Goal: Information Seeking & Learning: Learn about a topic

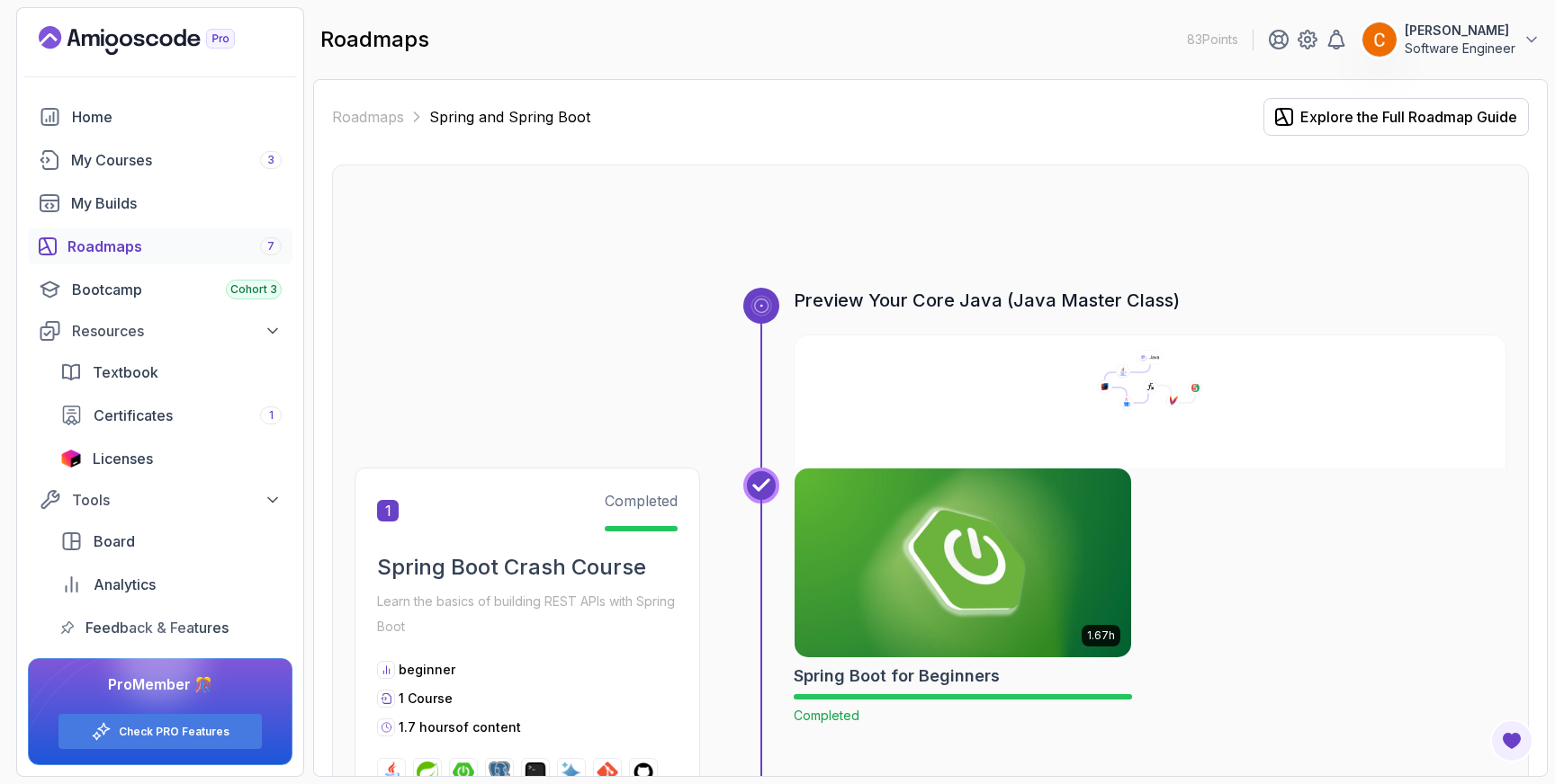
scroll to position [2031, 0]
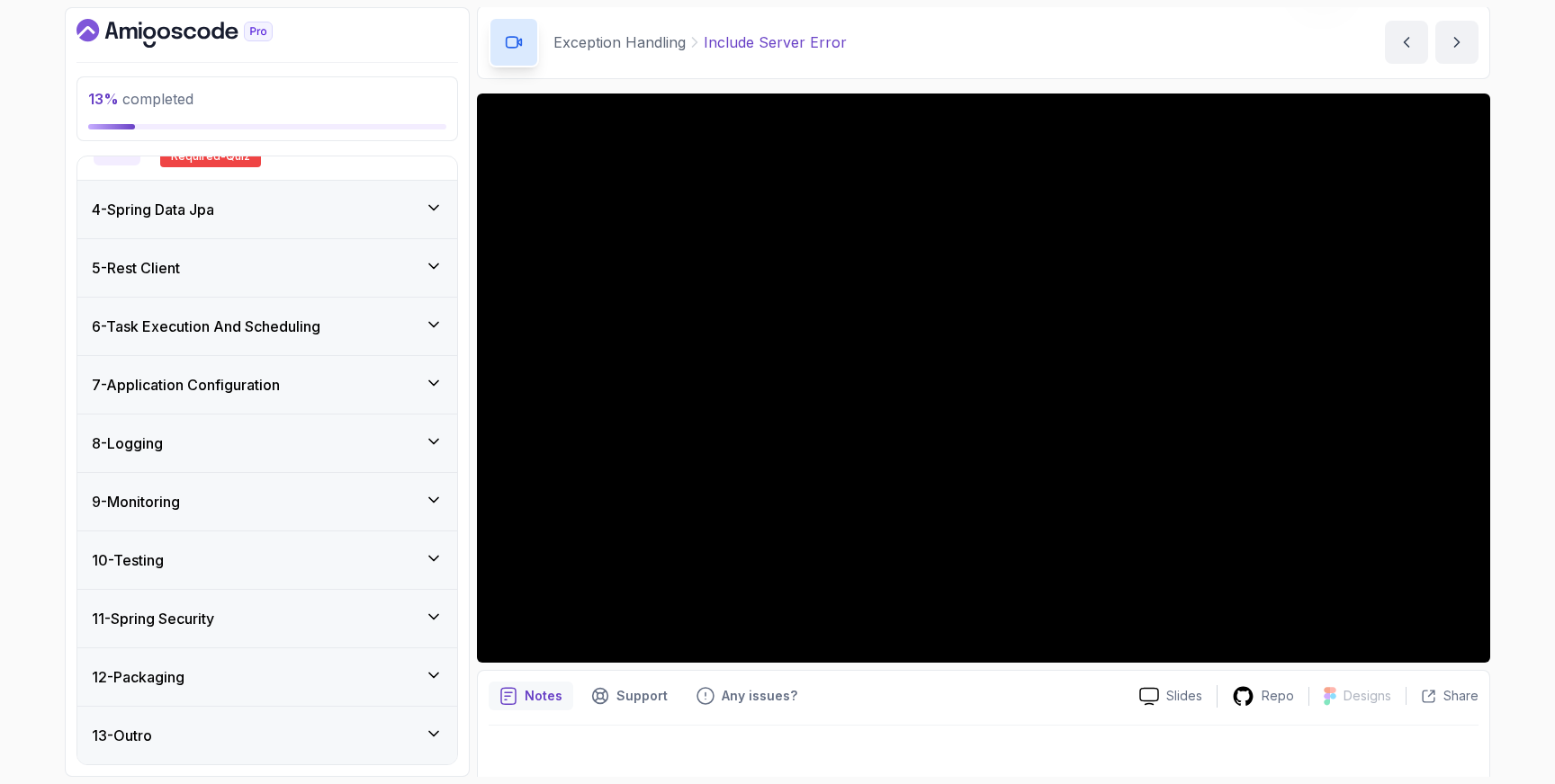
scroll to position [77, 0]
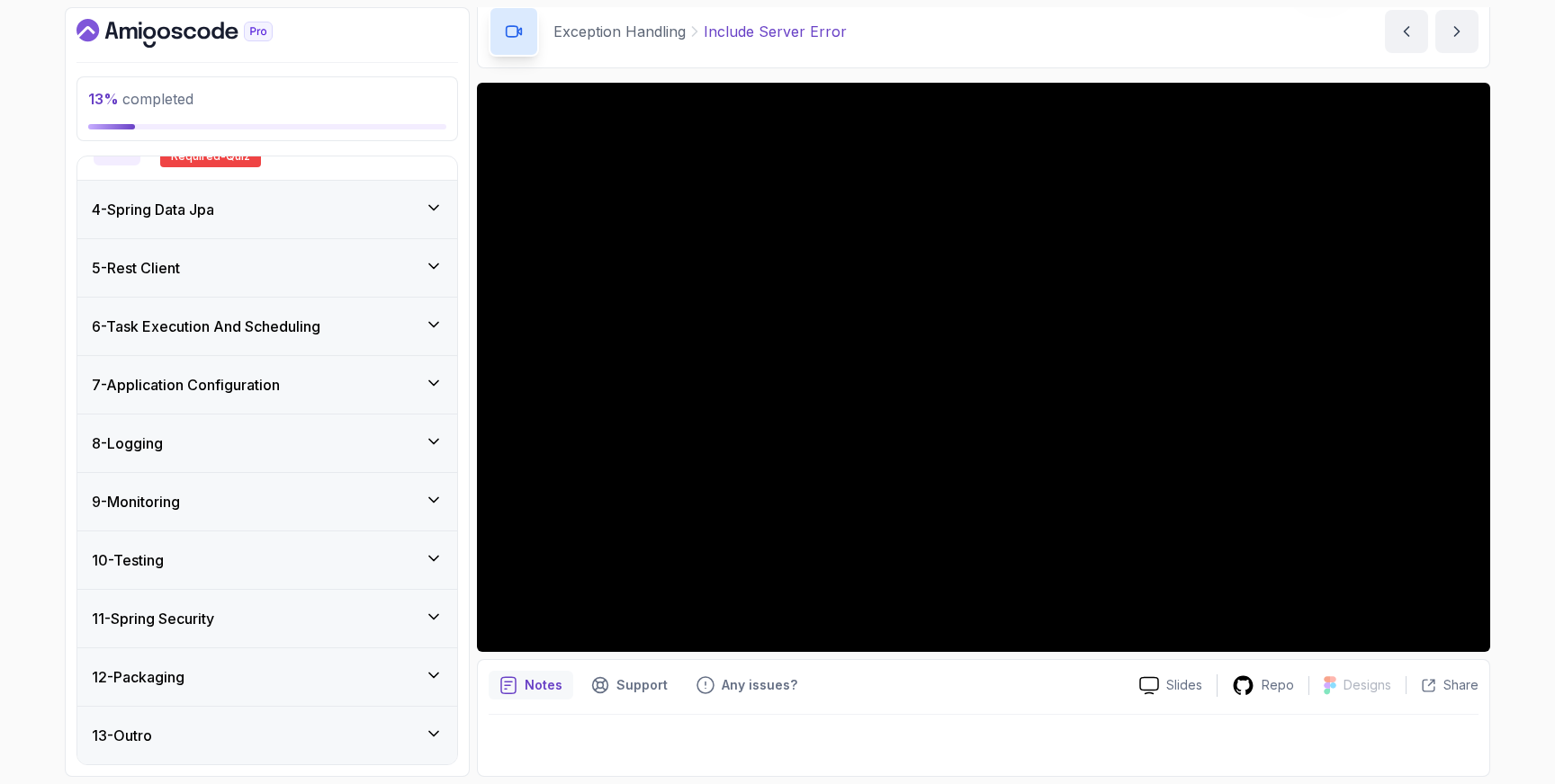
click at [169, 36] on icon "Dashboard" at bounding box center [174, 33] width 196 height 29
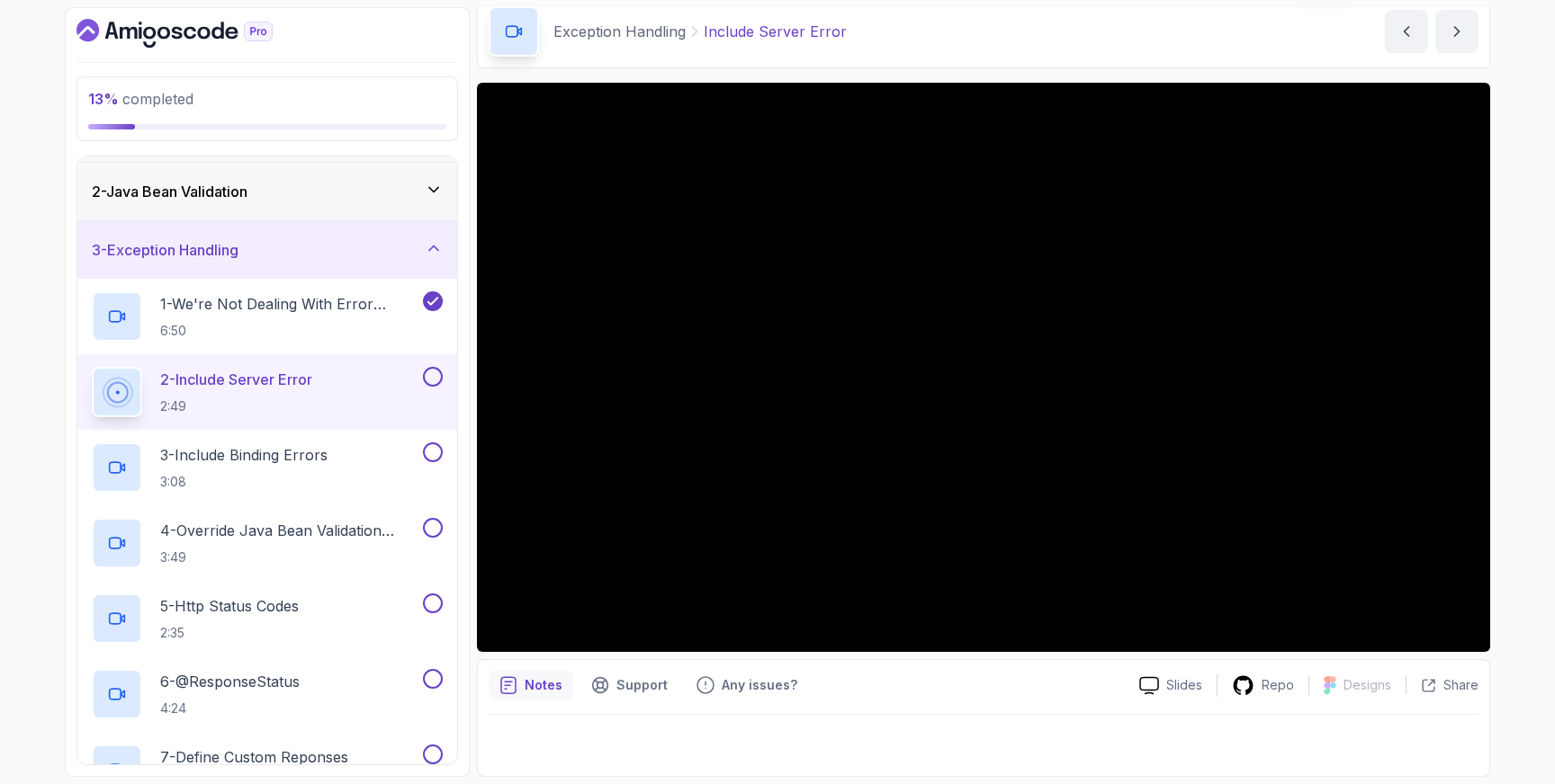
scroll to position [0, 0]
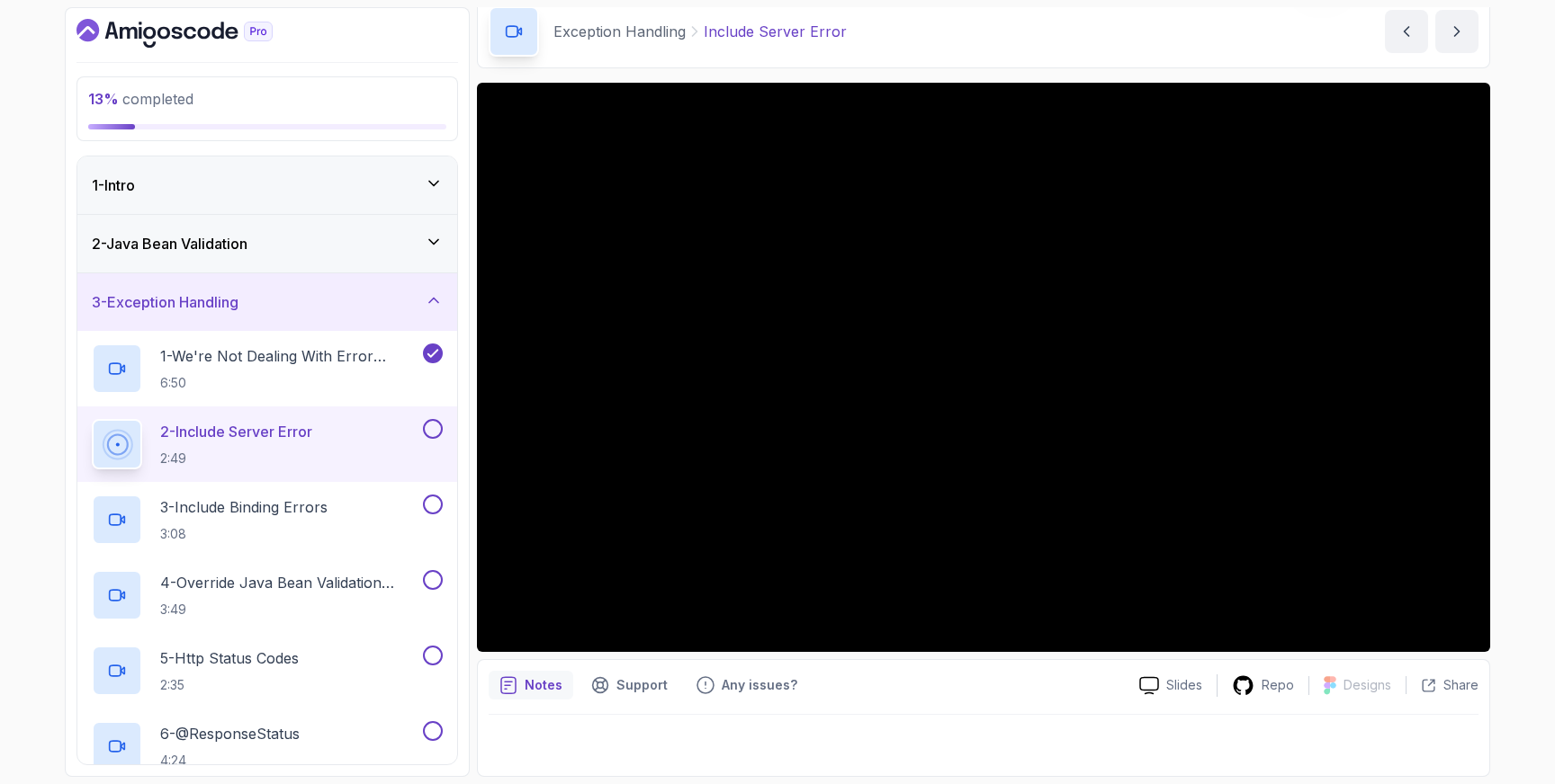
click at [231, 438] on p "2 - Include Server Error" at bounding box center [237, 432] width 153 height 22
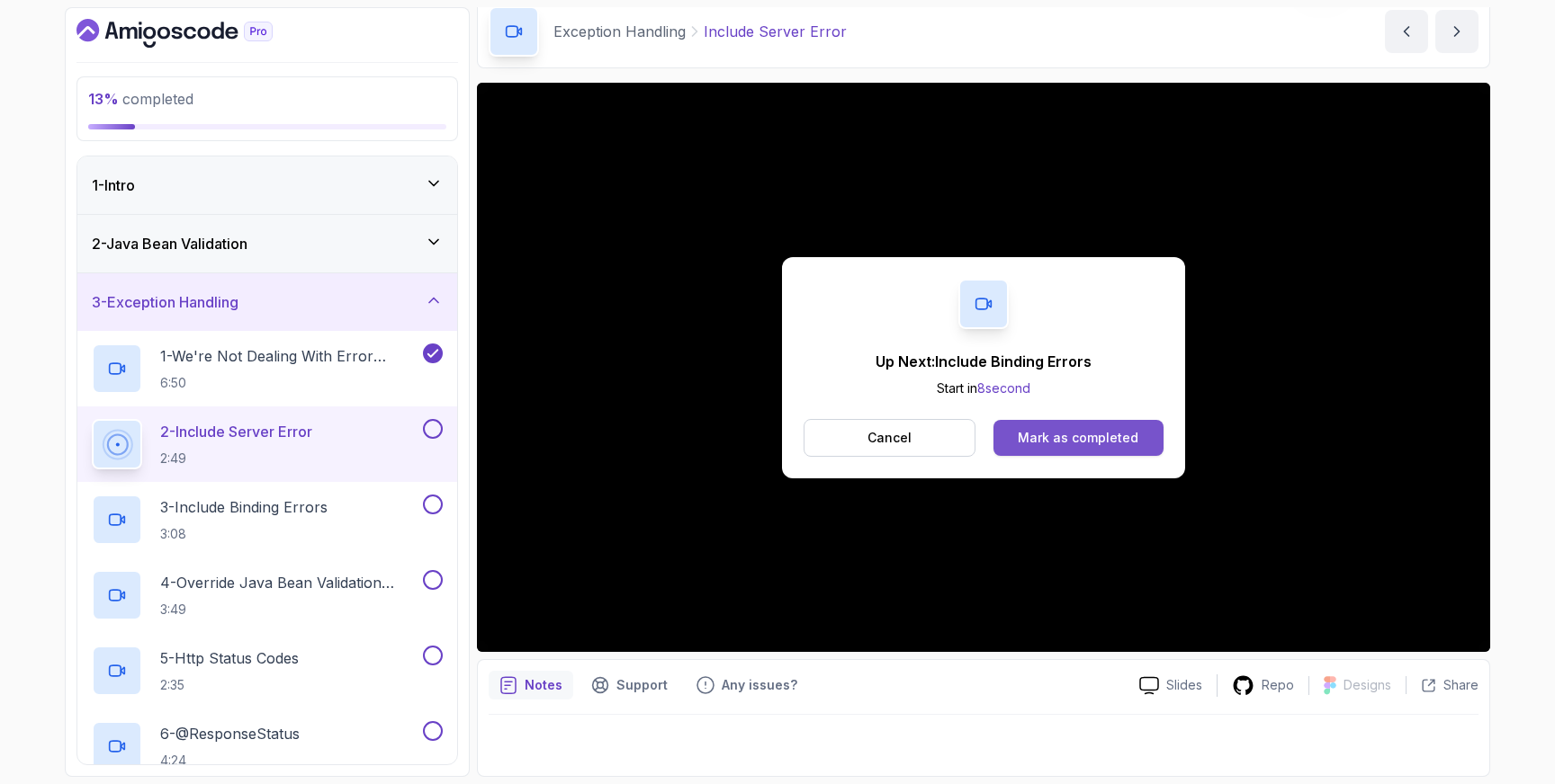
click at [1069, 434] on div "Mark as completed" at bounding box center [1079, 438] width 121 height 18
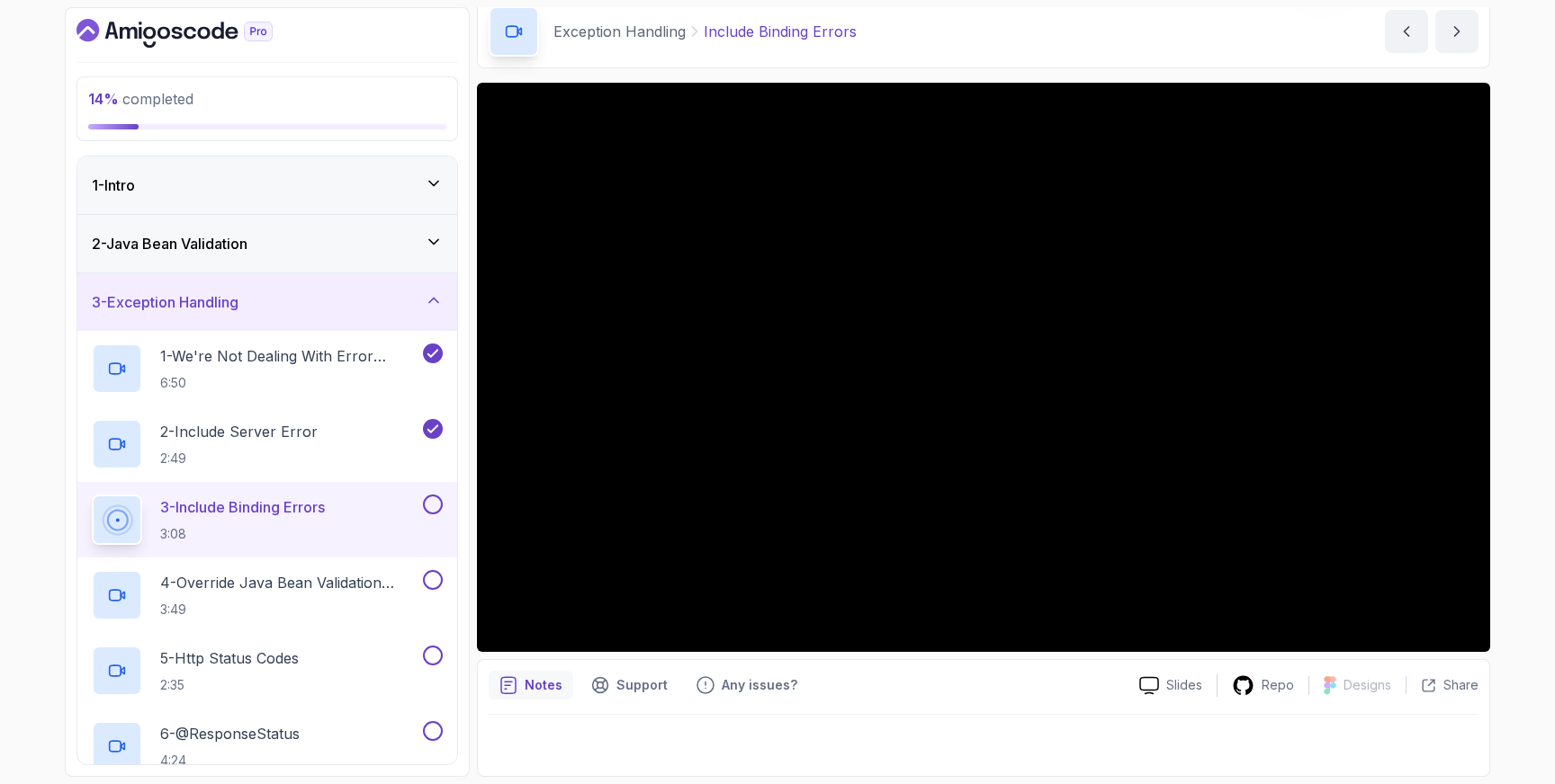
click at [436, 507] on button at bounding box center [433, 505] width 20 height 20
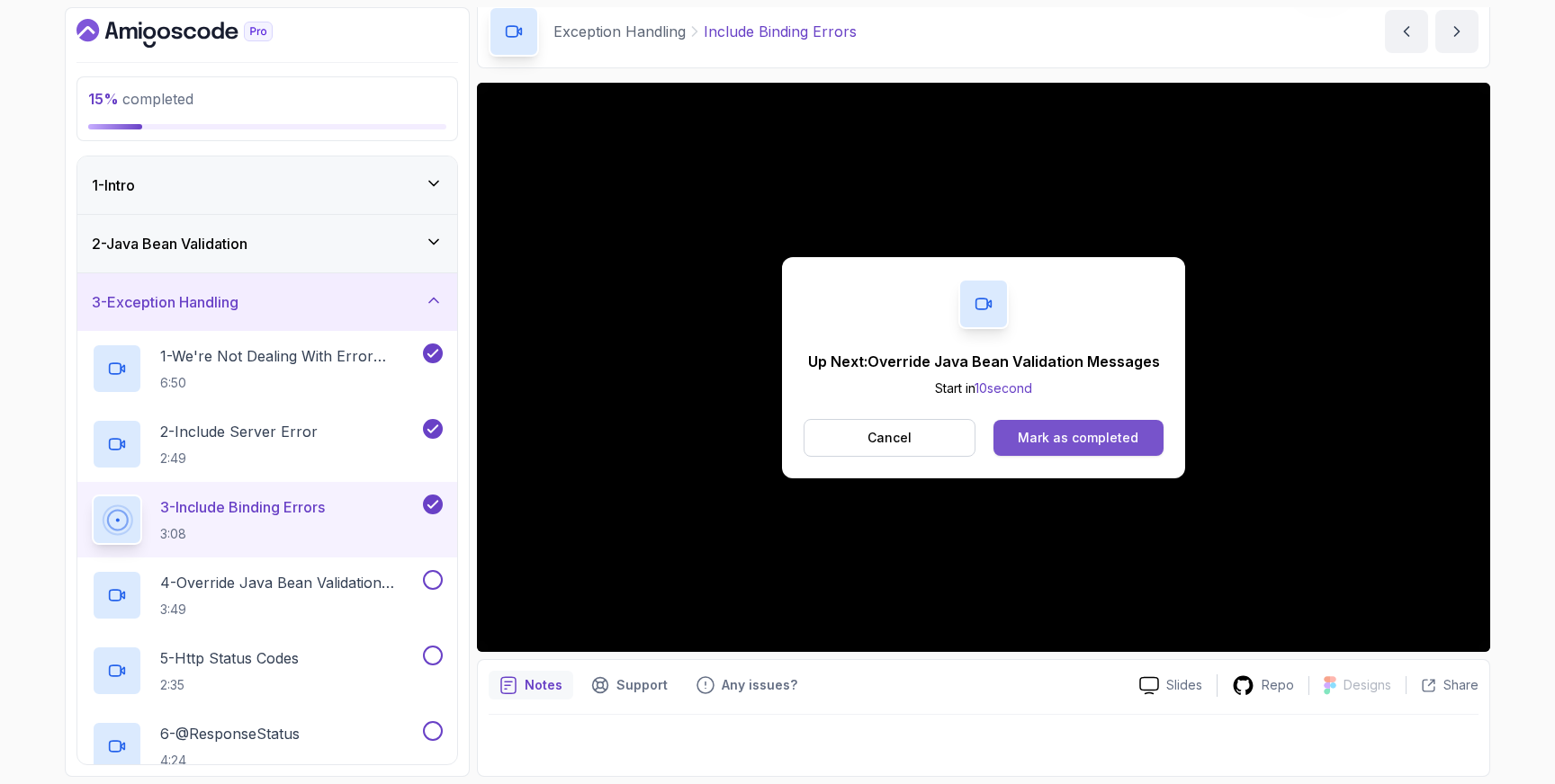
click at [1095, 435] on div "Mark as completed" at bounding box center [1079, 438] width 121 height 18
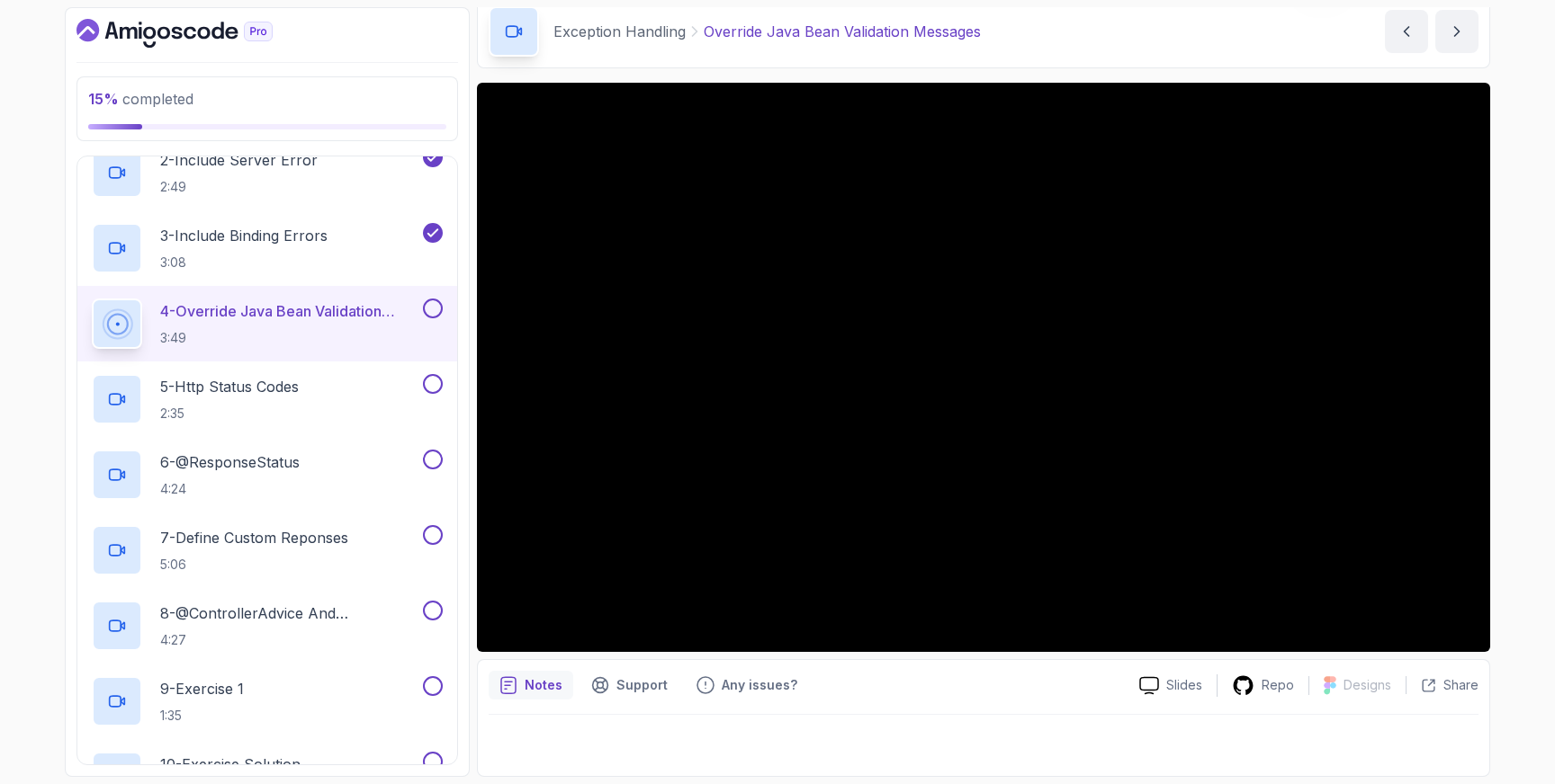
scroll to position [319, 0]
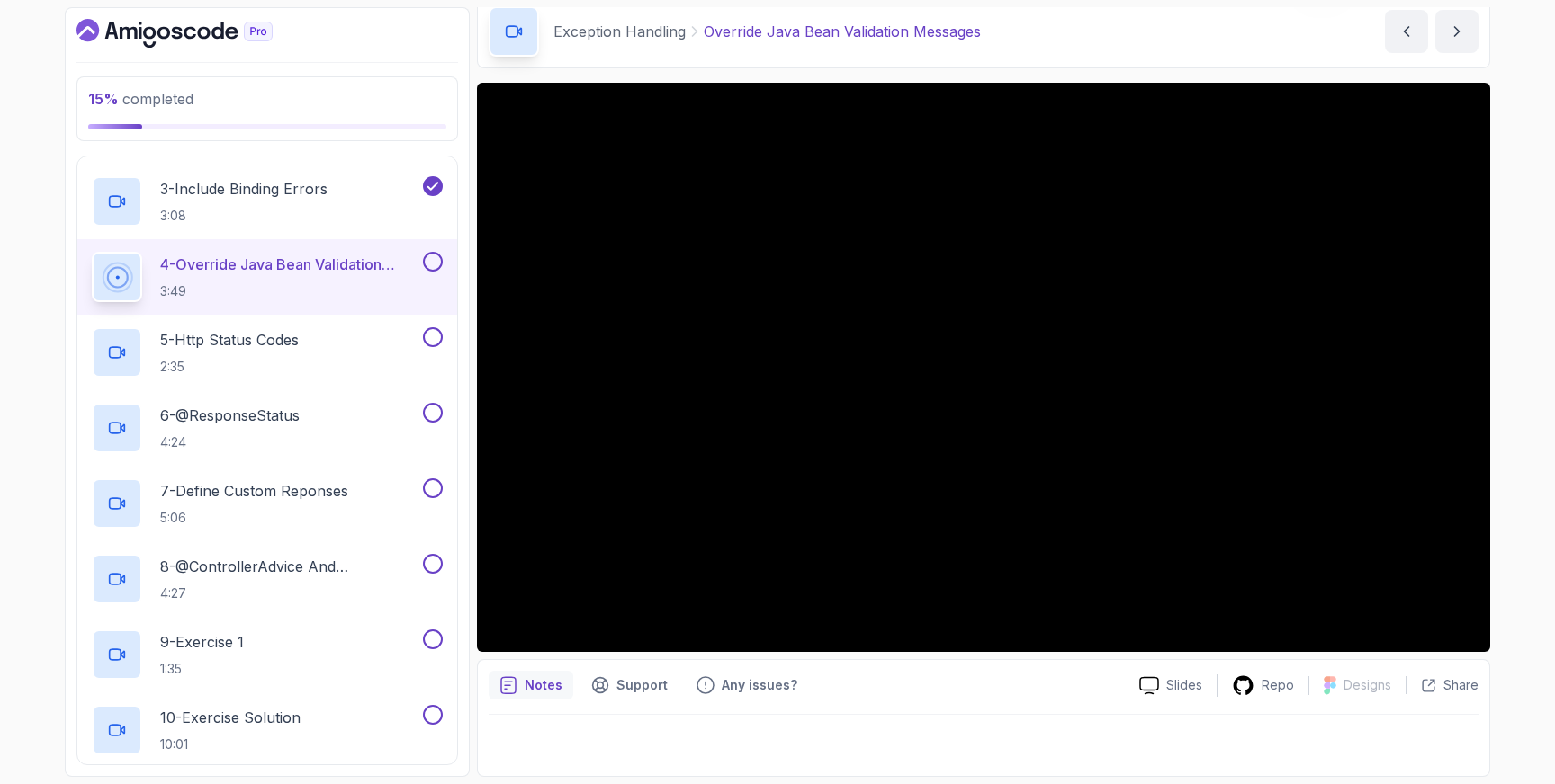
click at [438, 261] on button at bounding box center [433, 261] width 20 height 20
click at [332, 344] on div "5 - Http Status Codes 2:35" at bounding box center [256, 352] width 328 height 50
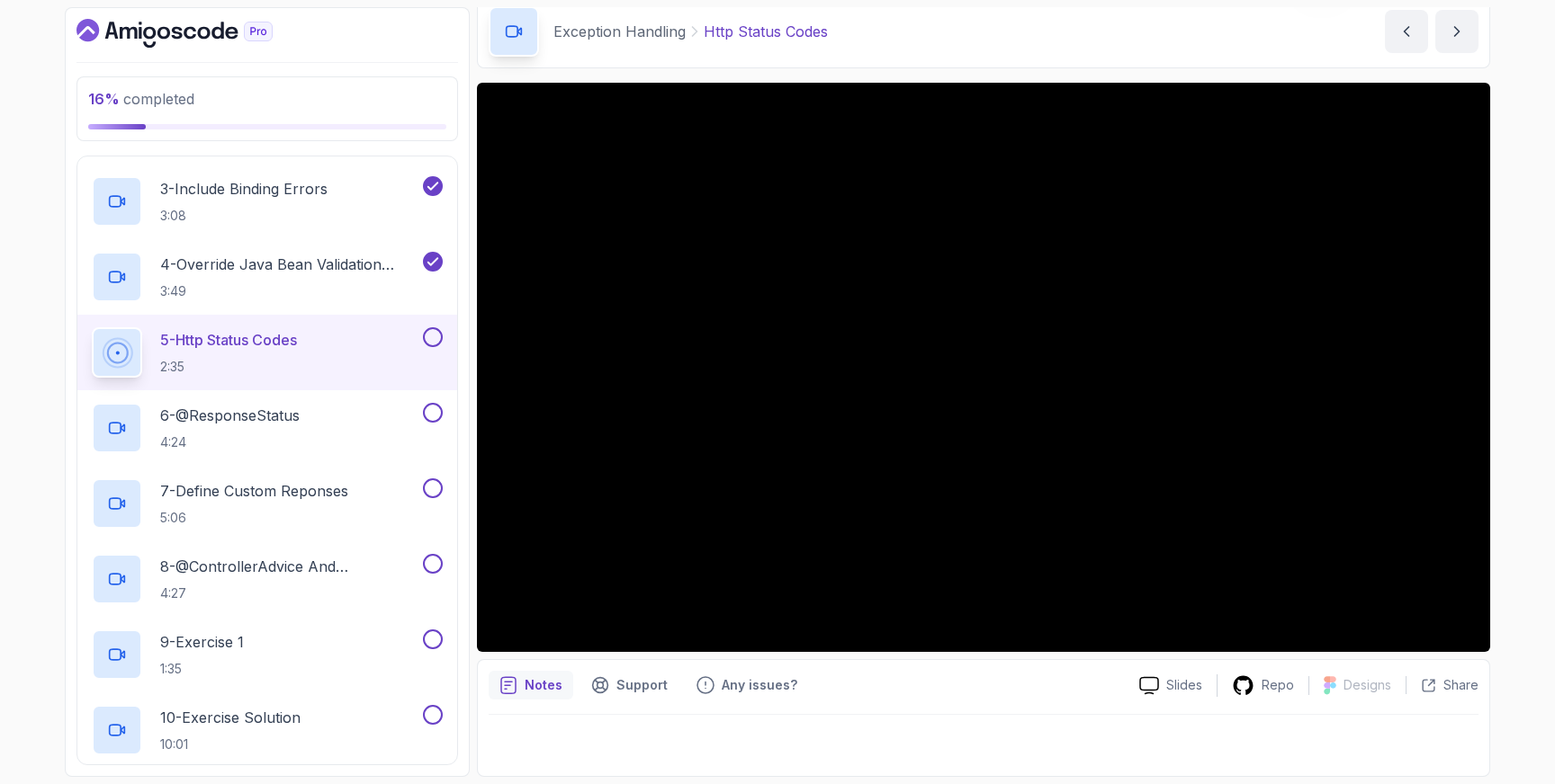
click at [433, 339] on button at bounding box center [433, 338] width 20 height 20
click at [314, 410] on div "6 - @ResponseStatus 4:24" at bounding box center [256, 428] width 328 height 50
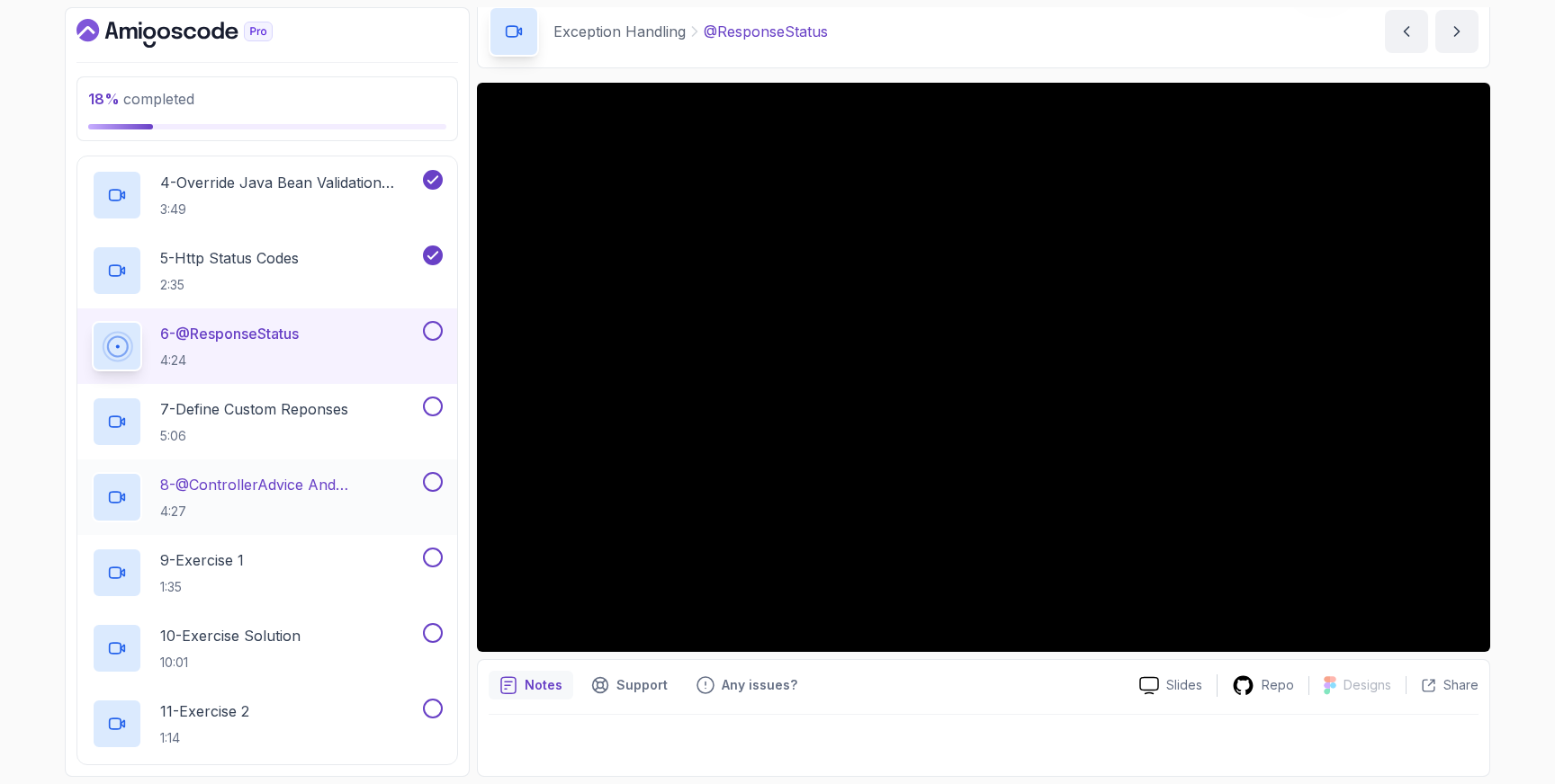
scroll to position [399, 0]
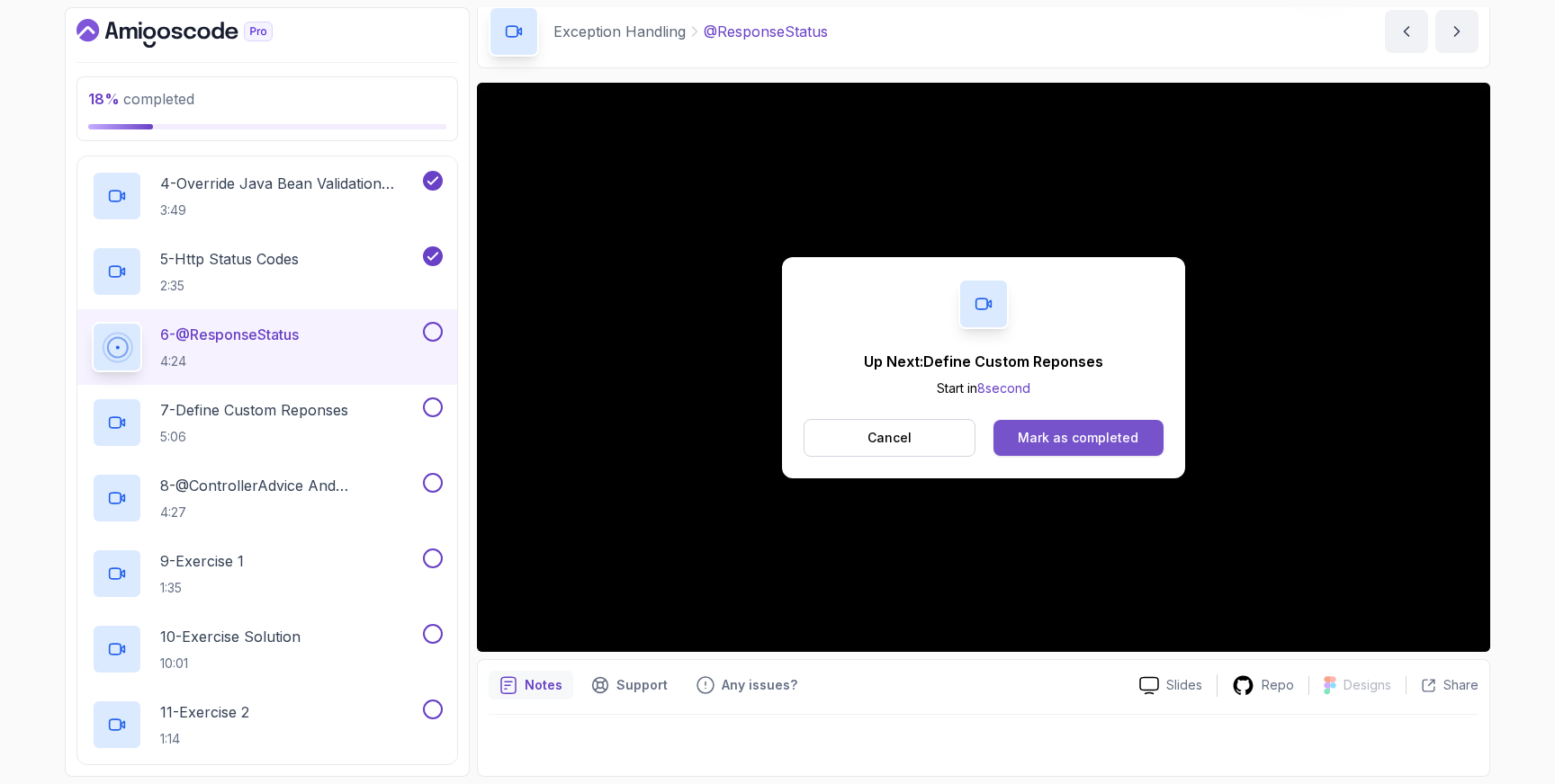
click at [1130, 435] on div "Mark as completed" at bounding box center [1079, 438] width 121 height 18
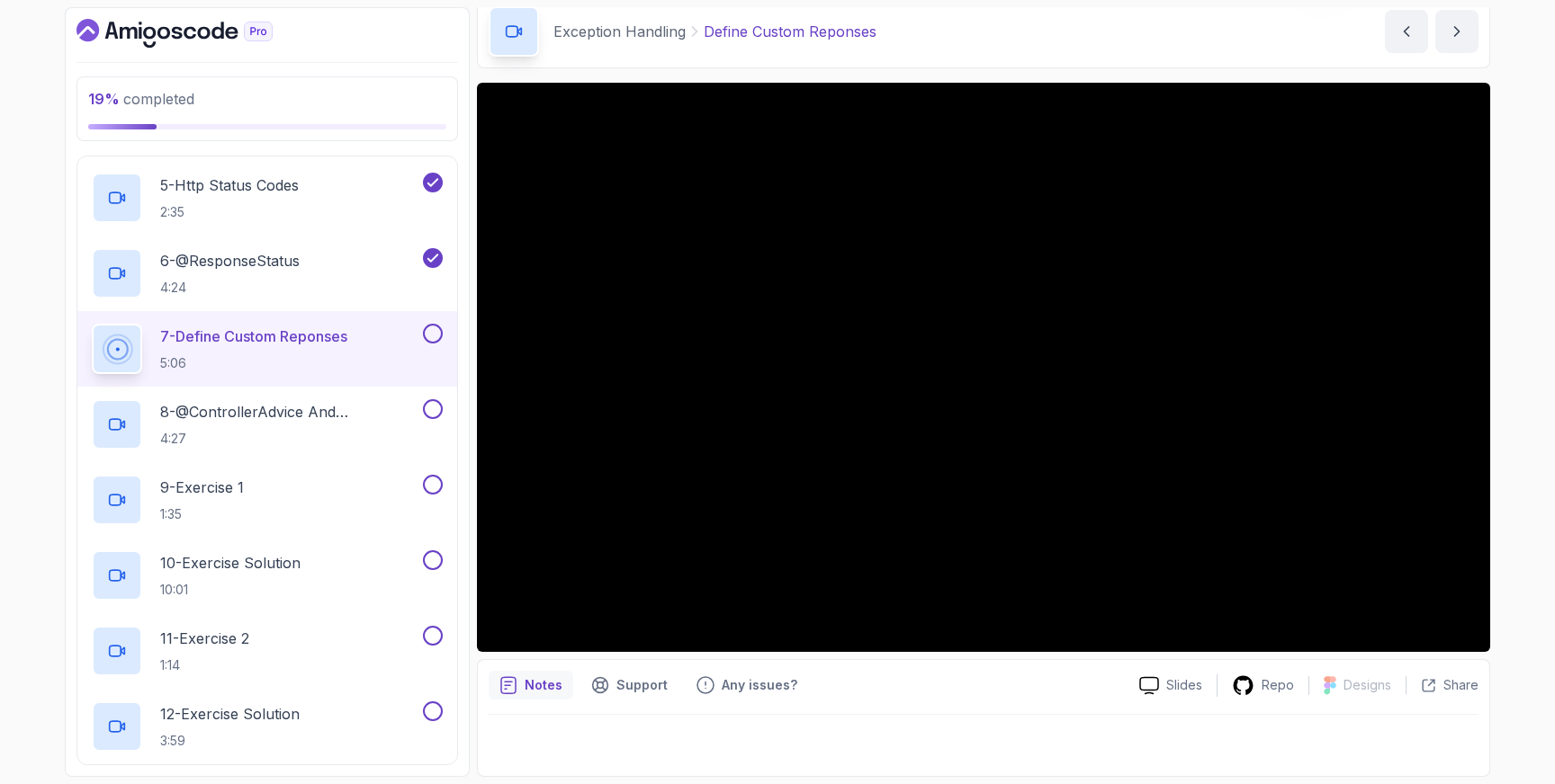
scroll to position [488, 0]
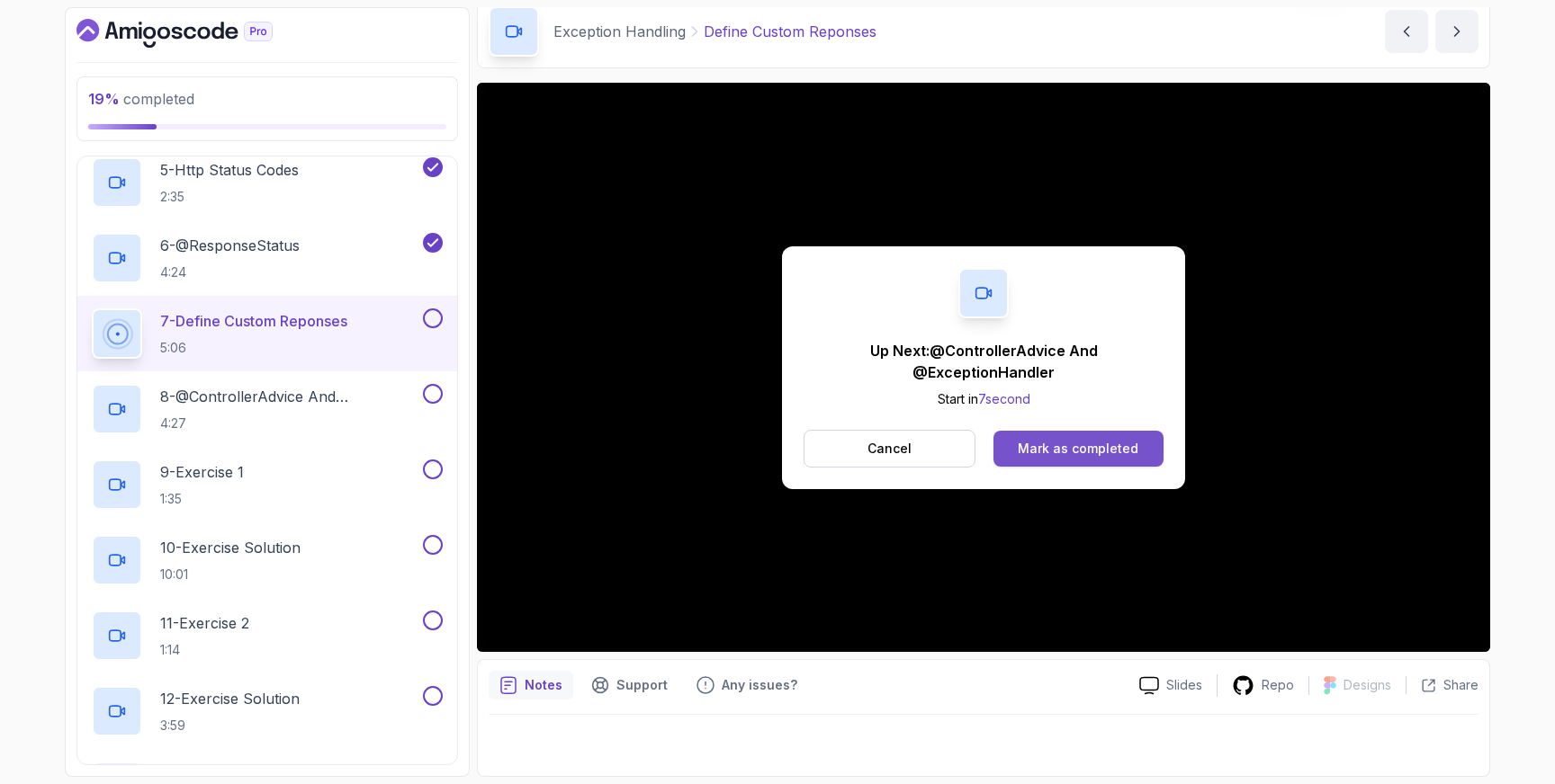
click at [1088, 441] on div "Mark as completed" at bounding box center [1079, 448] width 121 height 18
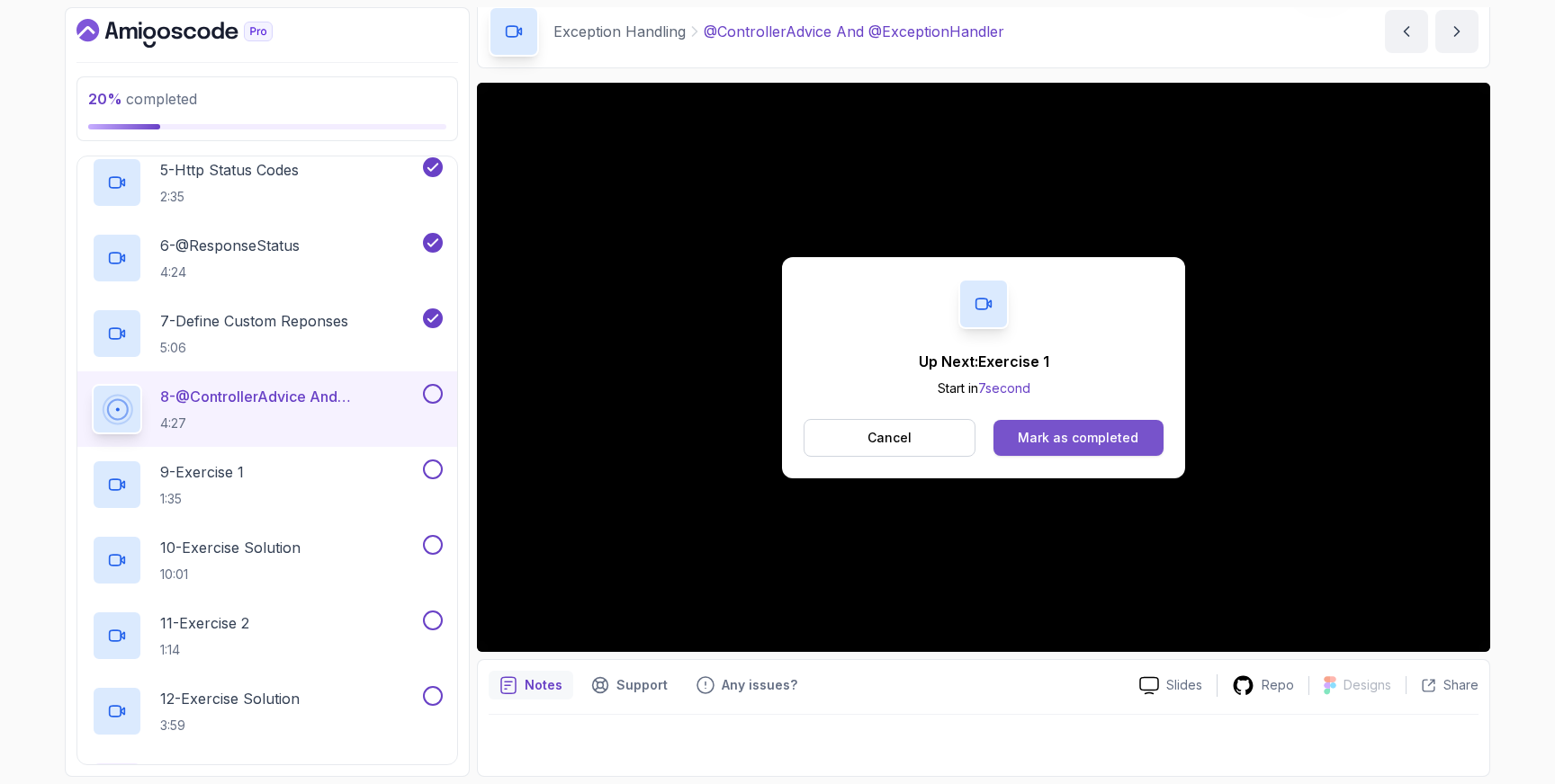
click at [1063, 427] on button "Mark as completed" at bounding box center [1079, 438] width 170 height 36
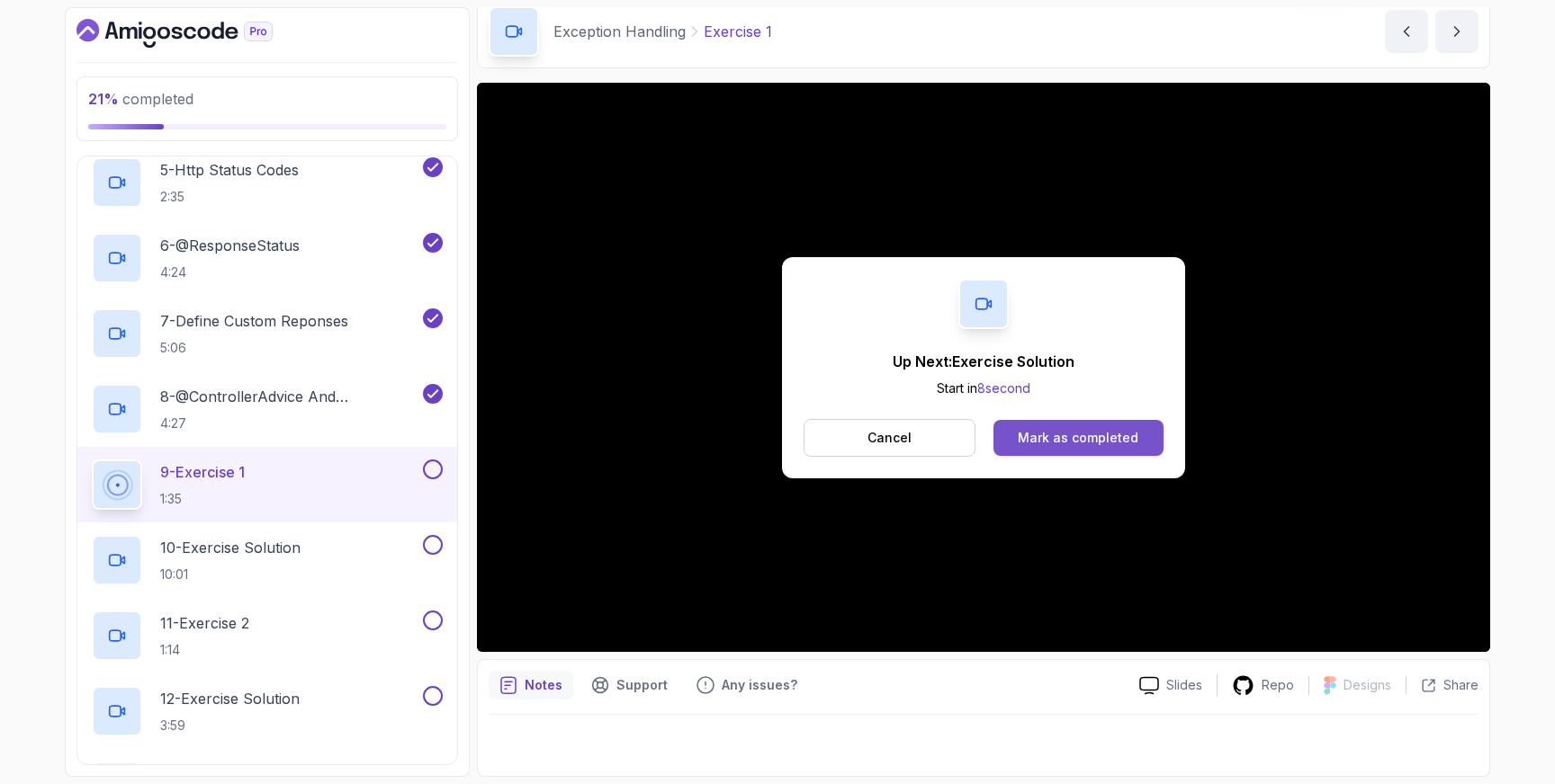
click at [1069, 436] on div "Mark as completed" at bounding box center [1079, 438] width 121 height 18
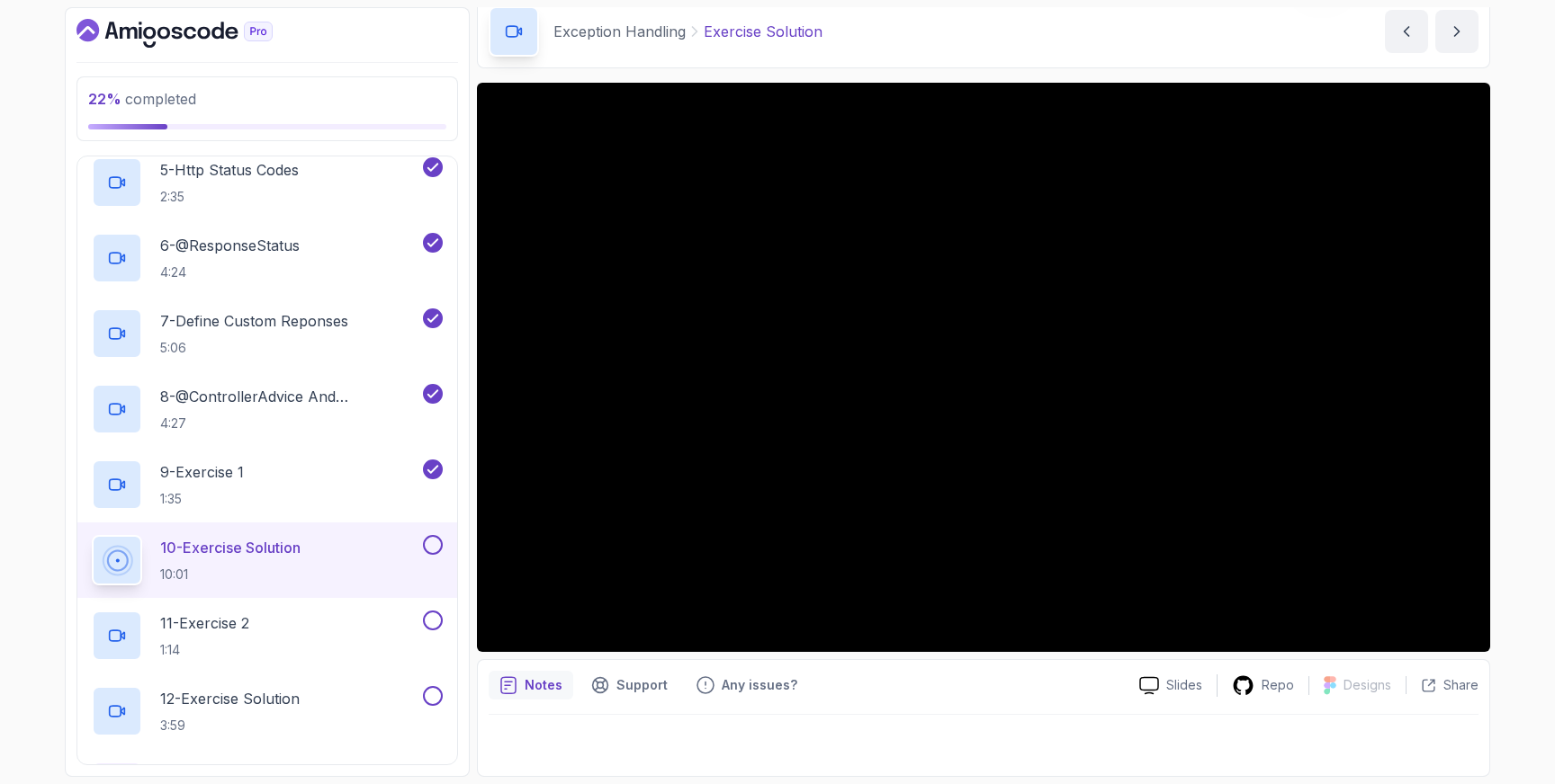
click at [439, 539] on button at bounding box center [433, 545] width 20 height 20
click at [434, 546] on button at bounding box center [433, 545] width 20 height 20
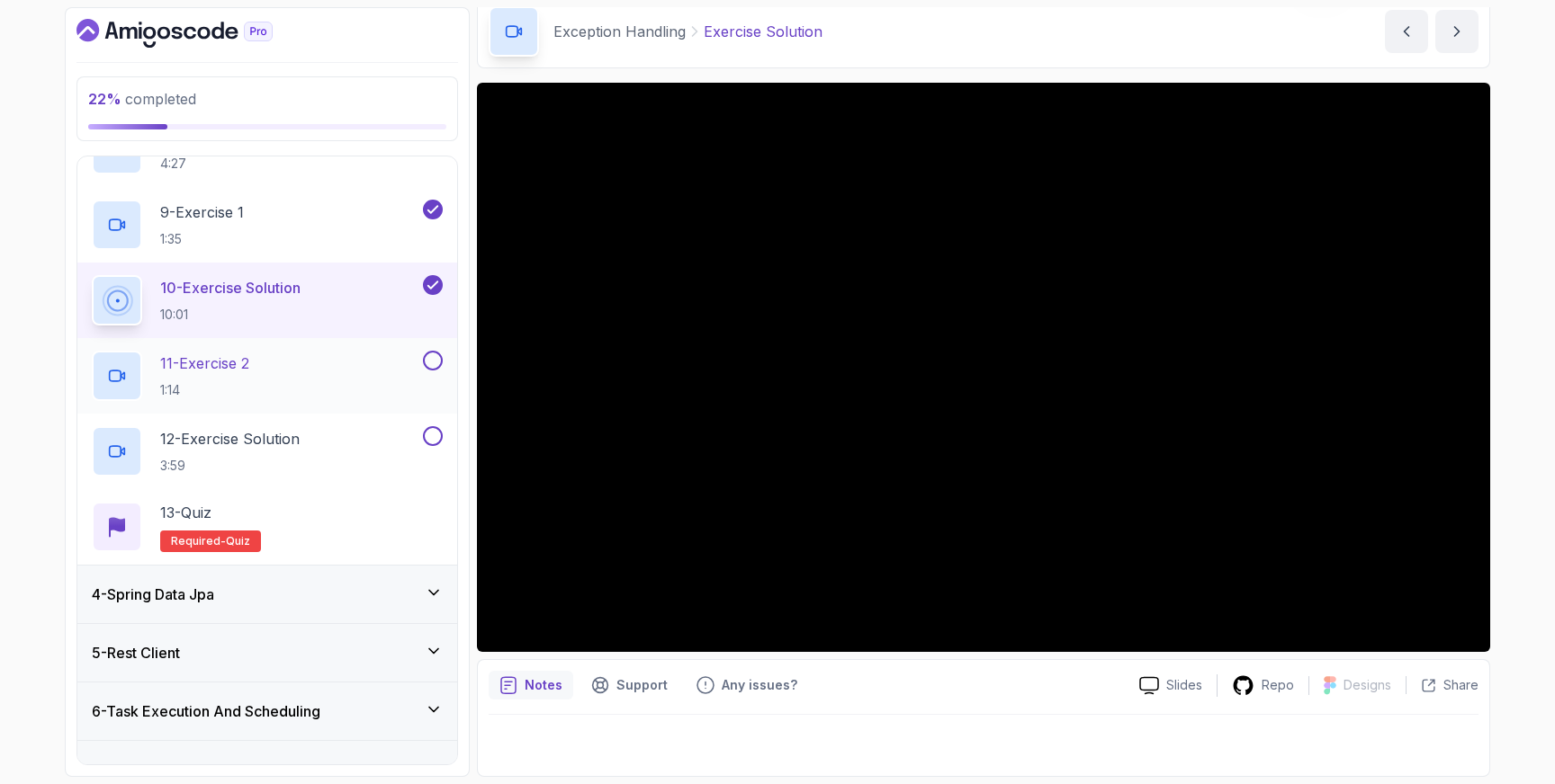
scroll to position [751, 0]
click at [433, 361] on button at bounding box center [433, 358] width 20 height 20
click at [431, 435] on button at bounding box center [433, 434] width 20 height 20
click at [203, 511] on p "13 - Quiz" at bounding box center [186, 510] width 52 height 22
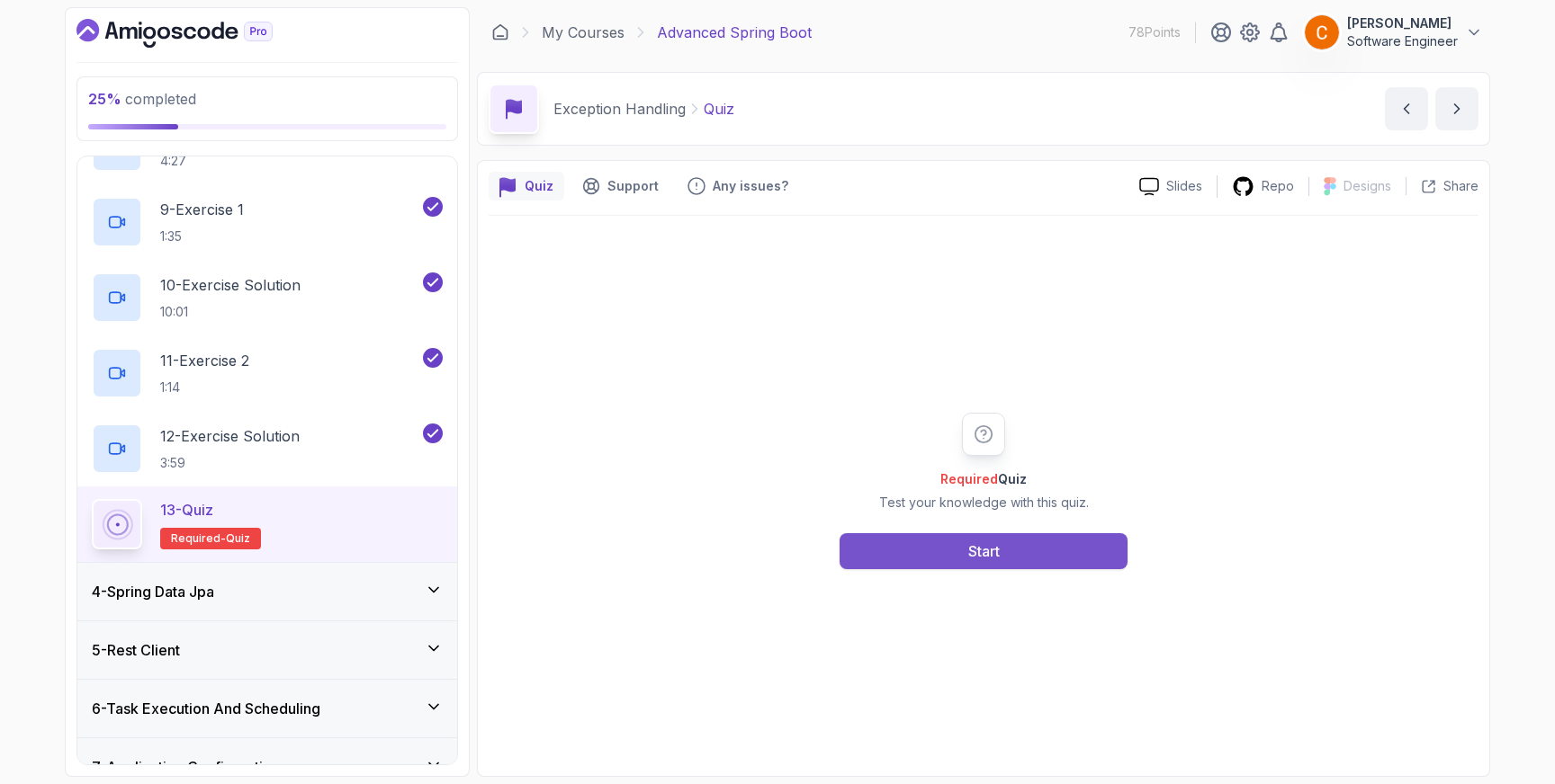
click at [984, 547] on div "Start" at bounding box center [985, 551] width 32 height 22
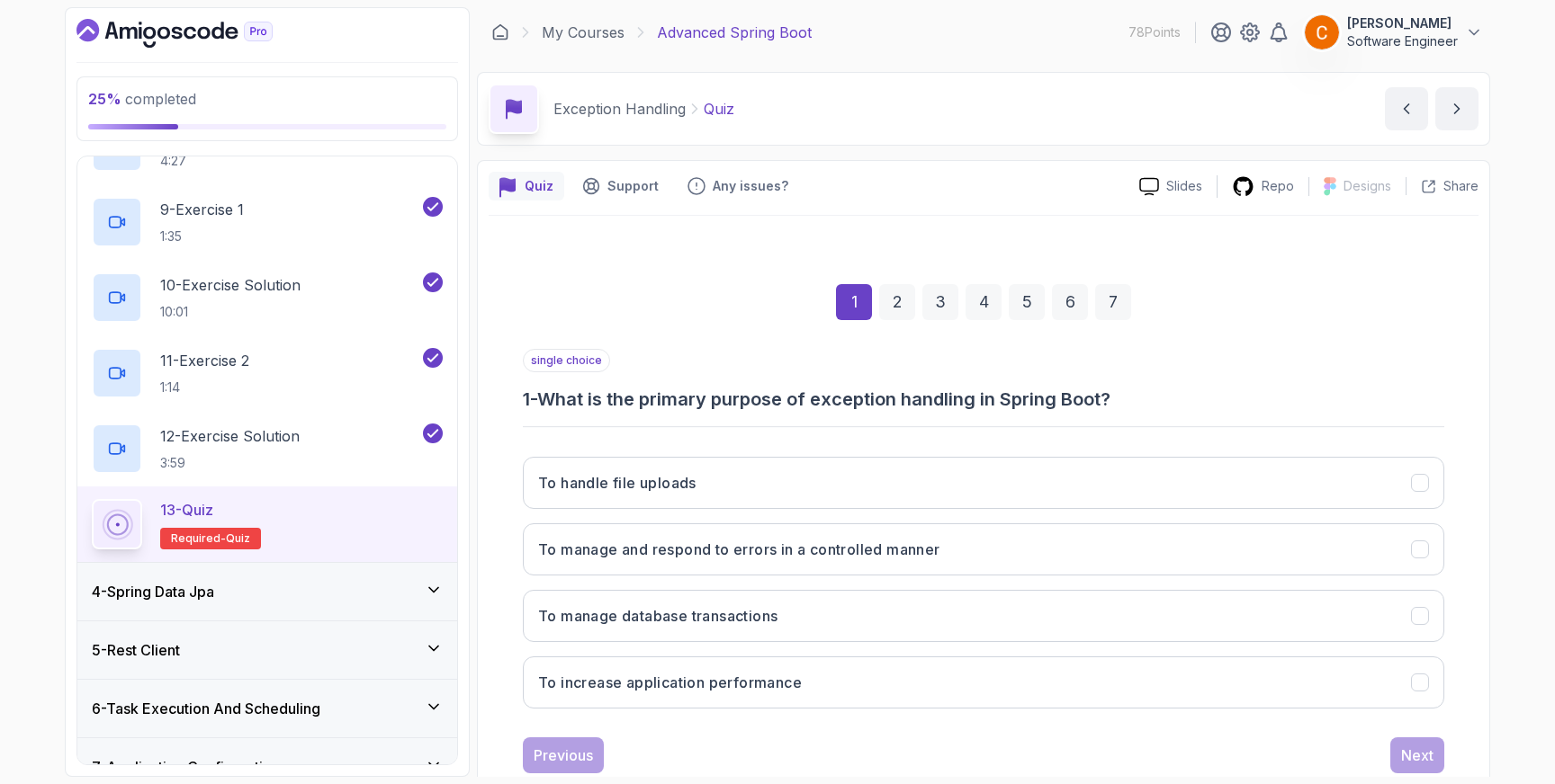
scroll to position [48, 0]
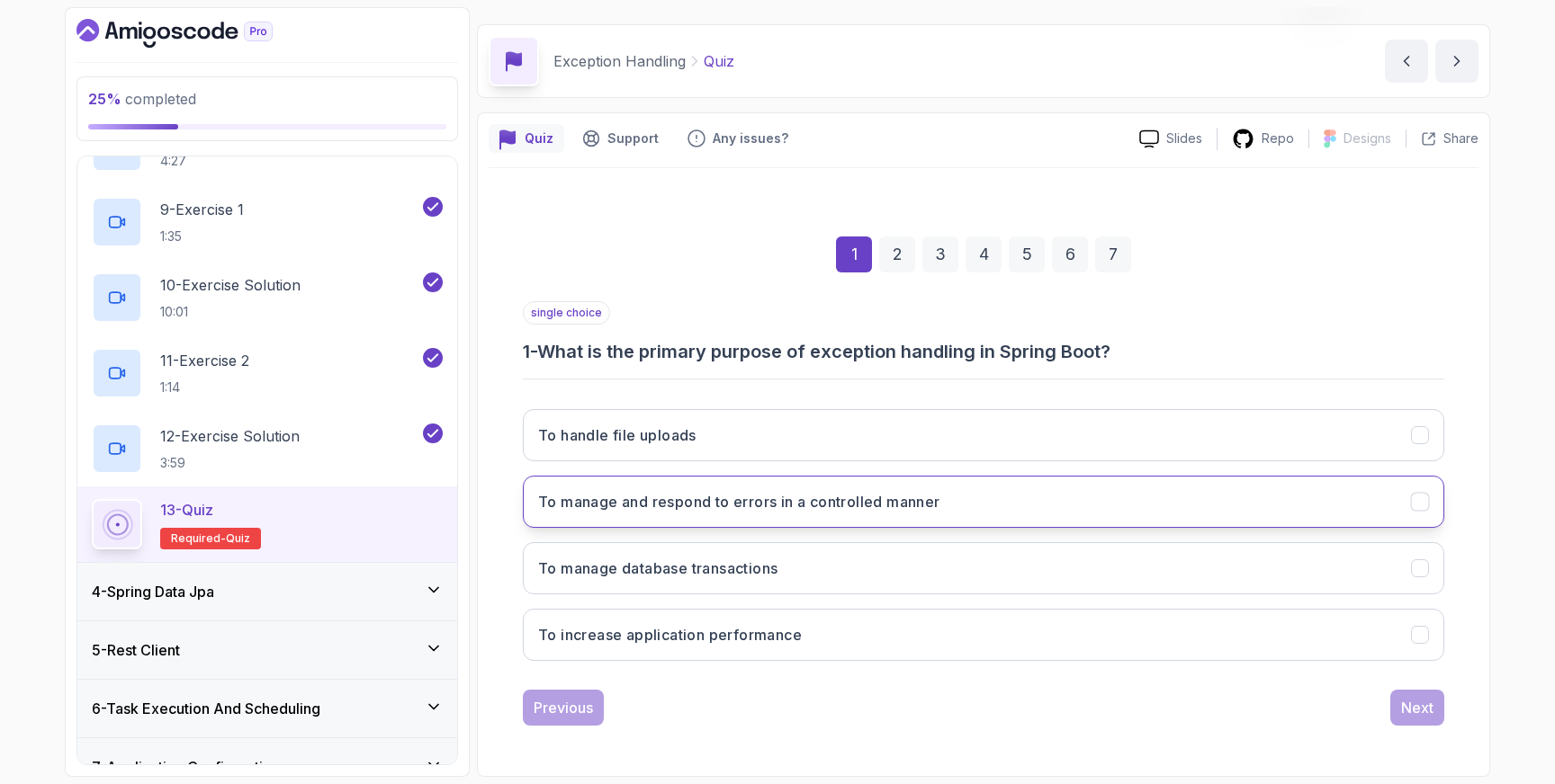
click at [1415, 502] on icon "To manage and respond to errors in a controlled manner" at bounding box center [1419, 501] width 10 height 7
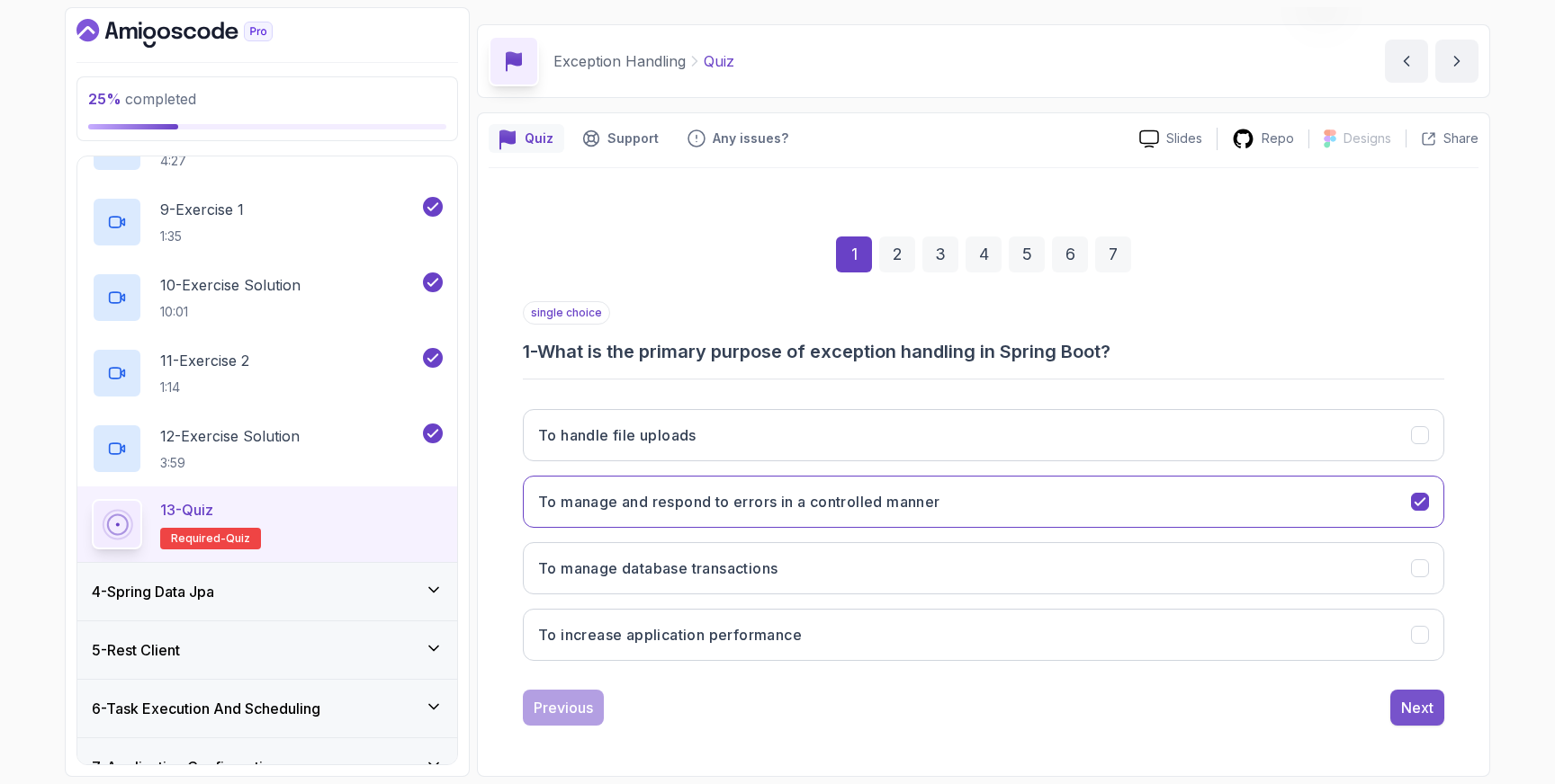
click at [1405, 717] on div "Next" at bounding box center [1417, 708] width 33 height 22
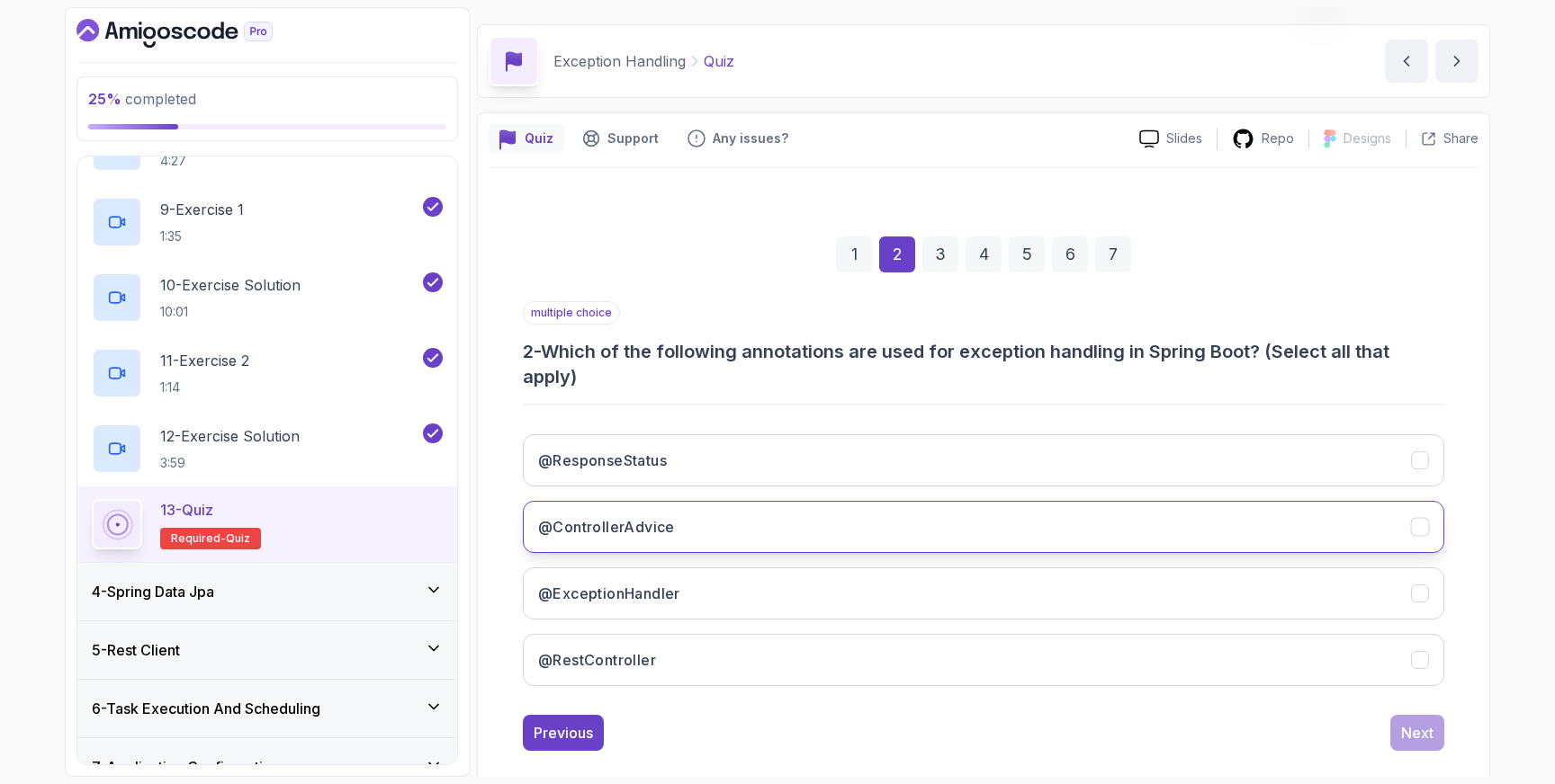
click at [1418, 527] on icon "@ControllerAdvice" at bounding box center [1420, 527] width 17 height 17
click at [1414, 733] on div "Next" at bounding box center [1417, 734] width 33 height 22
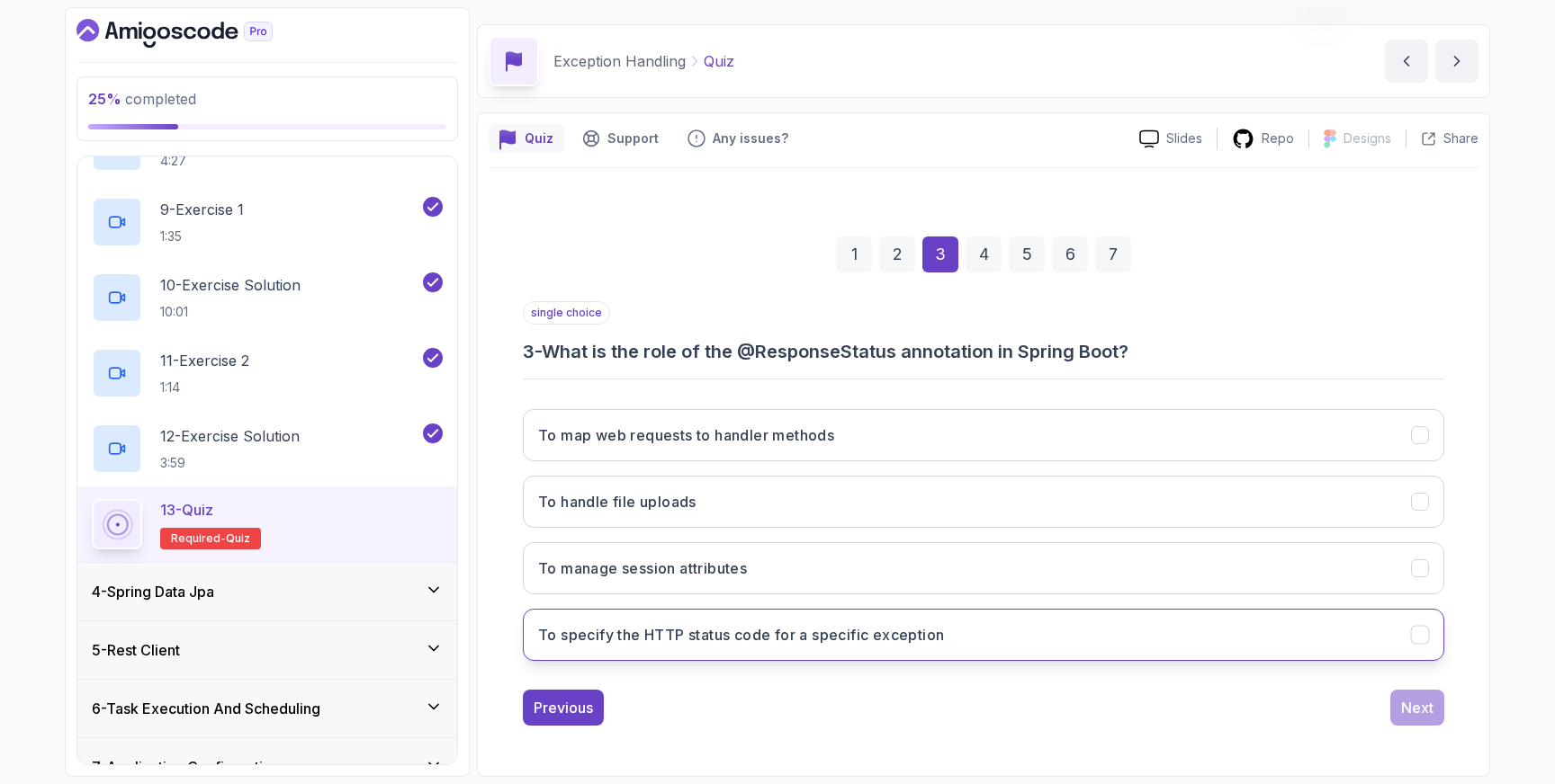
click at [1418, 640] on icon "To specify the HTTP status code for a specific exception" at bounding box center [1420, 635] width 17 height 17
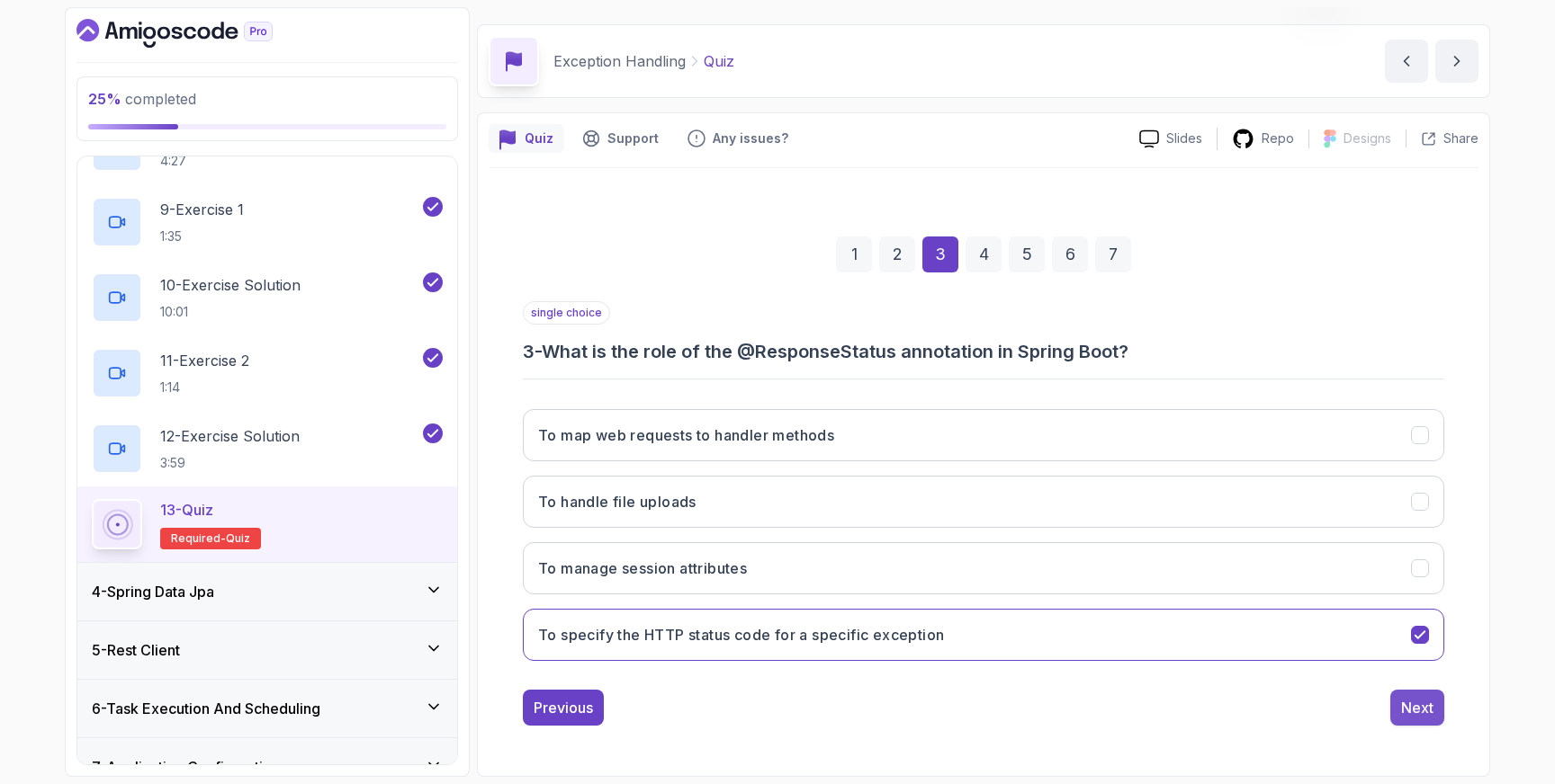
click at [1424, 709] on div "Next" at bounding box center [1417, 708] width 33 height 22
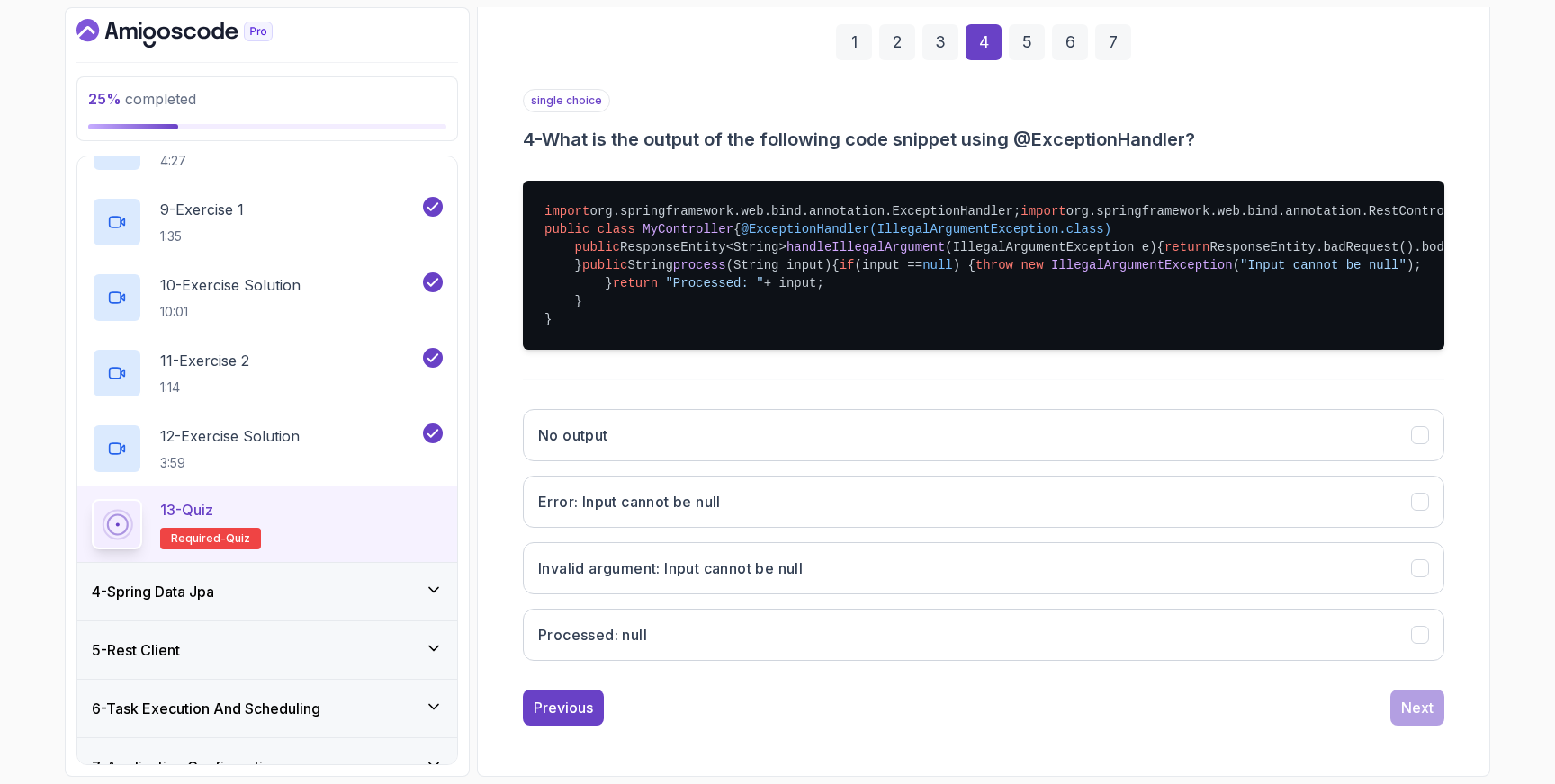
scroll to position [438, 0]
click at [1418, 577] on icon "Invalid argument: Input cannot be null" at bounding box center [1420, 568] width 17 height 17
click at [1424, 719] on div "Next" at bounding box center [1417, 708] width 33 height 22
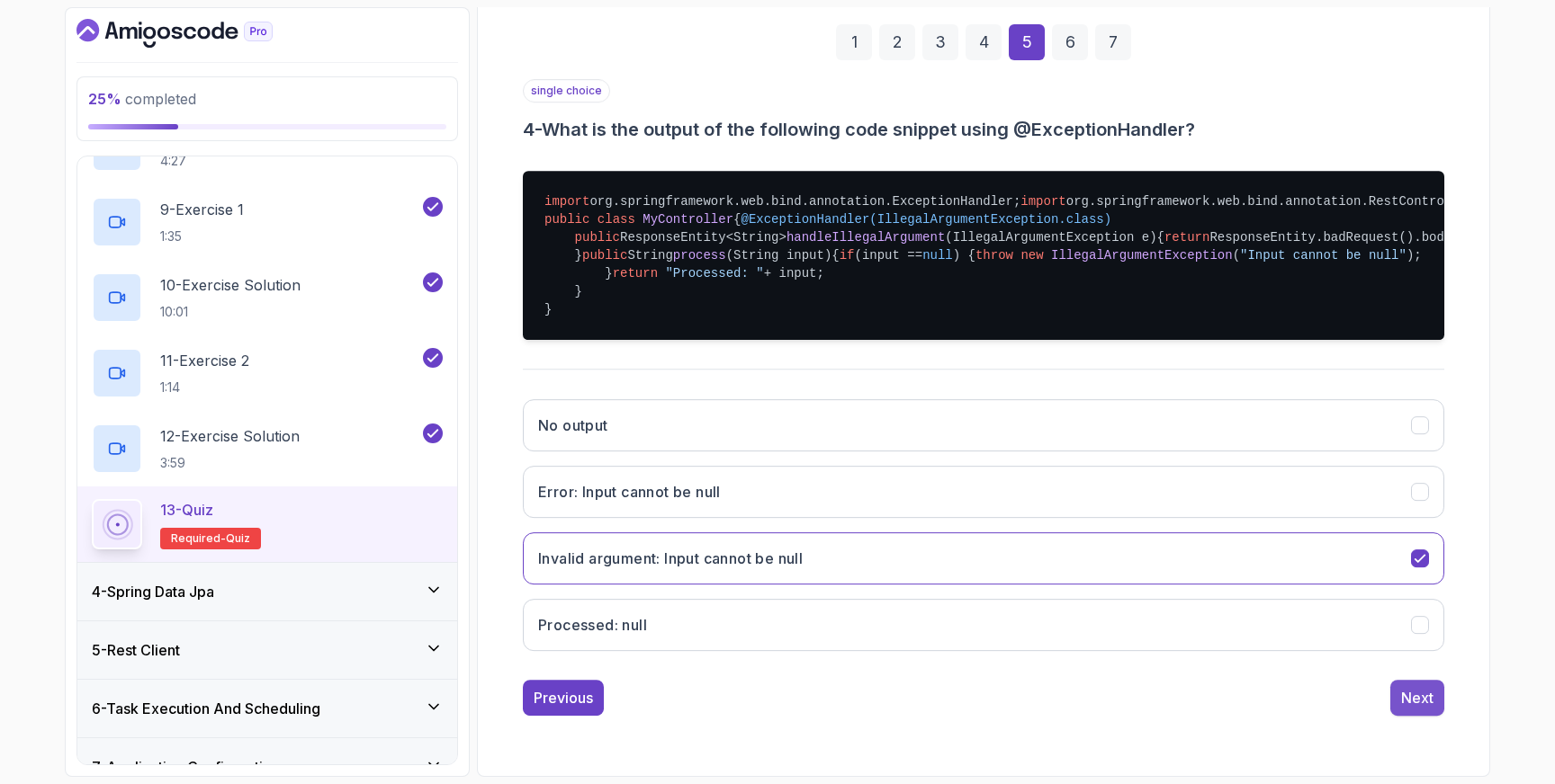
scroll to position [48, 0]
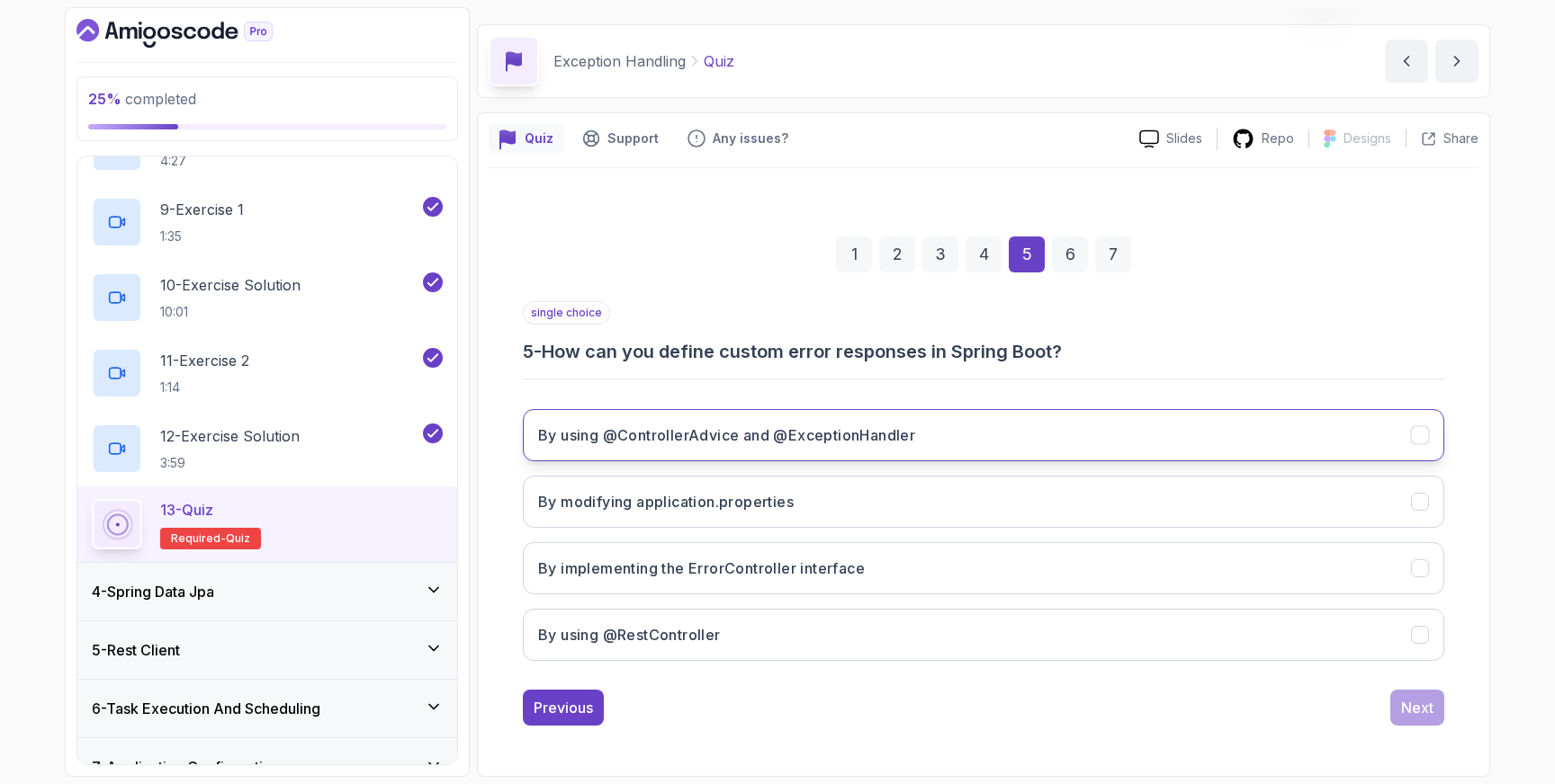
click at [1424, 437] on icon "By using @ControllerAdvice and @ExceptionHandler" at bounding box center [1420, 436] width 17 height 17
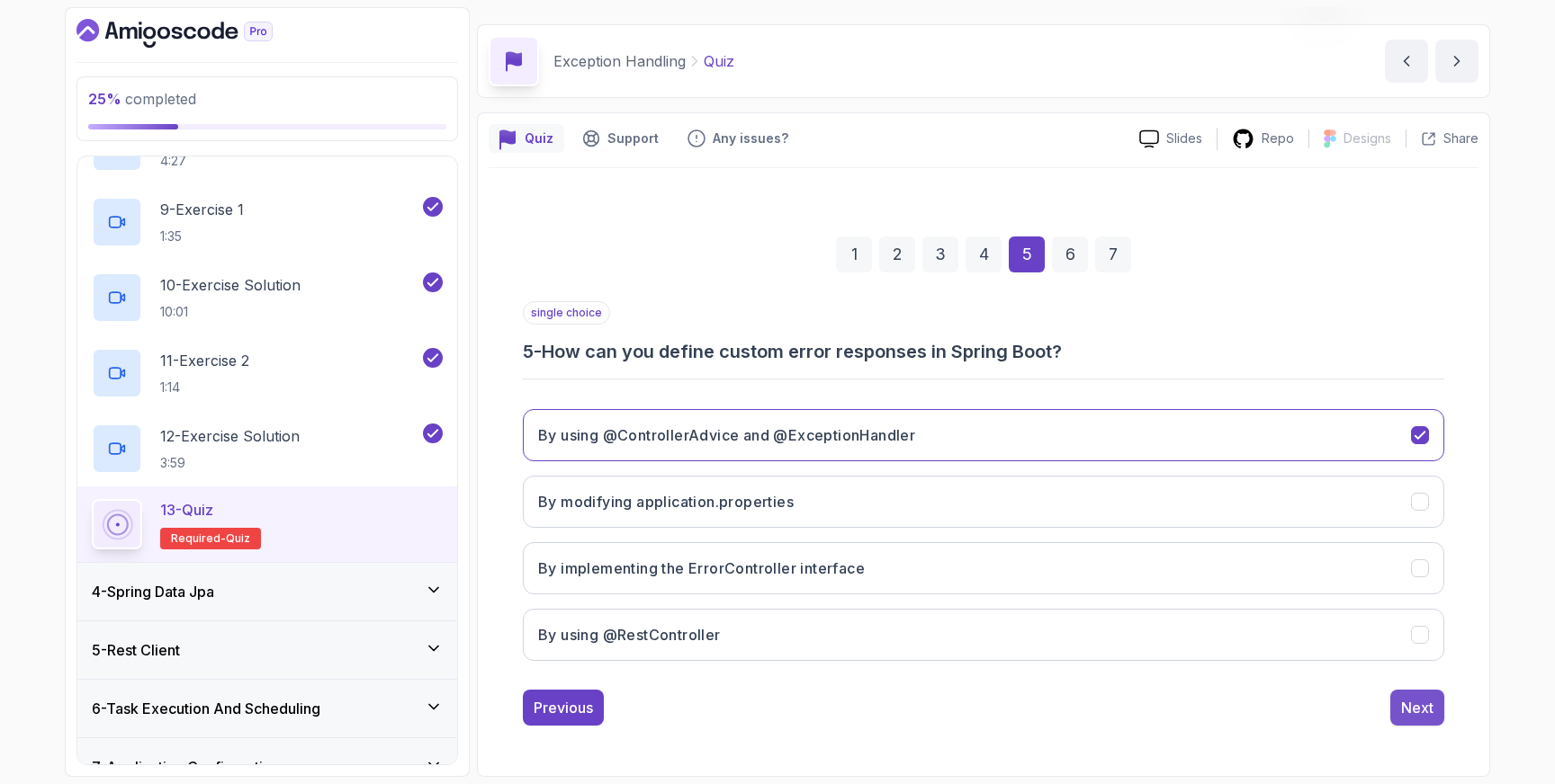
click at [1416, 708] on div "Next" at bounding box center [1417, 708] width 33 height 22
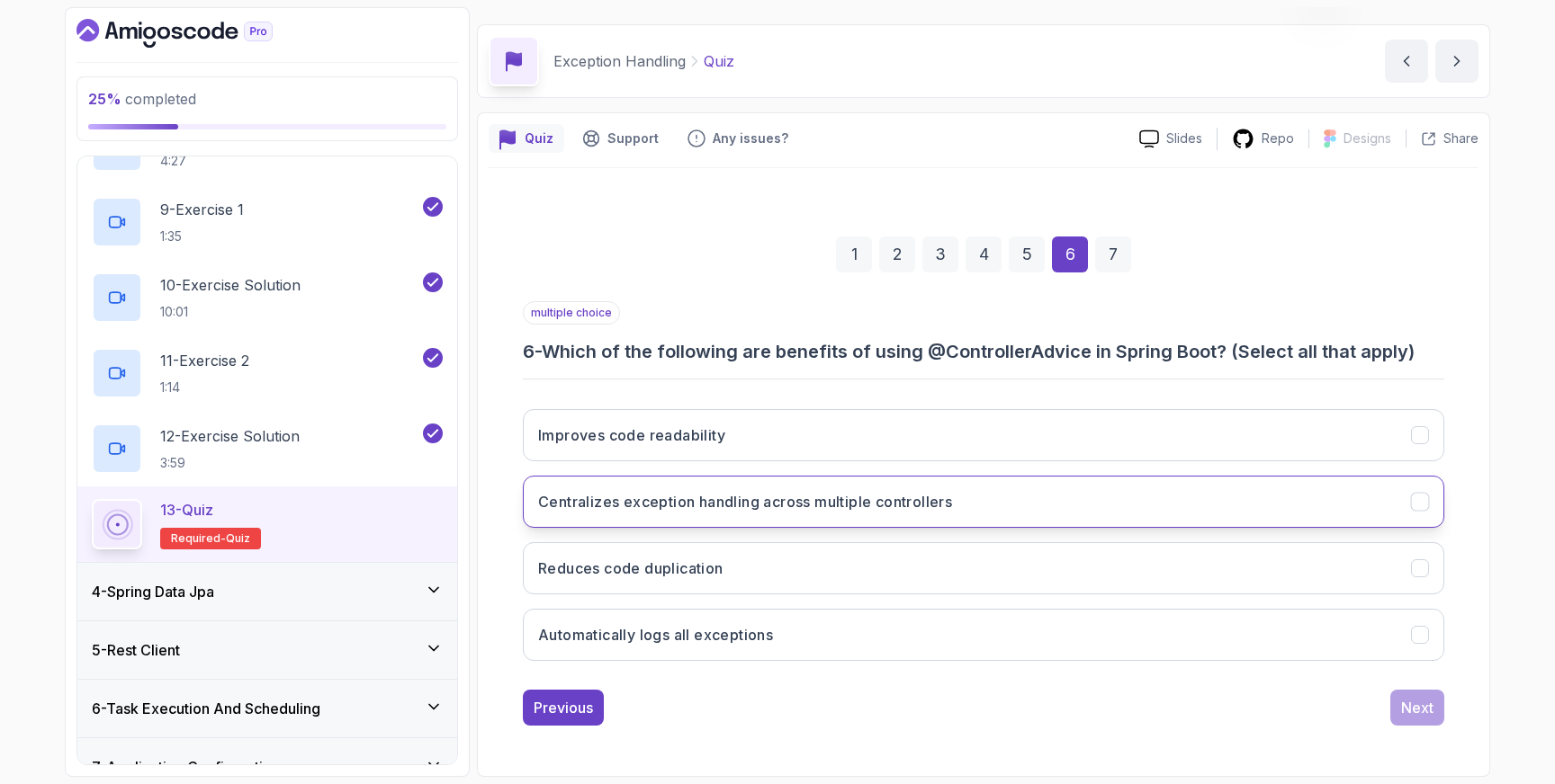
click at [1424, 496] on icon "Centralizes exception handling across multiple controllers" at bounding box center [1420, 502] width 17 height 17
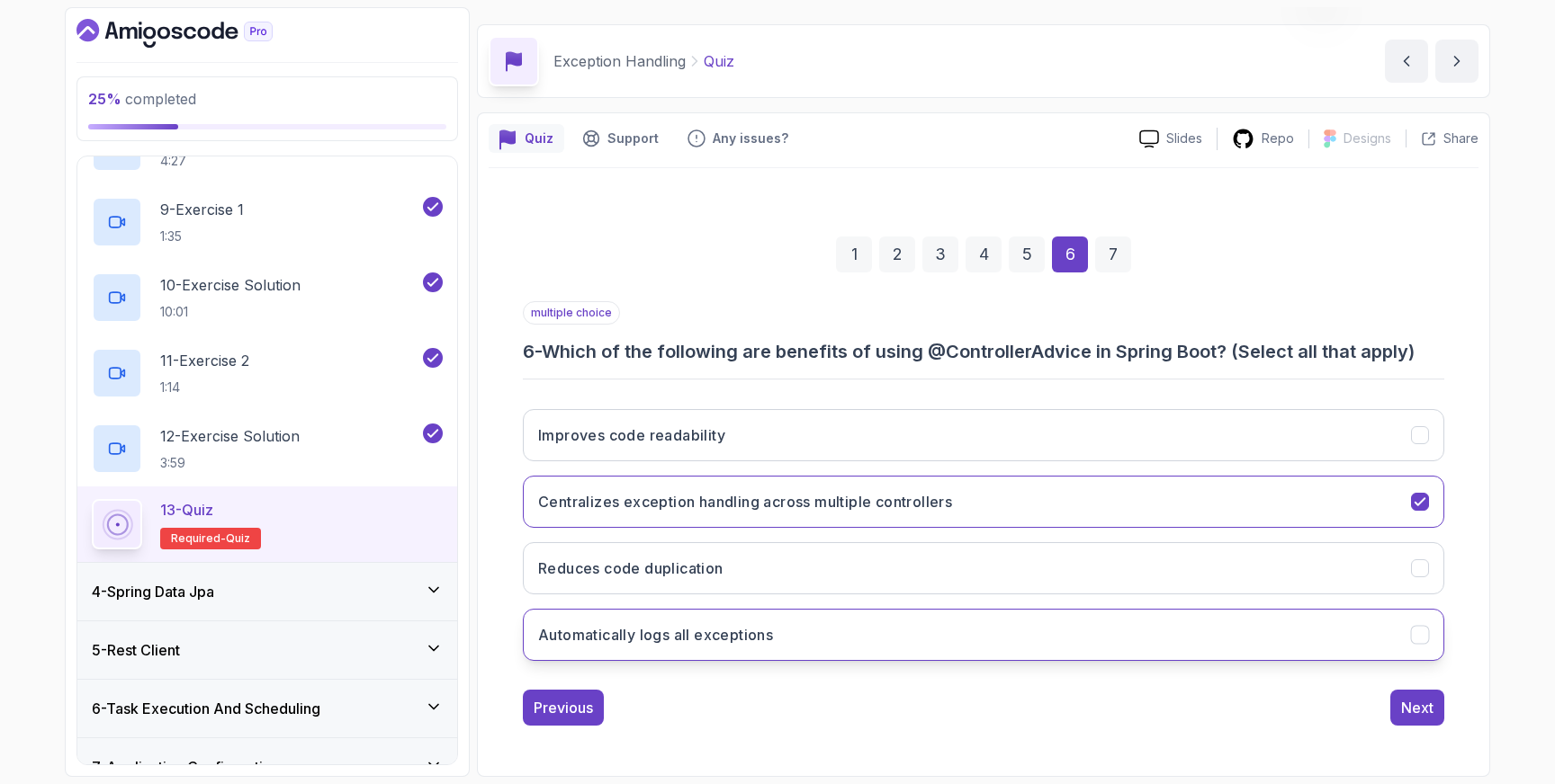
click at [1420, 639] on icon "Automatically logs all exceptions" at bounding box center [1420, 635] width 17 height 17
click at [1414, 703] on div "Next" at bounding box center [1417, 708] width 33 height 22
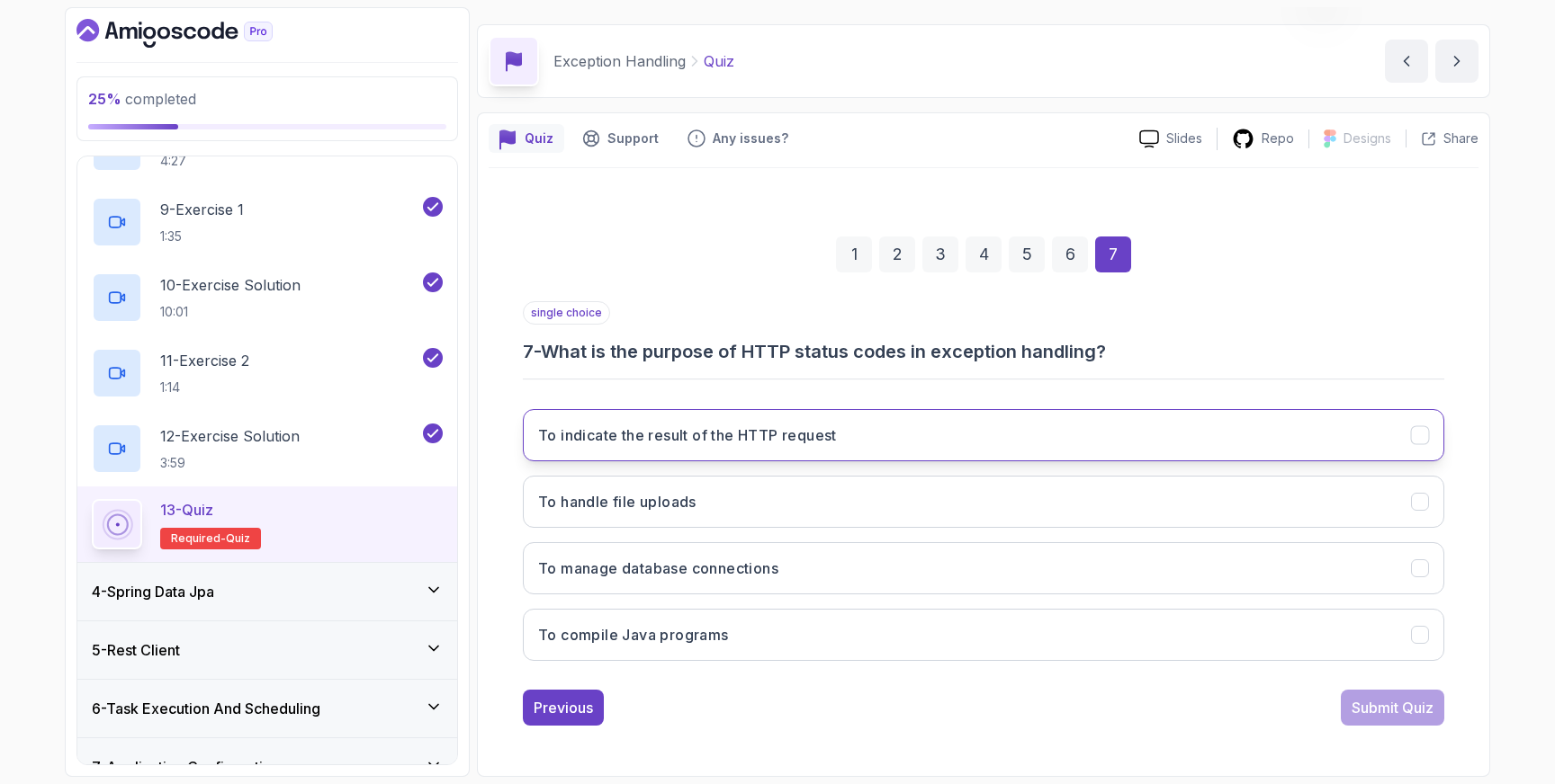
click at [1418, 439] on icon "To indicate the result of the HTTP request" at bounding box center [1419, 435] width 10 height 7
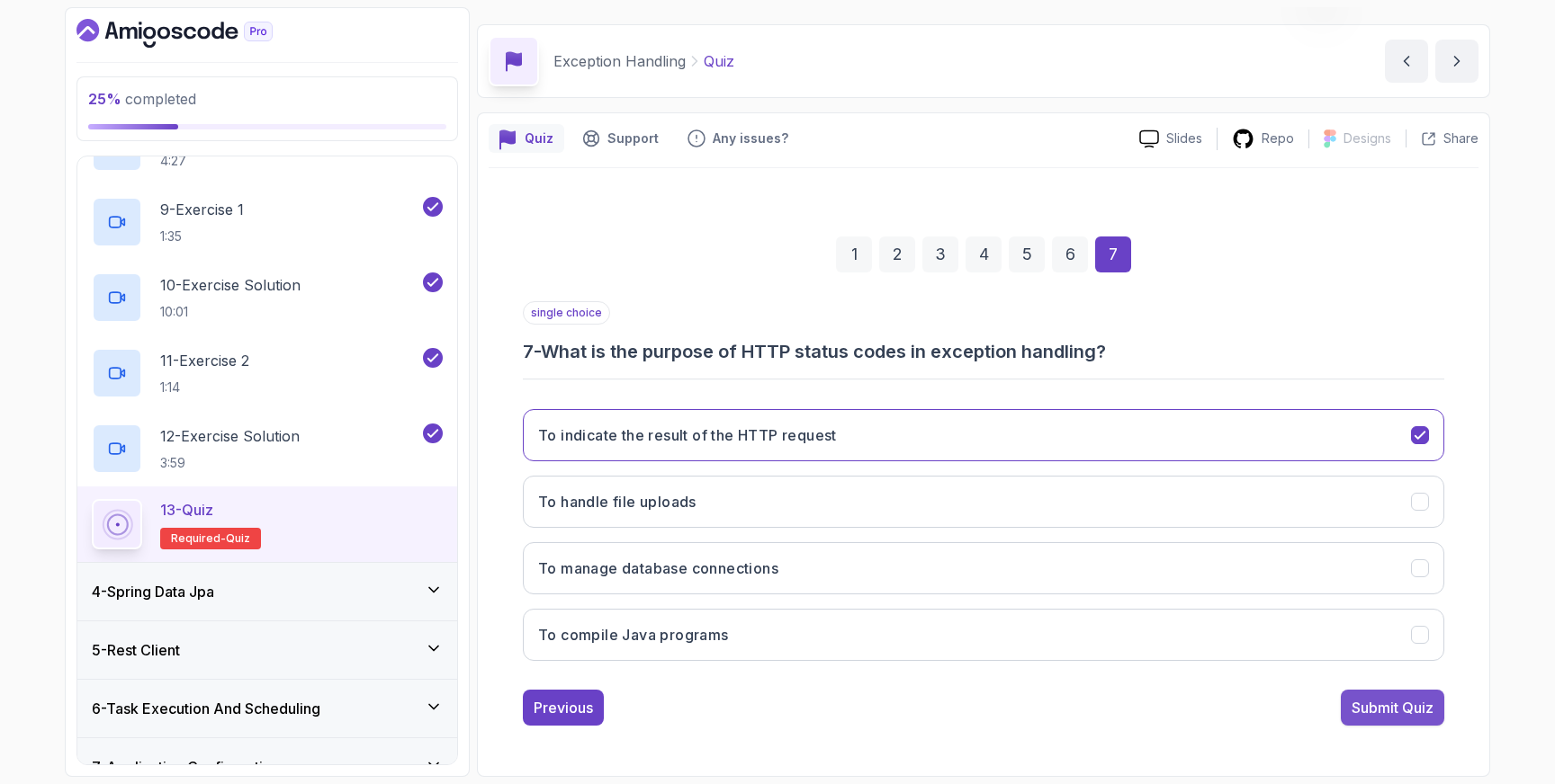
click at [1388, 711] on div "Submit Quiz" at bounding box center [1393, 708] width 82 height 22
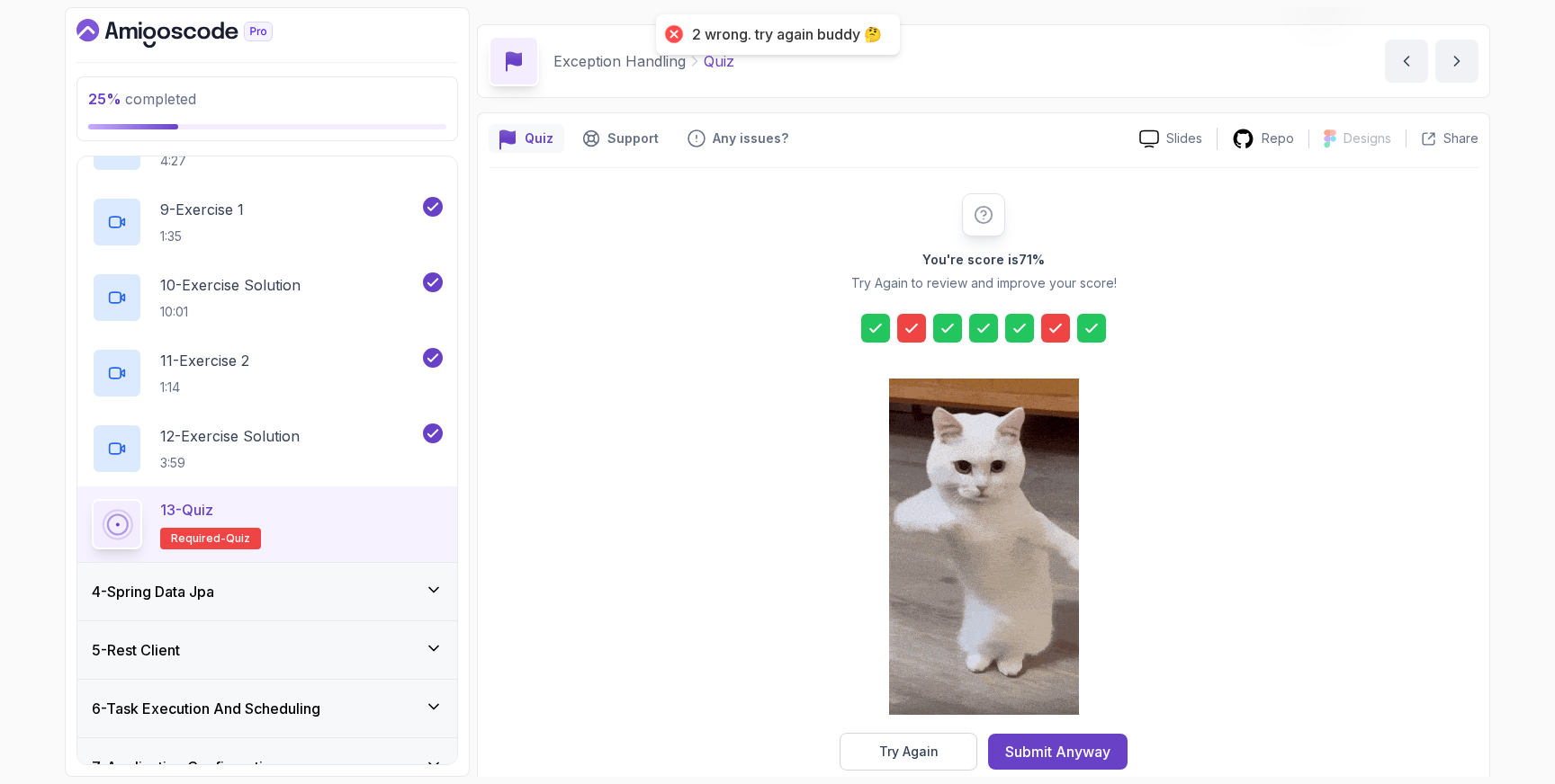
scroll to position [78, 0]
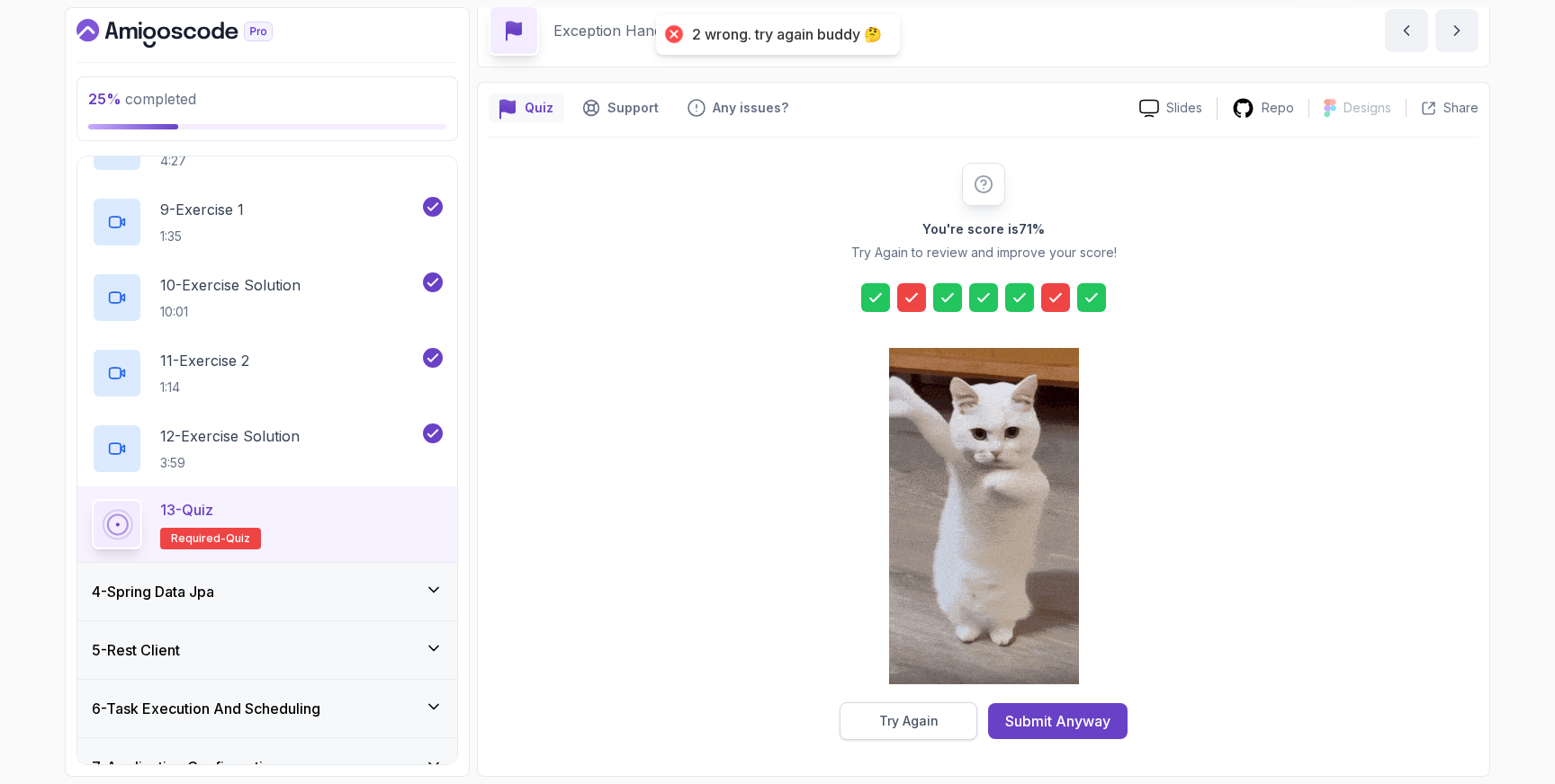
click at [889, 724] on div "Try Again" at bounding box center [909, 722] width 59 height 18
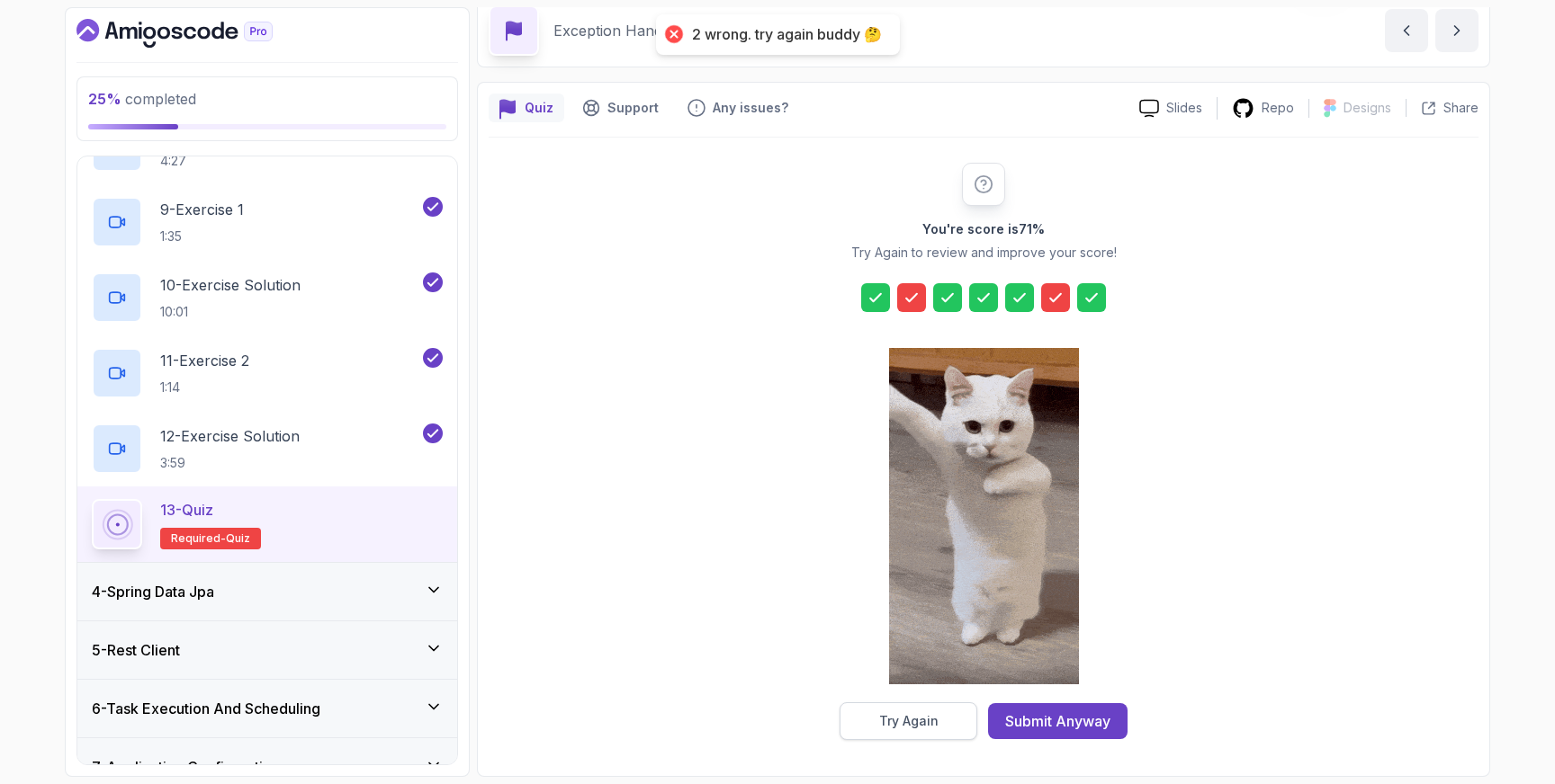
scroll to position [48, 0]
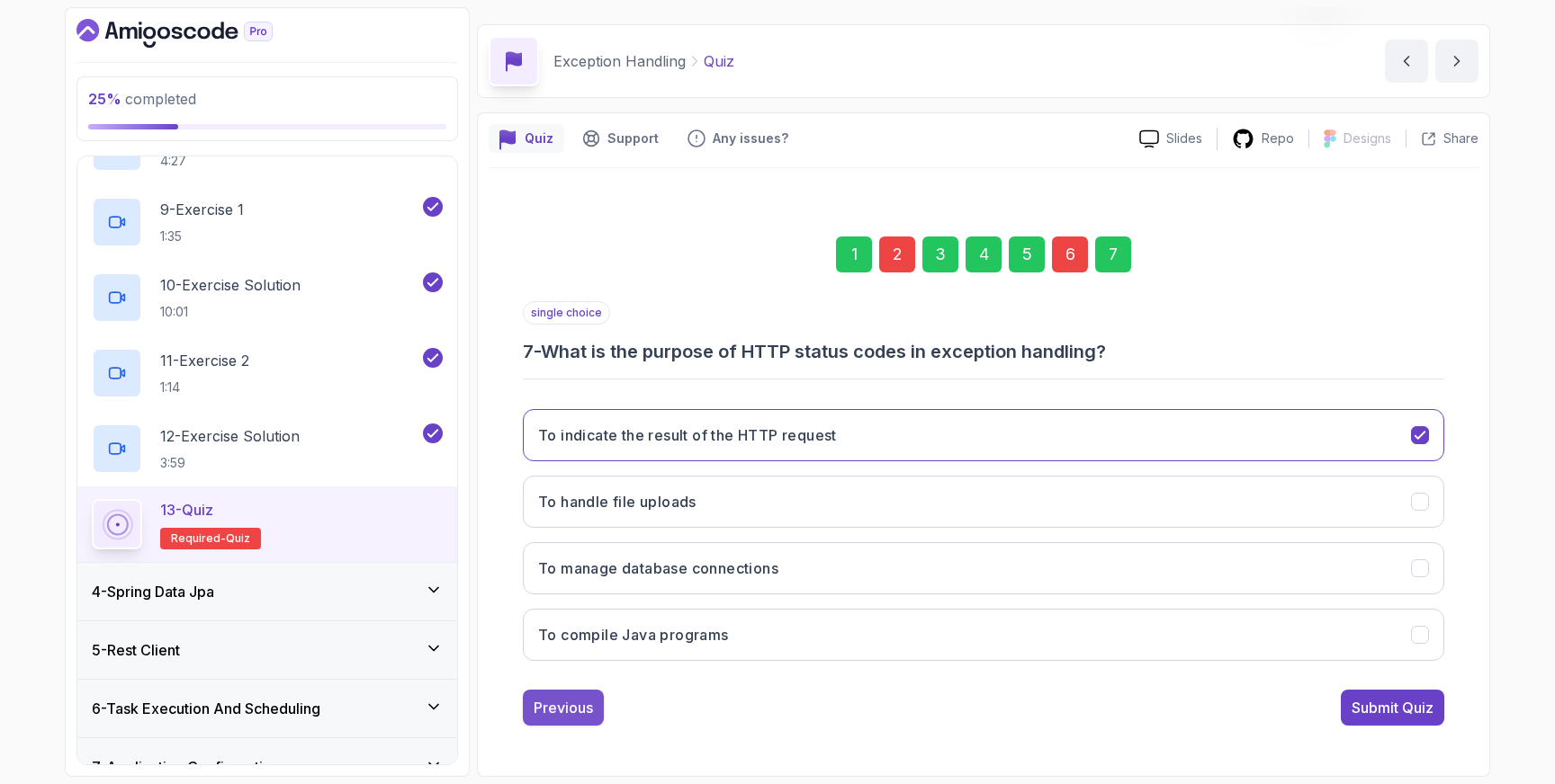
click at [555, 705] on div "Previous" at bounding box center [564, 708] width 59 height 22
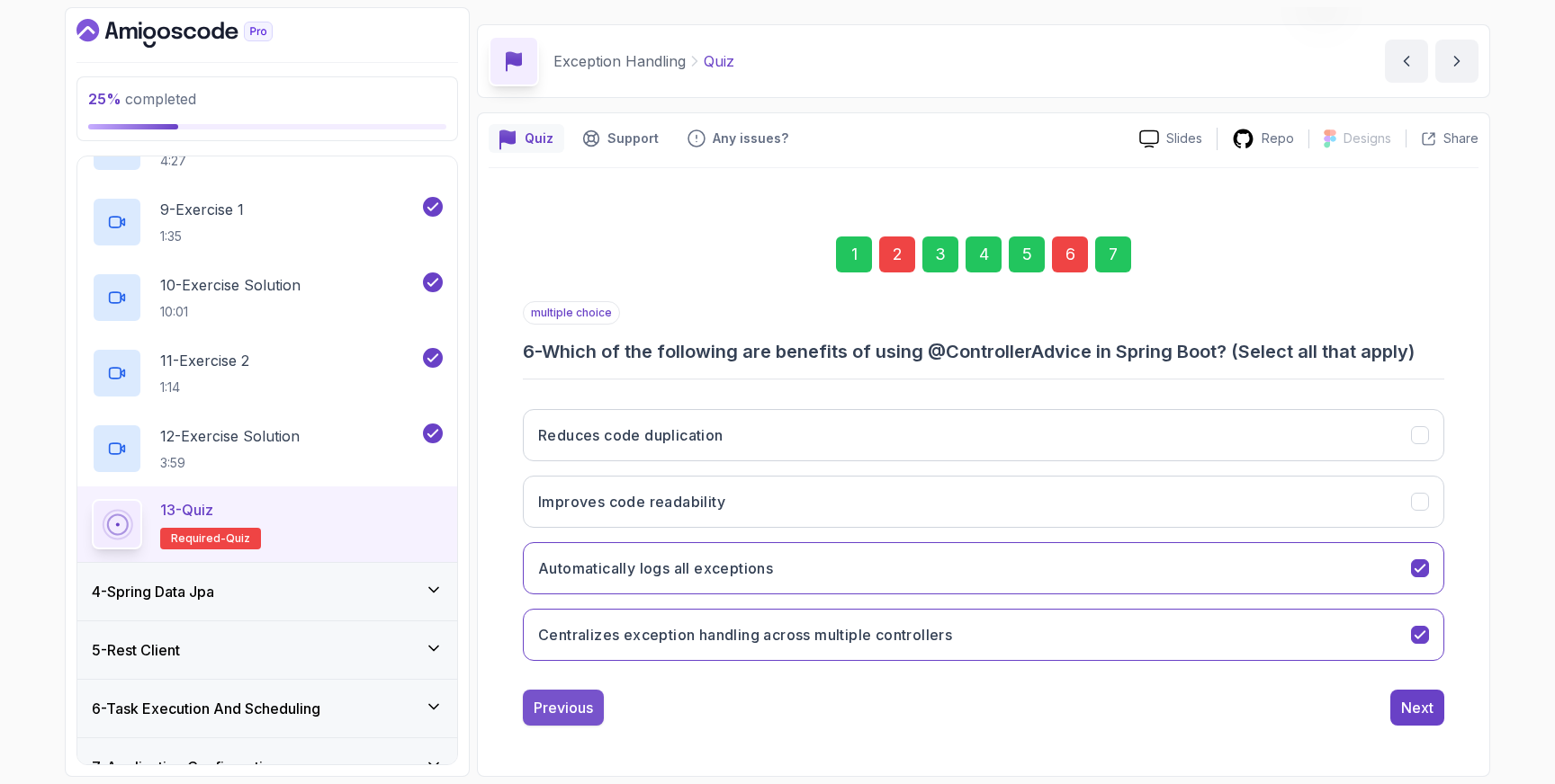
click at [558, 714] on div "Previous" at bounding box center [564, 708] width 59 height 22
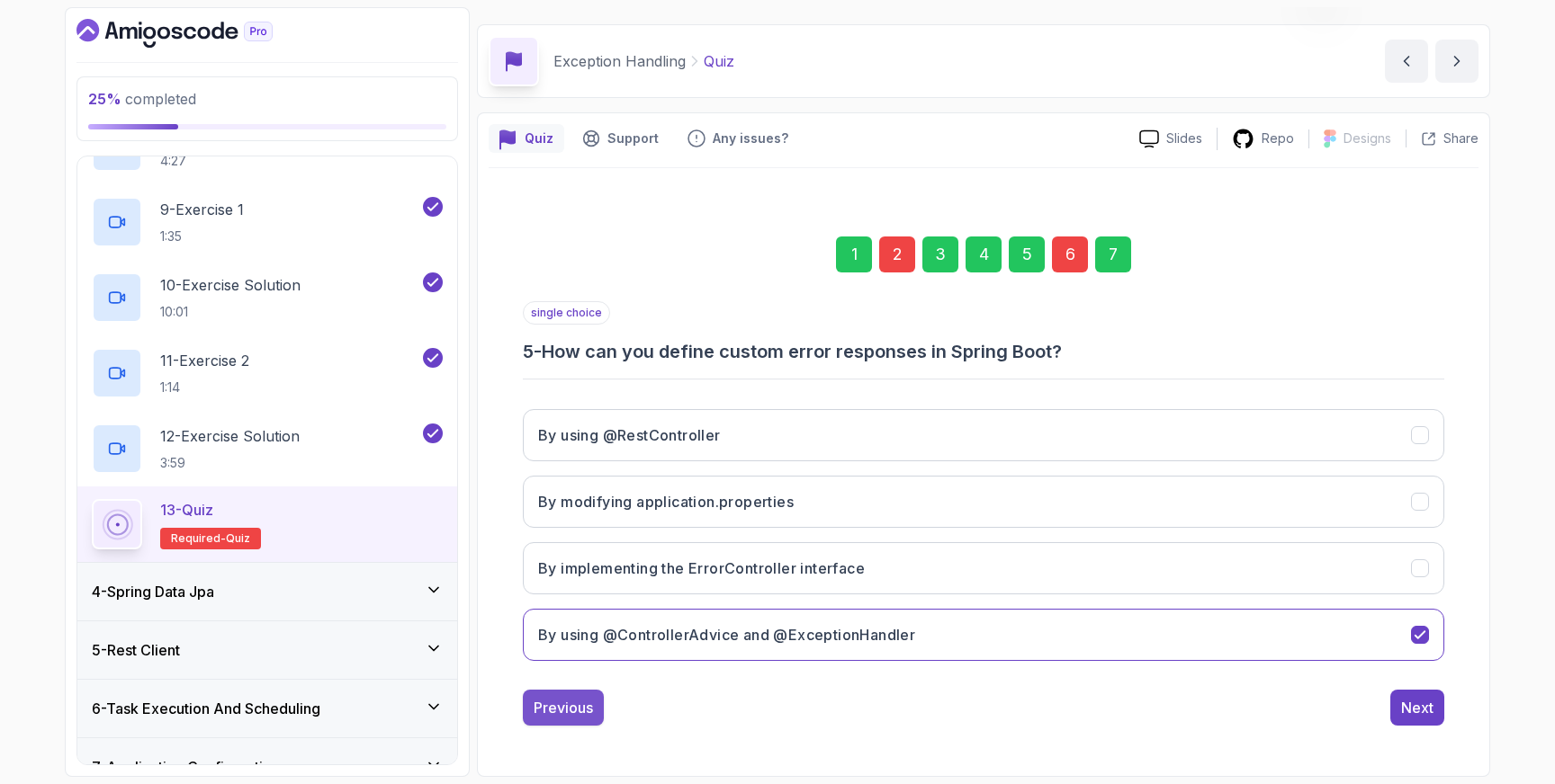
click at [558, 705] on div "Previous" at bounding box center [564, 708] width 59 height 22
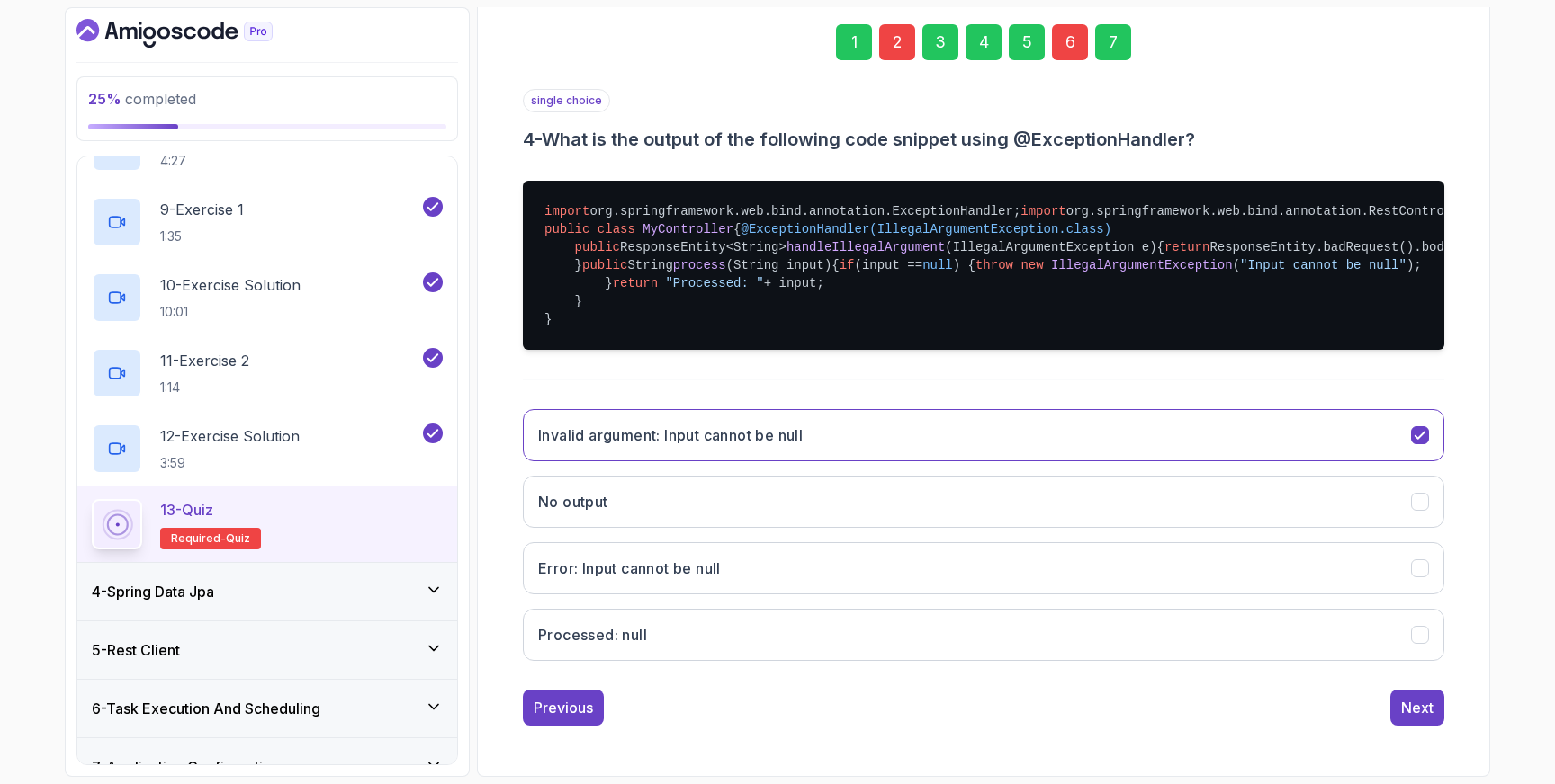
scroll to position [476, 0]
click at [574, 708] on div "Previous" at bounding box center [564, 708] width 59 height 22
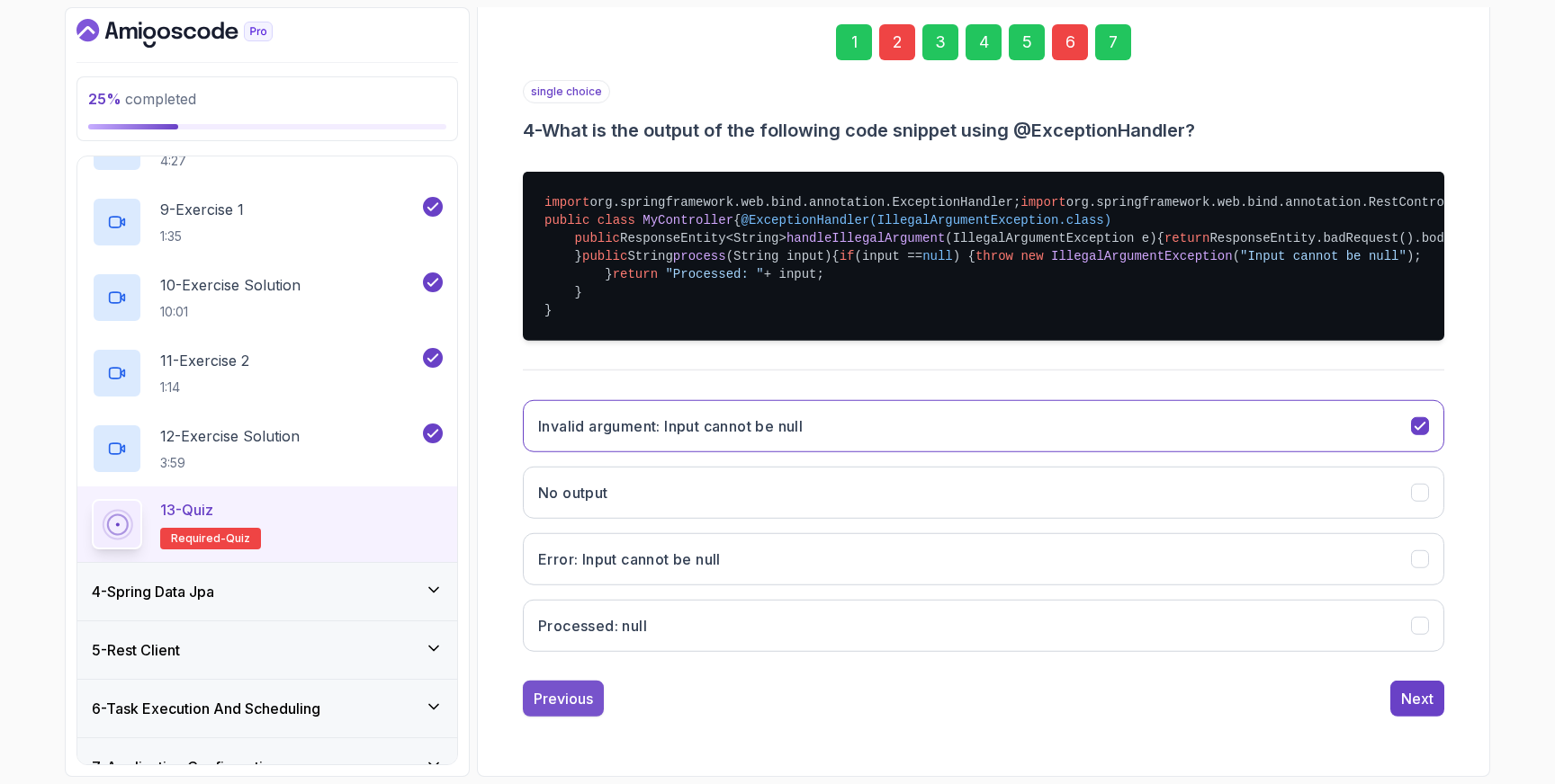
scroll to position [48, 0]
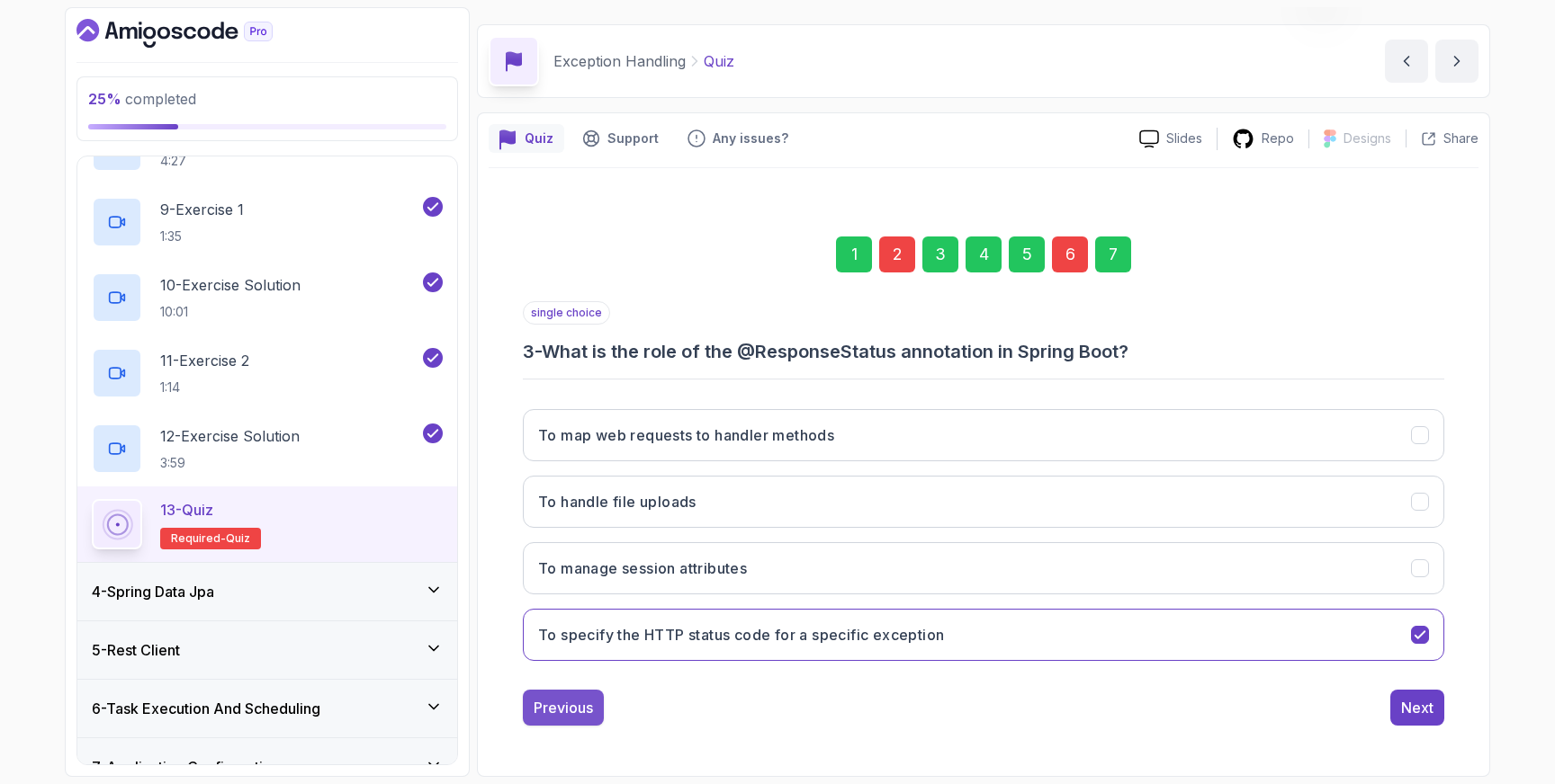
click at [570, 721] on button "Previous" at bounding box center [564, 708] width 81 height 36
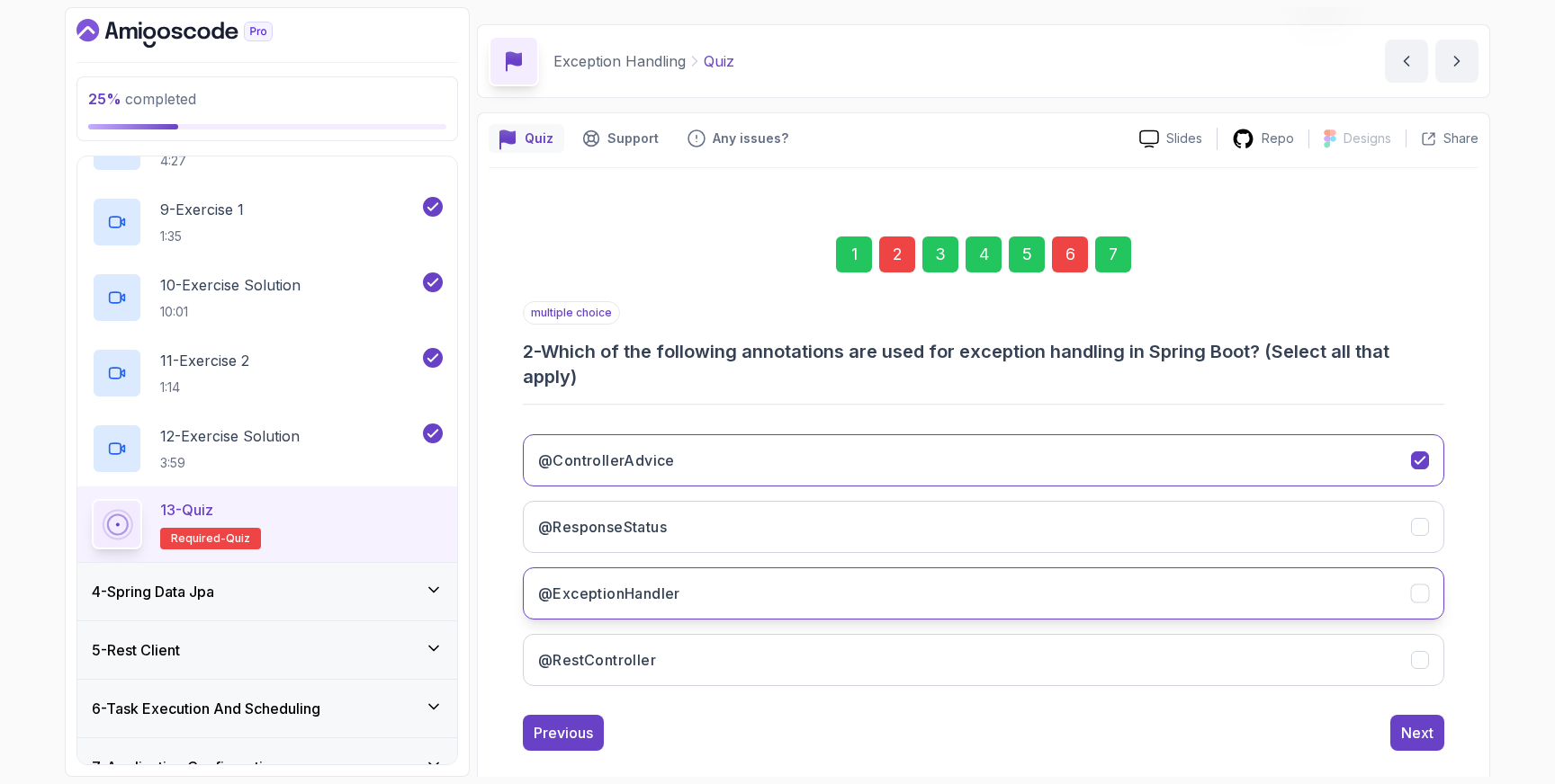
click at [1423, 590] on icon "@ExceptionHandler" at bounding box center [1420, 594] width 17 height 17
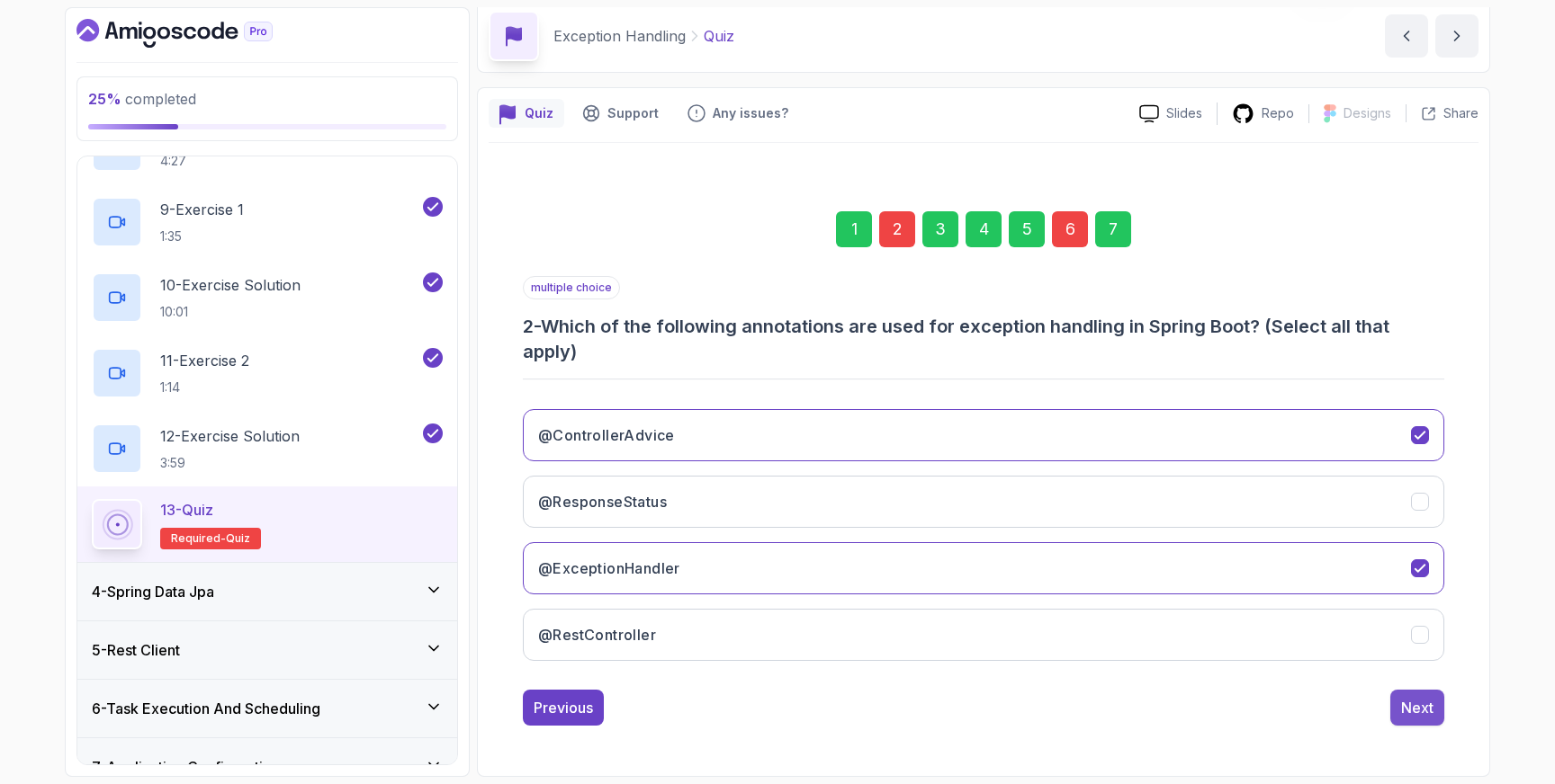
click at [1422, 704] on div "Next" at bounding box center [1417, 708] width 33 height 22
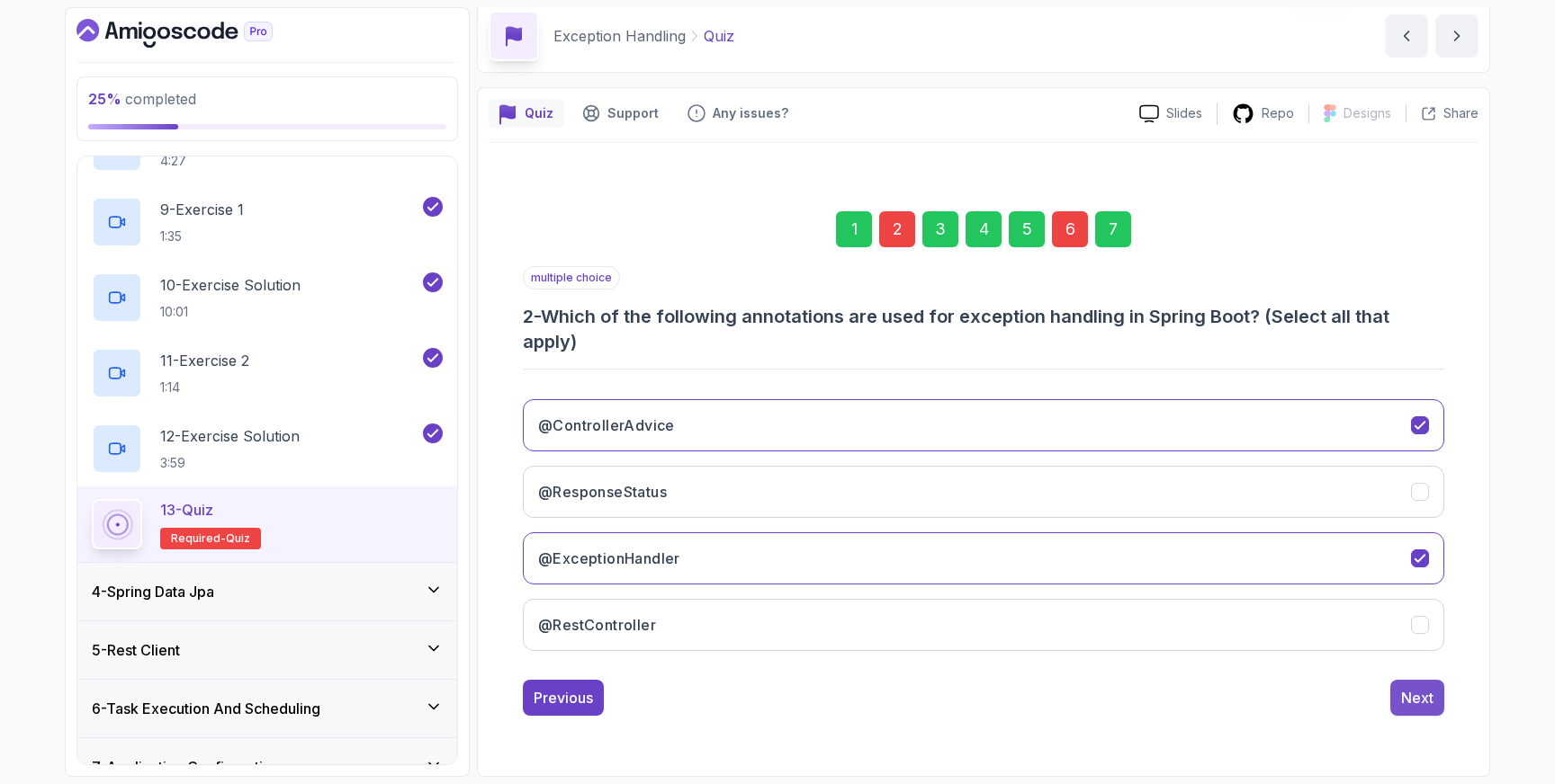
scroll to position [48, 0]
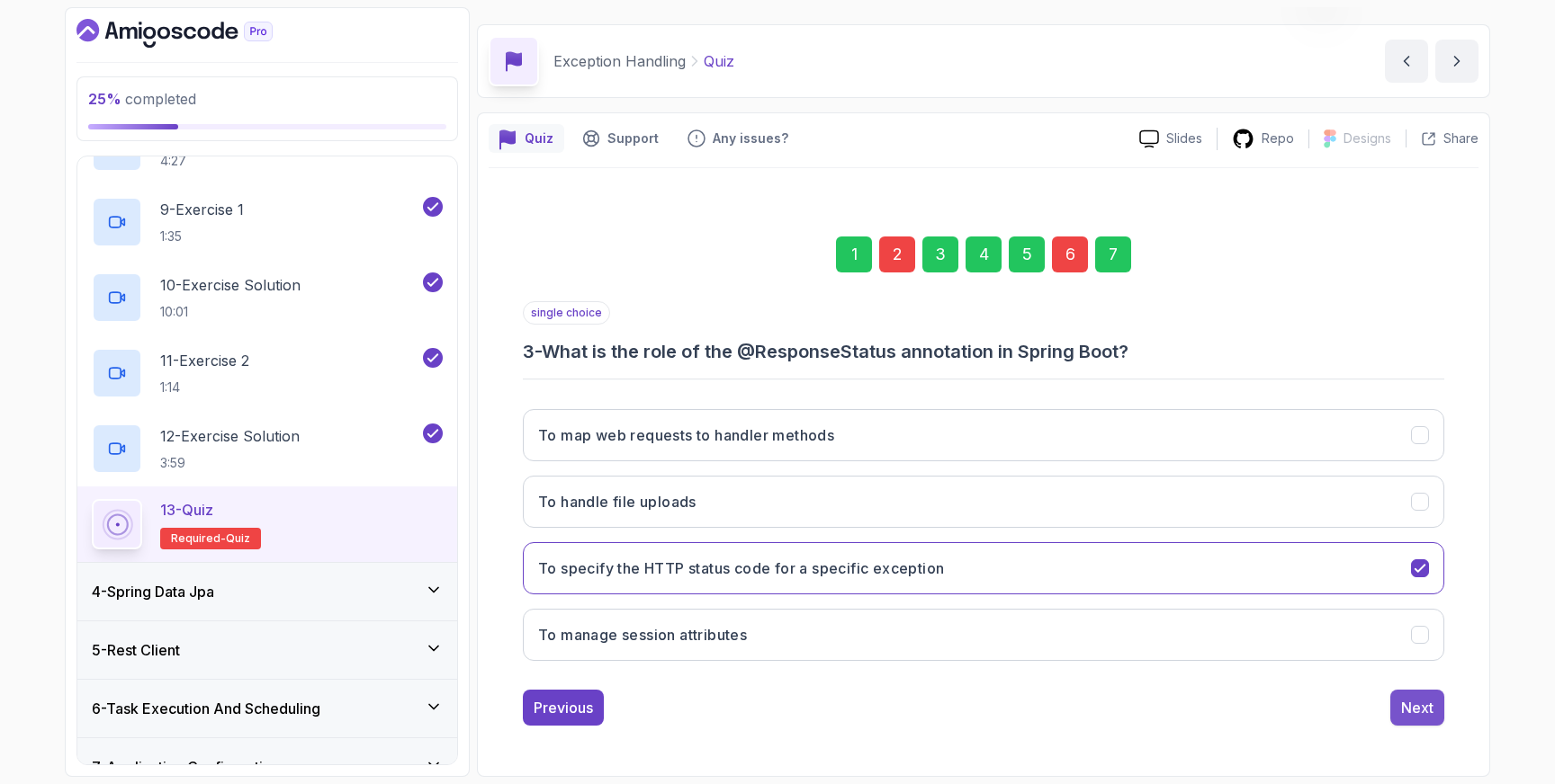
click at [1421, 702] on div "Next" at bounding box center [1417, 708] width 33 height 22
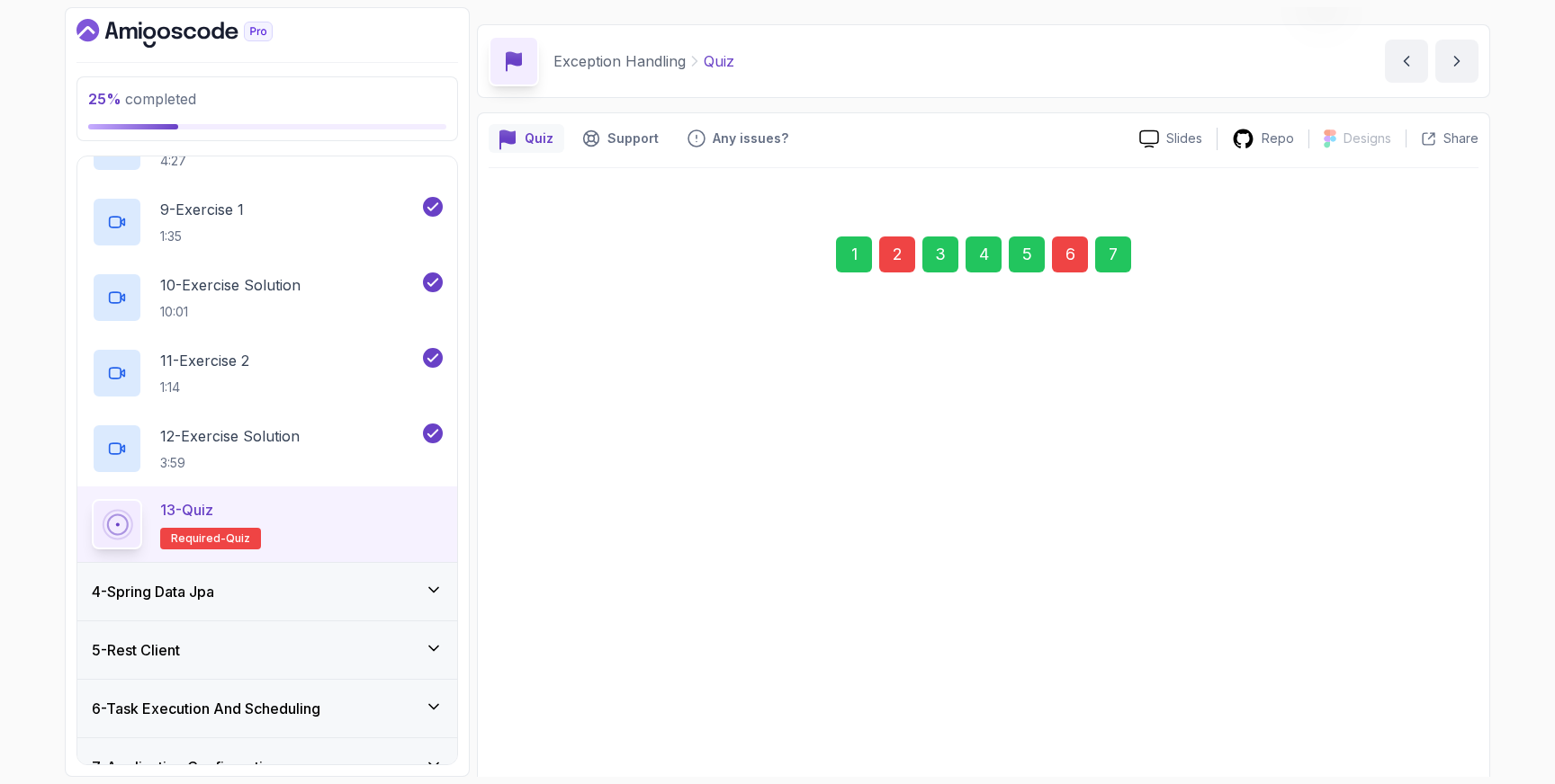
click at [1421, 561] on pre "import org.springframework.web.bind.annotation.ExceptionHandler; import org.spr…" at bounding box center [984, 476] width 921 height 169
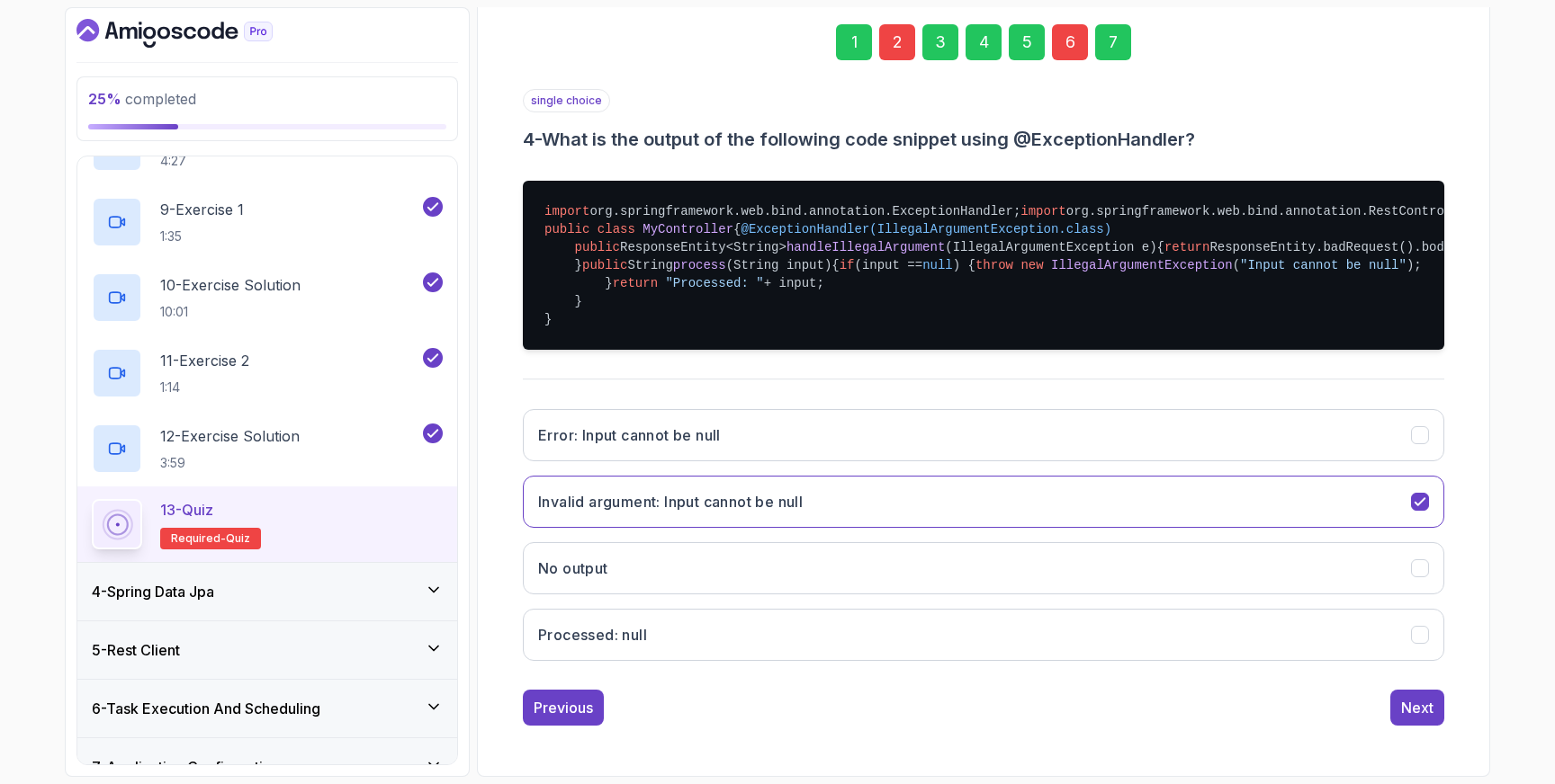
scroll to position [476, 0]
click at [1423, 724] on button "Next" at bounding box center [1417, 708] width 54 height 36
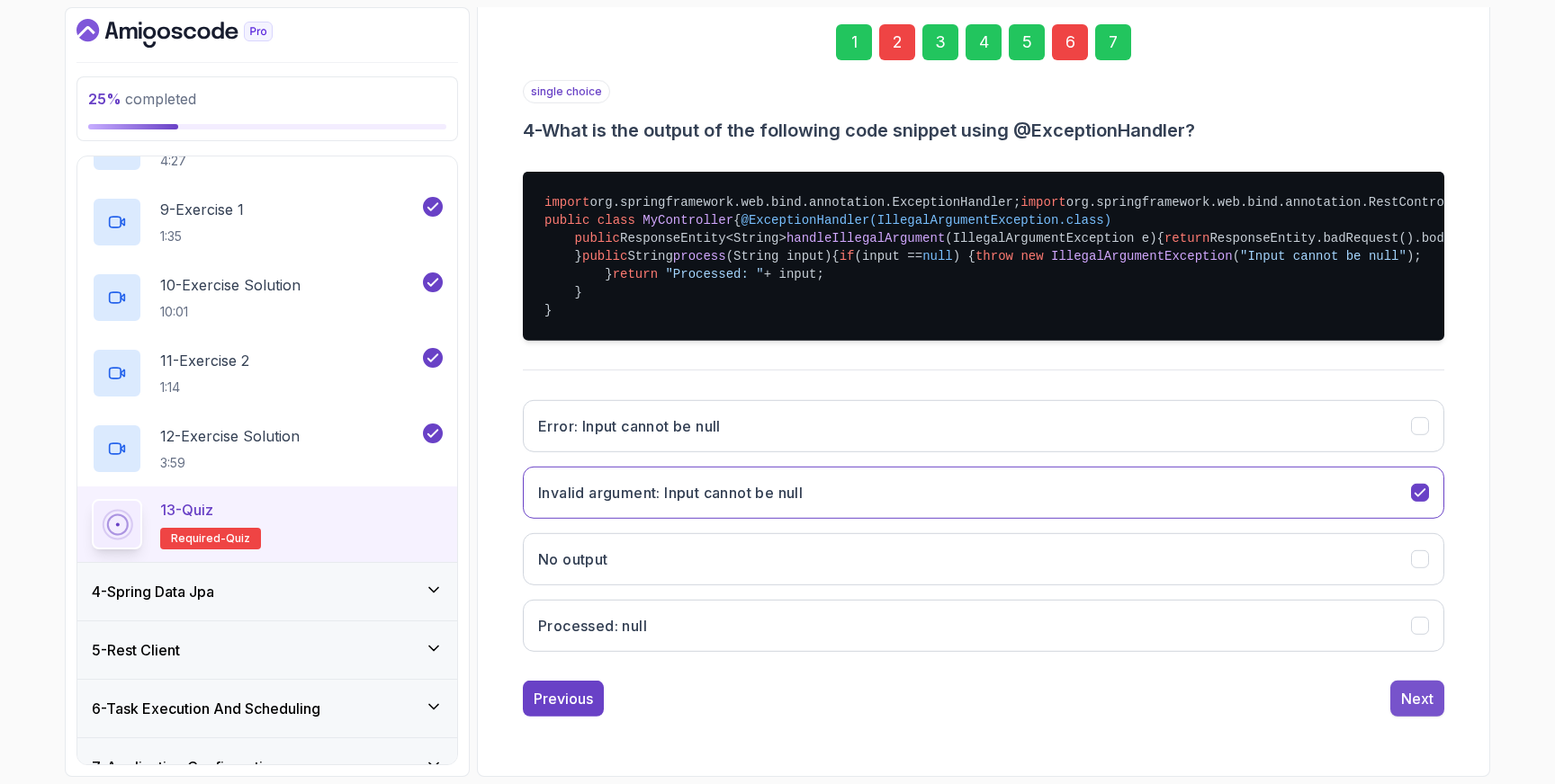
scroll to position [48, 0]
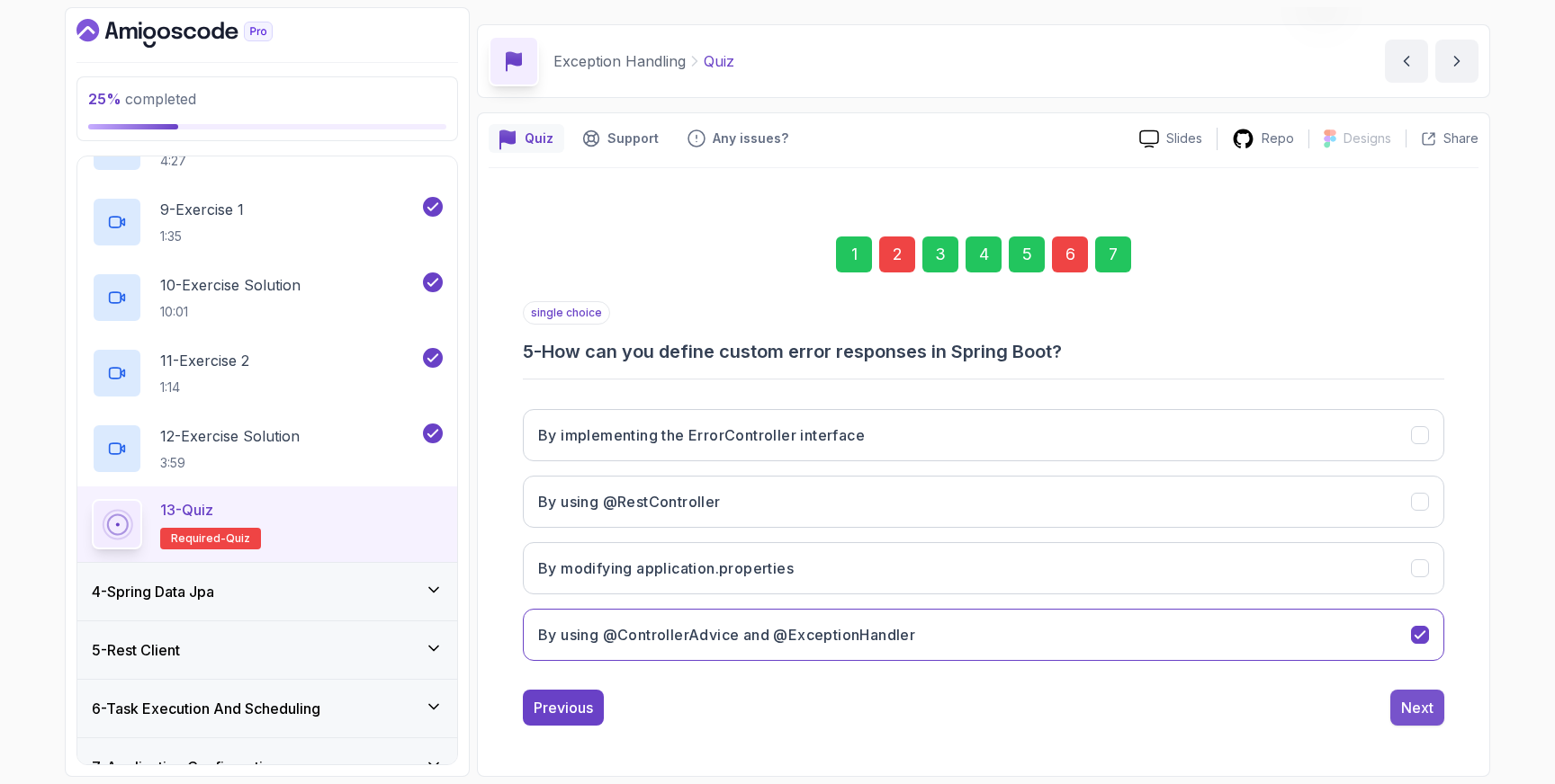
click at [1419, 705] on div "Next" at bounding box center [1417, 708] width 33 height 22
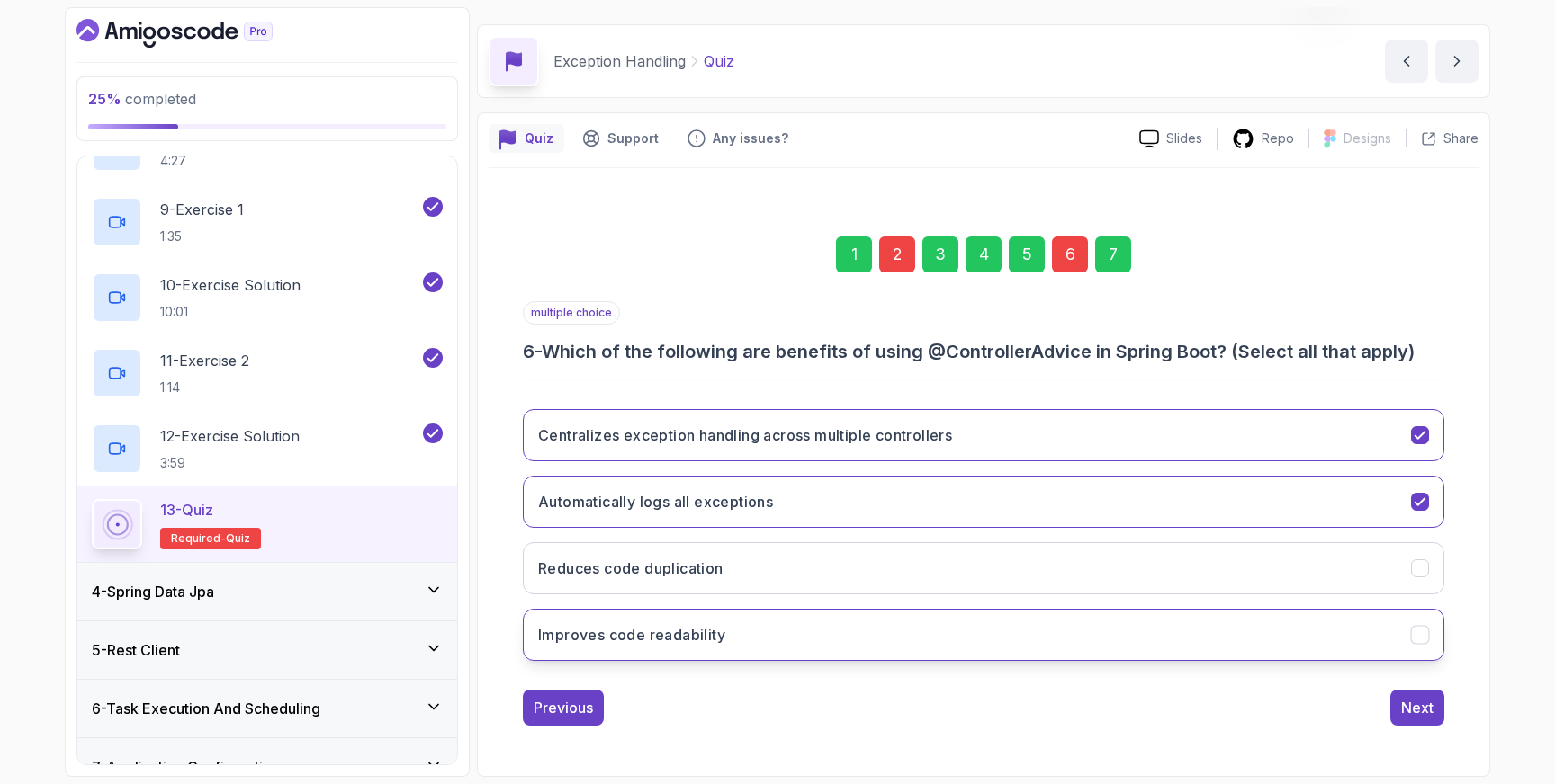
click at [1418, 636] on icon "Improves code readability" at bounding box center [1420, 635] width 17 height 17
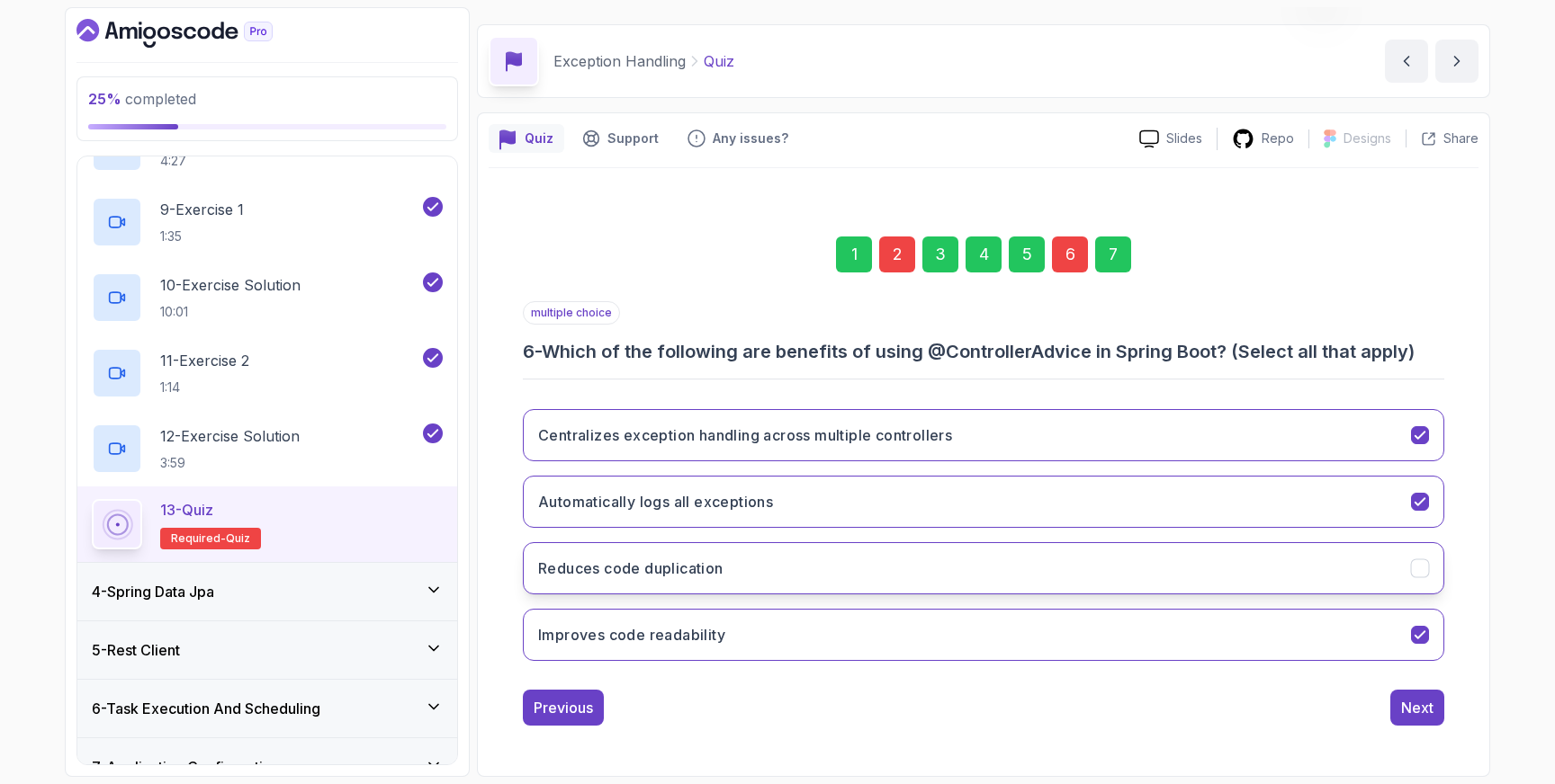
click at [1416, 570] on icon "Reduces code duplication" at bounding box center [1419, 568] width 10 height 7
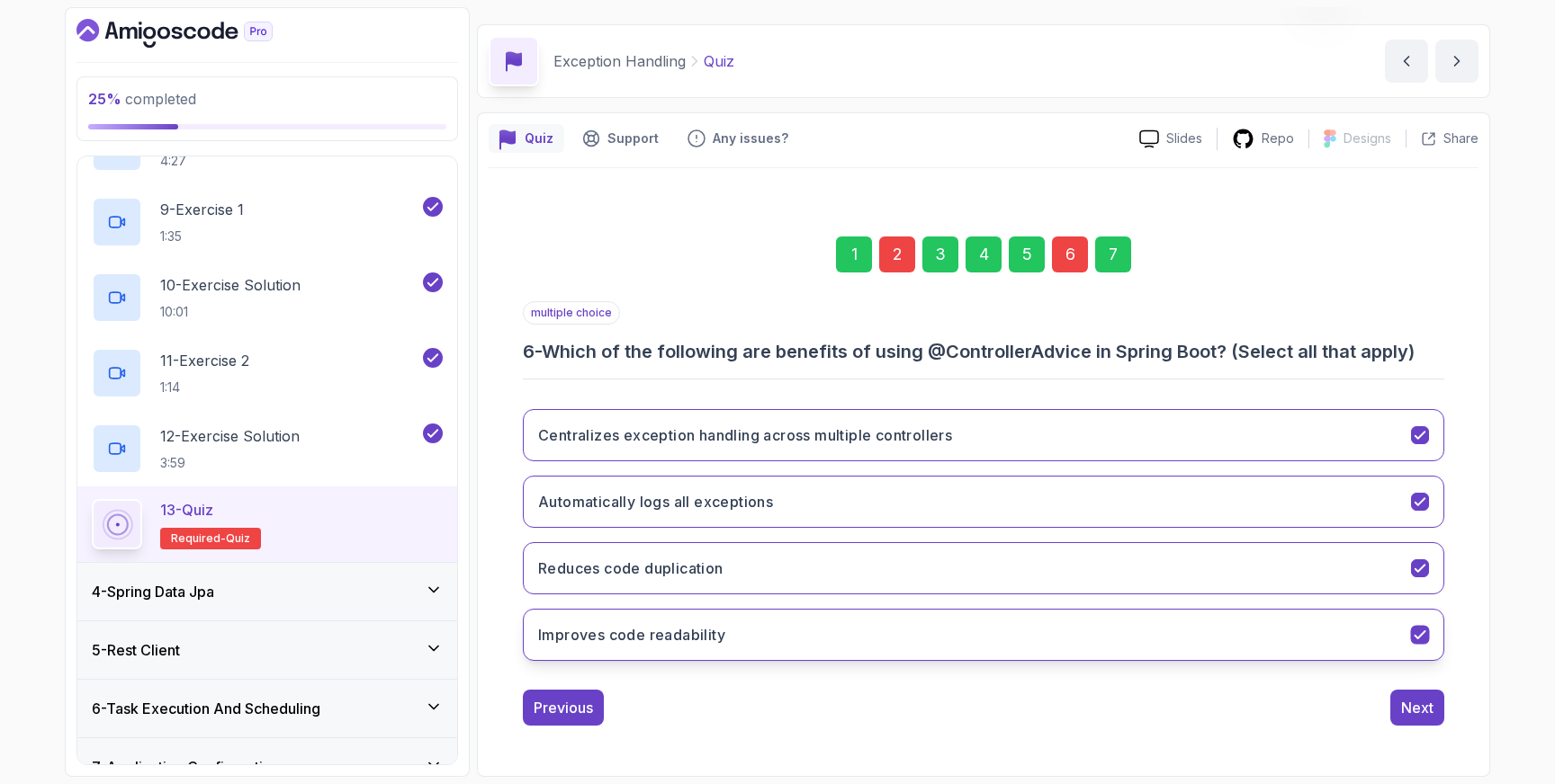
click at [1421, 636] on icon "Improves code readability" at bounding box center [1419, 635] width 10 height 7
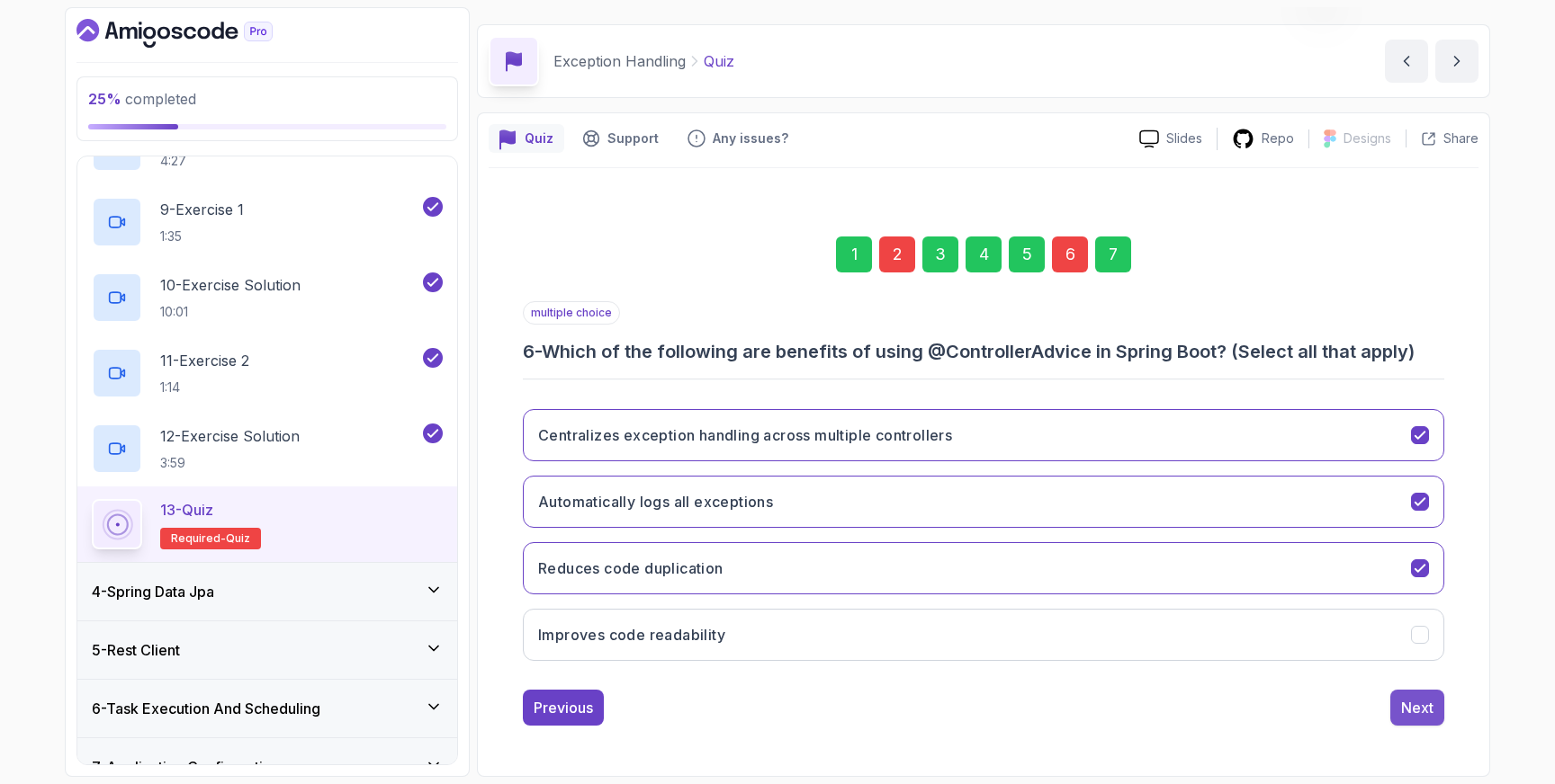
click at [1425, 703] on div "Next" at bounding box center [1417, 708] width 33 height 22
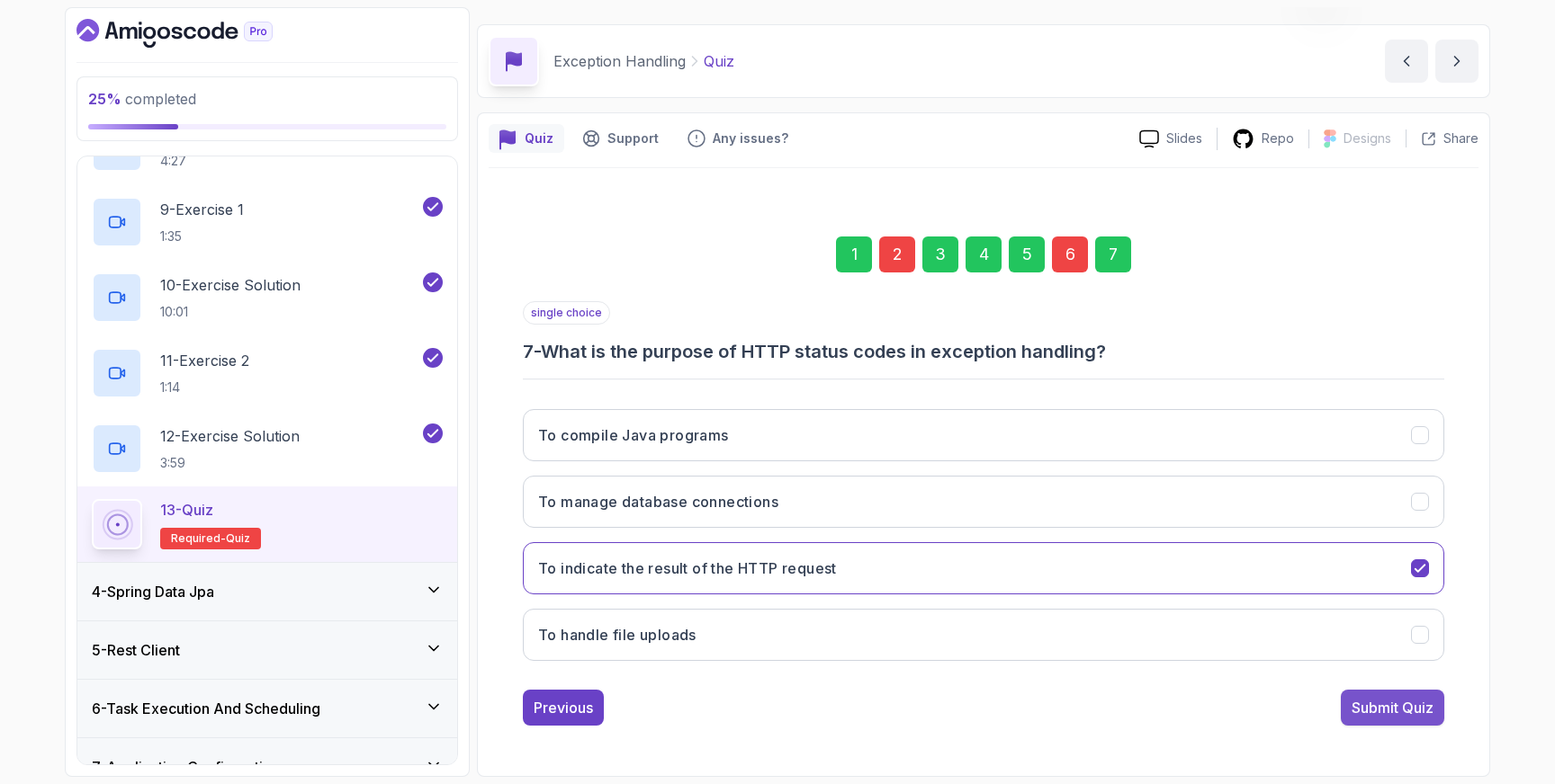
click at [1400, 709] on div "Submit Quiz" at bounding box center [1393, 708] width 82 height 22
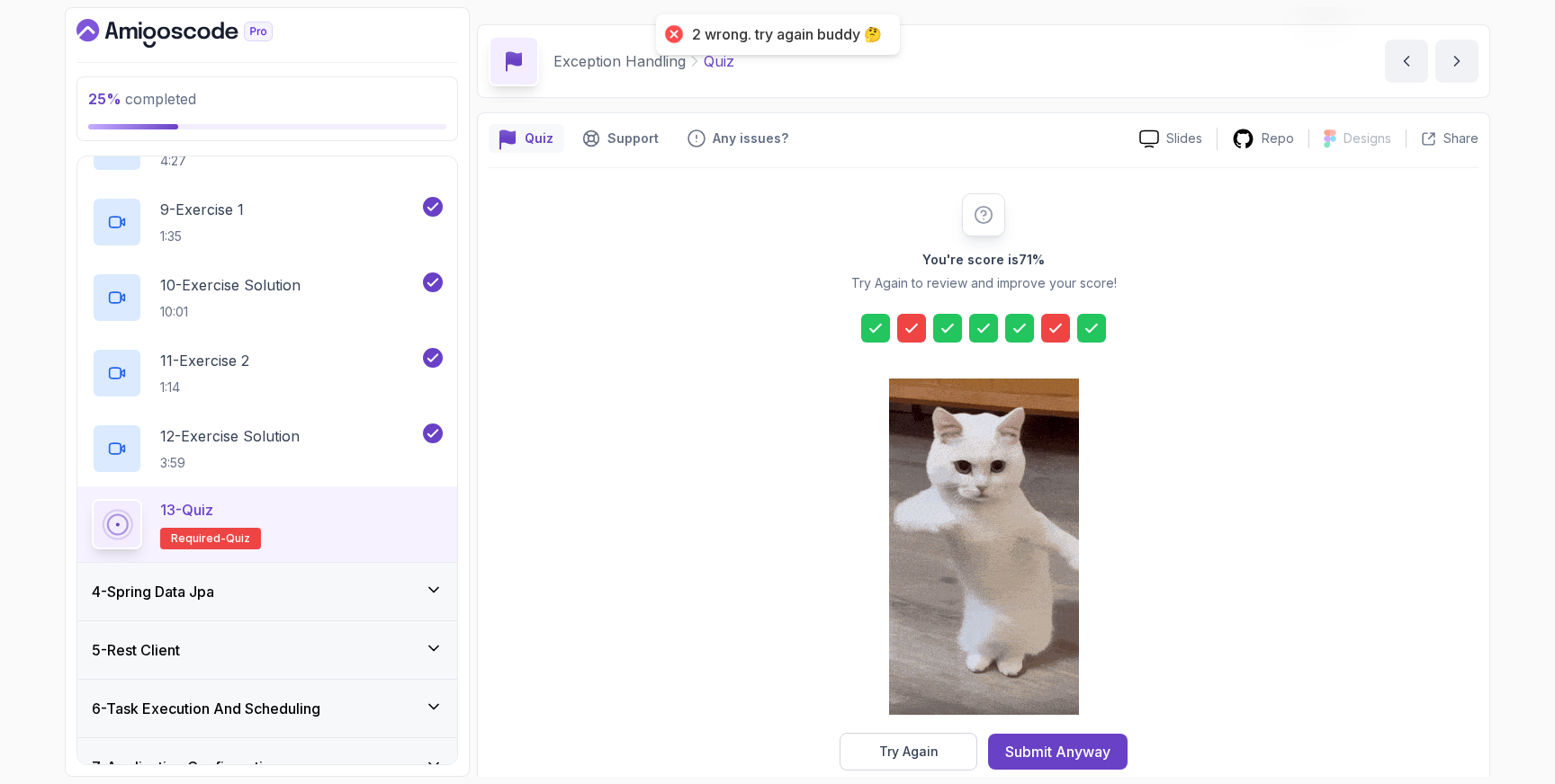
scroll to position [78, 0]
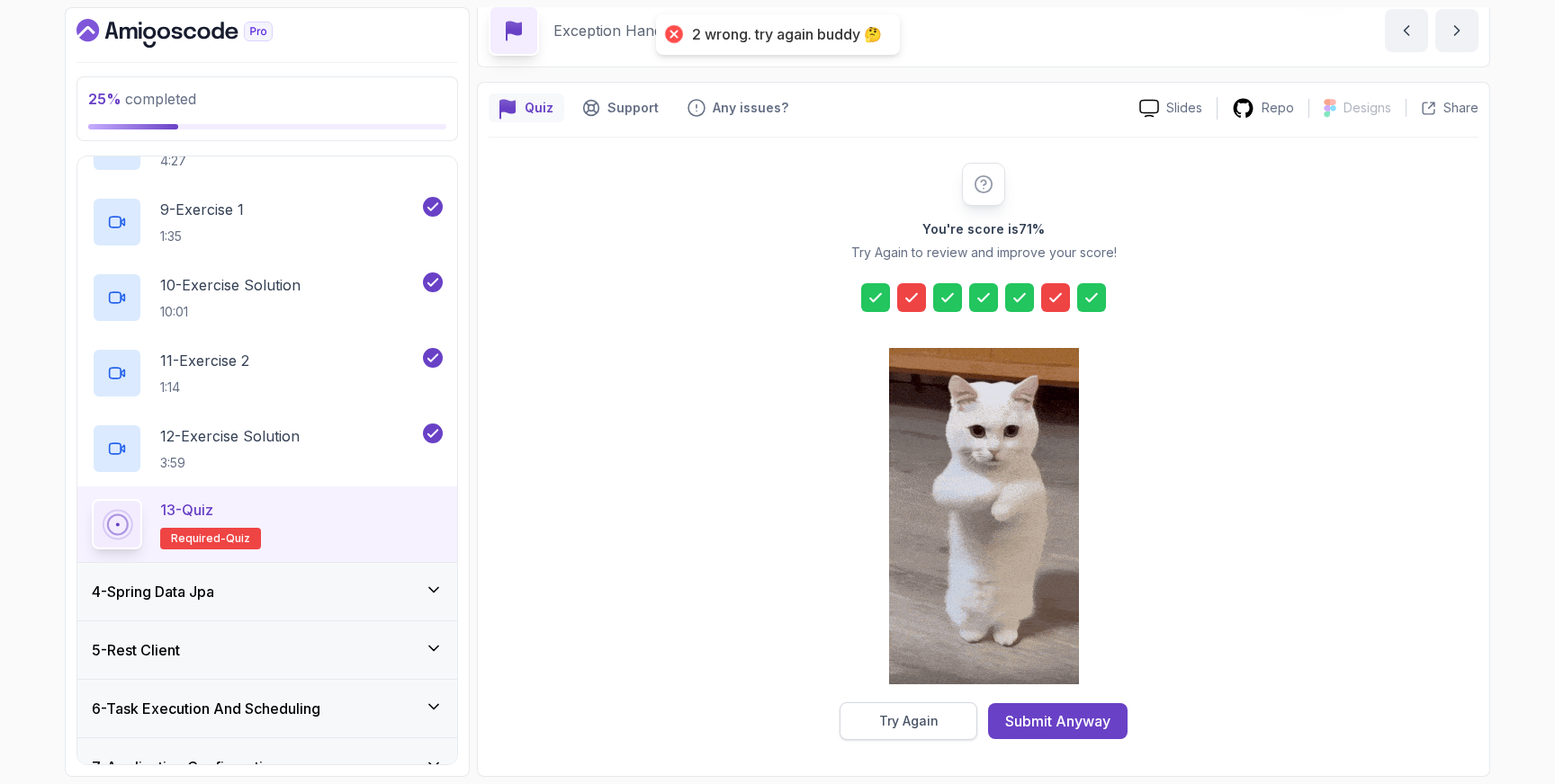
click at [948, 724] on button "Try Again" at bounding box center [908, 722] width 138 height 38
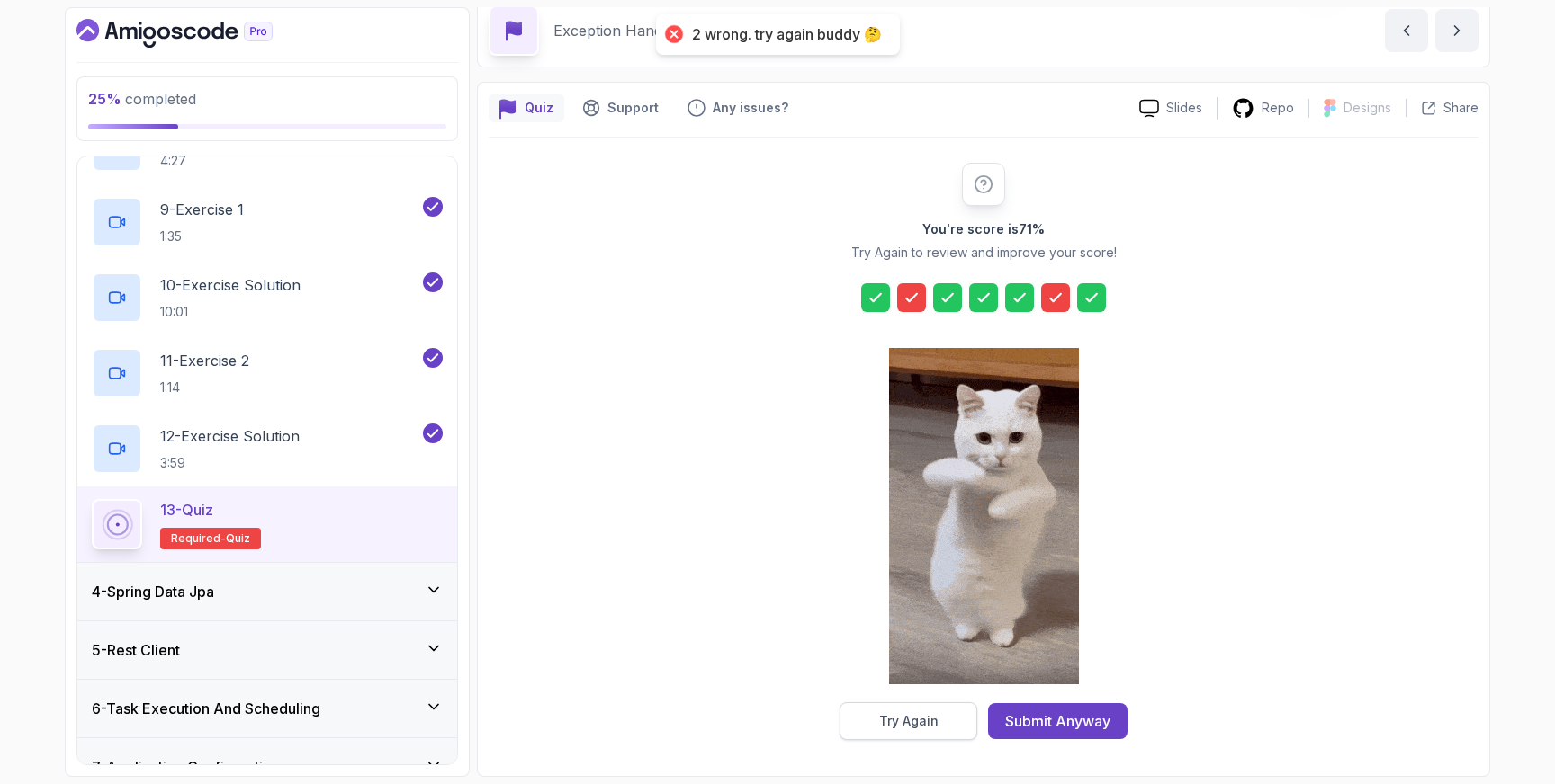
scroll to position [48, 0]
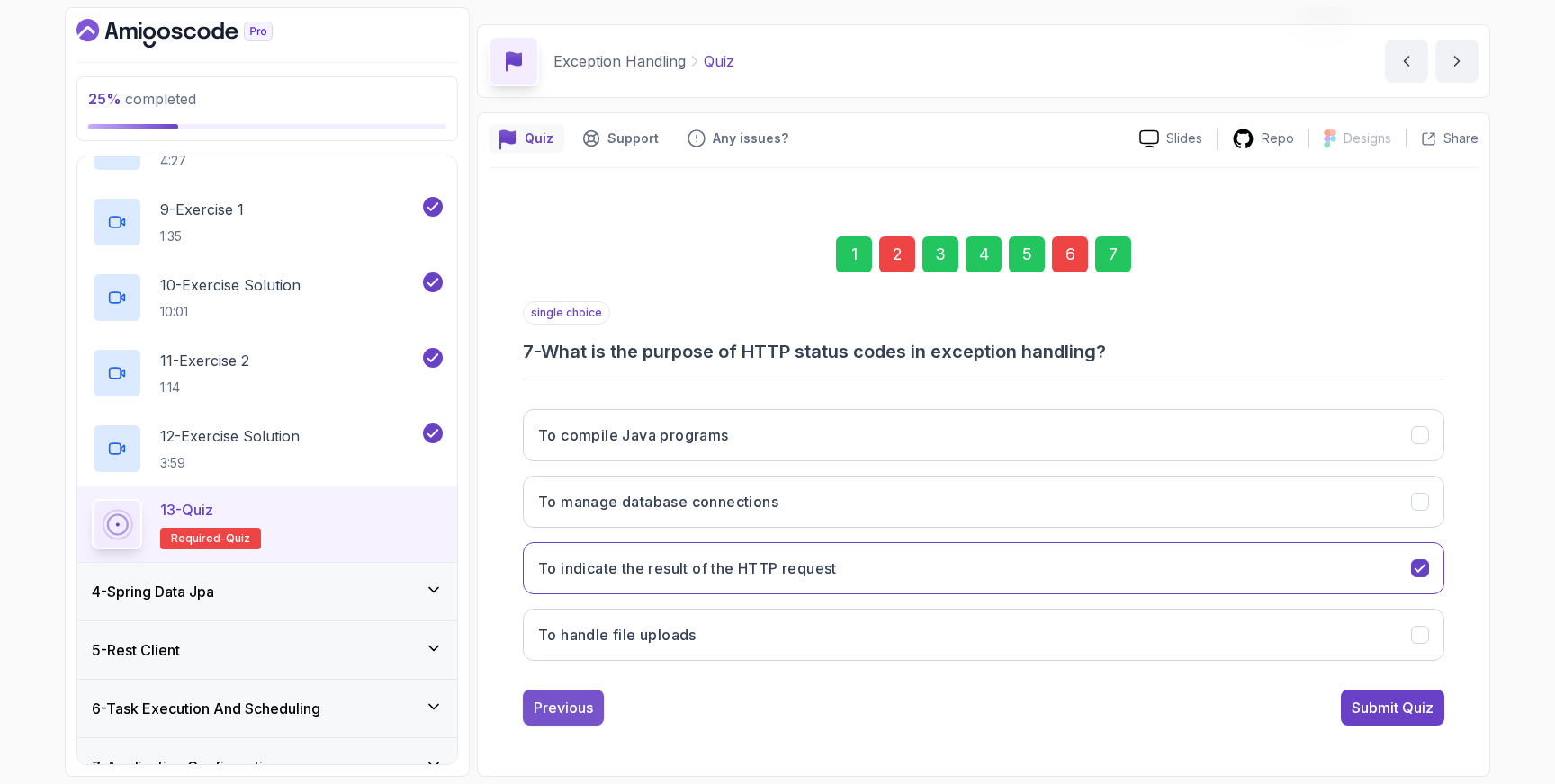
click at [566, 704] on div "Previous" at bounding box center [564, 708] width 59 height 22
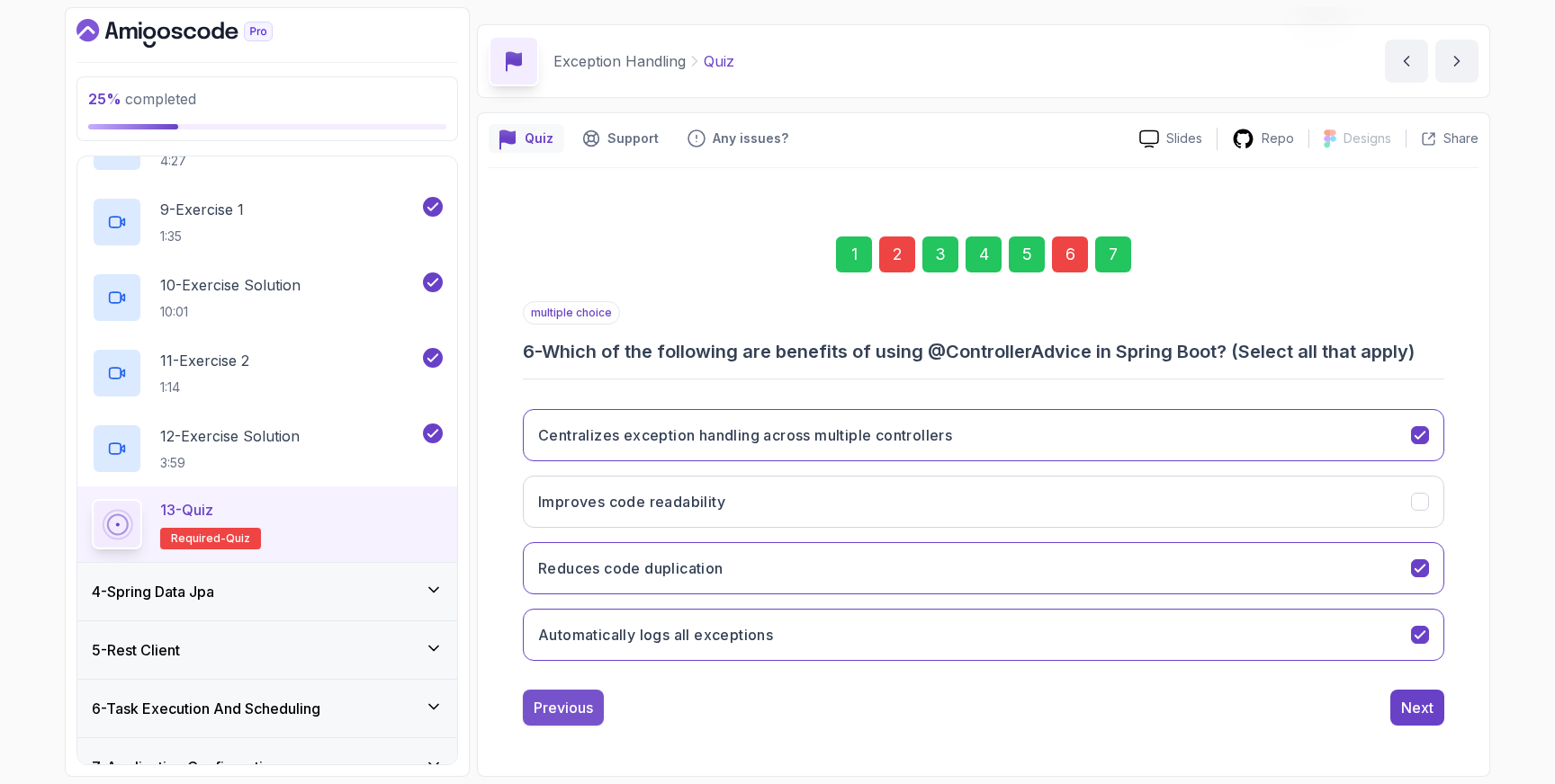
click at [554, 704] on div "Previous" at bounding box center [564, 708] width 59 height 22
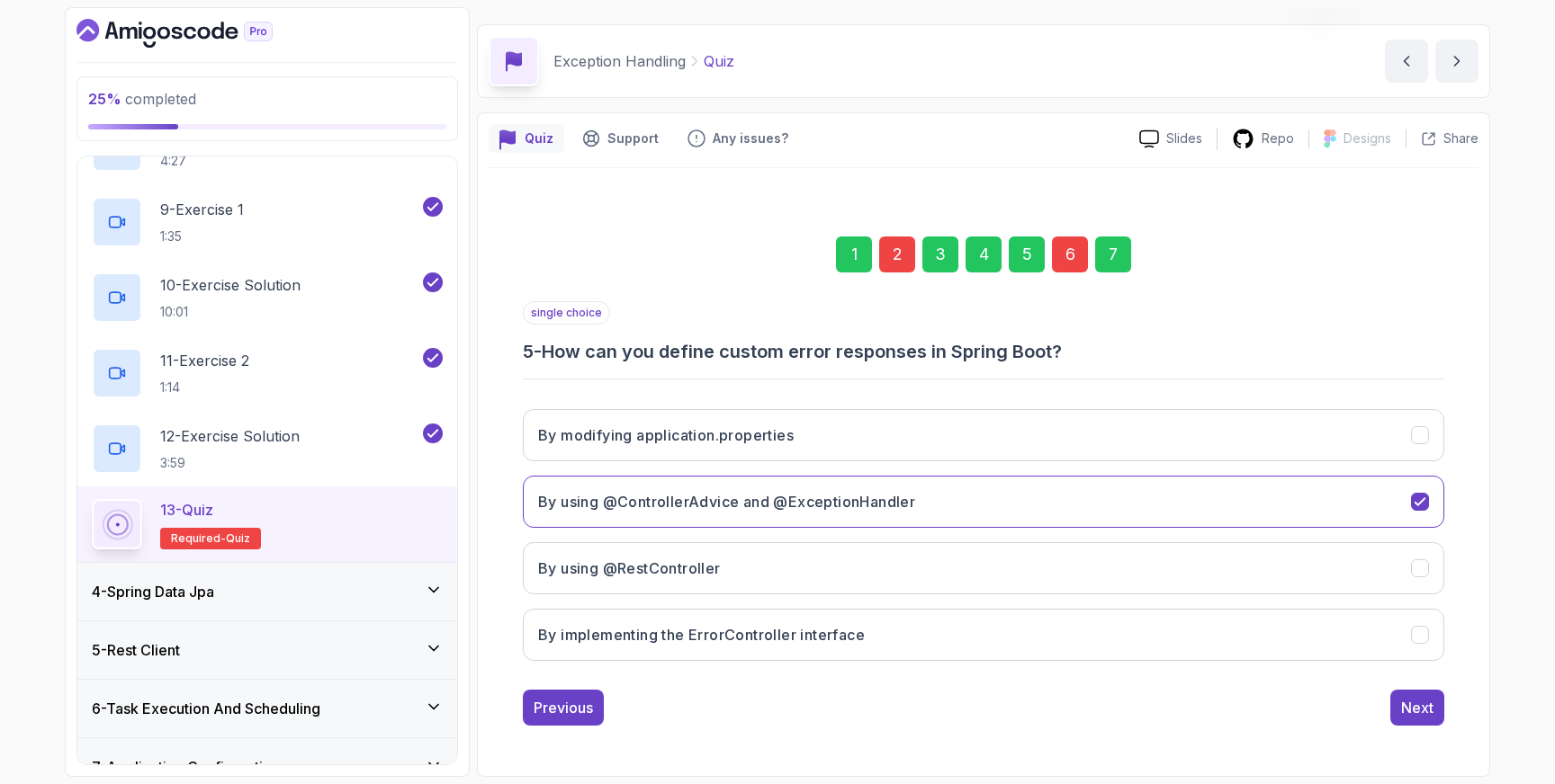
click at [554, 704] on div "Previous" at bounding box center [564, 708] width 59 height 22
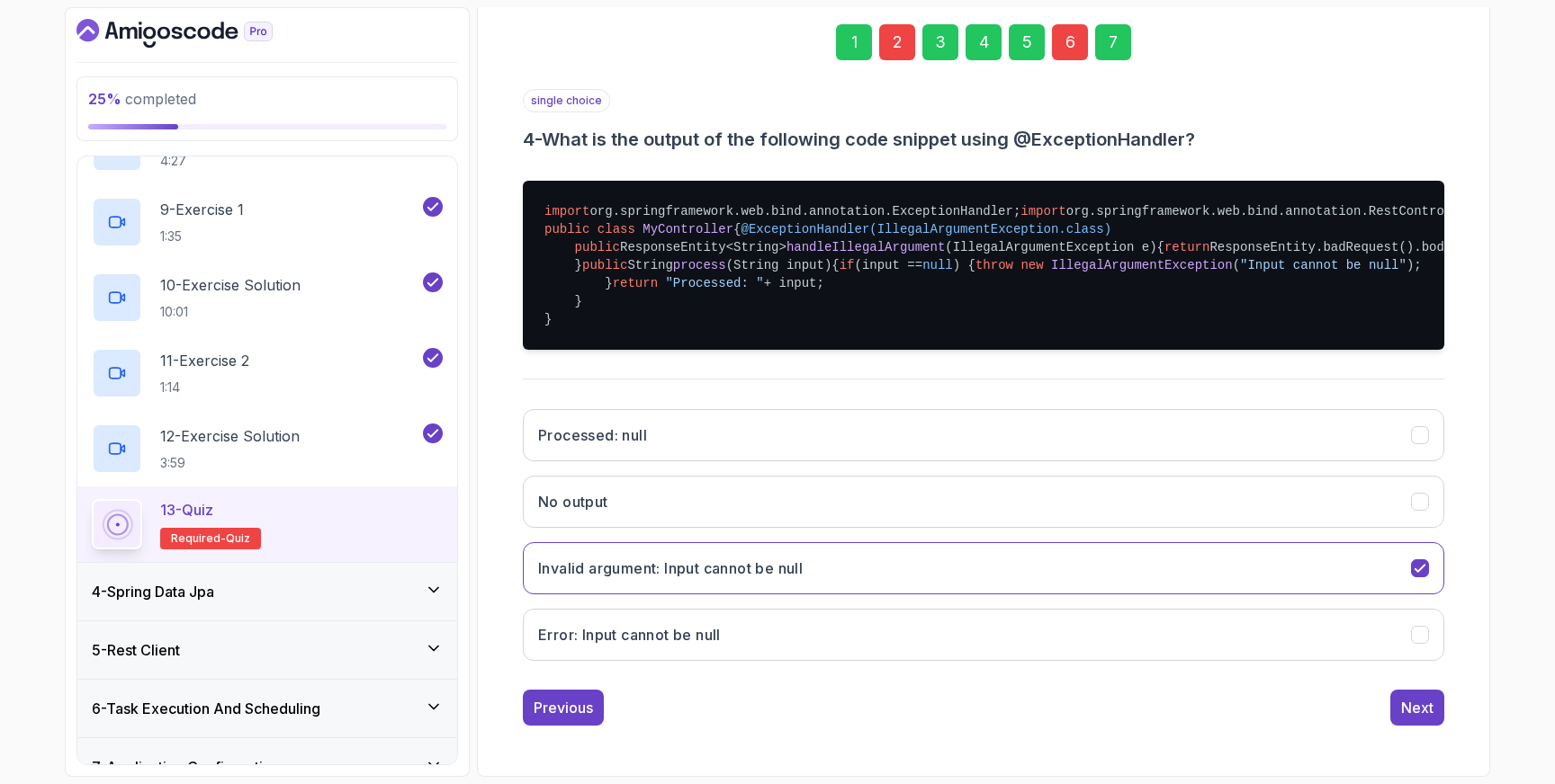
click at [554, 704] on div "Previous" at bounding box center [564, 708] width 59 height 22
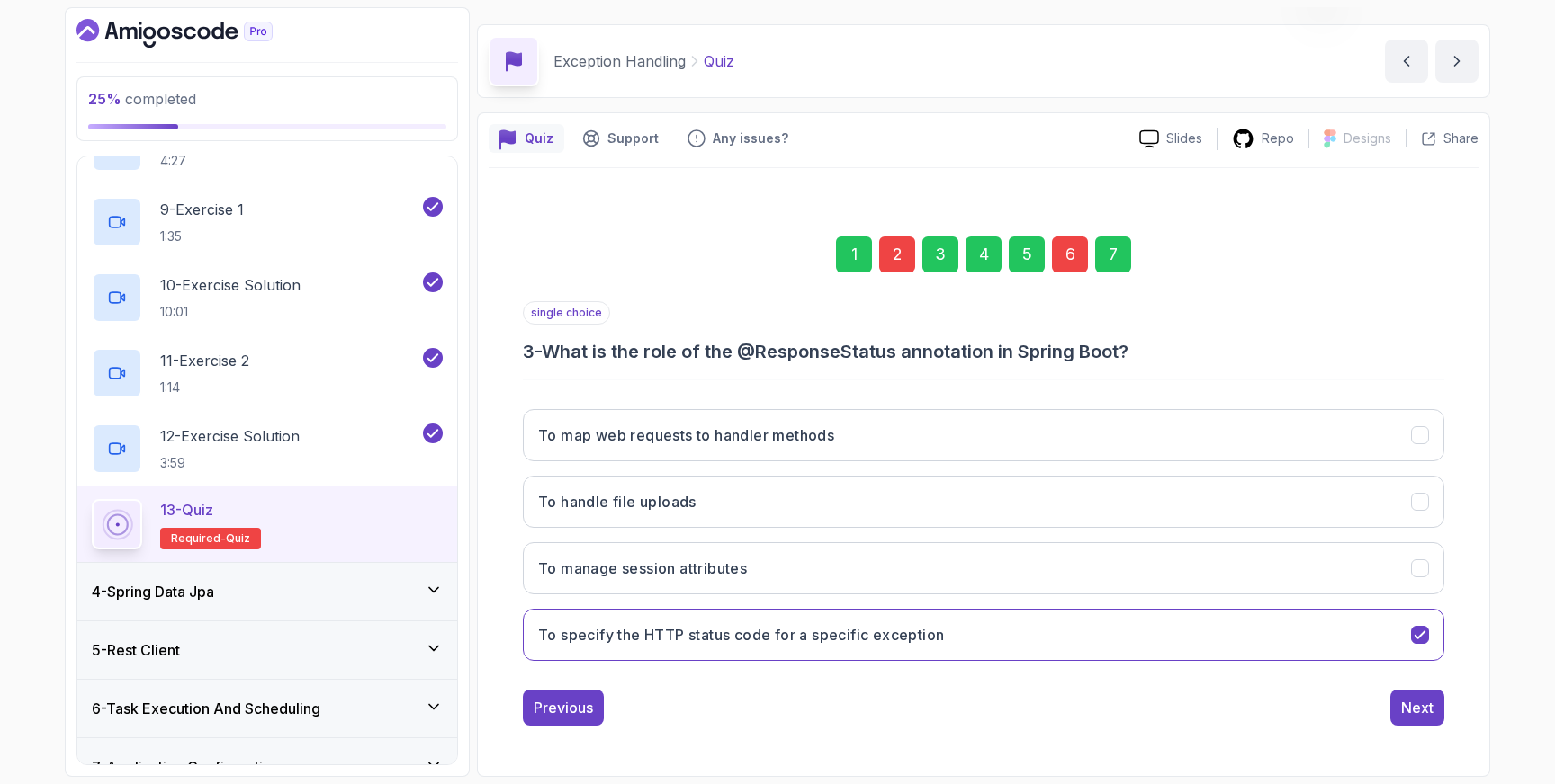
click at [554, 704] on div "Previous" at bounding box center [564, 708] width 59 height 22
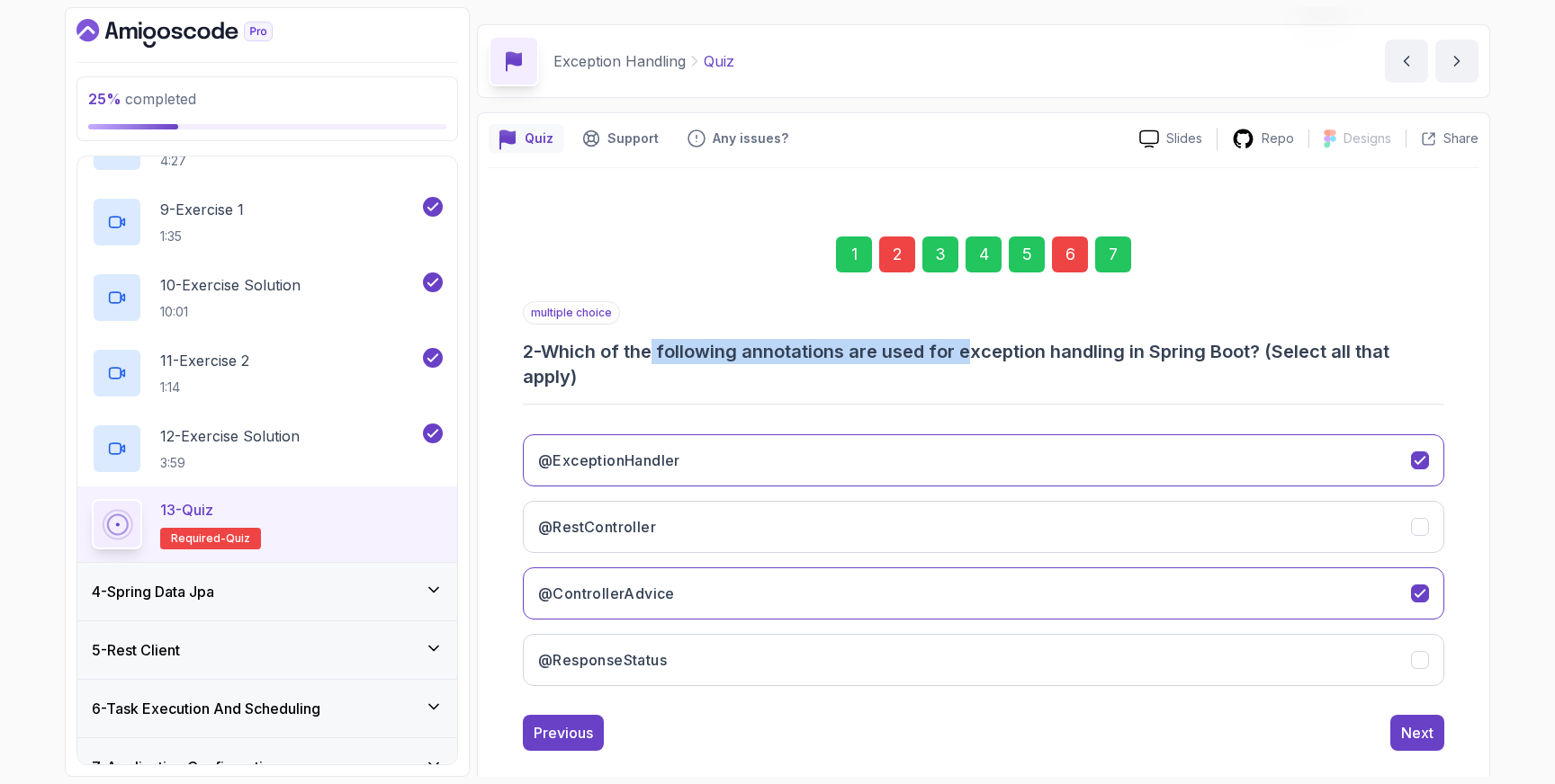
drag, startPoint x: 663, startPoint y: 347, endPoint x: 974, endPoint y: 344, distance: 311.0
click at [974, 345] on h3 "2 - Which of the following annotations are used for exception handling in Sprin…" at bounding box center [984, 364] width 921 height 50
click at [974, 344] on h3 "2 - Which of the following annotations are used for exception handling in Sprin…" at bounding box center [984, 364] width 921 height 50
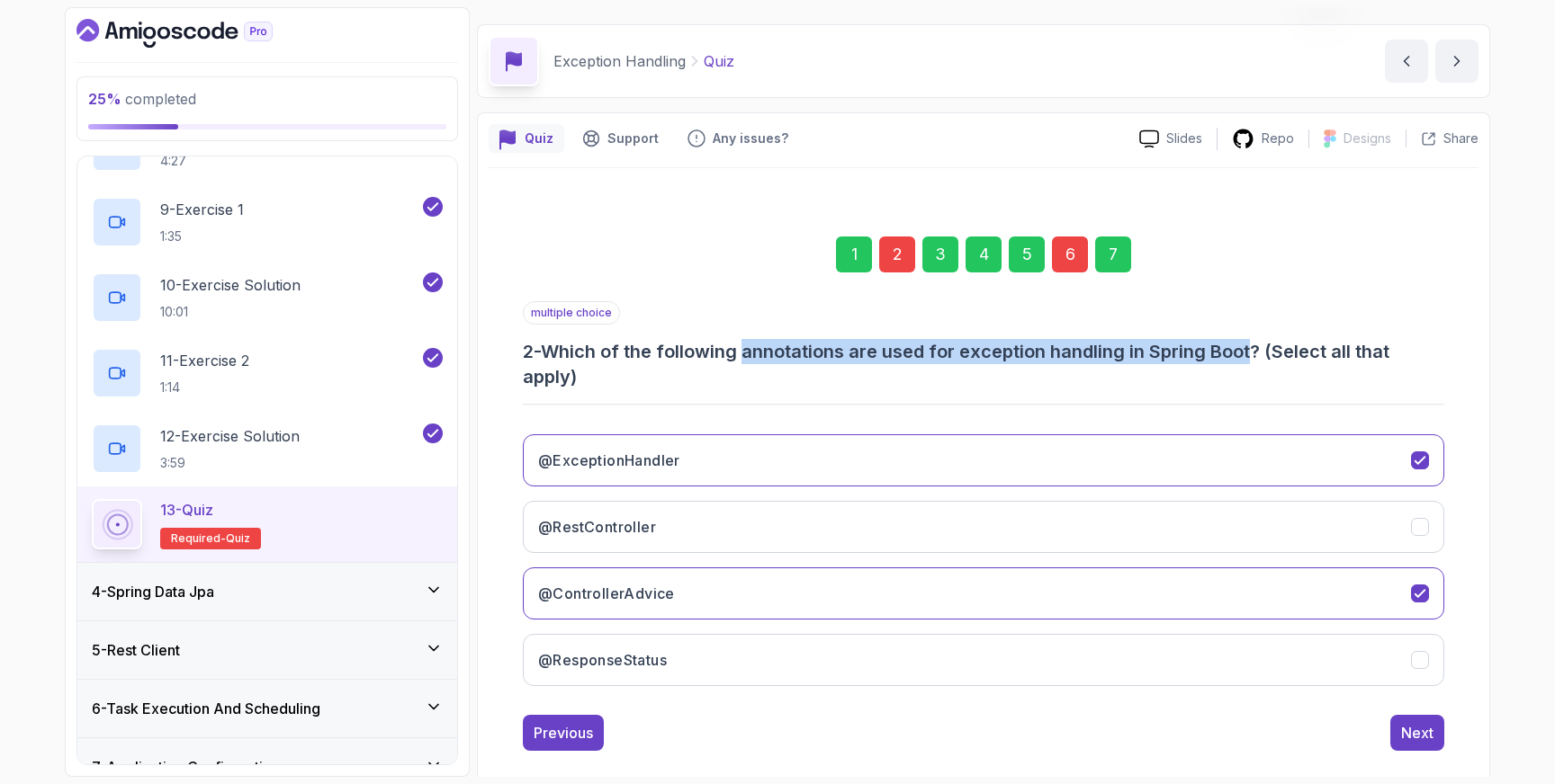
drag, startPoint x: 752, startPoint y: 350, endPoint x: 1261, endPoint y: 353, distance: 509.0
click at [1261, 353] on h3 "2 - Which of the following annotations are used for exception handling in Sprin…" at bounding box center [984, 364] width 921 height 50
copy h3 "annotations are used for exception handling in Spring Boot"
click at [1421, 660] on icon "@ResponseStatus" at bounding box center [1419, 659] width 10 height 7
click at [1424, 724] on div "Next" at bounding box center [1417, 734] width 33 height 22
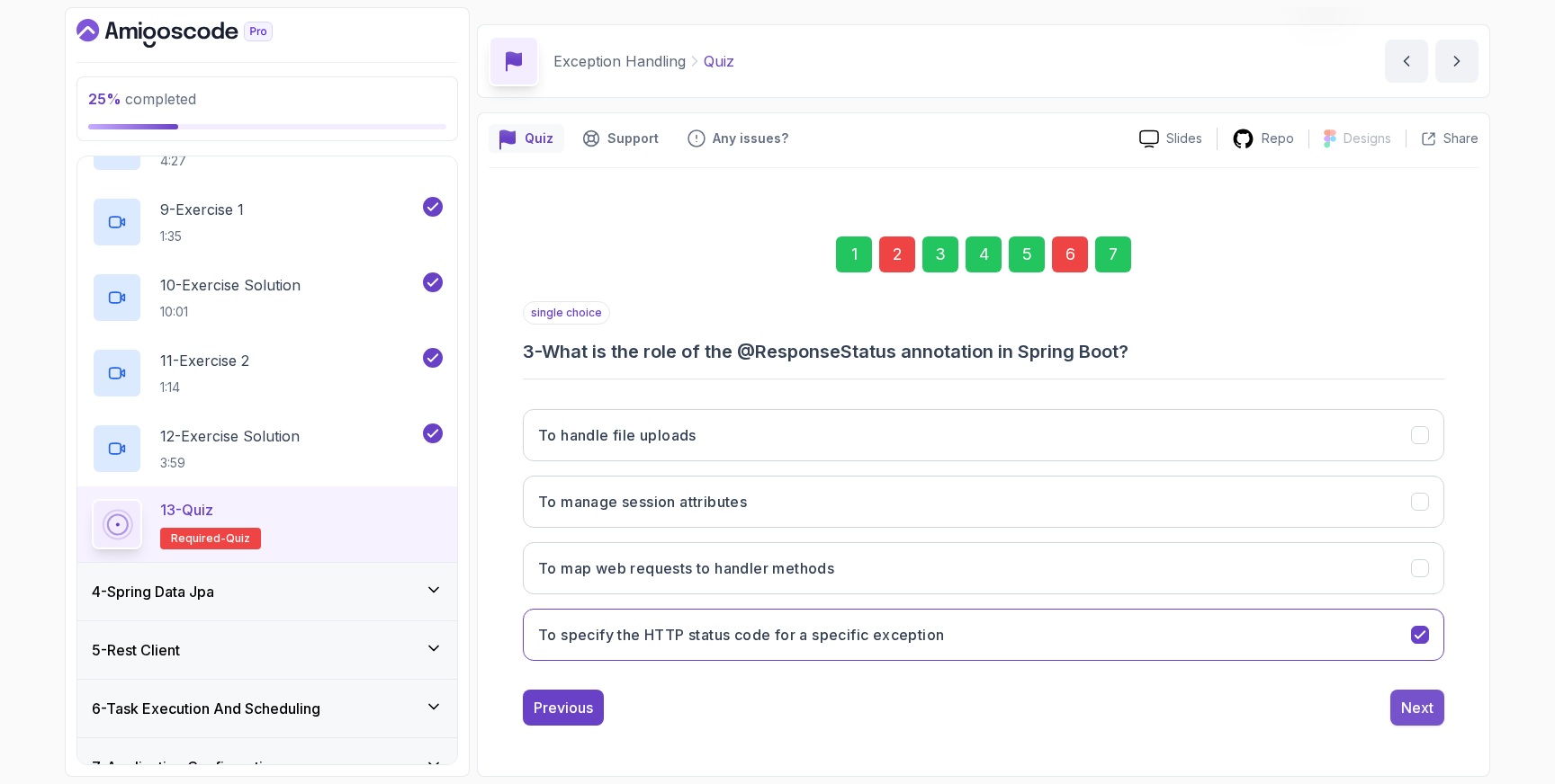
click at [1418, 709] on div "Next" at bounding box center [1417, 708] width 33 height 22
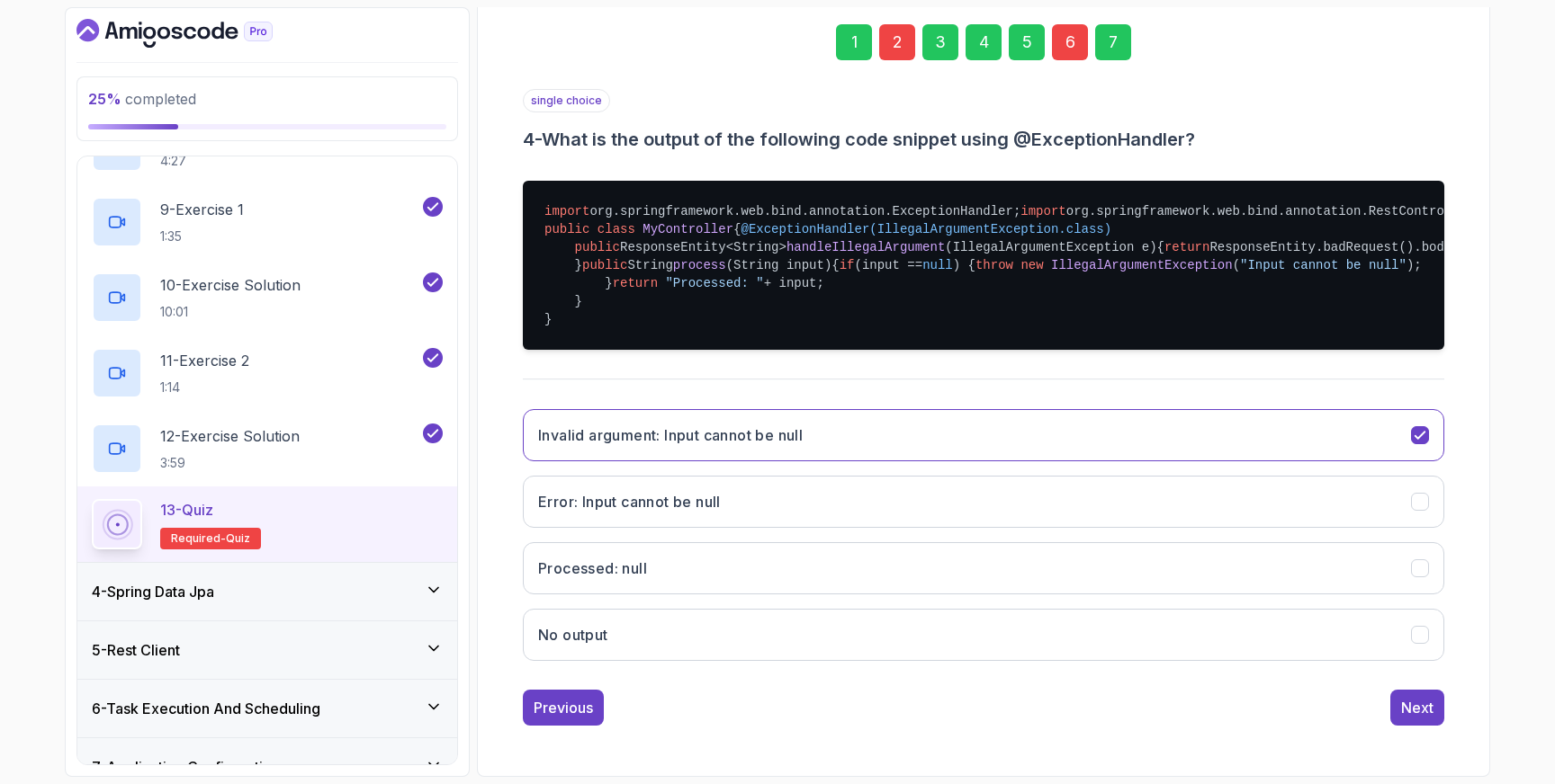
click at [1418, 709] on div "Next" at bounding box center [1417, 708] width 33 height 22
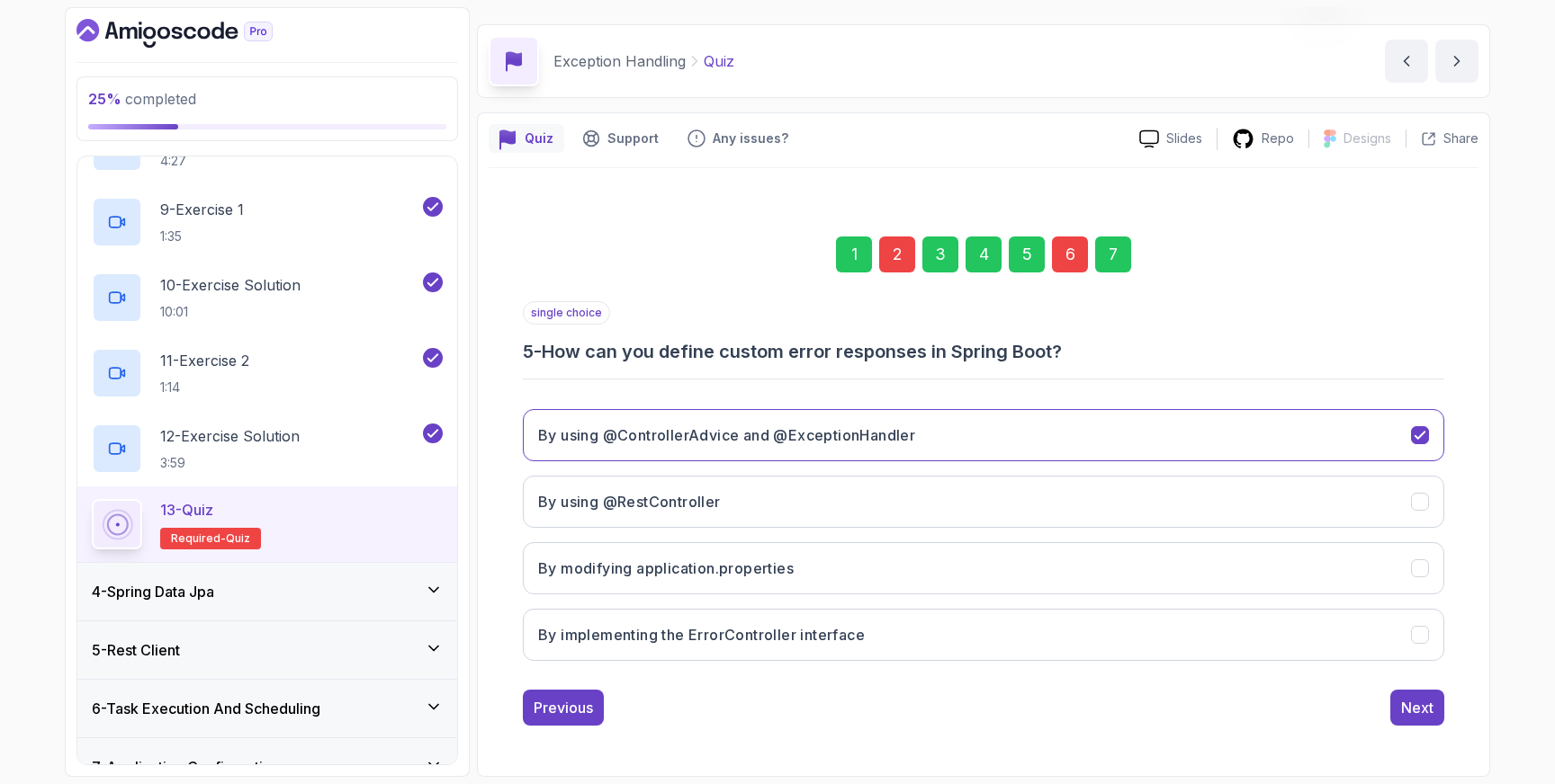
click at [1418, 709] on div "Next" at bounding box center [1417, 708] width 33 height 22
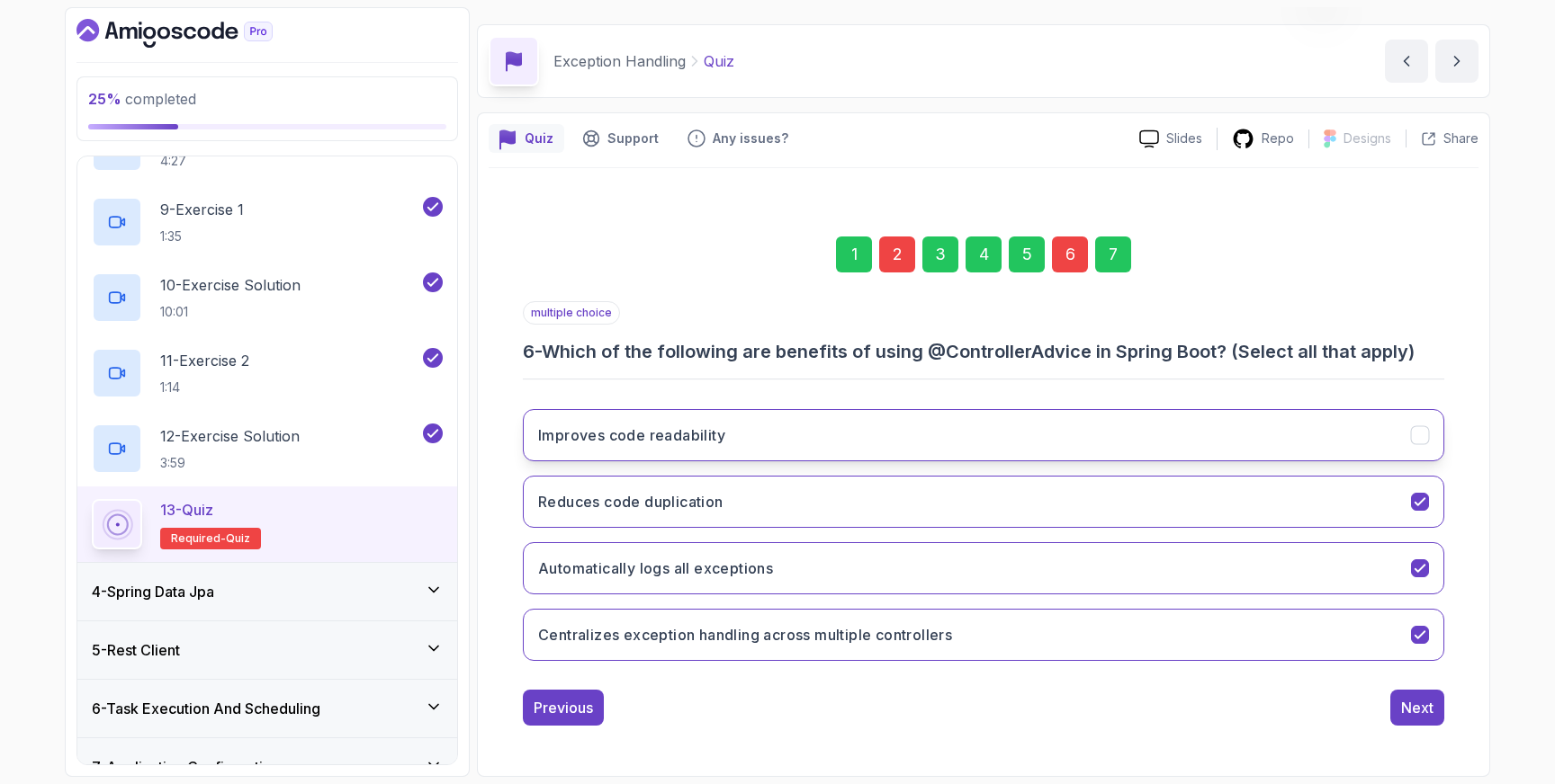
click at [1420, 435] on icon "Improves code readability" at bounding box center [1419, 435] width 10 height 7
click at [1417, 706] on div "Next" at bounding box center [1417, 708] width 33 height 22
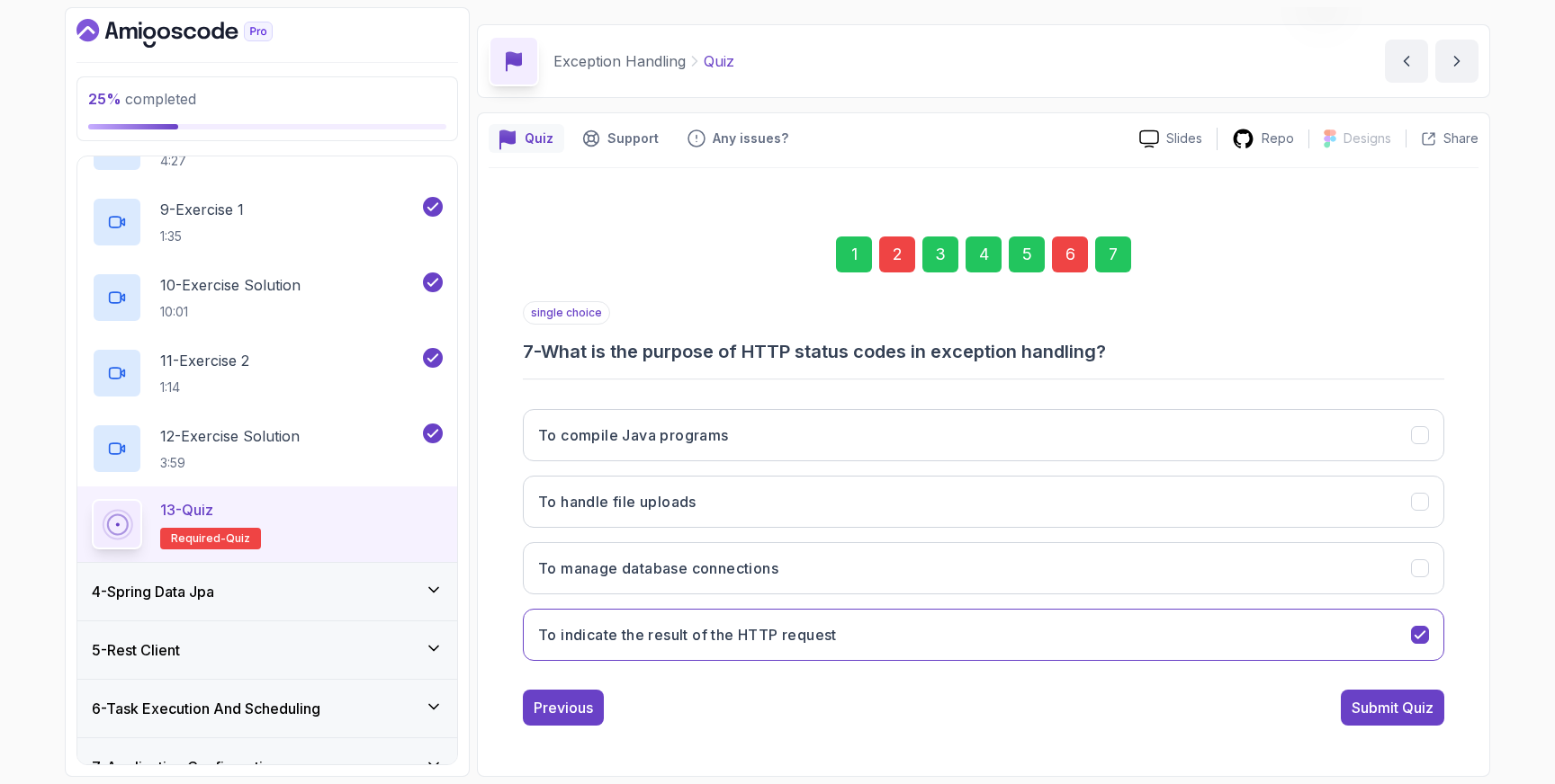
click at [1417, 706] on div "Submit Quiz" at bounding box center [1393, 708] width 82 height 22
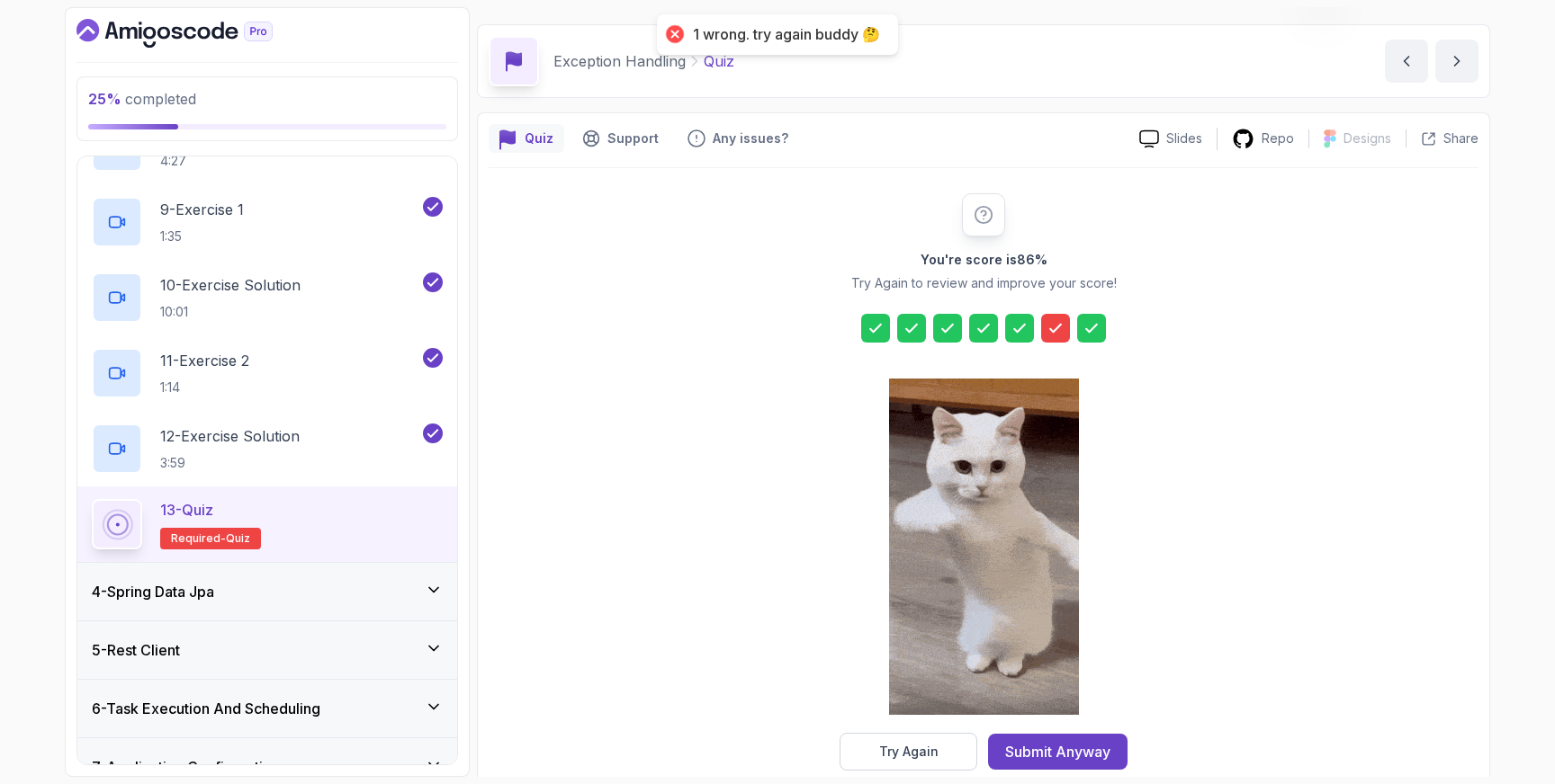
scroll to position [78, 0]
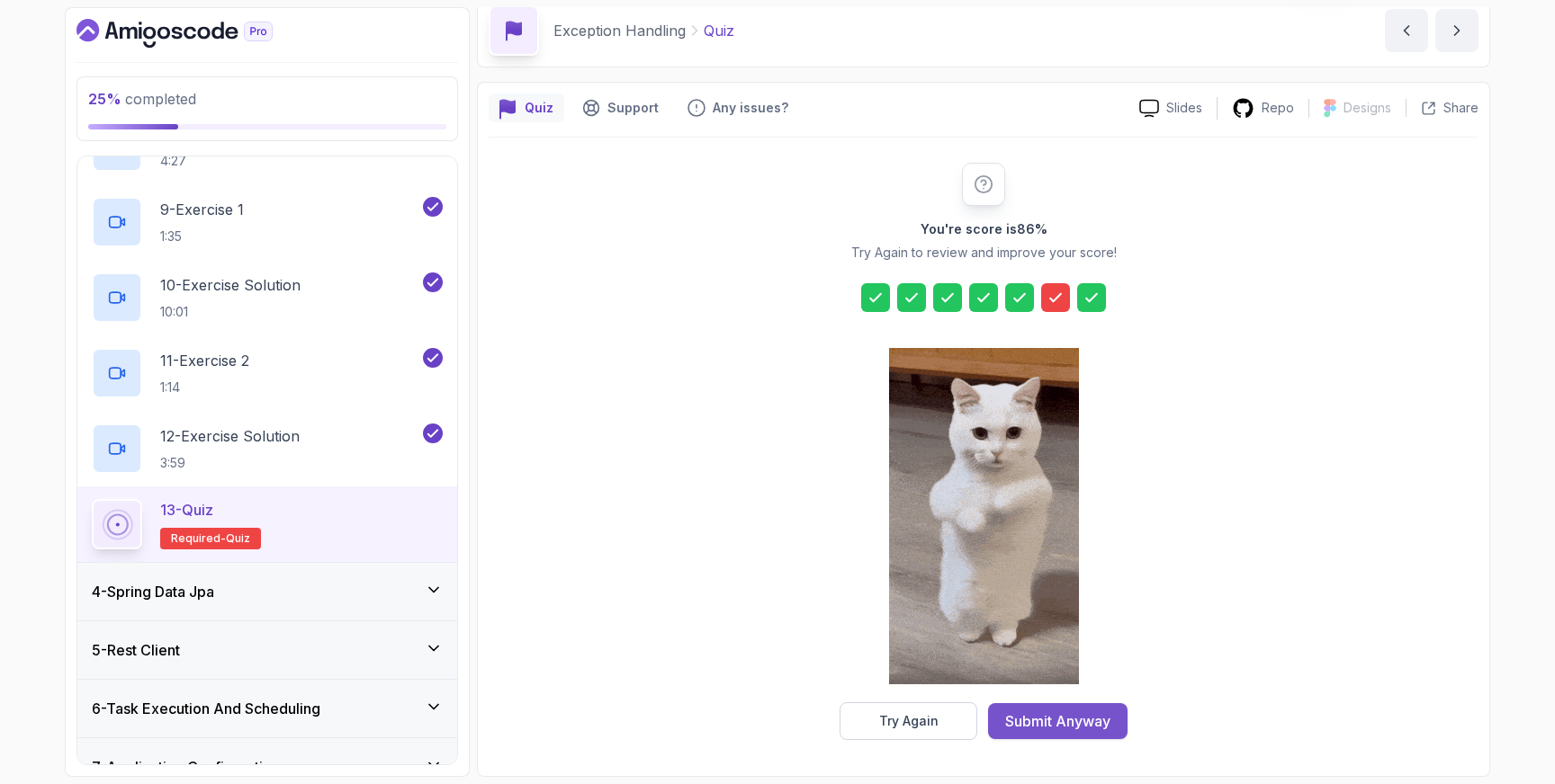
click at [1071, 721] on div "Submit Anyway" at bounding box center [1058, 722] width 105 height 22
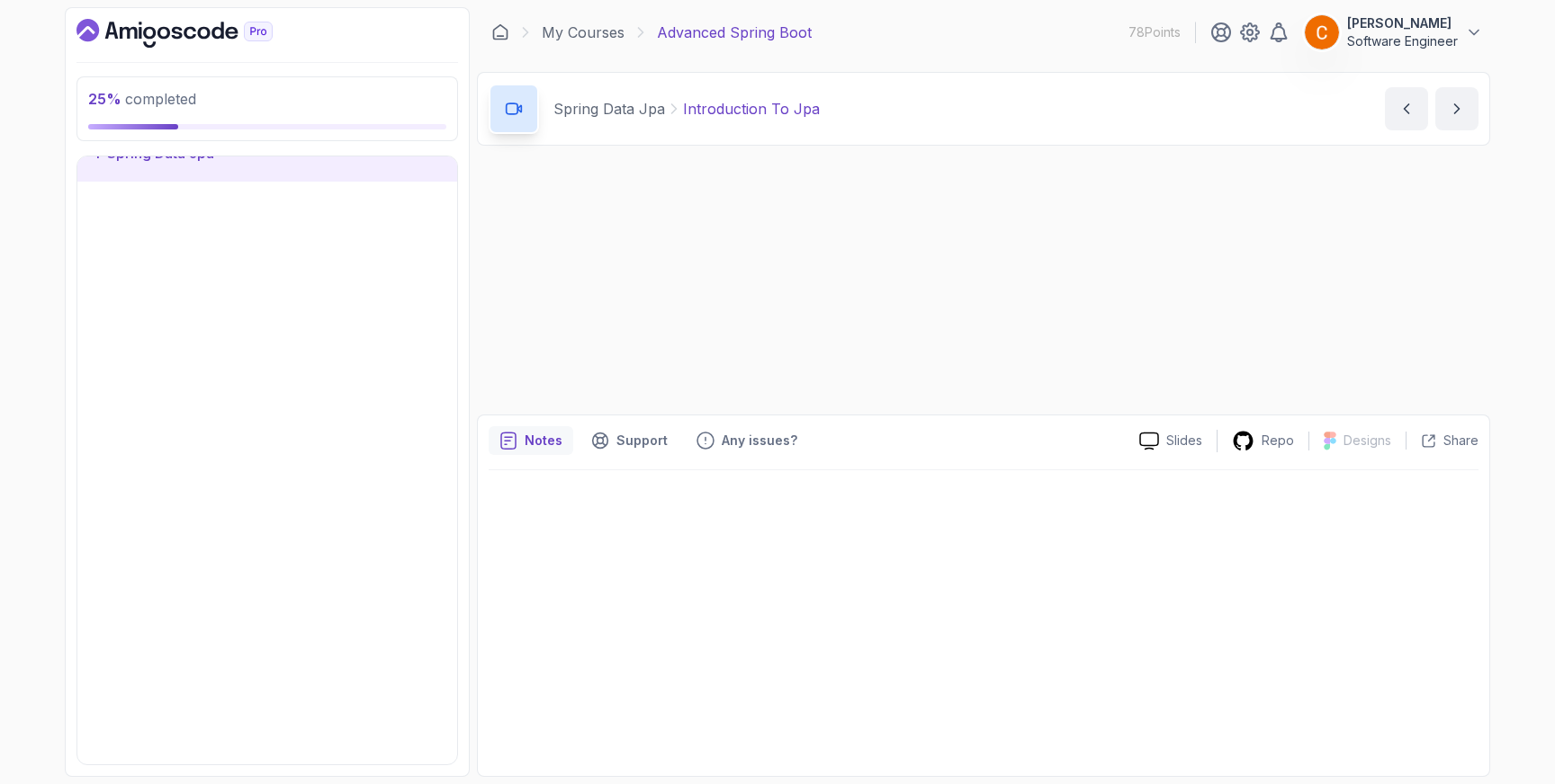
scroll to position [152, 0]
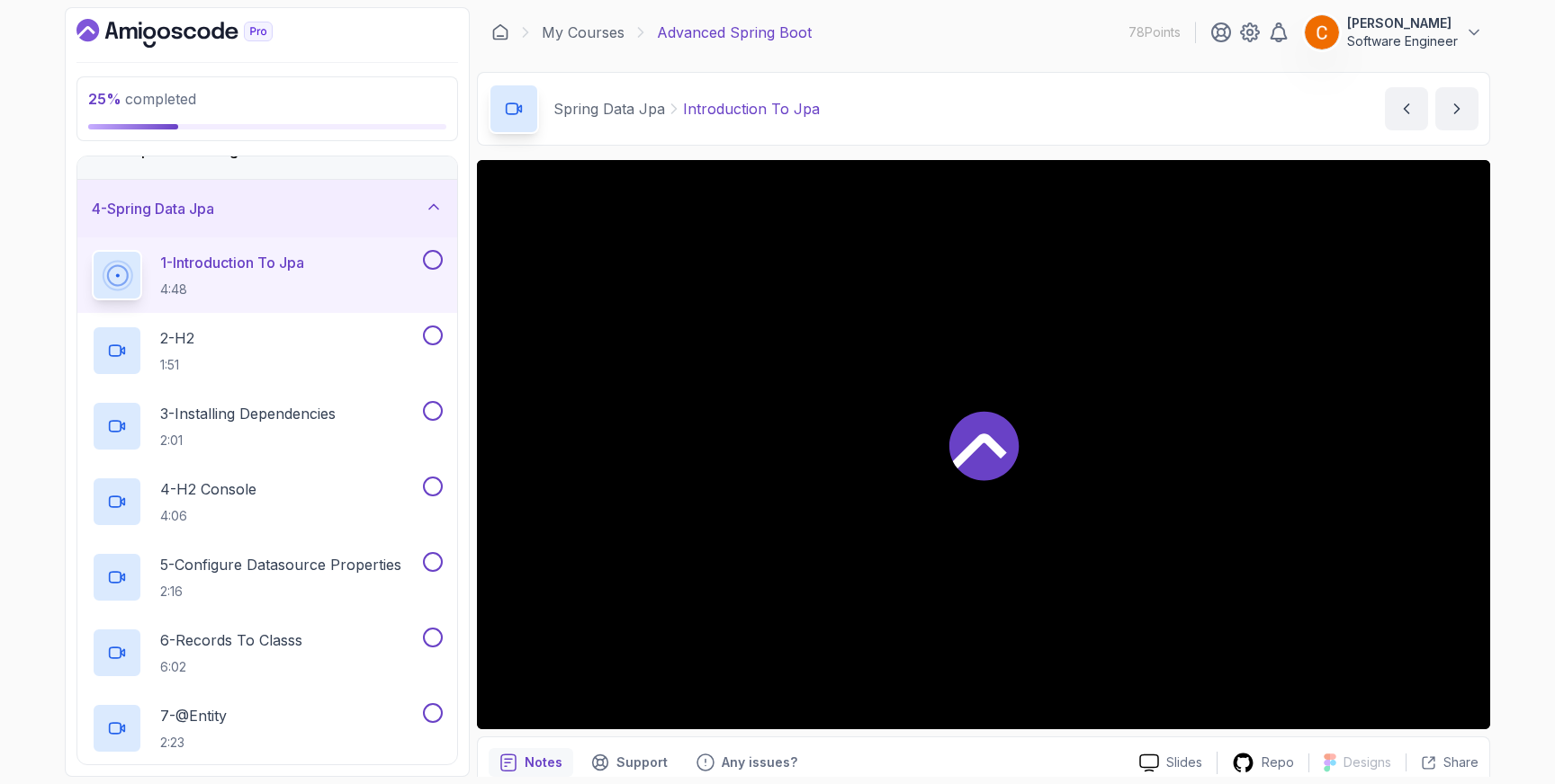
click at [438, 262] on button at bounding box center [433, 260] width 20 height 20
click at [432, 334] on button at bounding box center [433, 336] width 20 height 20
click at [434, 257] on icon at bounding box center [433, 260] width 16 height 18
click at [434, 413] on button at bounding box center [433, 411] width 20 height 20
click at [436, 261] on button at bounding box center [433, 260] width 20 height 20
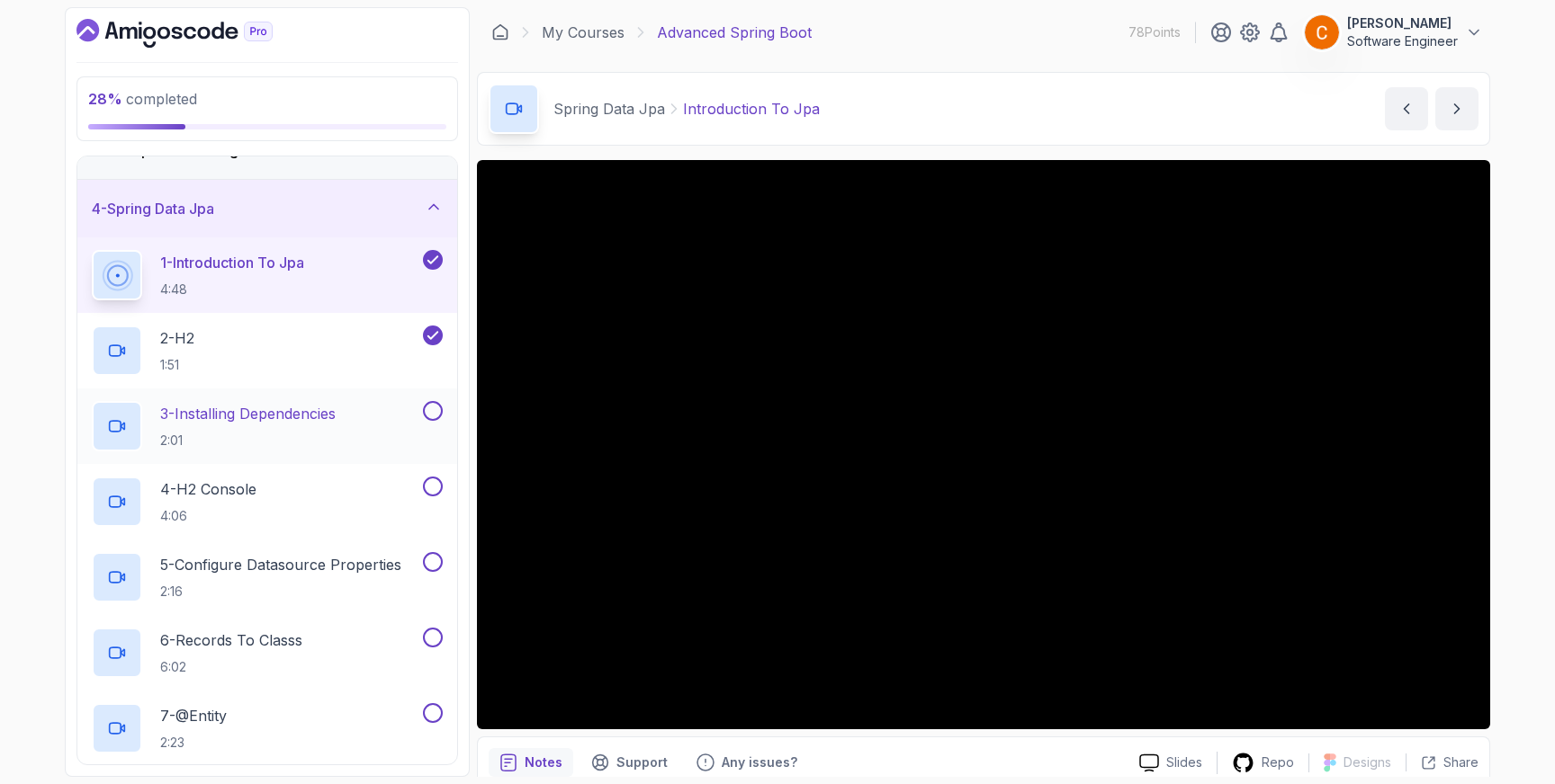
click at [435, 410] on button at bounding box center [433, 411] width 20 height 20
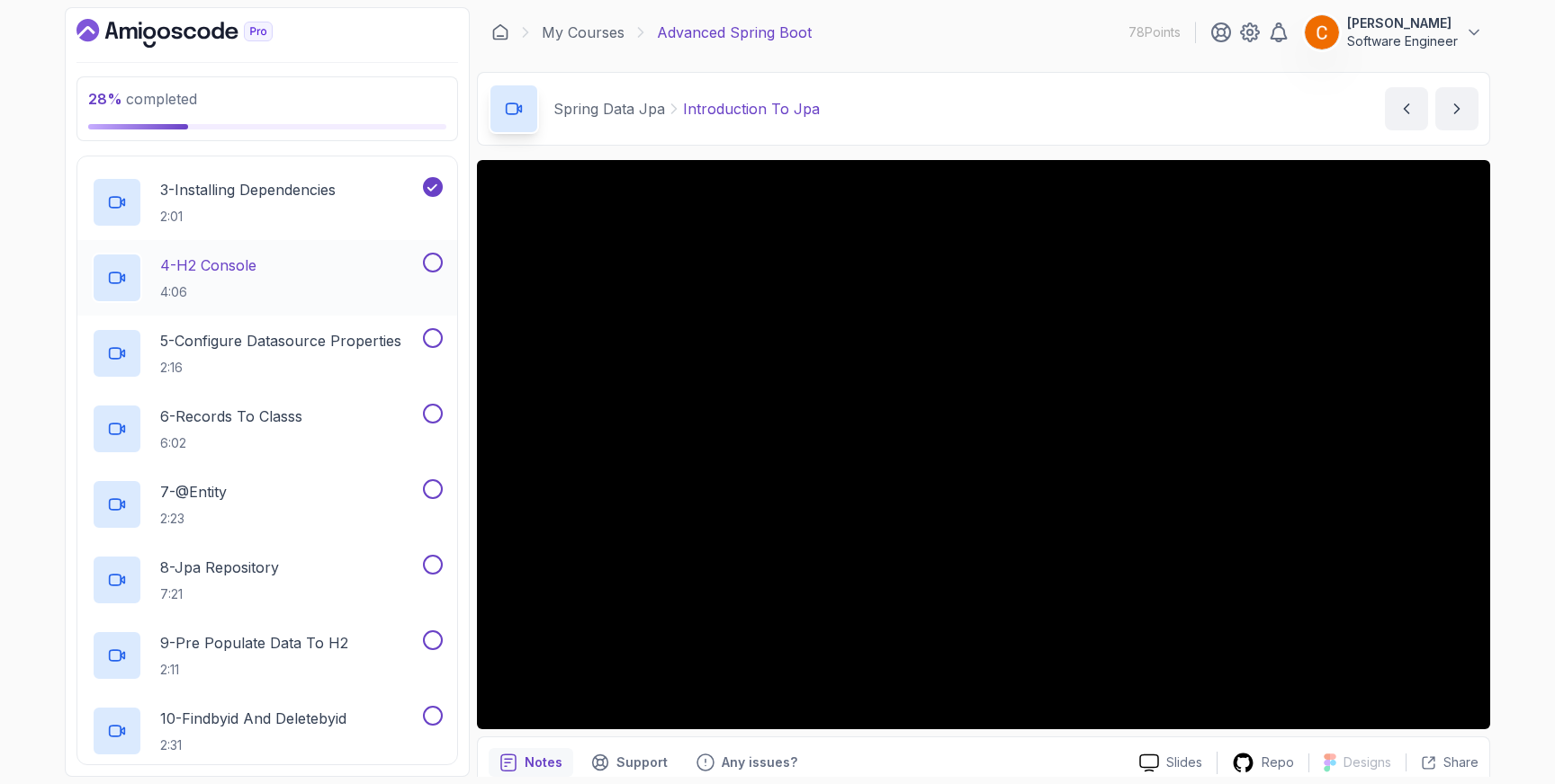
scroll to position [387, 0]
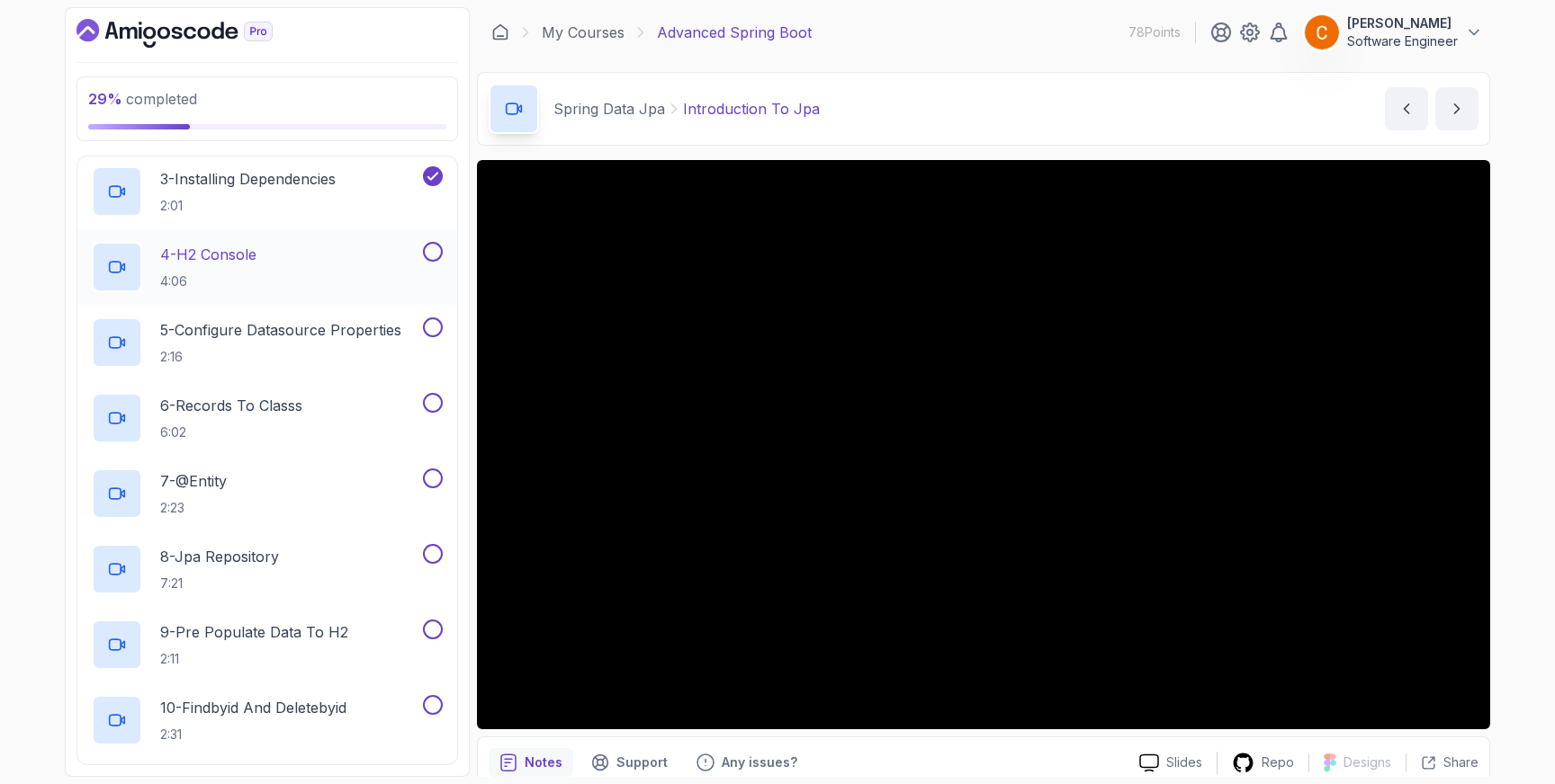
click at [434, 249] on button at bounding box center [433, 251] width 20 height 20
click at [435, 323] on button at bounding box center [433, 328] width 20 height 20
click at [432, 404] on button at bounding box center [433, 403] width 20 height 20
click at [433, 480] on button at bounding box center [433, 478] width 20 height 20
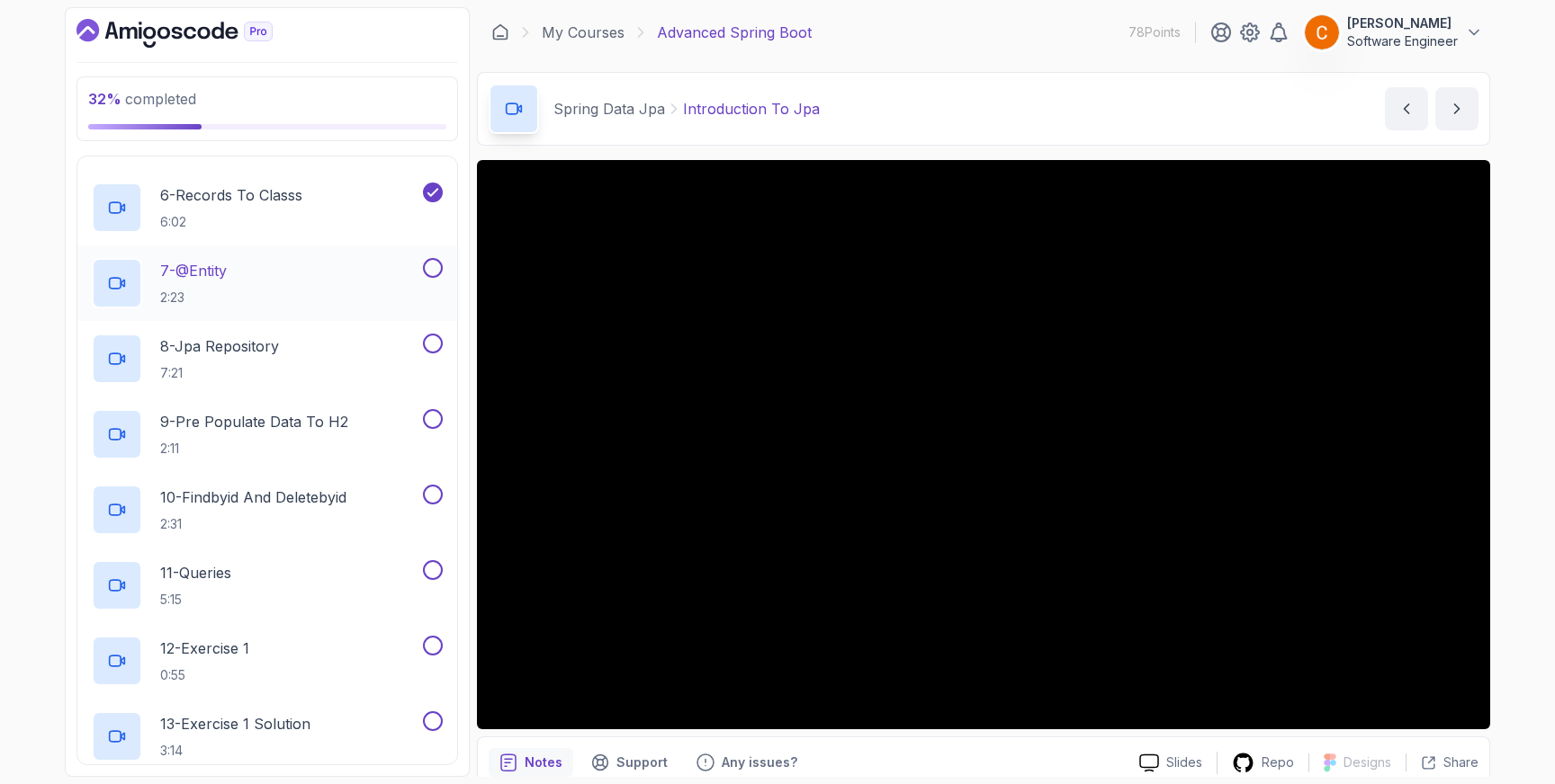
scroll to position [600, 0]
click at [435, 343] on button at bounding box center [433, 341] width 20 height 20
click at [435, 418] on button at bounding box center [433, 417] width 20 height 20
click at [437, 491] on button at bounding box center [433, 492] width 20 height 20
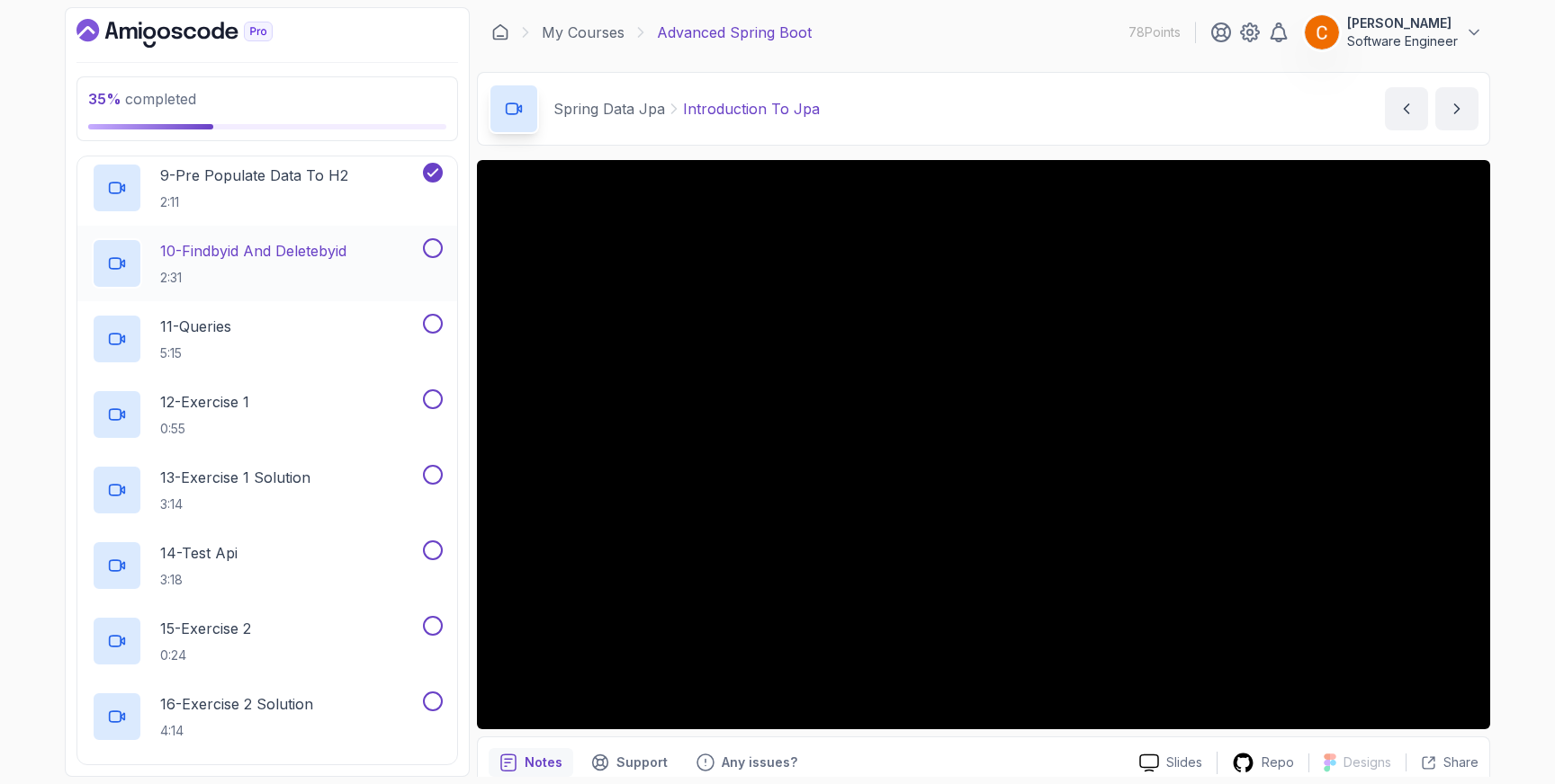
scroll to position [862, 0]
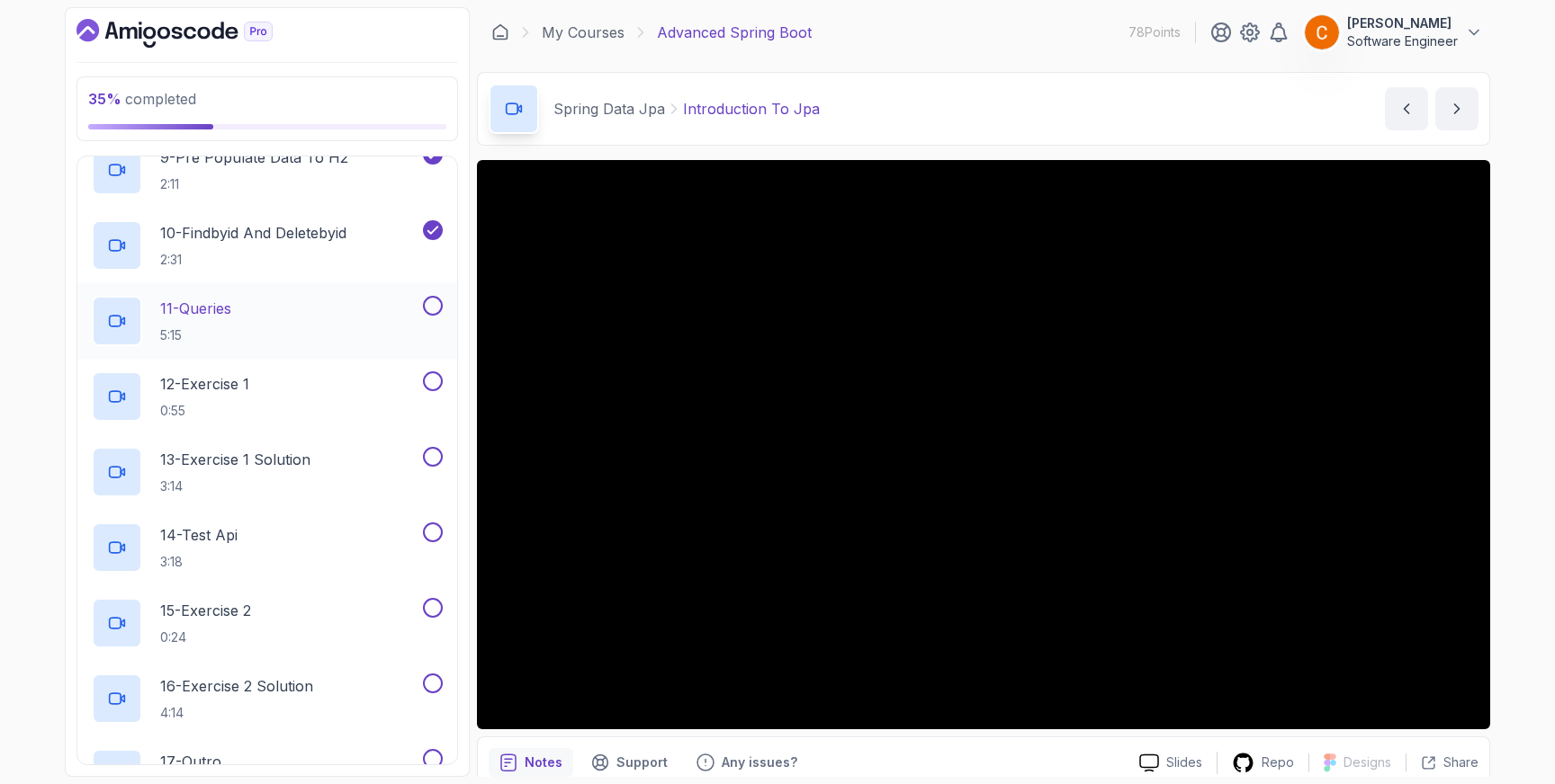
click at [432, 308] on button at bounding box center [433, 306] width 20 height 20
click at [434, 383] on button at bounding box center [433, 381] width 20 height 20
click at [434, 456] on button at bounding box center [433, 457] width 20 height 20
click at [431, 531] on button at bounding box center [433, 533] width 20 height 20
click at [433, 610] on button at bounding box center [433, 608] width 20 height 20
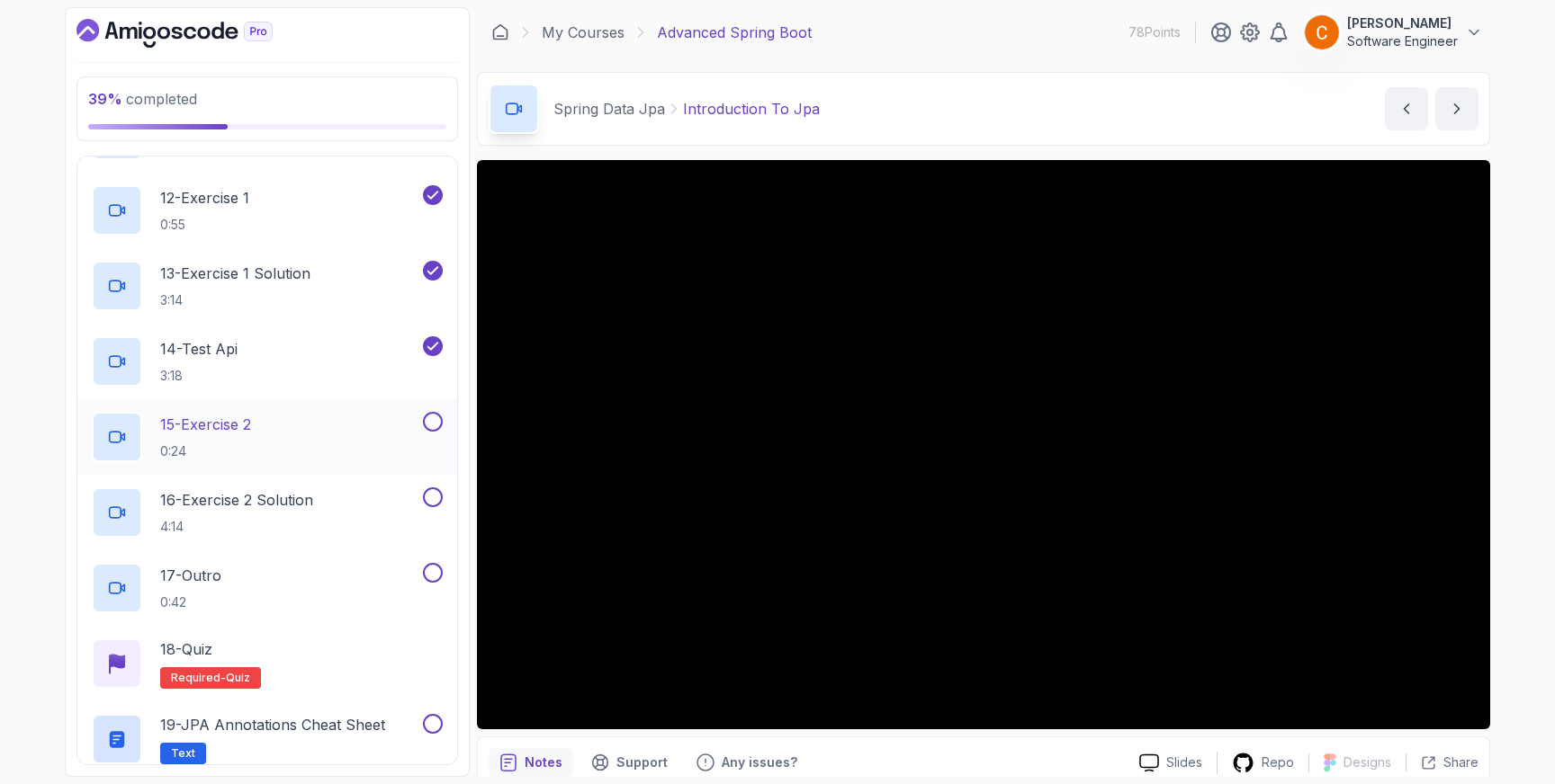
scroll to position [1100, 0]
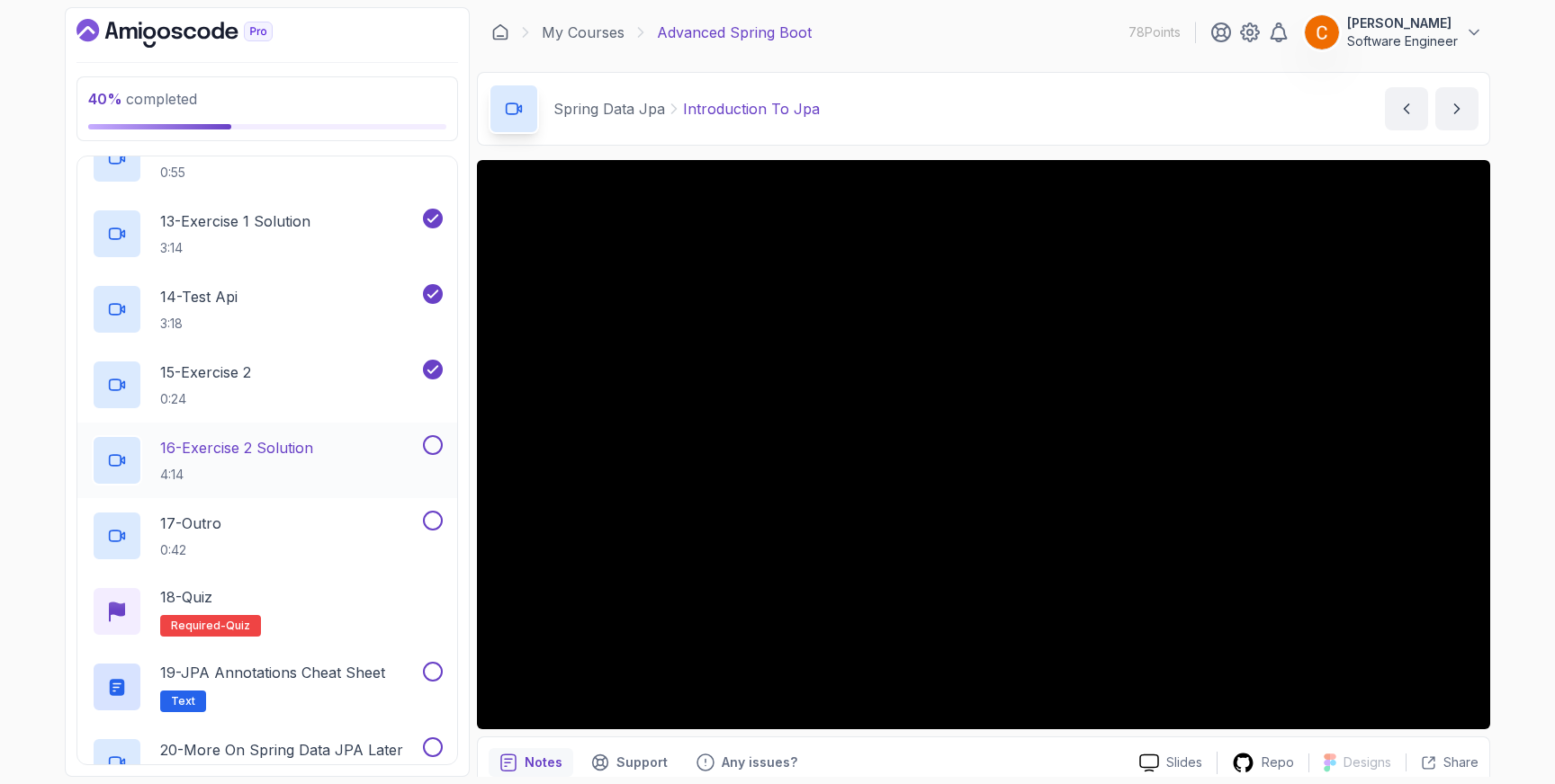
click at [436, 443] on button at bounding box center [433, 445] width 20 height 20
click at [435, 524] on button at bounding box center [433, 521] width 20 height 20
click at [241, 599] on div "18 - Quiz" at bounding box center [211, 597] width 101 height 22
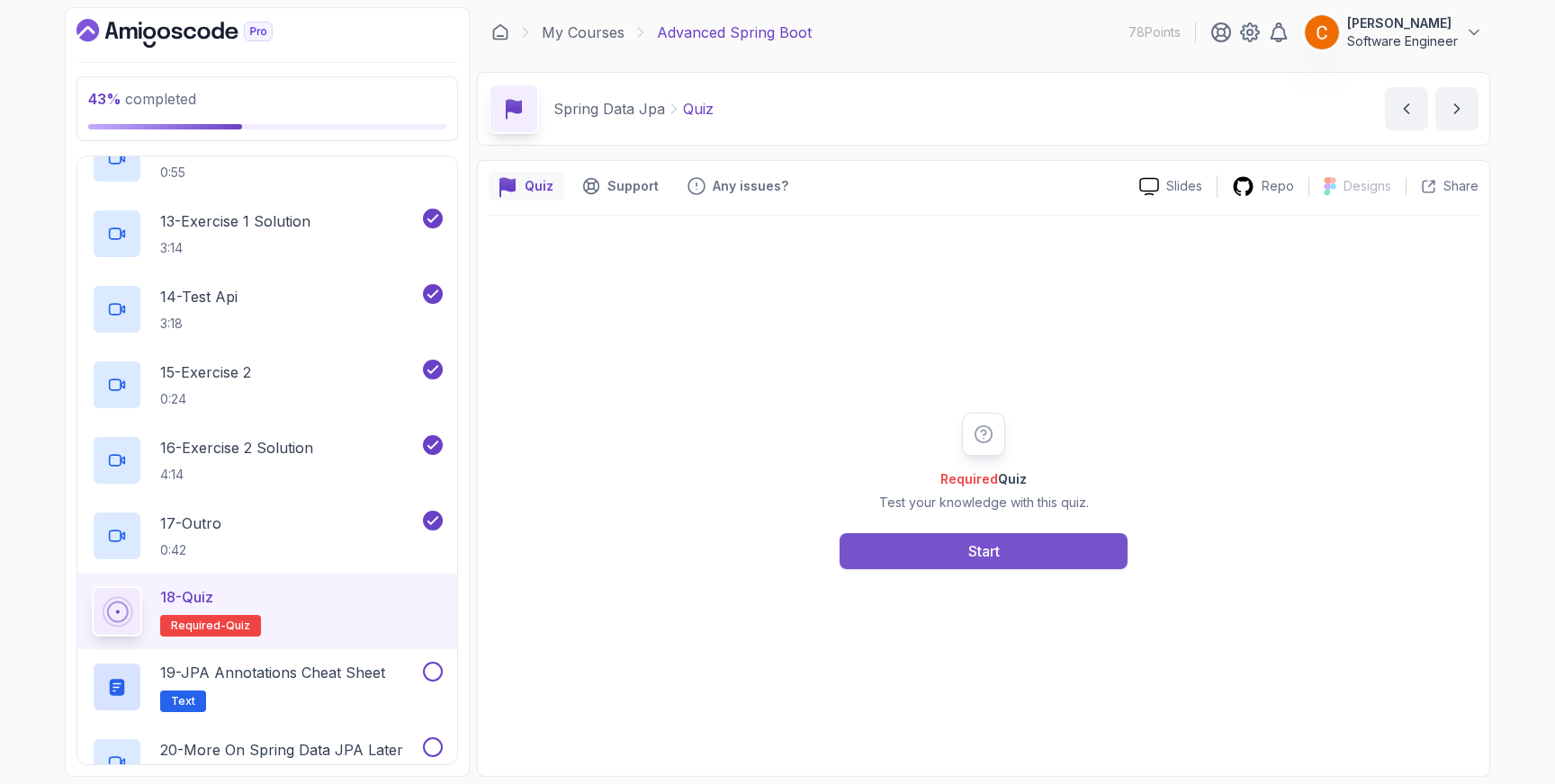
click at [961, 546] on button "Start" at bounding box center [984, 551] width 288 height 36
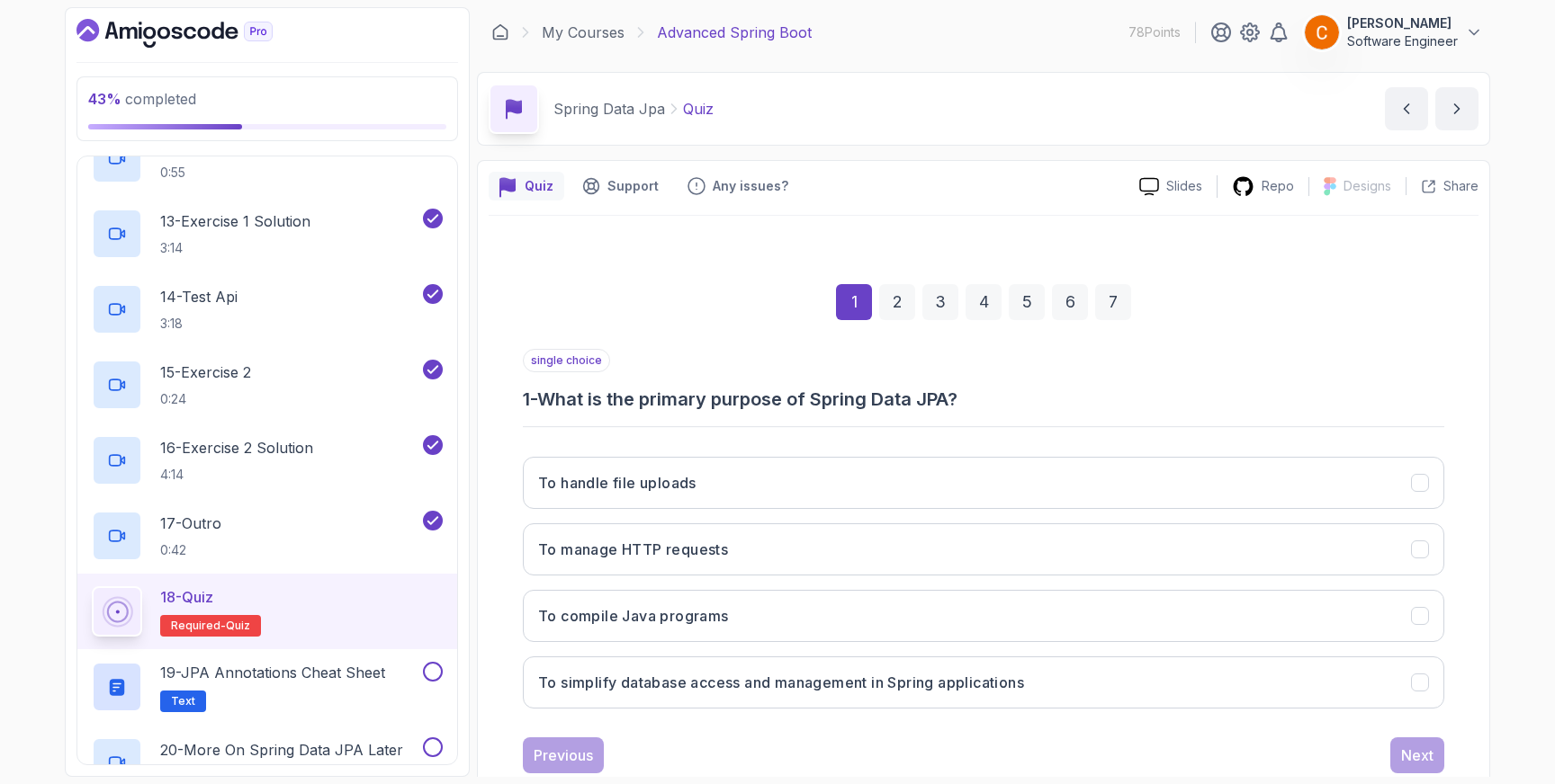
scroll to position [48, 0]
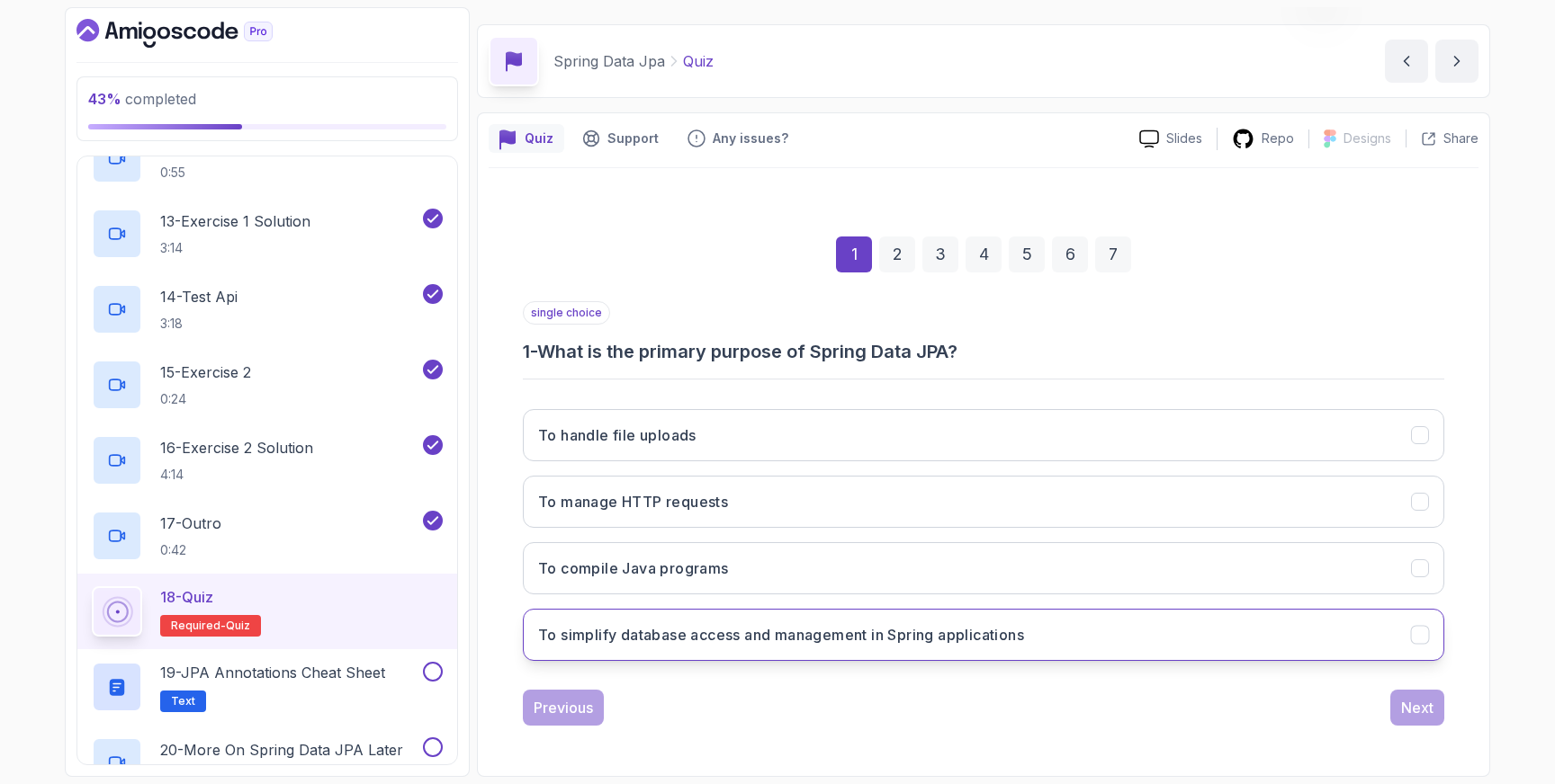
click at [1430, 634] on button "To simplify database access and management in Spring applications" at bounding box center [984, 635] width 921 height 52
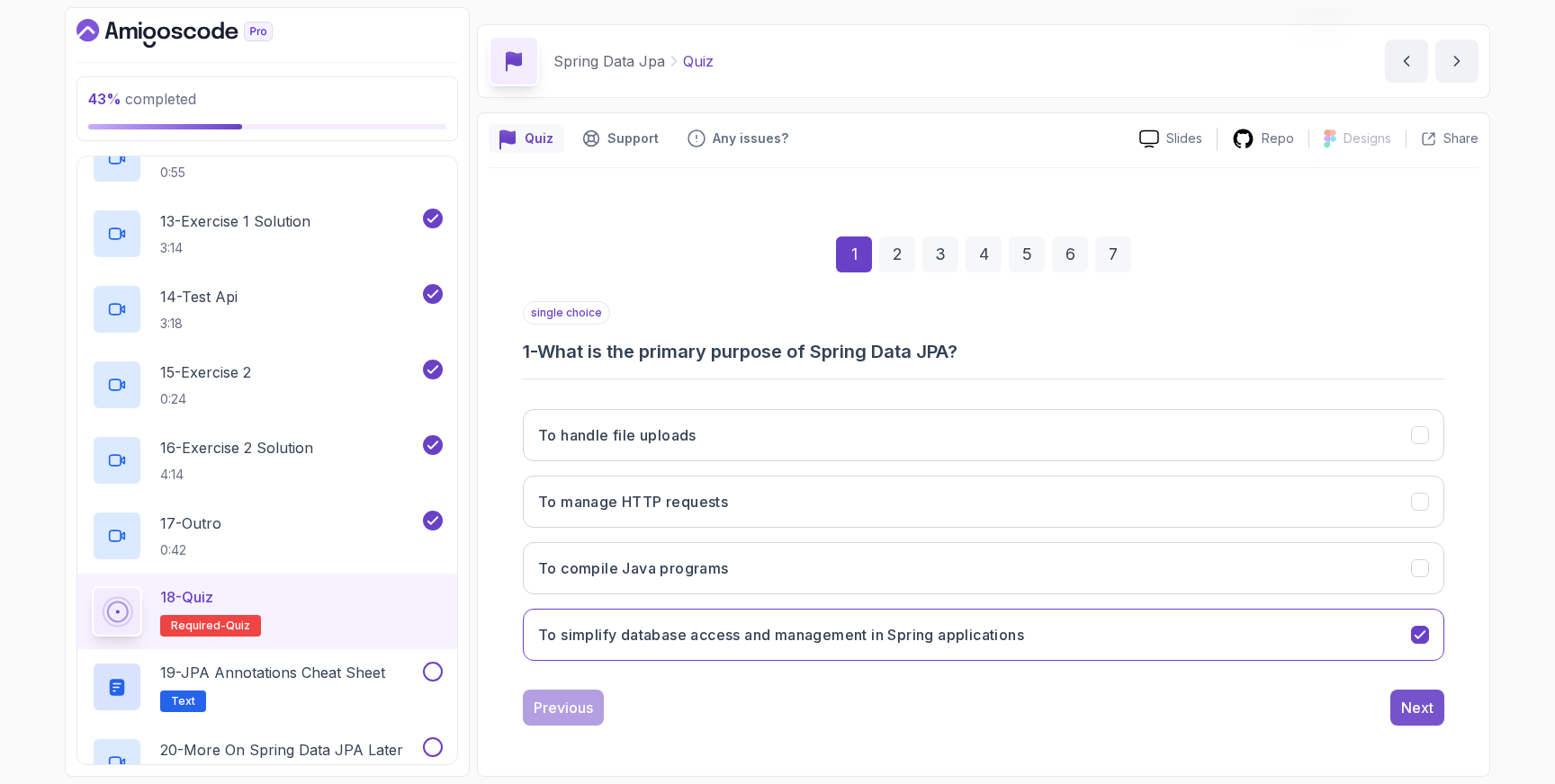
click at [1420, 702] on div "Next" at bounding box center [1417, 708] width 33 height 22
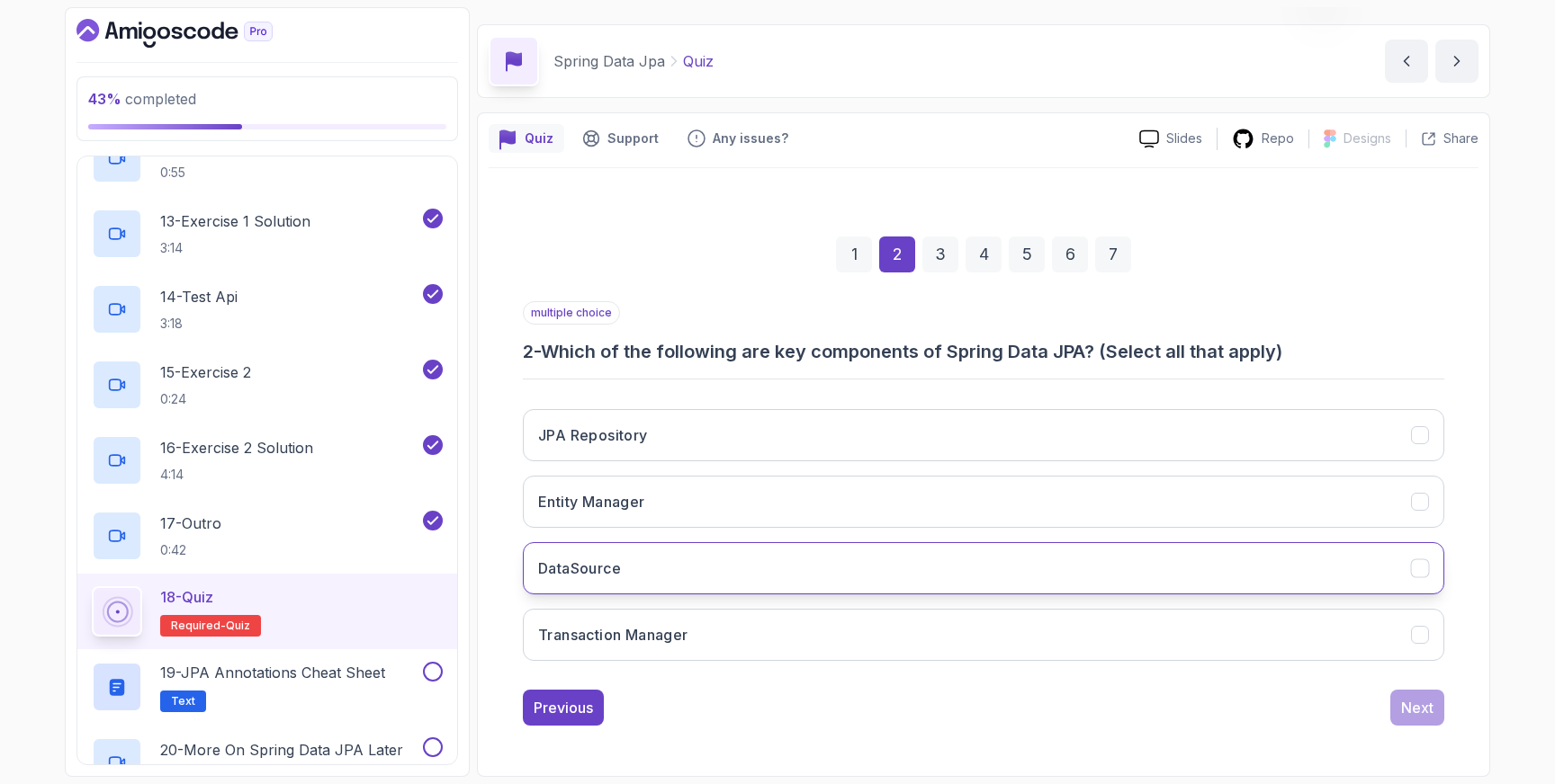
click at [1421, 569] on icon "DataSource" at bounding box center [1420, 568] width 17 height 17
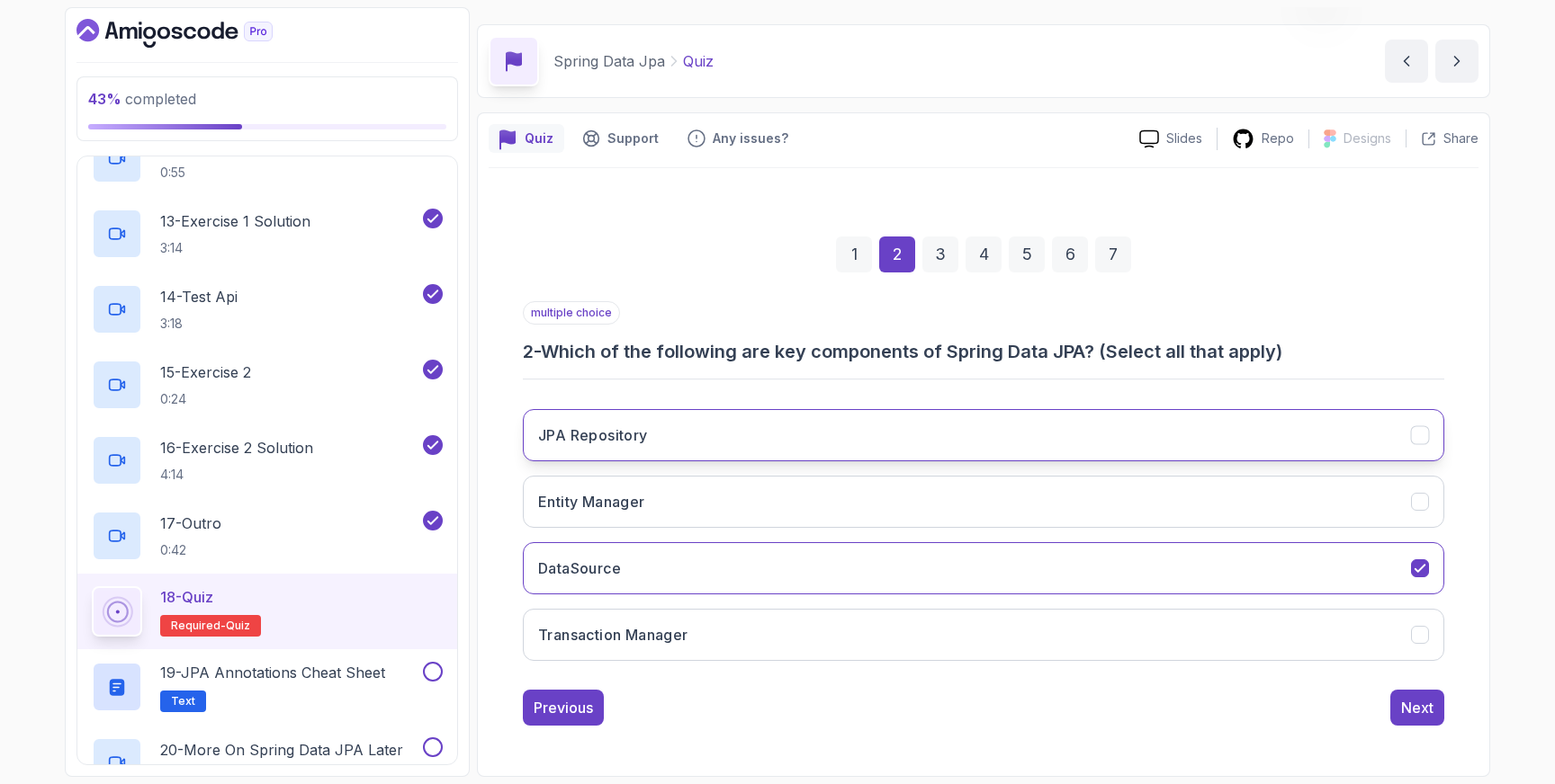
click at [1424, 432] on icon "JPA Repository" at bounding box center [1419, 435] width 10 height 7
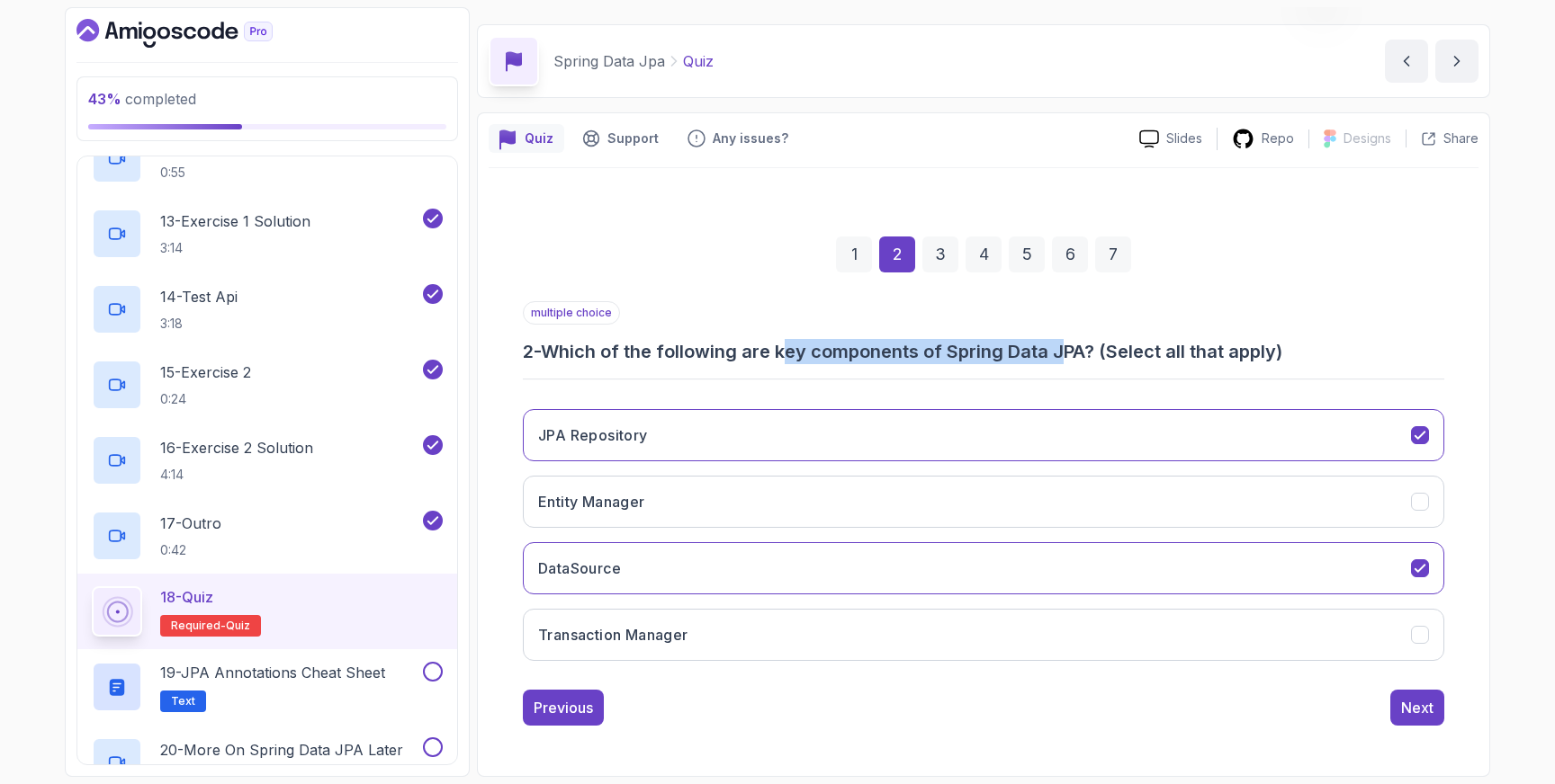
drag, startPoint x: 788, startPoint y: 352, endPoint x: 1073, endPoint y: 352, distance: 285.0
click at [1073, 352] on h3 "2 - Which of the following are key components of Spring Data JPA? (Select all t…" at bounding box center [984, 351] width 921 height 25
drag, startPoint x: 783, startPoint y: 349, endPoint x: 1095, endPoint y: 344, distance: 312.0
click at [1095, 344] on h3 "2 - Which of the following are key components of Spring Data JPA? (Select all t…" at bounding box center [984, 351] width 921 height 25
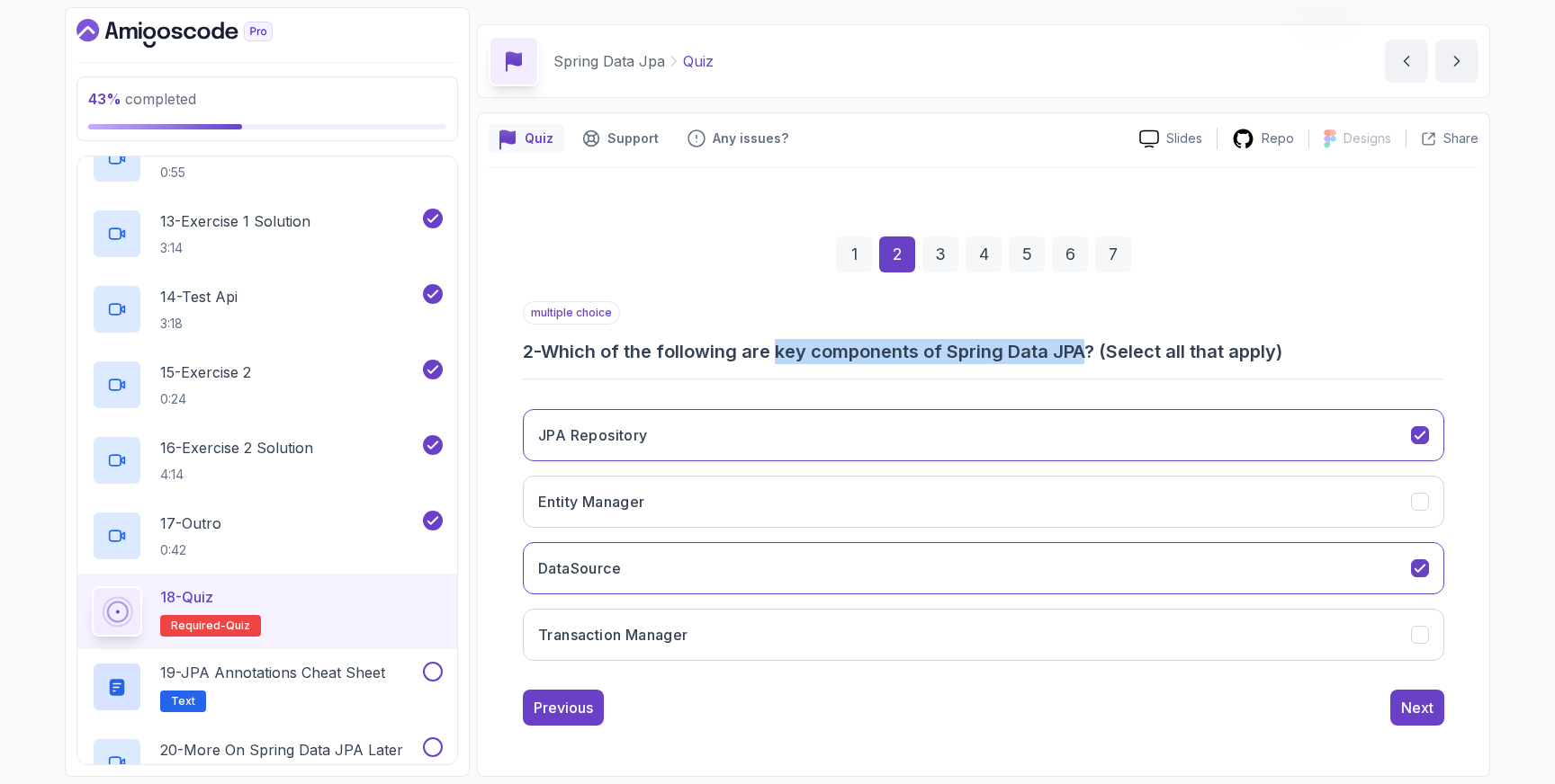
copy h3 "key components of Spring Data JPA"
click at [1421, 636] on icon "Transaction Manager" at bounding box center [1420, 635] width 17 height 17
click at [1421, 713] on div "Next" at bounding box center [1417, 708] width 33 height 22
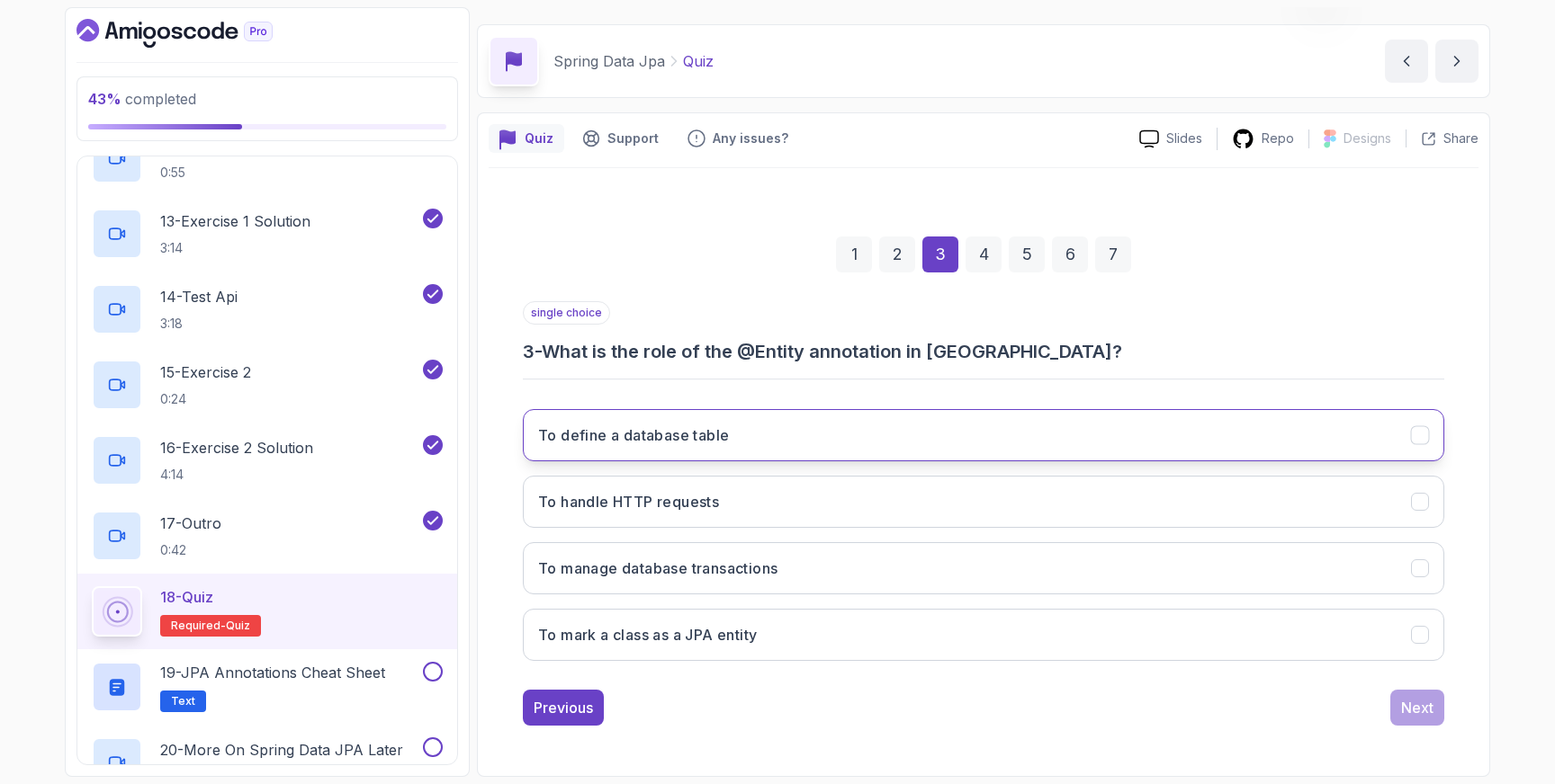
click at [1421, 437] on icon "To define a database table" at bounding box center [1420, 436] width 17 height 17
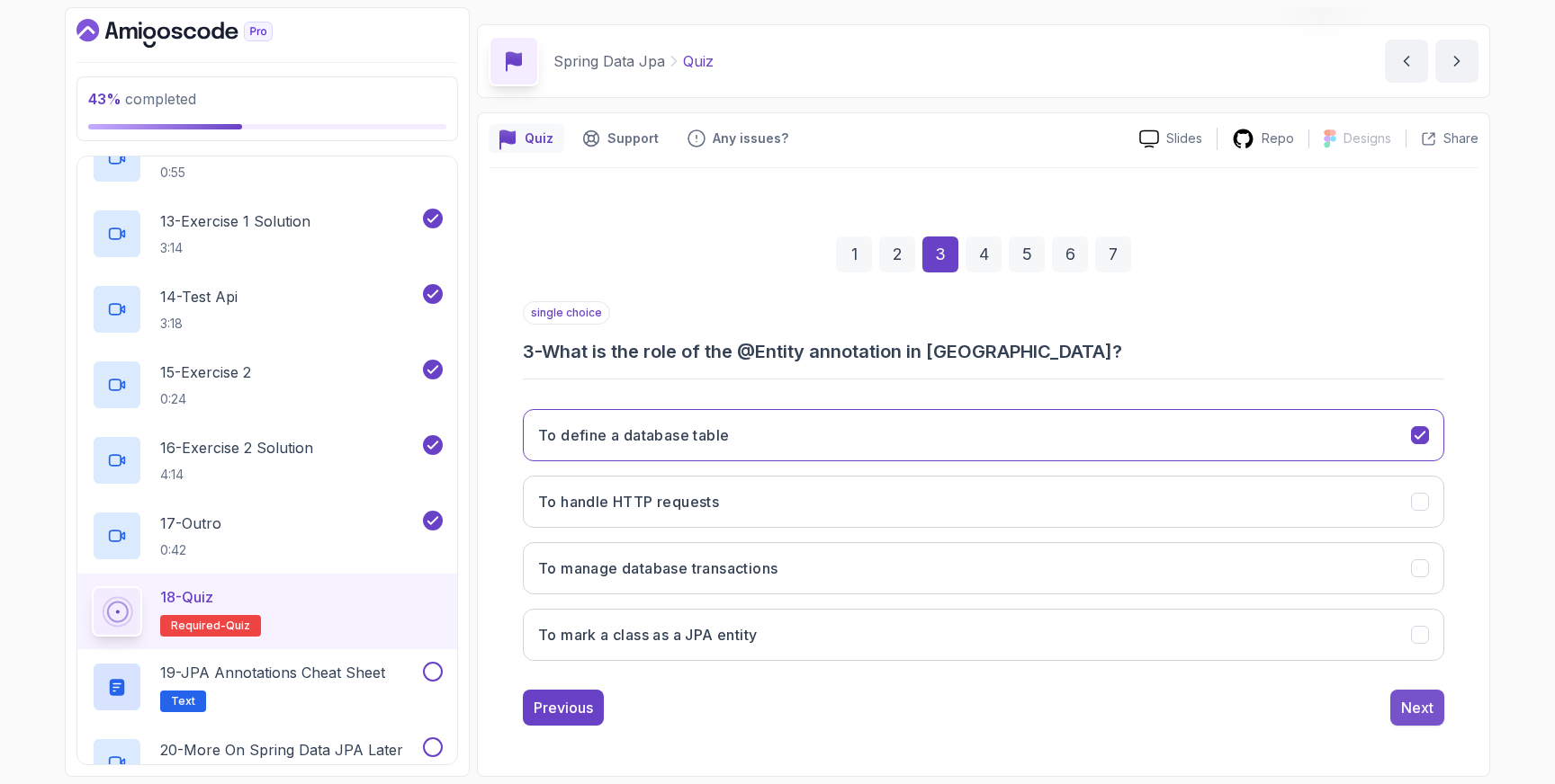
click at [1432, 704] on div "Next" at bounding box center [1417, 708] width 33 height 22
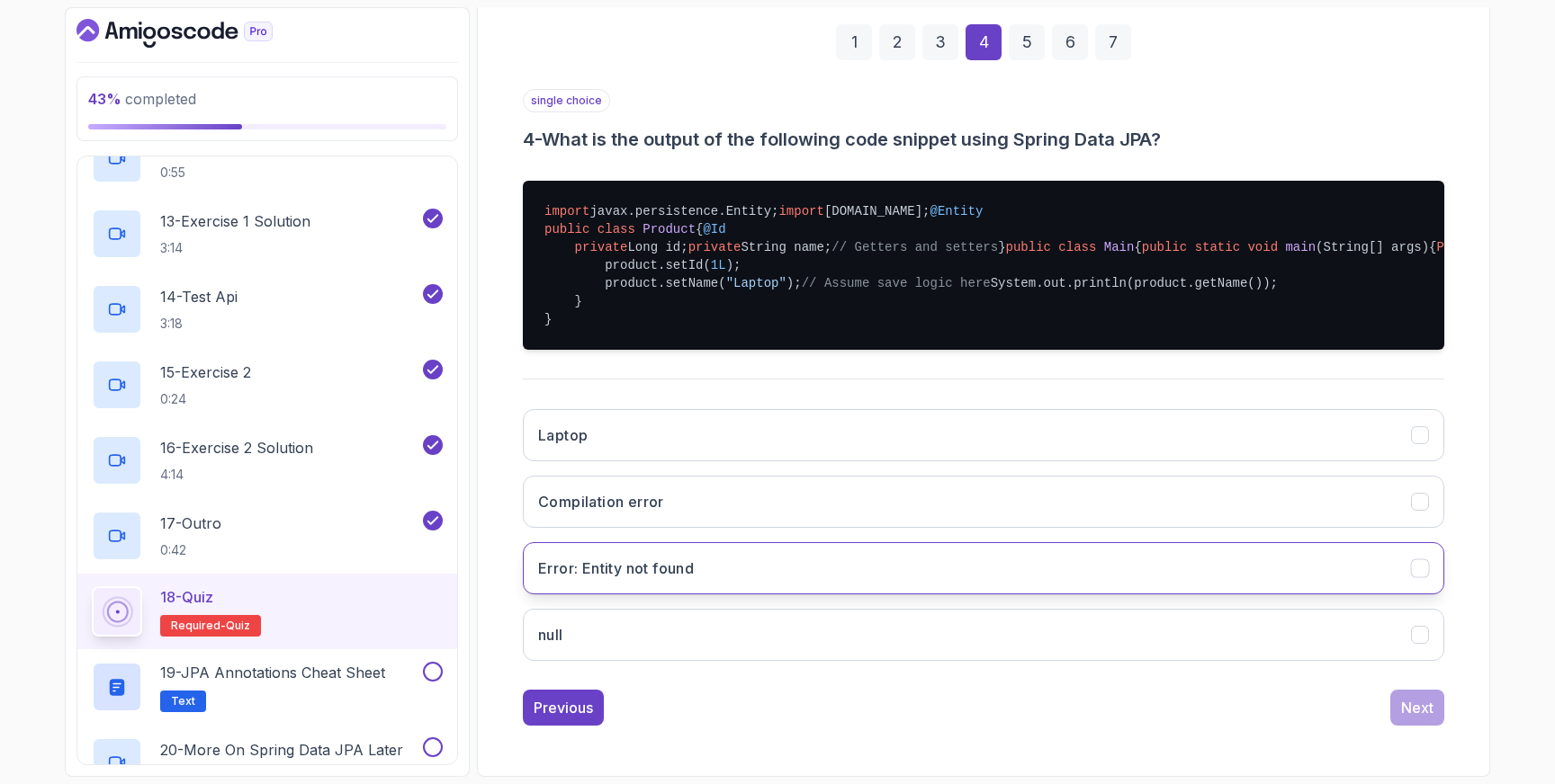
scroll to position [509, 0]
click at [1426, 575] on icon "Error: Entity not found" at bounding box center [1420, 568] width 17 height 17
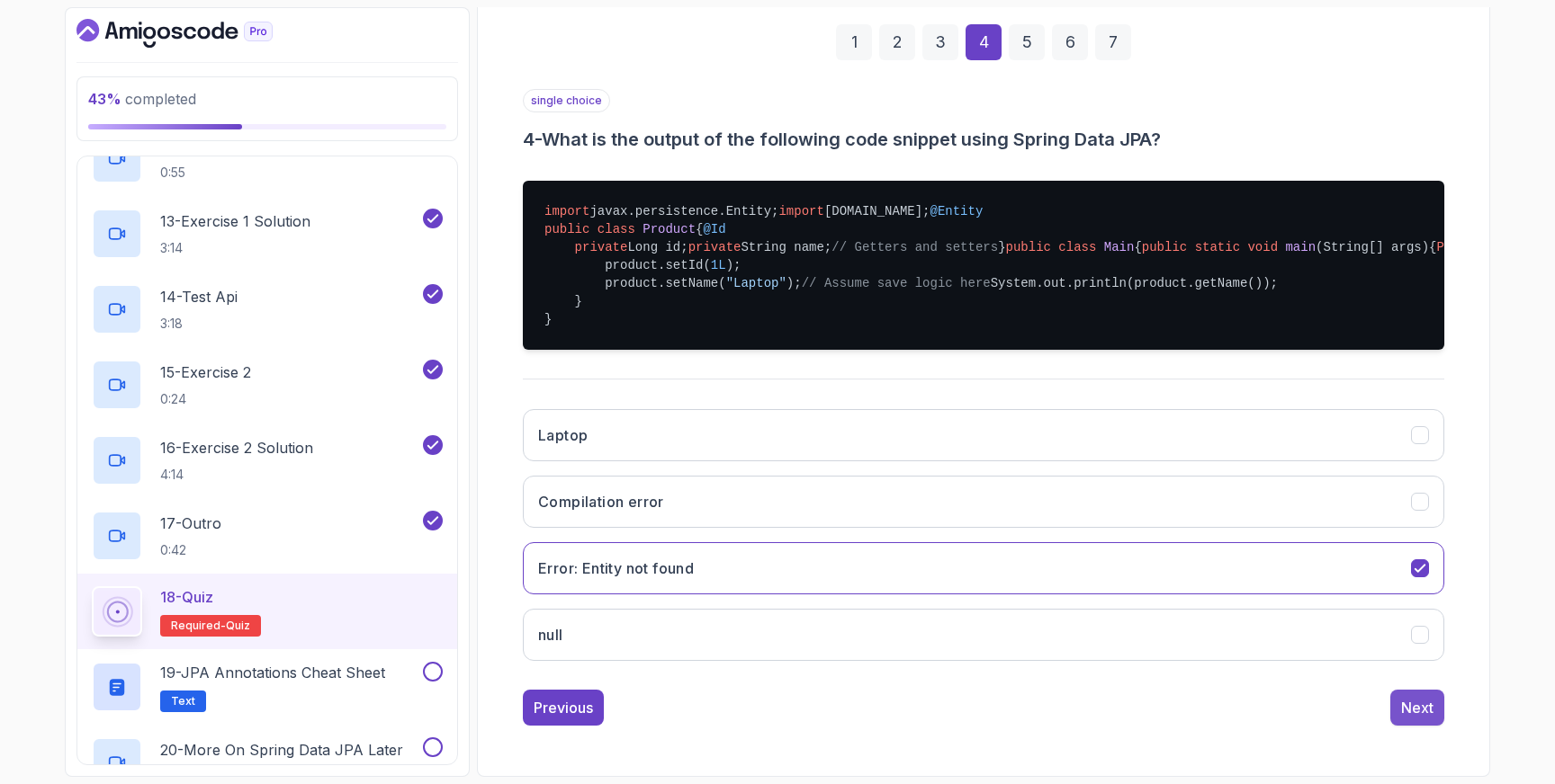
click at [1431, 703] on div "Next" at bounding box center [1417, 708] width 33 height 22
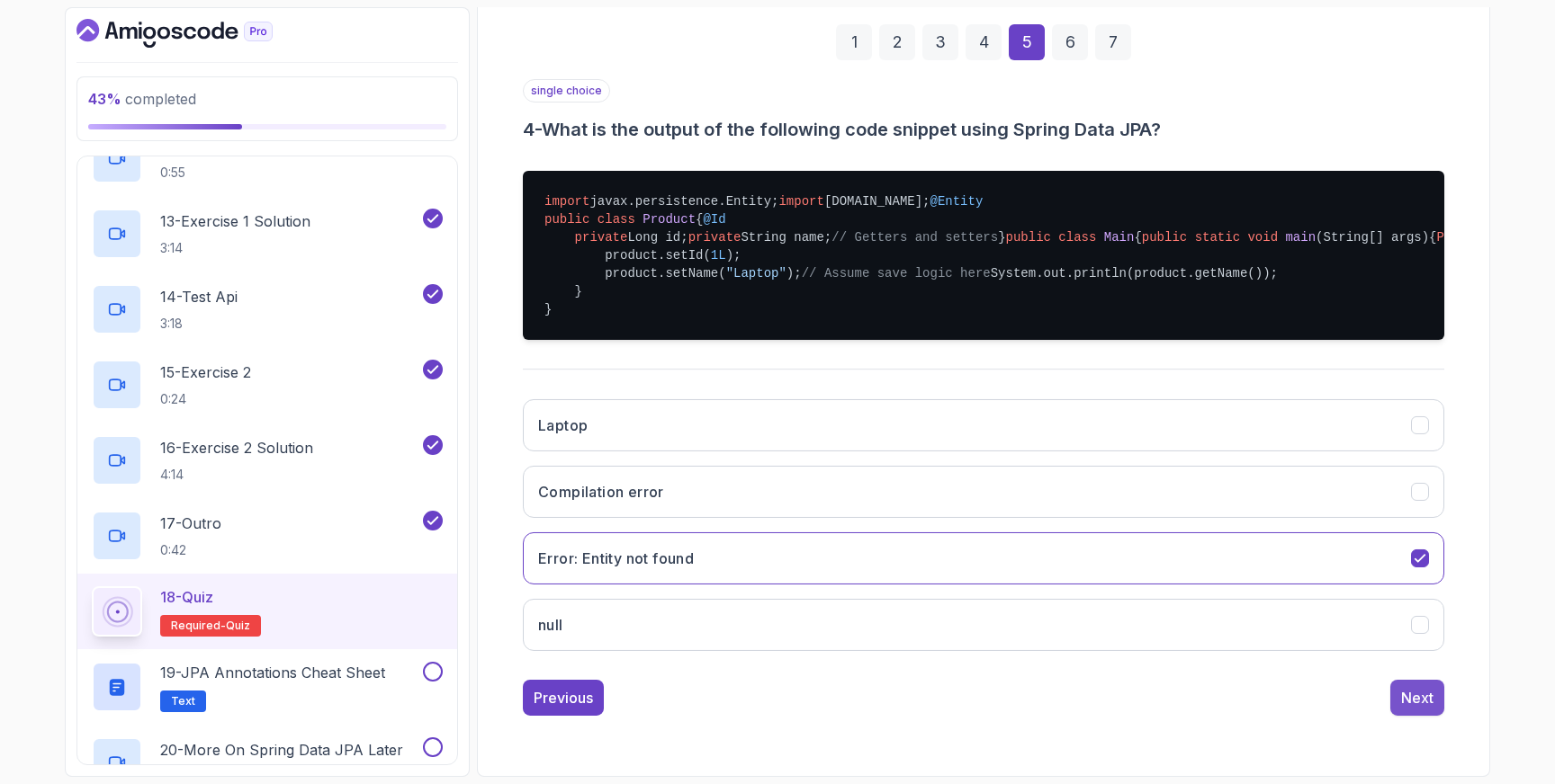
scroll to position [48, 0]
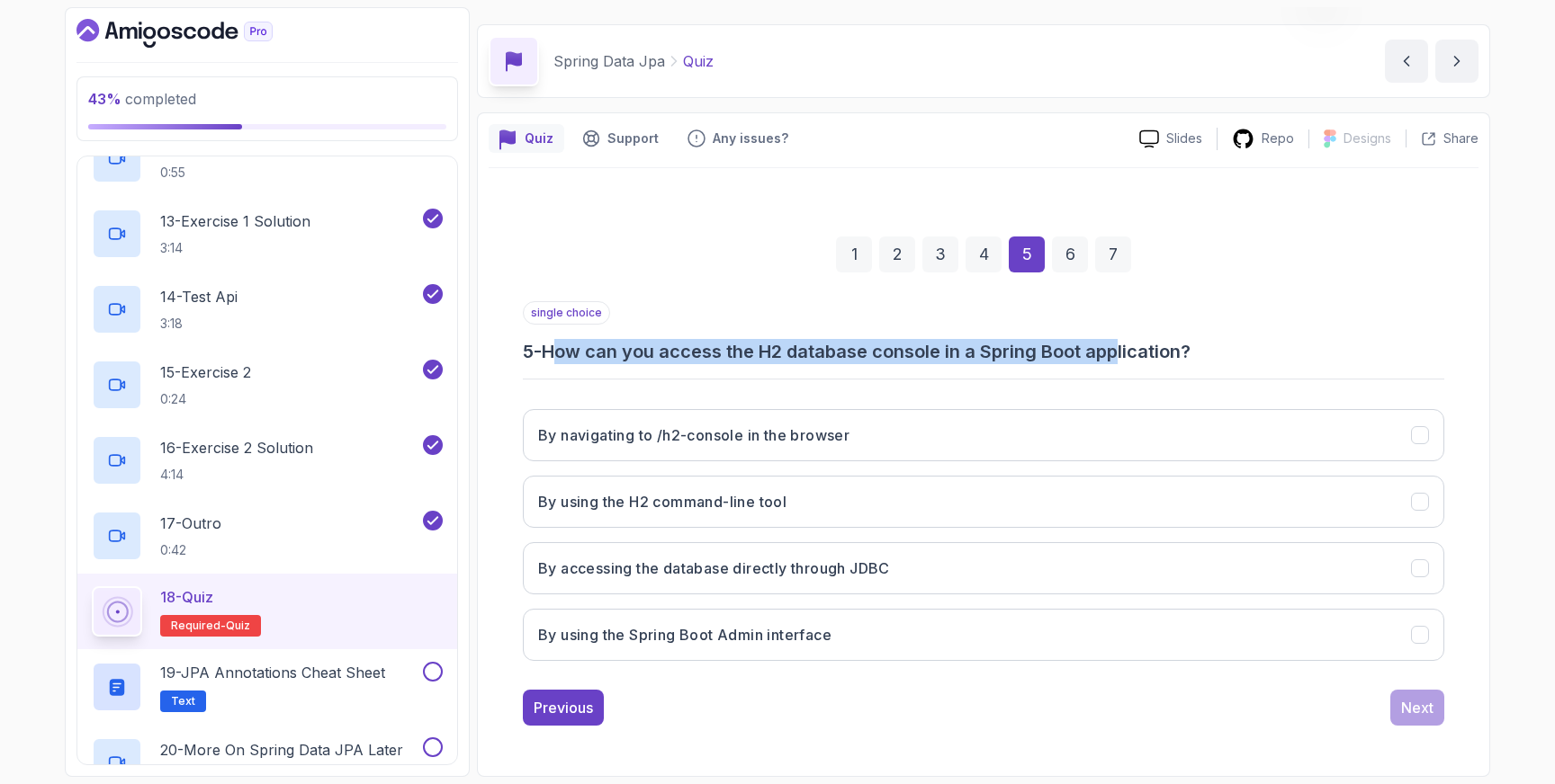
drag, startPoint x: 563, startPoint y: 347, endPoint x: 1130, endPoint y: 341, distance: 567.0
click at [1129, 343] on h3 "5 - How can you access the H2 database console in a Spring Boot application?" at bounding box center [984, 351] width 921 height 25
click at [1130, 341] on h3 "5 - How can you access the H2 database console in a Spring Boot application?" at bounding box center [984, 351] width 921 height 25
drag, startPoint x: 615, startPoint y: 346, endPoint x: 1238, endPoint y: 340, distance: 623.0
click at [1238, 340] on h3 "5 - How can you access the H2 database console in a Spring Boot application?" at bounding box center [984, 351] width 921 height 25
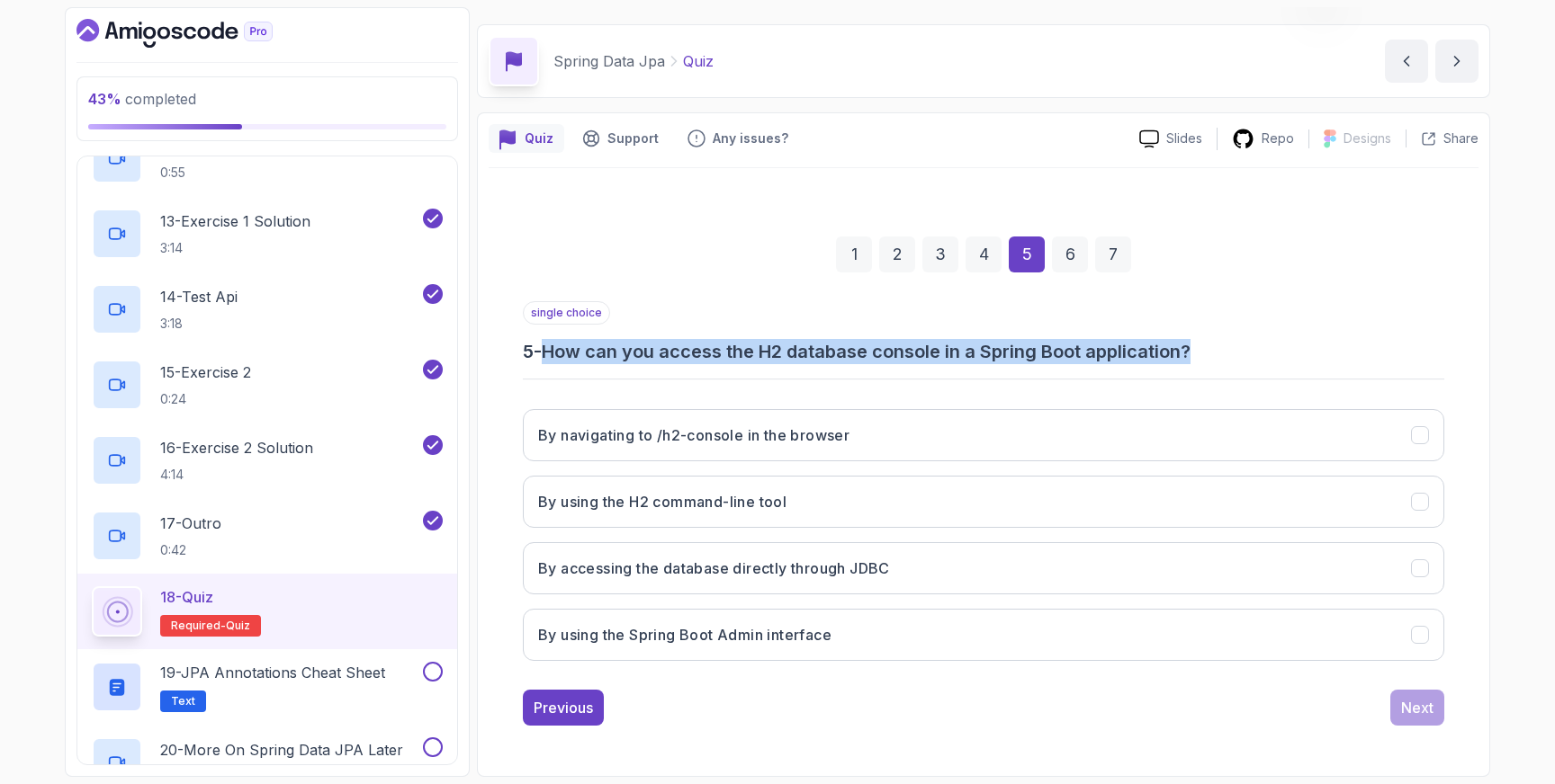
click at [1238, 340] on h3 "5 - How can you access the H2 database console in a Spring Boot application?" at bounding box center [984, 351] width 921 height 25
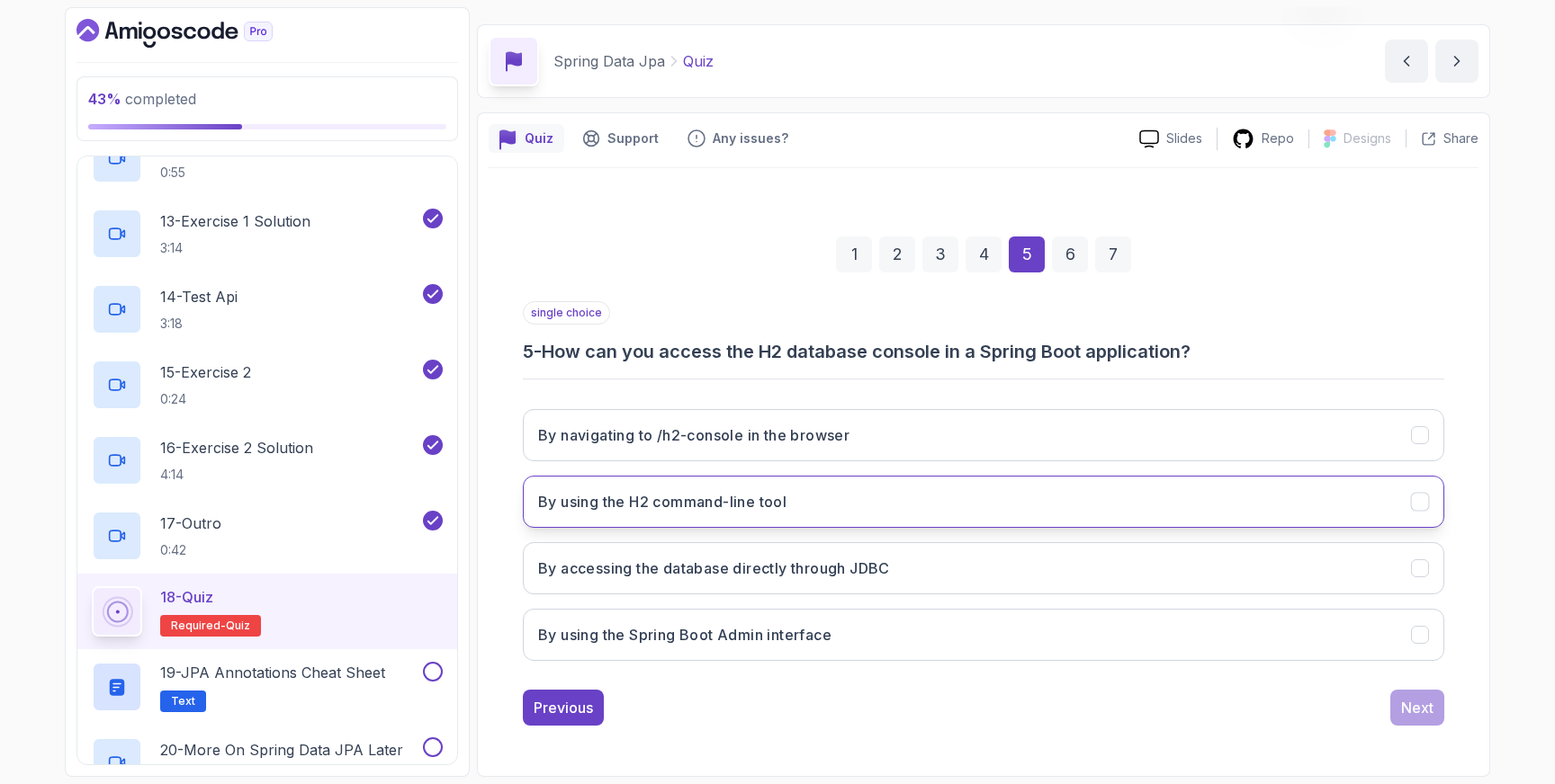
click at [1422, 502] on icon "By using the H2 command-line tool" at bounding box center [1419, 501] width 10 height 7
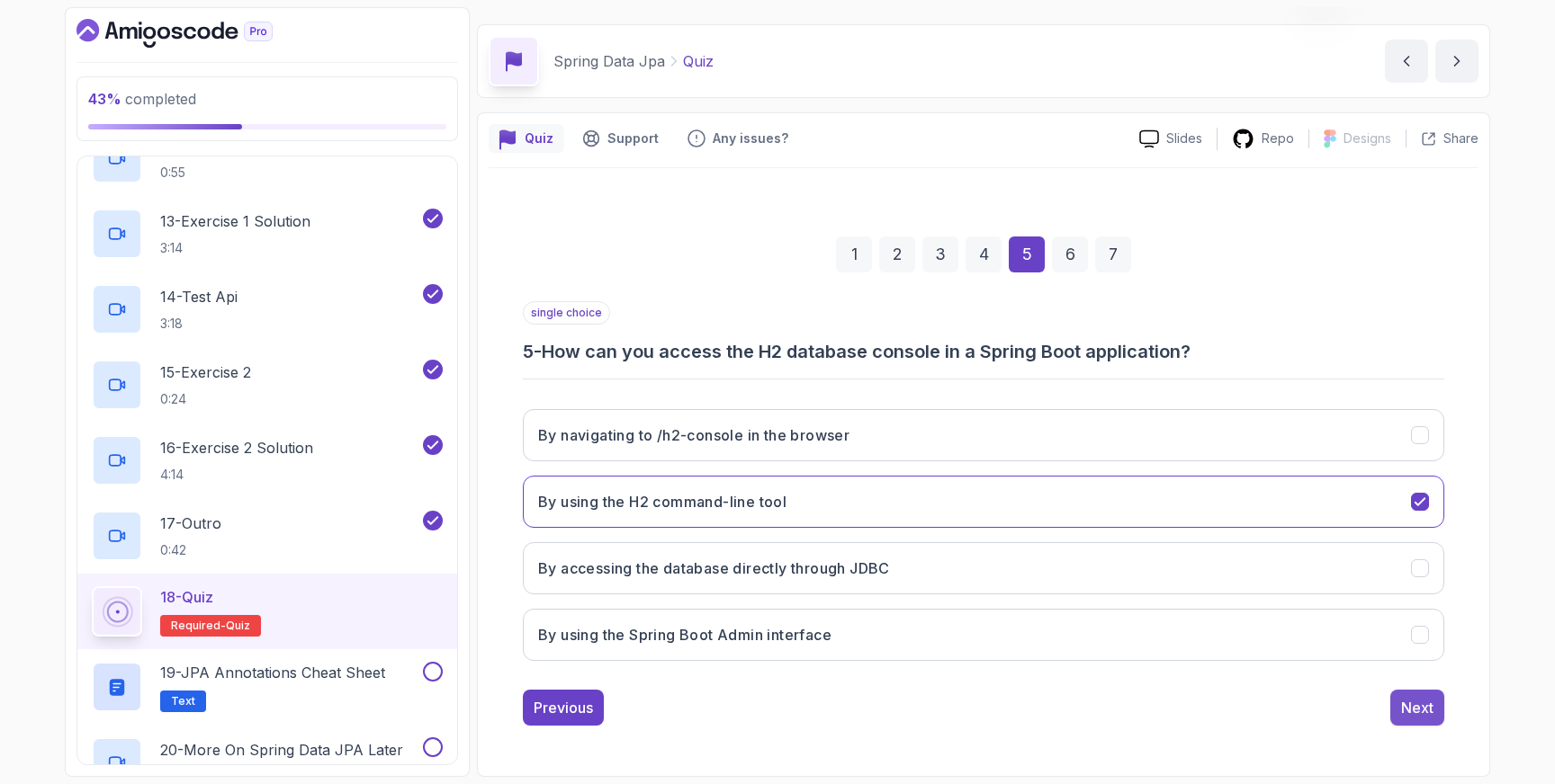
click at [1417, 713] on div "Next" at bounding box center [1417, 708] width 33 height 22
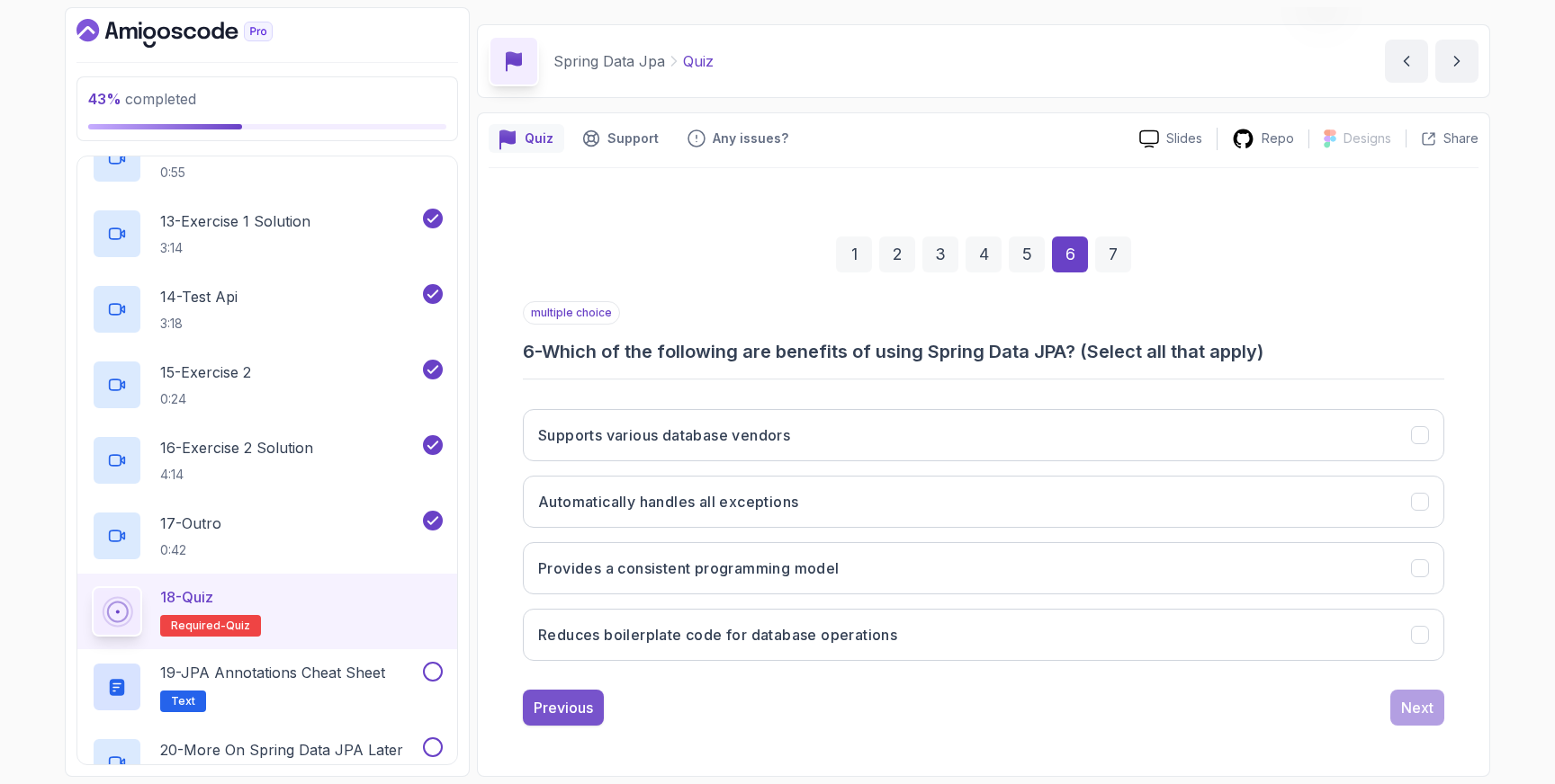
click at [586, 696] on button "Previous" at bounding box center [564, 708] width 81 height 36
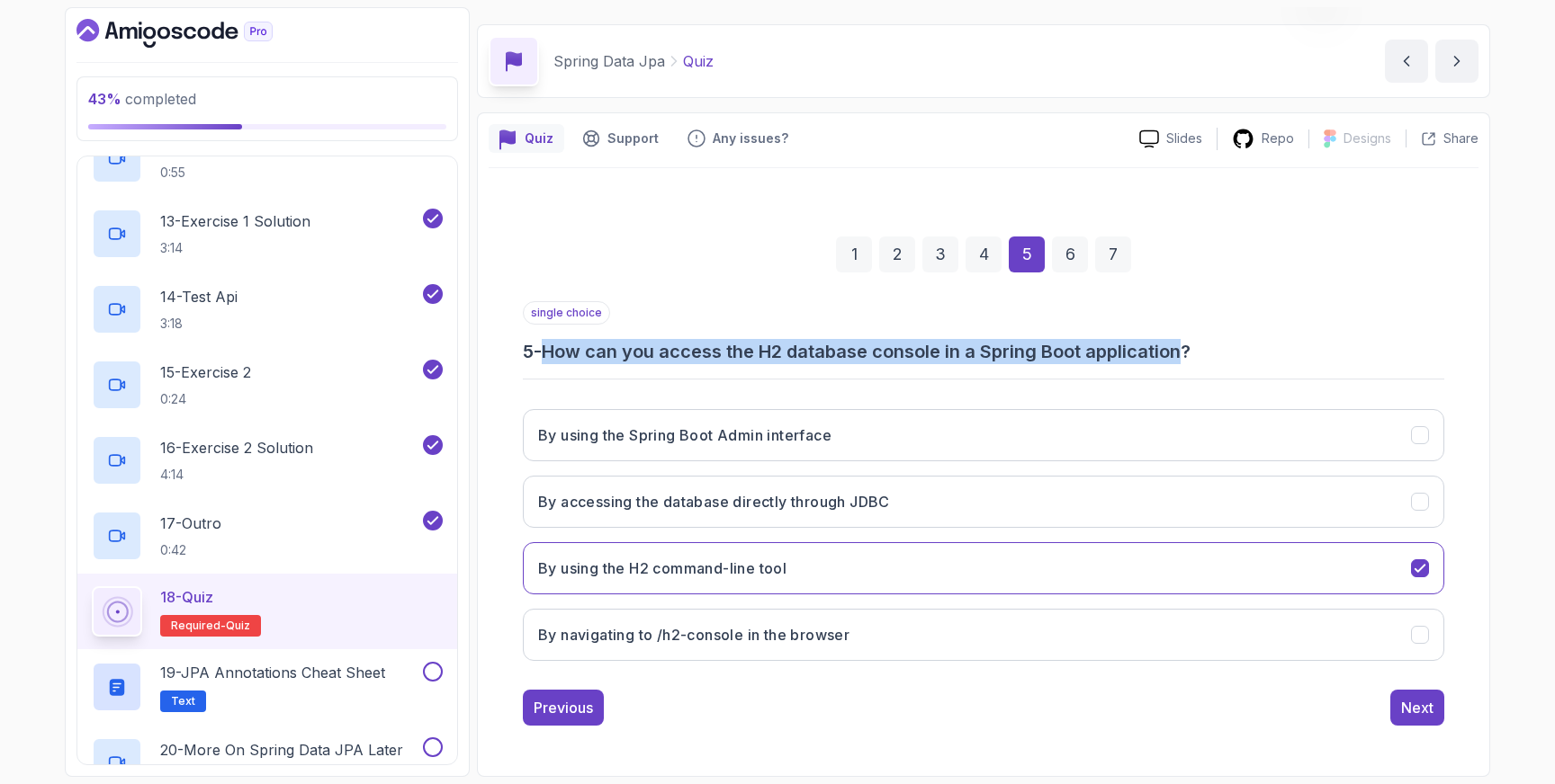
drag, startPoint x: 556, startPoint y: 349, endPoint x: 1192, endPoint y: 353, distance: 636.0
click at [1192, 353] on h3 "5 - How can you access the H2 database console in a Spring Boot application?" at bounding box center [984, 351] width 921 height 25
copy h3 "How can you access the H2 database console in a Spring Boot application"
click at [1419, 628] on icon "By navigating to /h2-console in the browser" at bounding box center [1420, 635] width 17 height 17
click at [1418, 710] on div "Next" at bounding box center [1417, 708] width 33 height 22
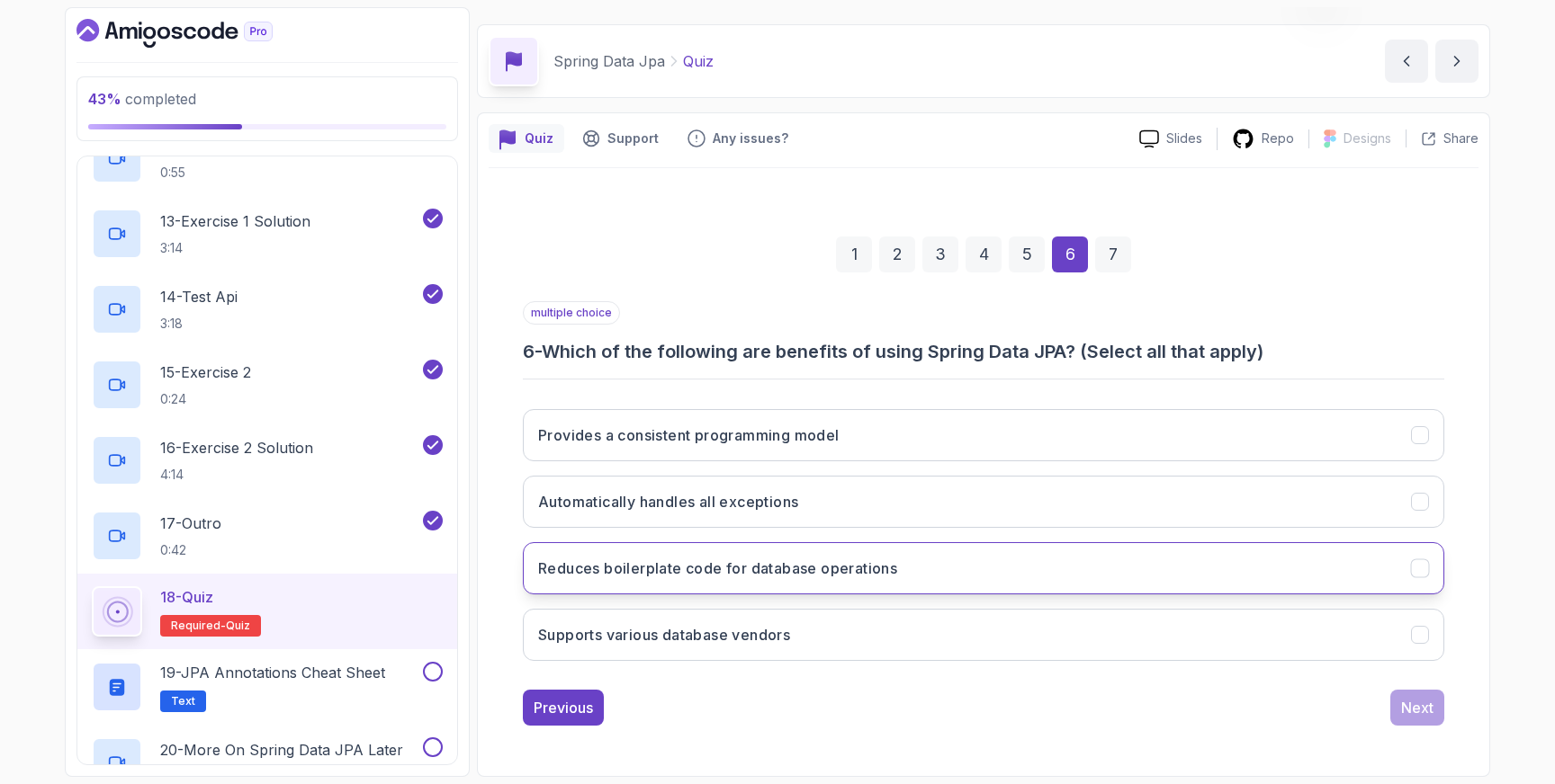
click at [1414, 573] on icon "Reduces boilerplate code for database operations" at bounding box center [1420, 568] width 17 height 17
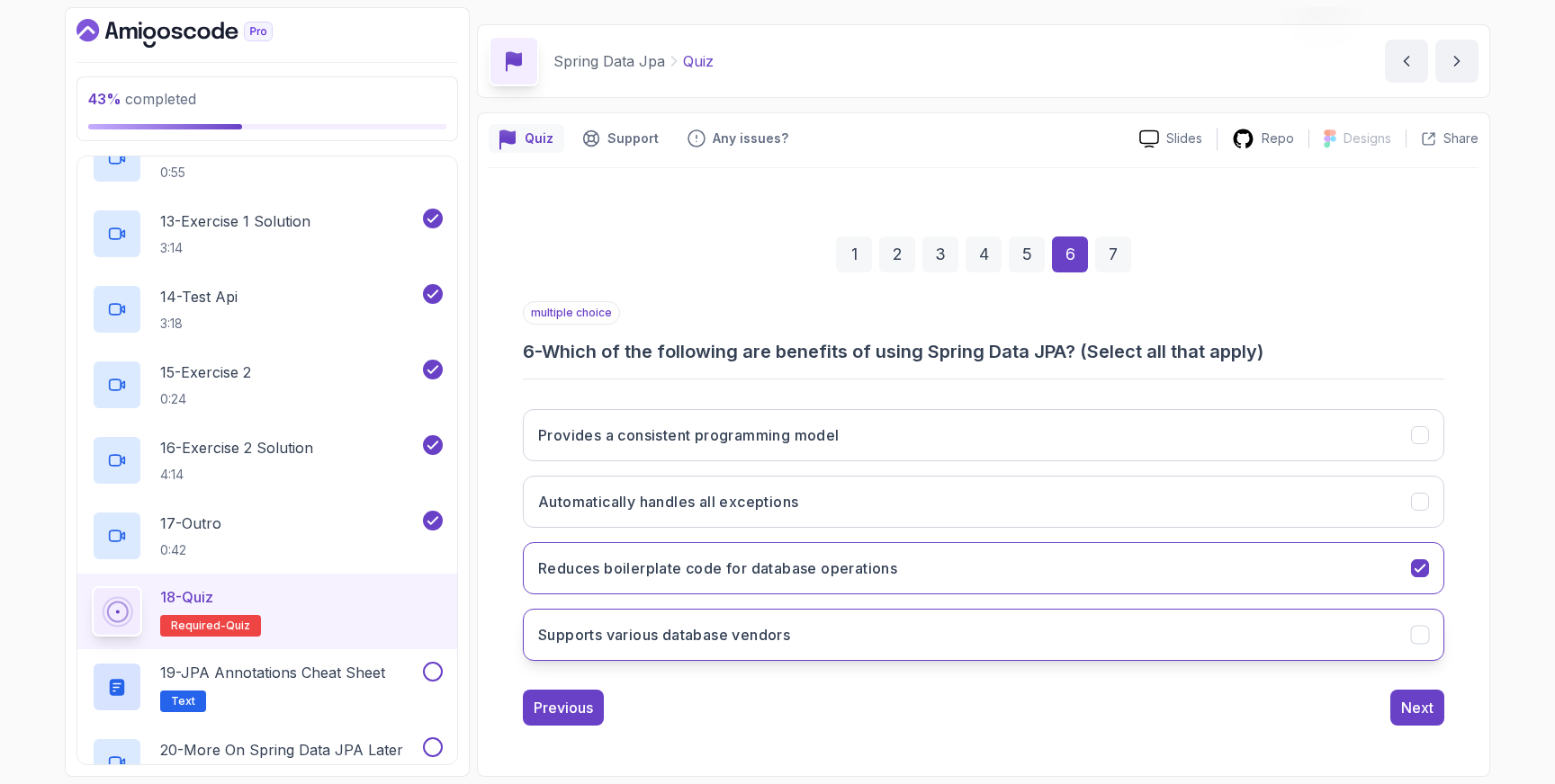
click at [1422, 630] on icon "Supports various database vendors" at bounding box center [1420, 635] width 17 height 17
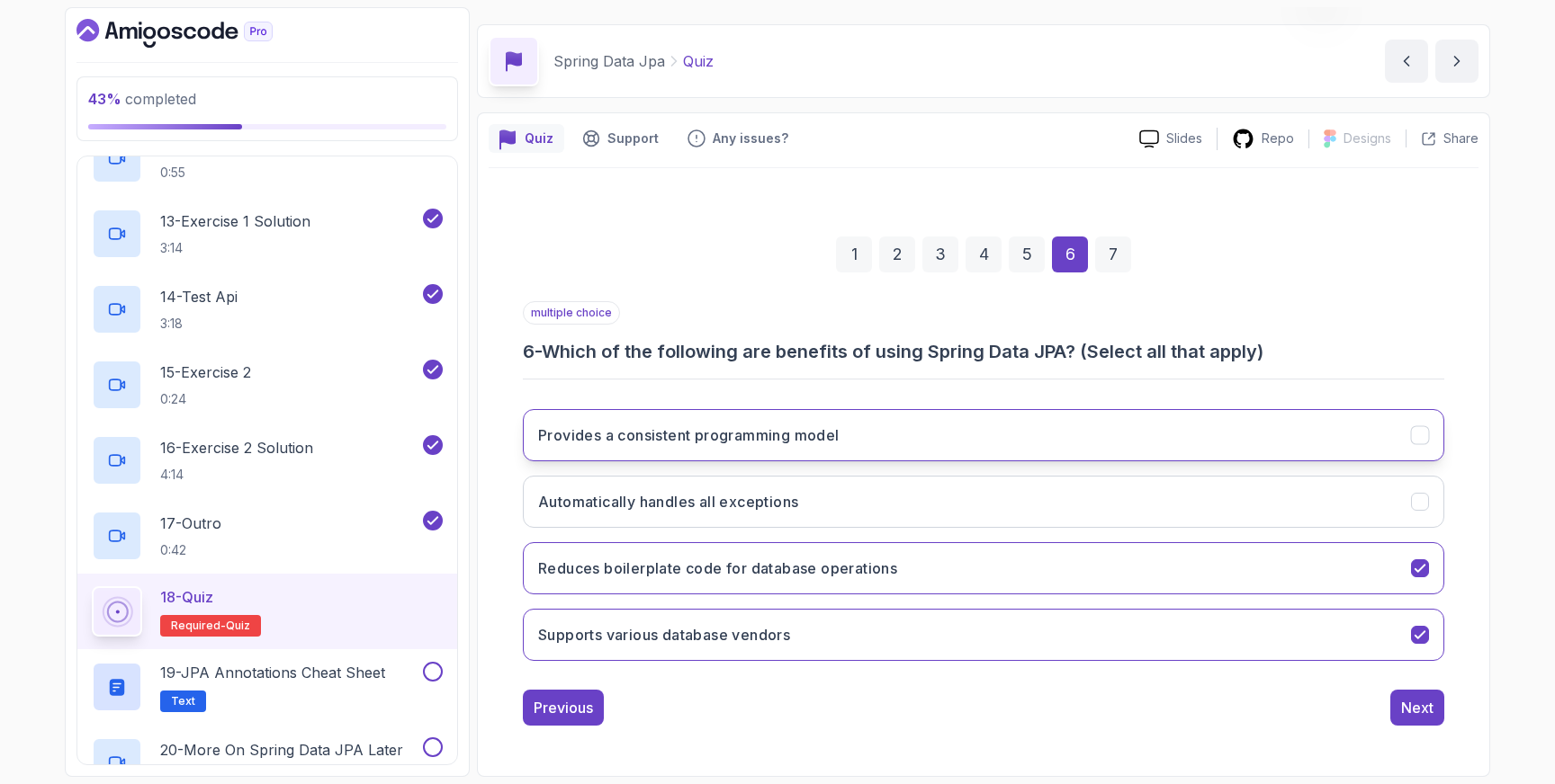
click at [1421, 437] on icon "Provides a consistent programming model" at bounding box center [1420, 436] width 17 height 17
click at [1412, 710] on div "Next" at bounding box center [1417, 708] width 33 height 22
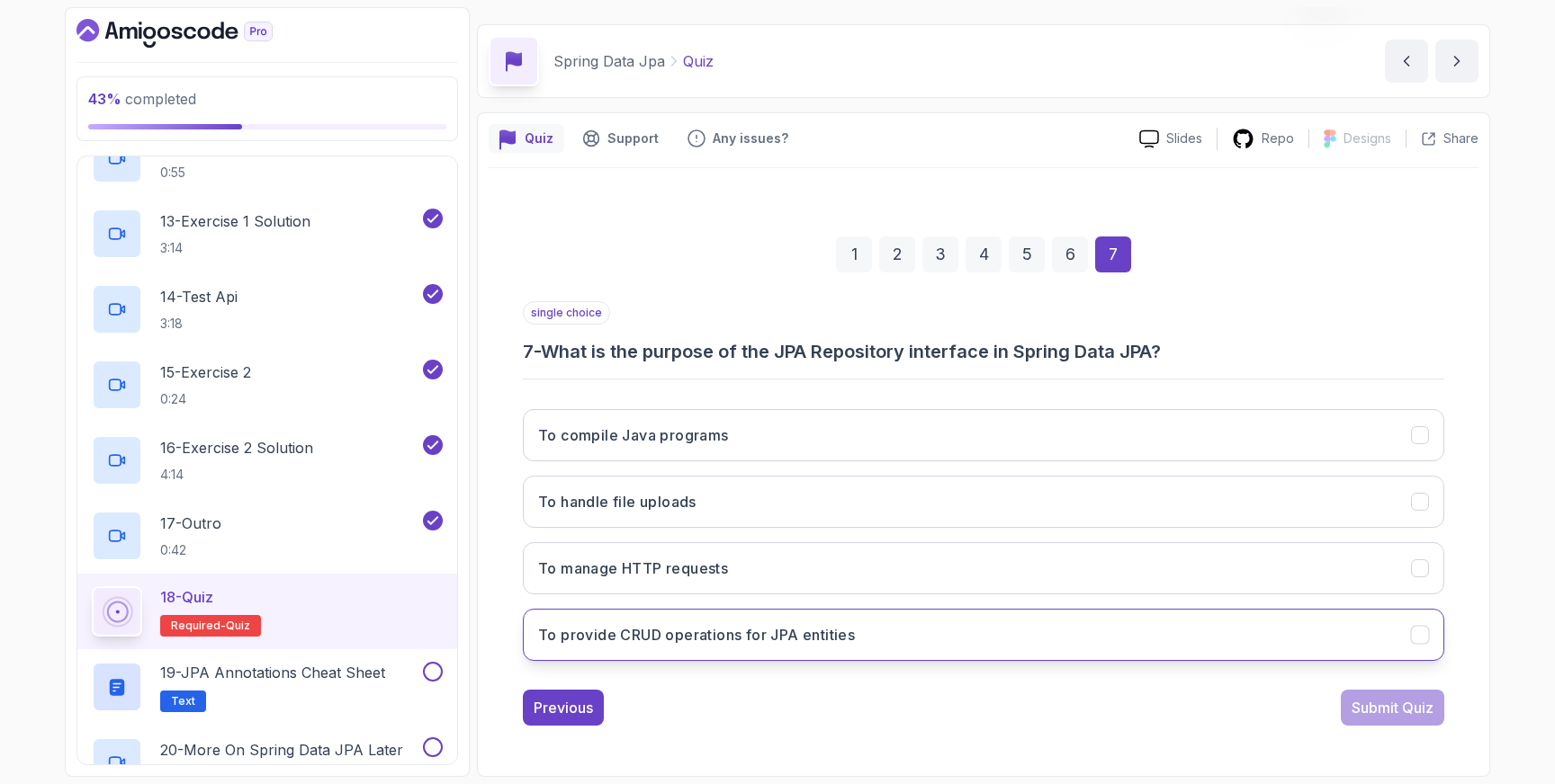
click at [1434, 627] on button "To provide CRUD operations for JPA entities" at bounding box center [984, 635] width 921 height 52
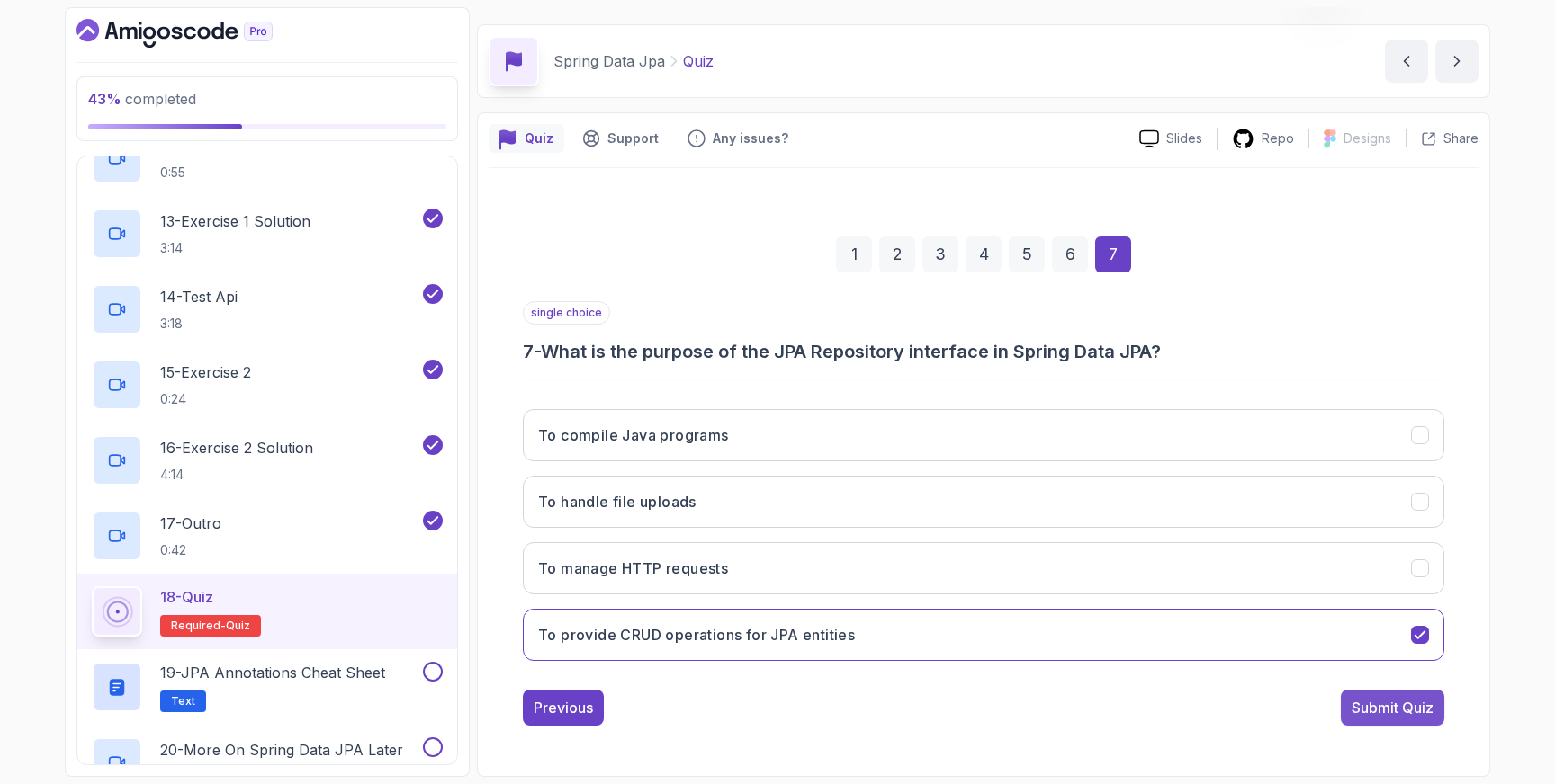
click at [1394, 710] on div "Submit Quiz" at bounding box center [1393, 708] width 82 height 22
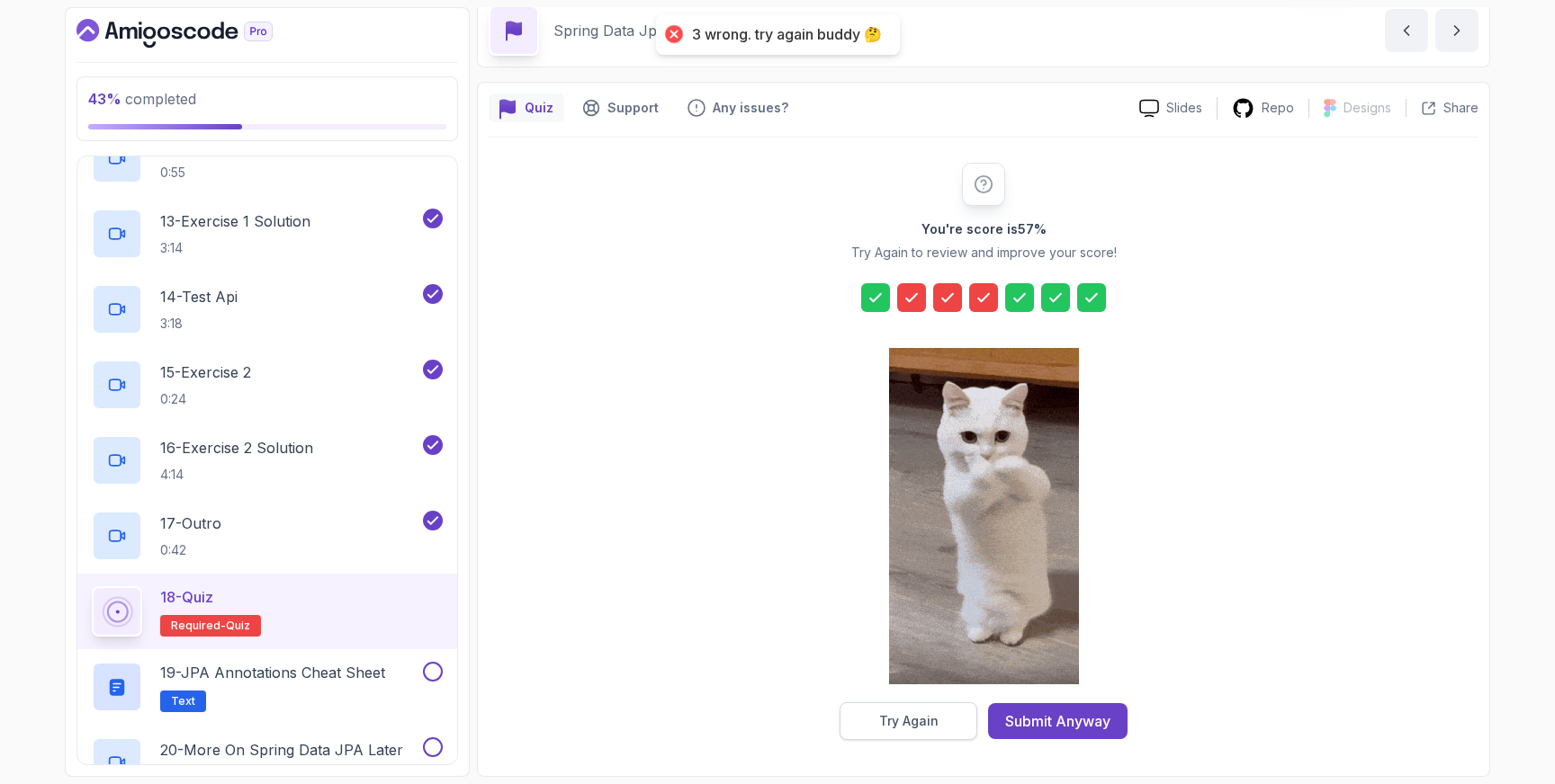
click at [921, 715] on div "Try Again" at bounding box center [909, 722] width 59 height 18
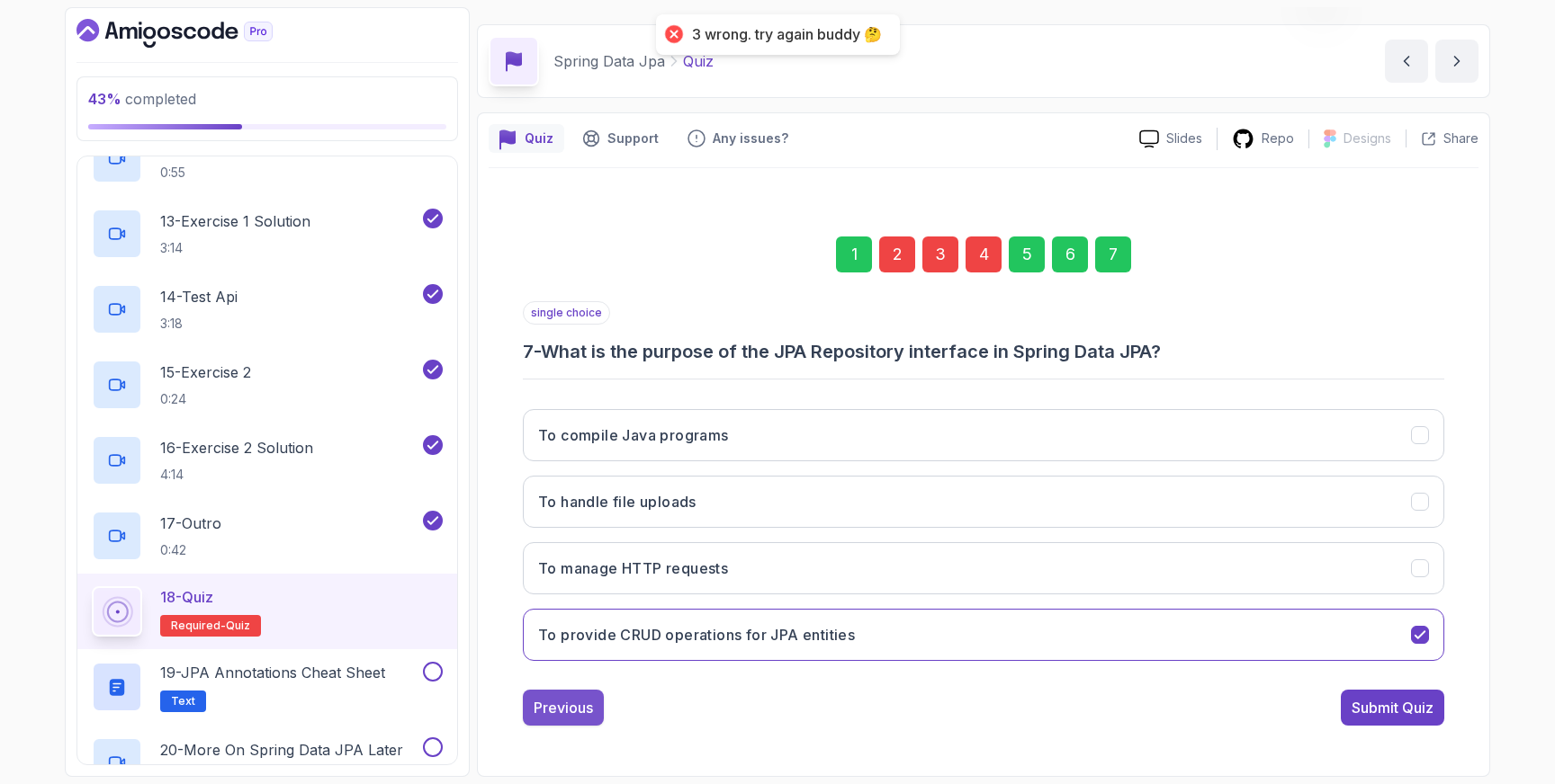
click at [556, 702] on div "Previous" at bounding box center [564, 708] width 59 height 22
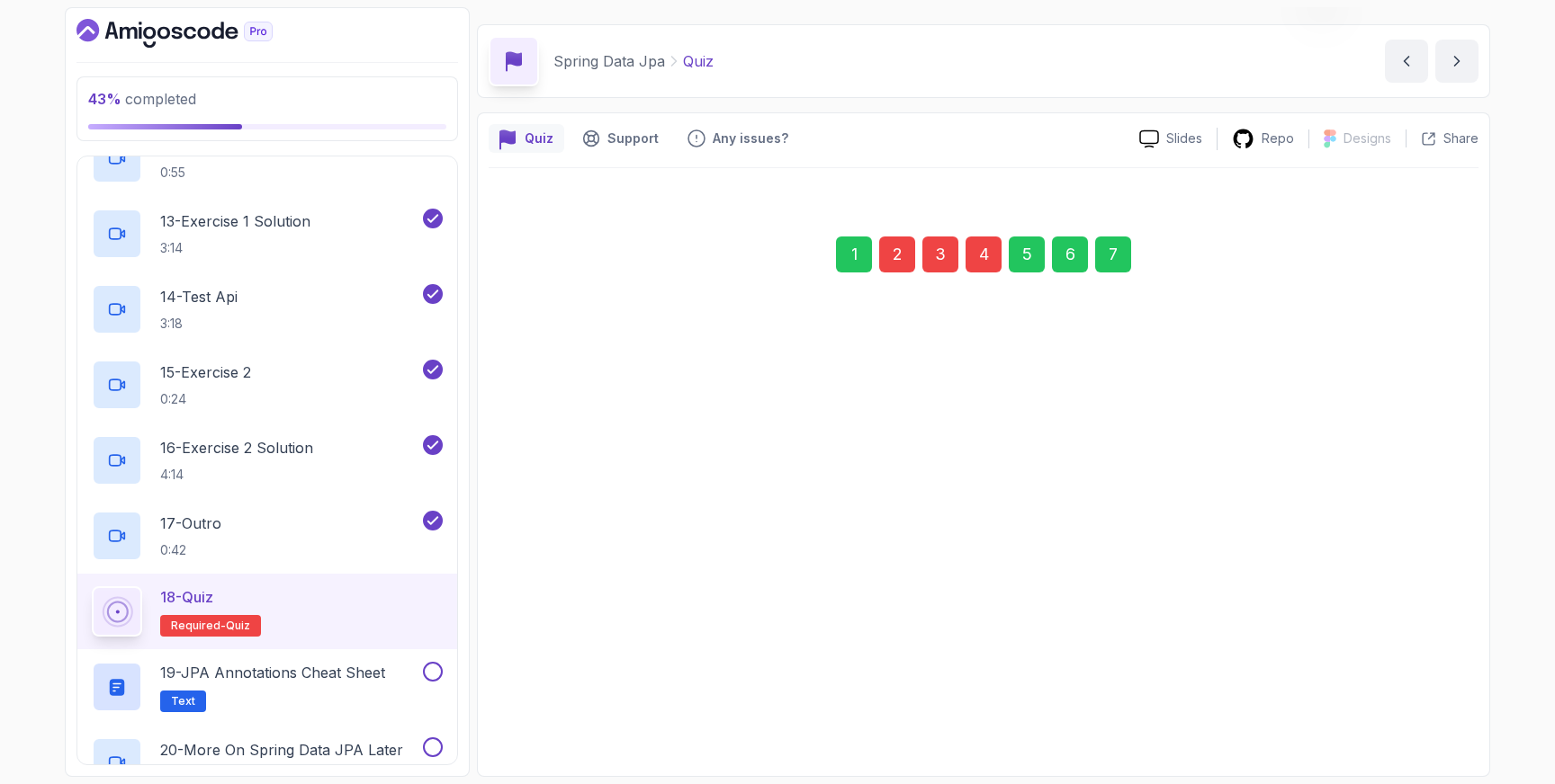
click at [556, 702] on div "Previous" at bounding box center [564, 708] width 59 height 22
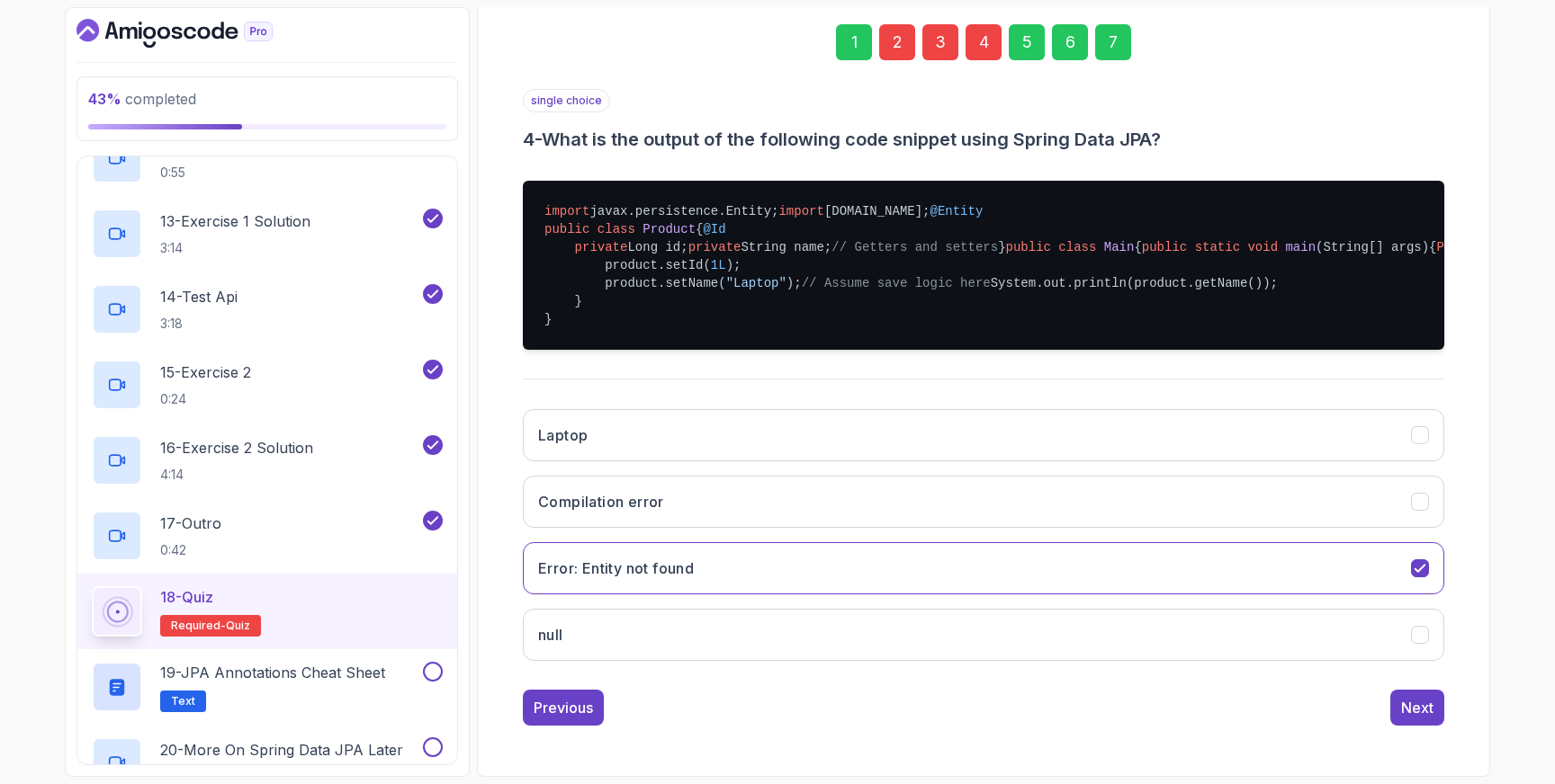
scroll to position [491, 0]
click at [1418, 572] on icon "Error: Entity not found" at bounding box center [1419, 568] width 10 height 7
click at [1414, 439] on icon "Laptop" at bounding box center [1419, 435] width 10 height 7
click at [576, 719] on div "Previous" at bounding box center [564, 708] width 59 height 22
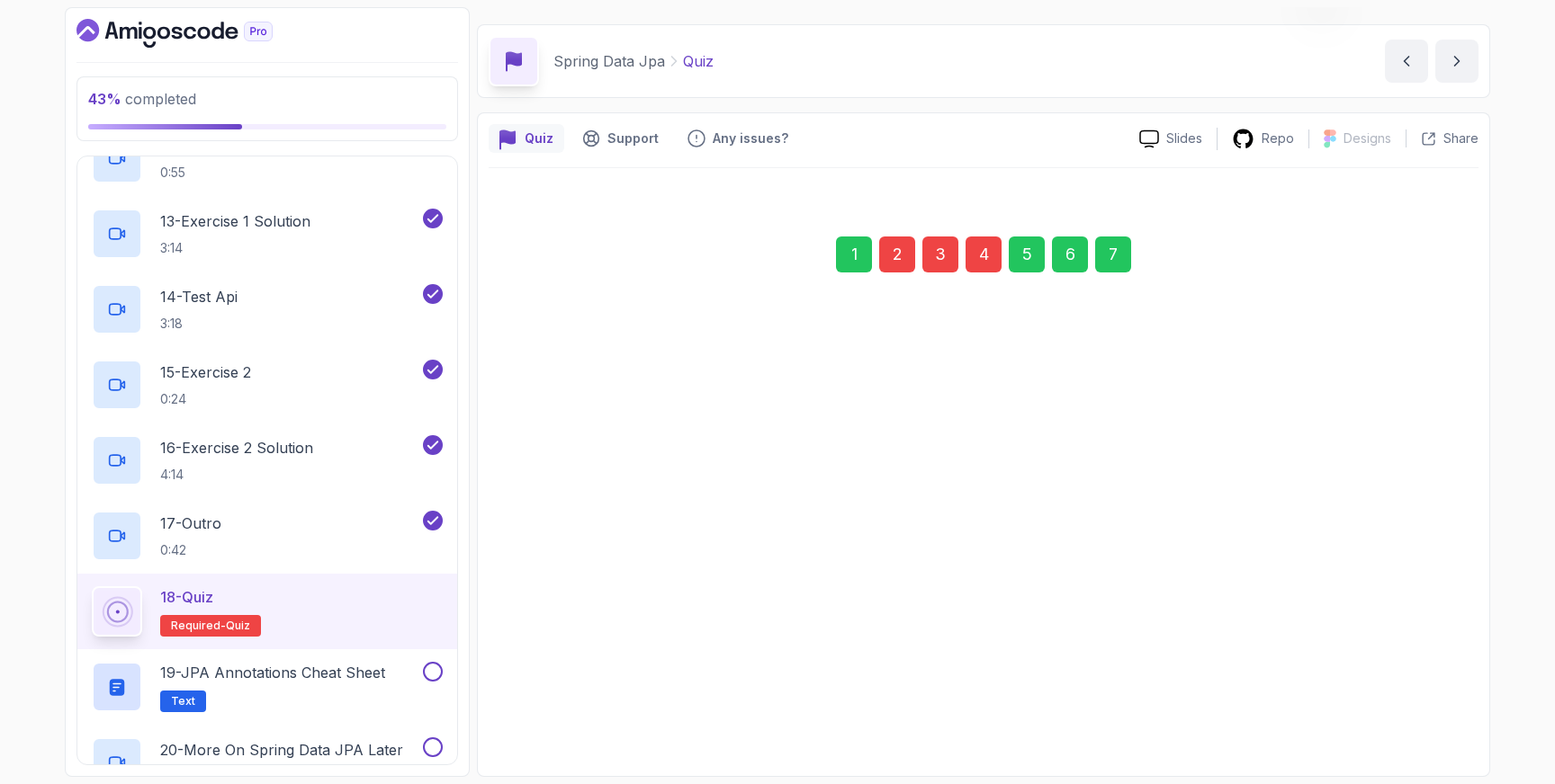
scroll to position [48, 0]
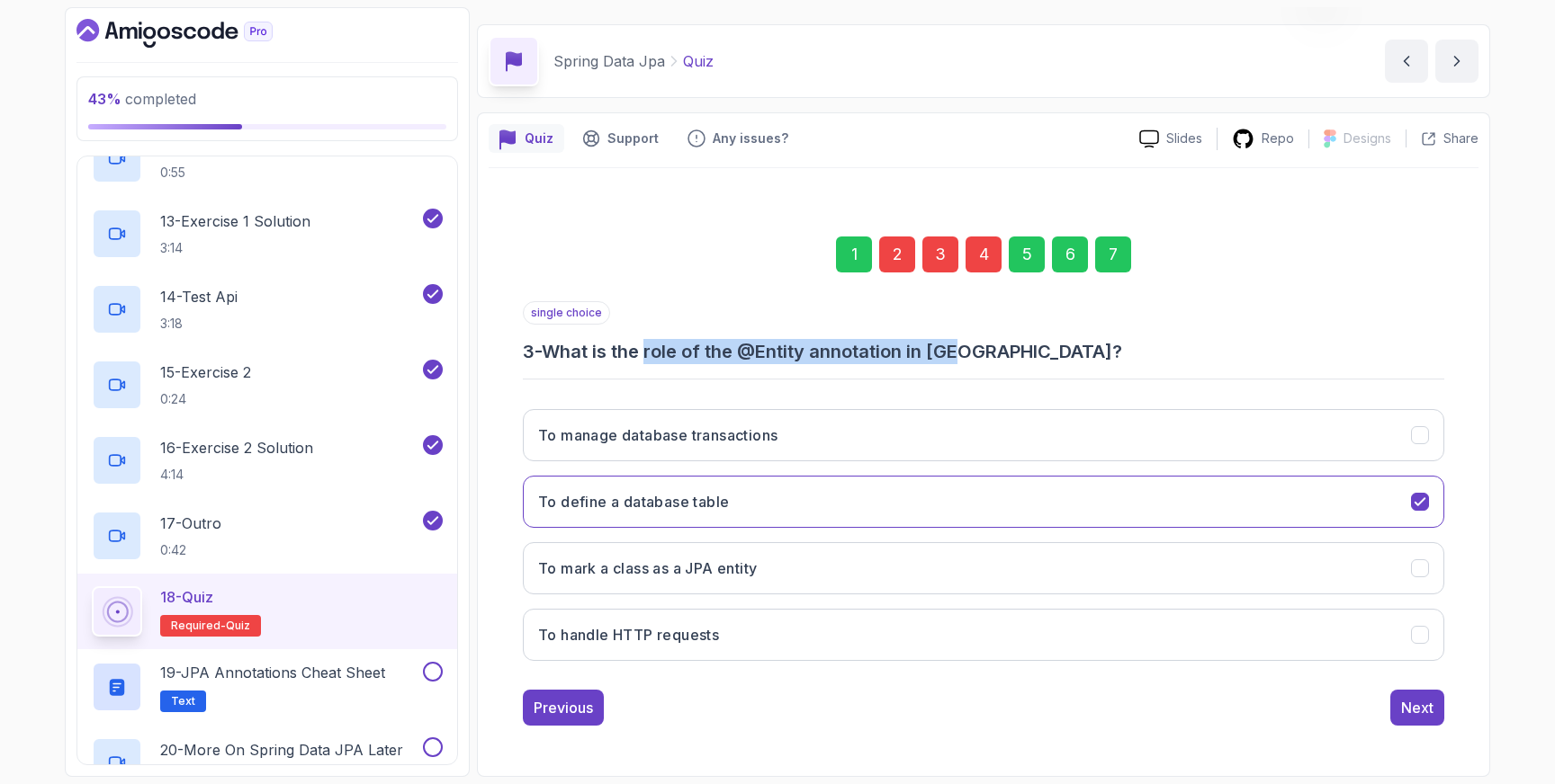
drag, startPoint x: 656, startPoint y: 350, endPoint x: 966, endPoint y: 343, distance: 310.1
click at [966, 343] on h3 "3 - What is the role of the @Entity annotation in JPA?" at bounding box center [984, 351] width 921 height 25
copy h3 "role of the @Entity annotation in JPA"
click at [1415, 560] on icon "To mark a class as a JPA entity" at bounding box center [1420, 568] width 17 height 17
click at [586, 708] on div "Previous" at bounding box center [564, 708] width 59 height 22
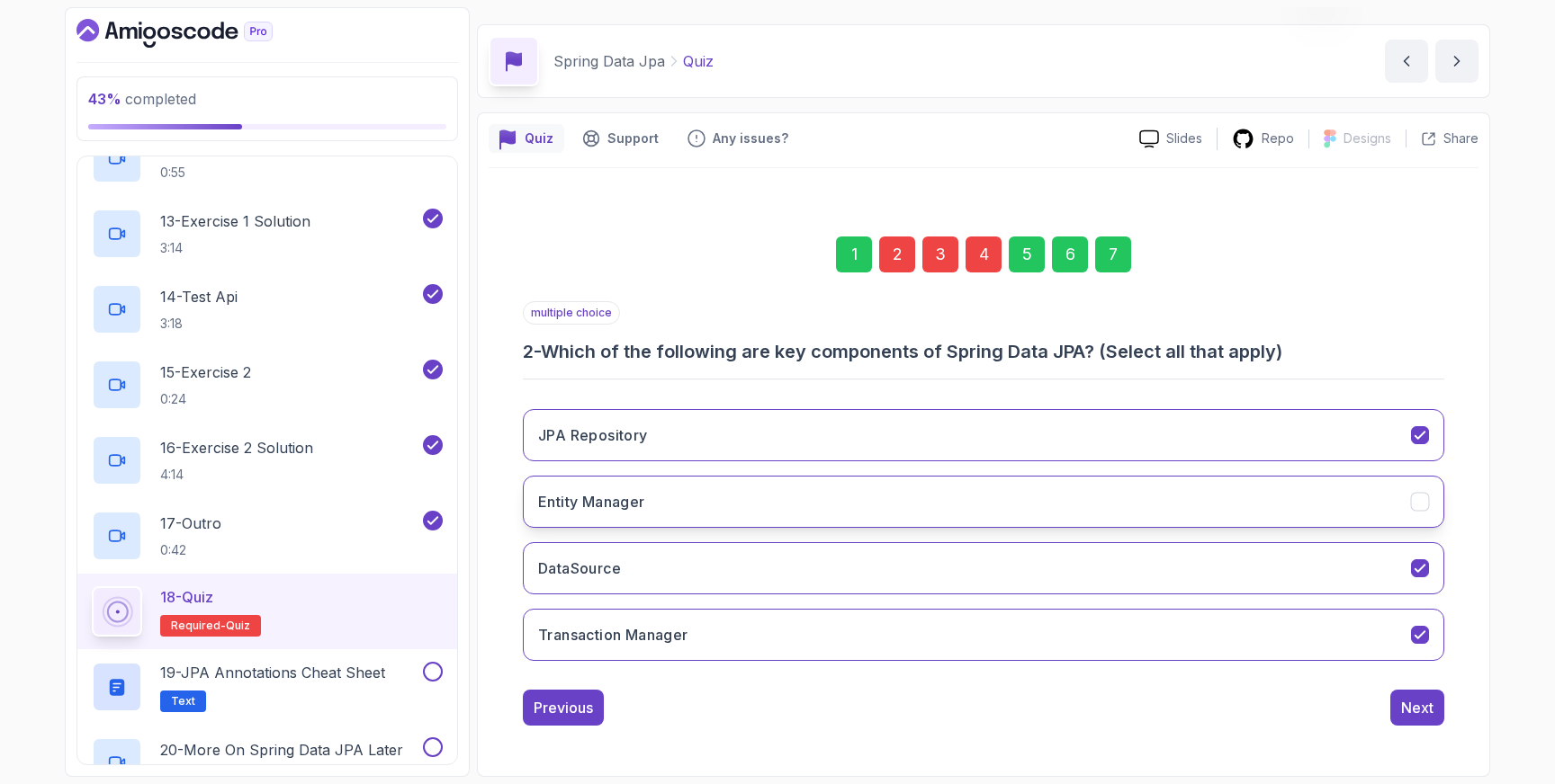
click at [1415, 503] on icon "Entity Manager" at bounding box center [1419, 501] width 10 height 7
click at [1410, 716] on div "Next" at bounding box center [1417, 708] width 33 height 22
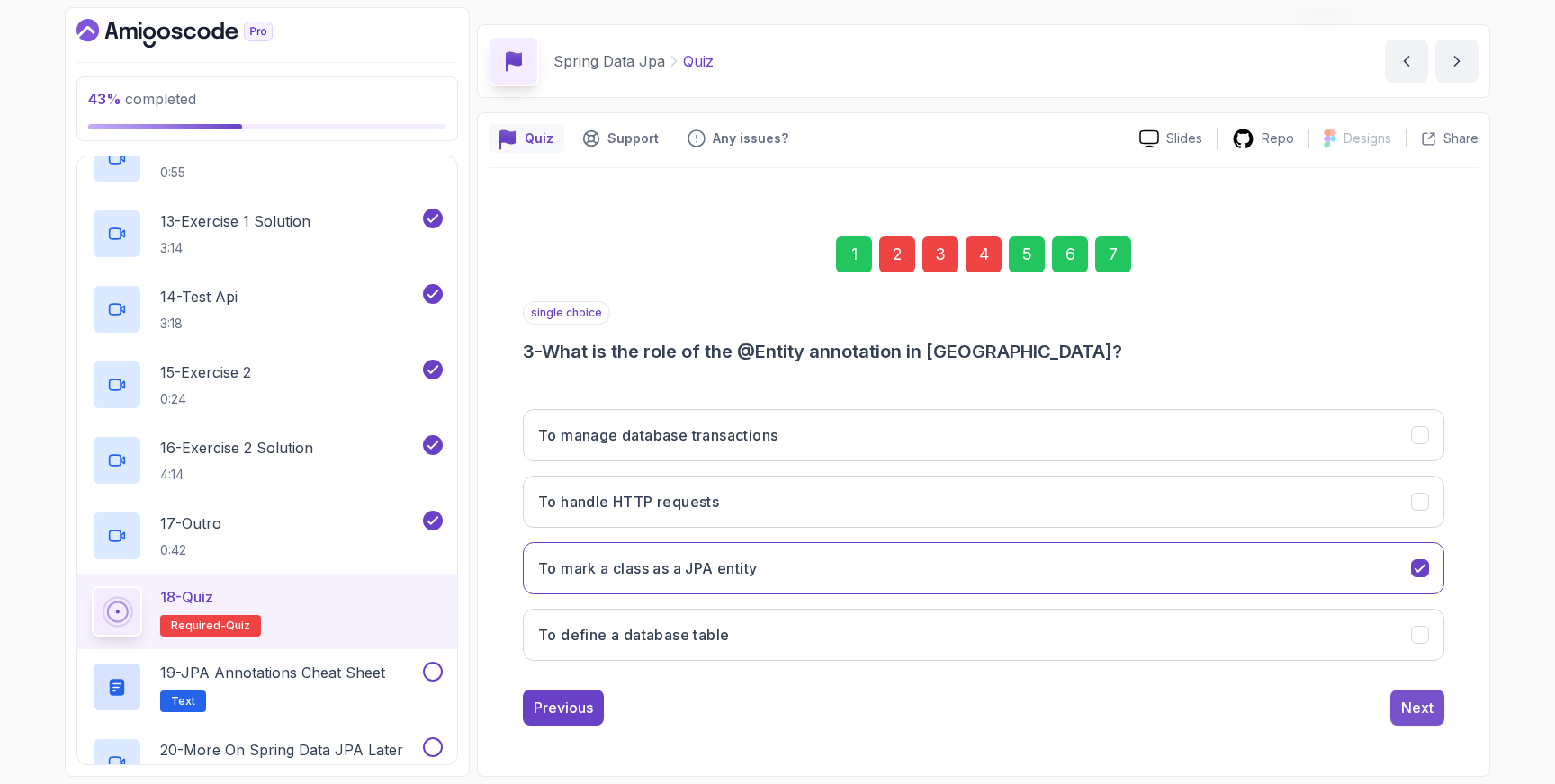
click at [1411, 704] on div "Next" at bounding box center [1417, 708] width 33 height 22
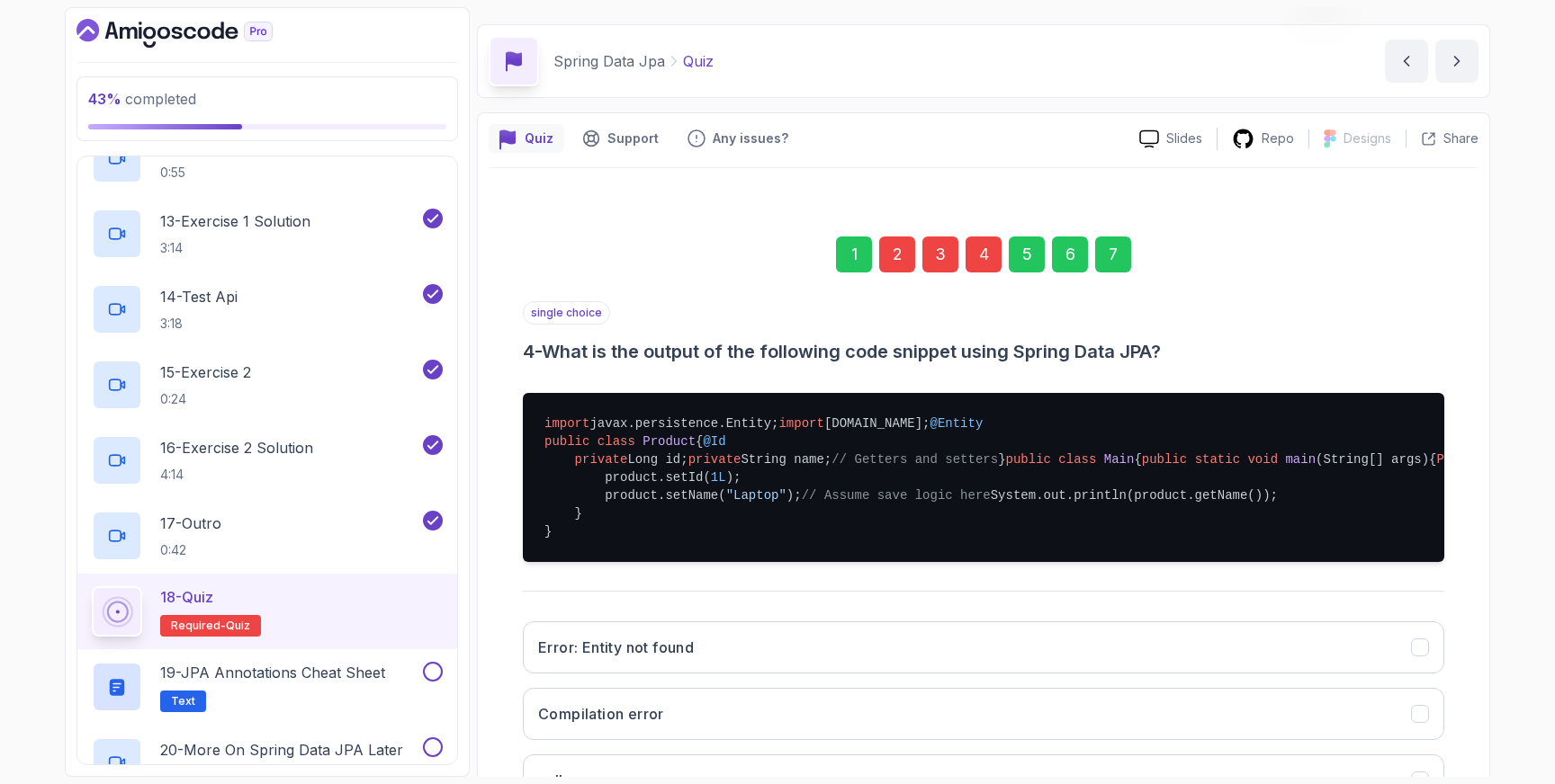
scroll to position [512, 0]
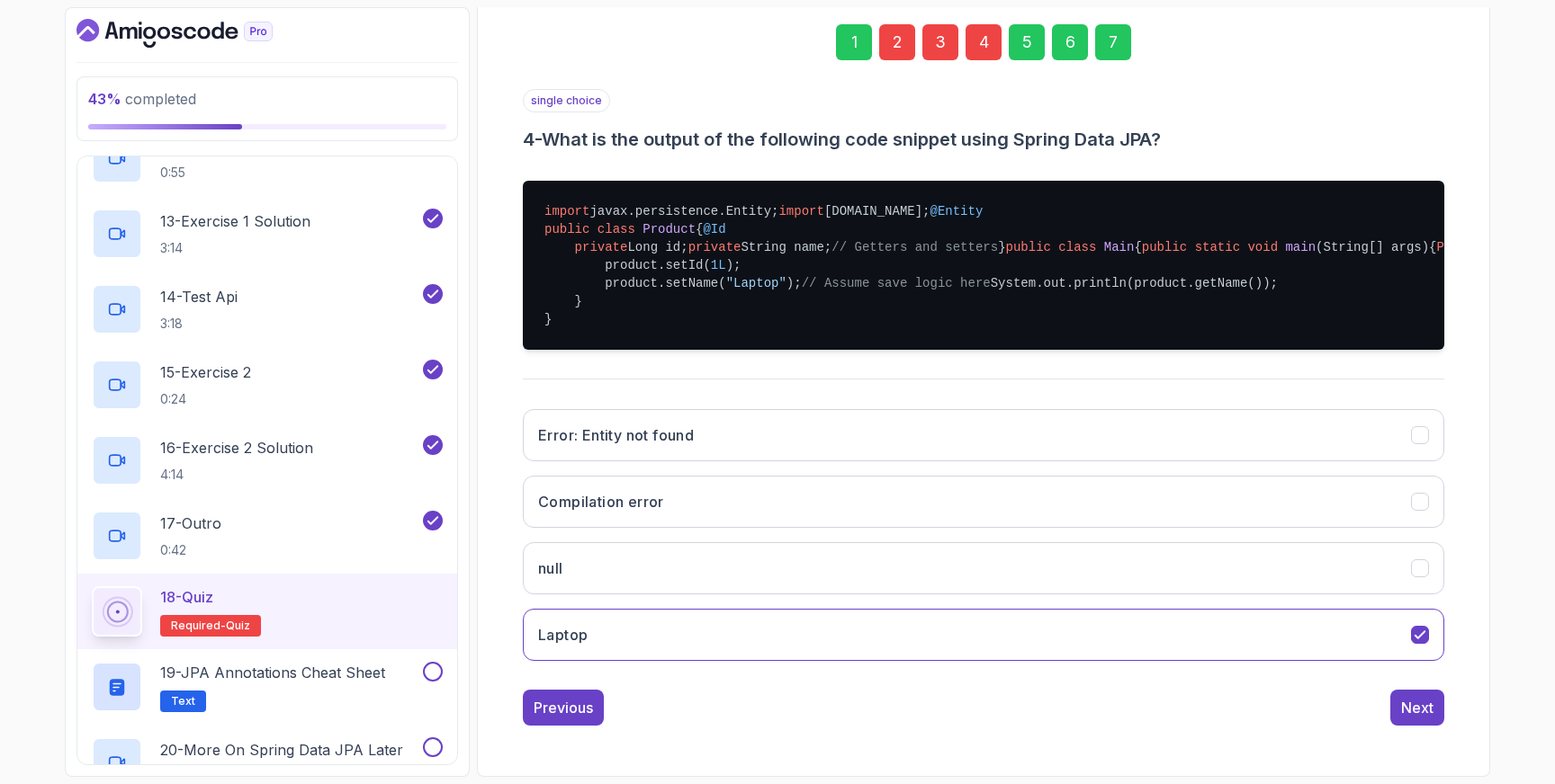
click at [1423, 729] on div "1 2 3 4 5 6 7 single choice 4 - What is the output of the following code snippe…" at bounding box center [984, 360] width 990 height 759
click at [1423, 703] on div "Next" at bounding box center [1417, 708] width 33 height 22
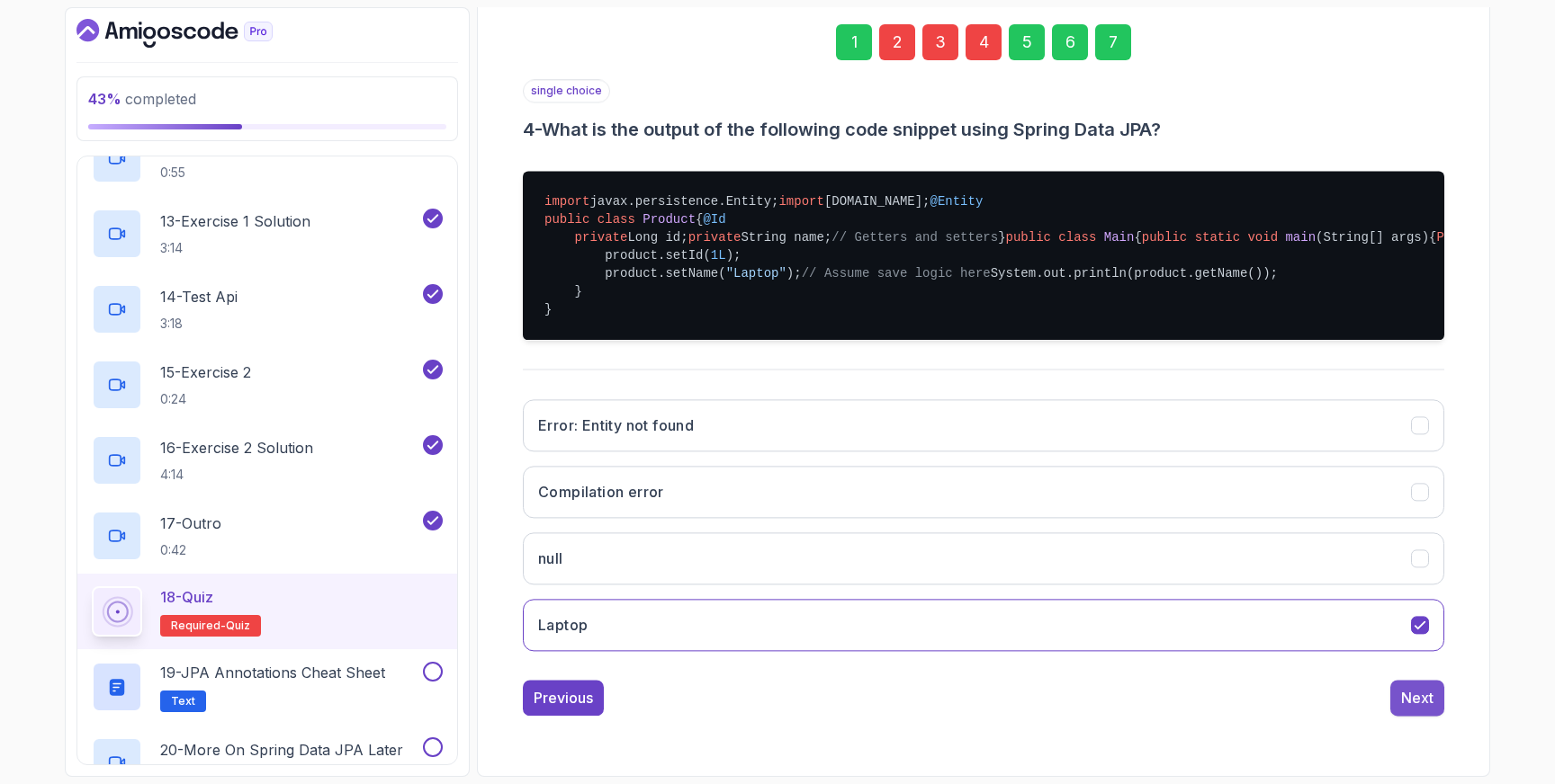
scroll to position [48, 0]
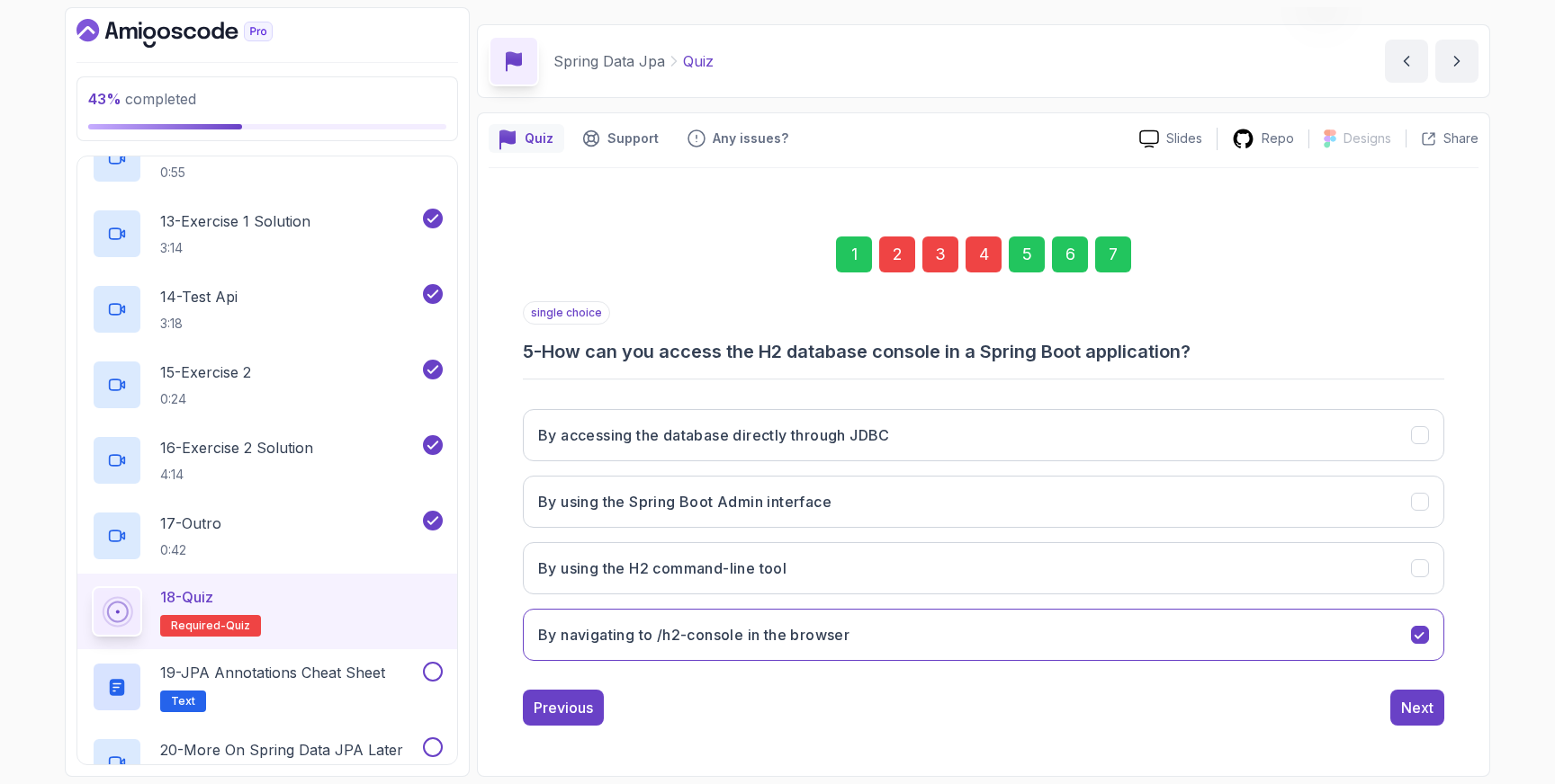
click at [1423, 703] on div "Next" at bounding box center [1417, 708] width 33 height 22
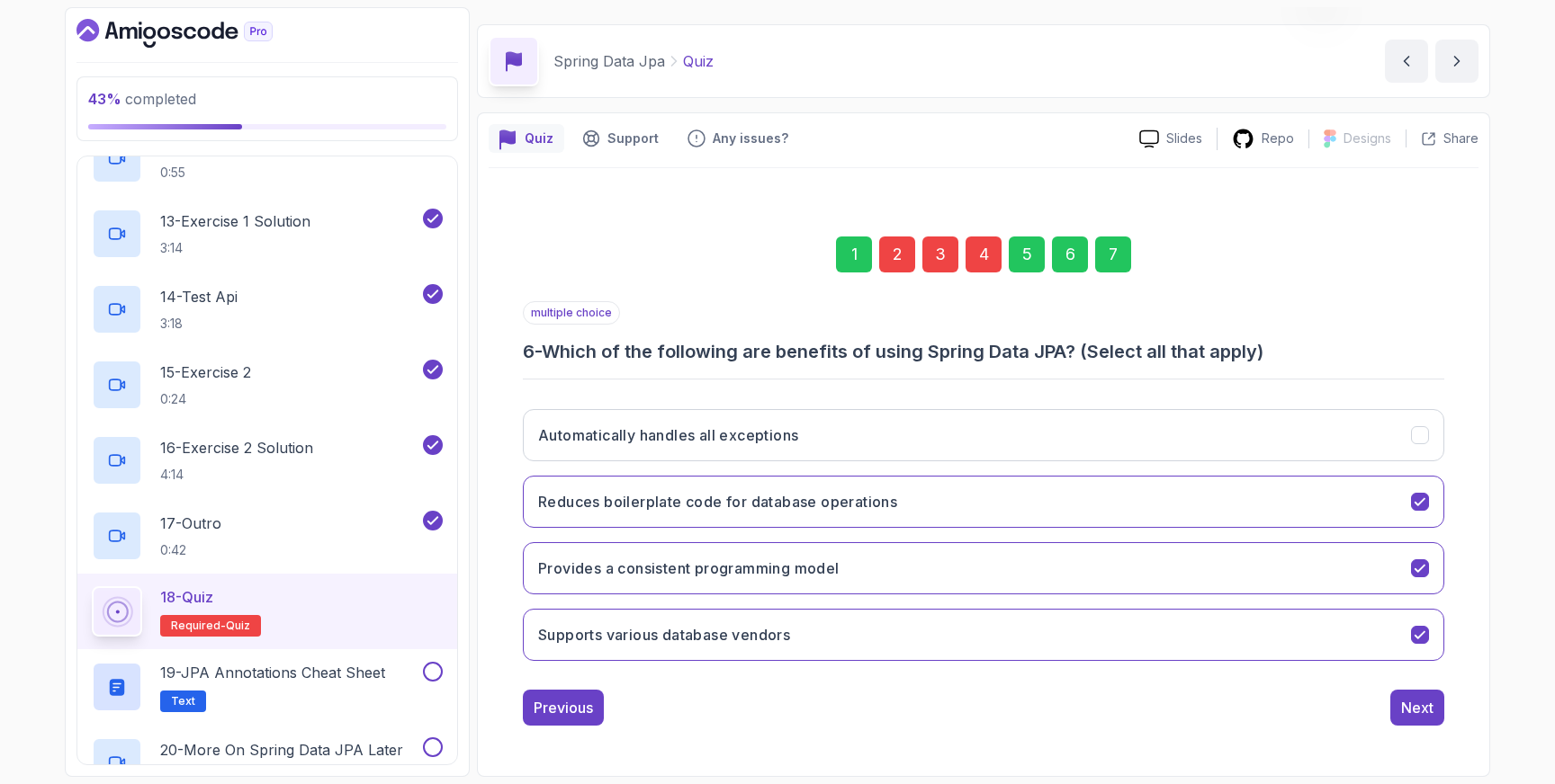
click at [1423, 703] on div "Next" at bounding box center [1417, 708] width 33 height 22
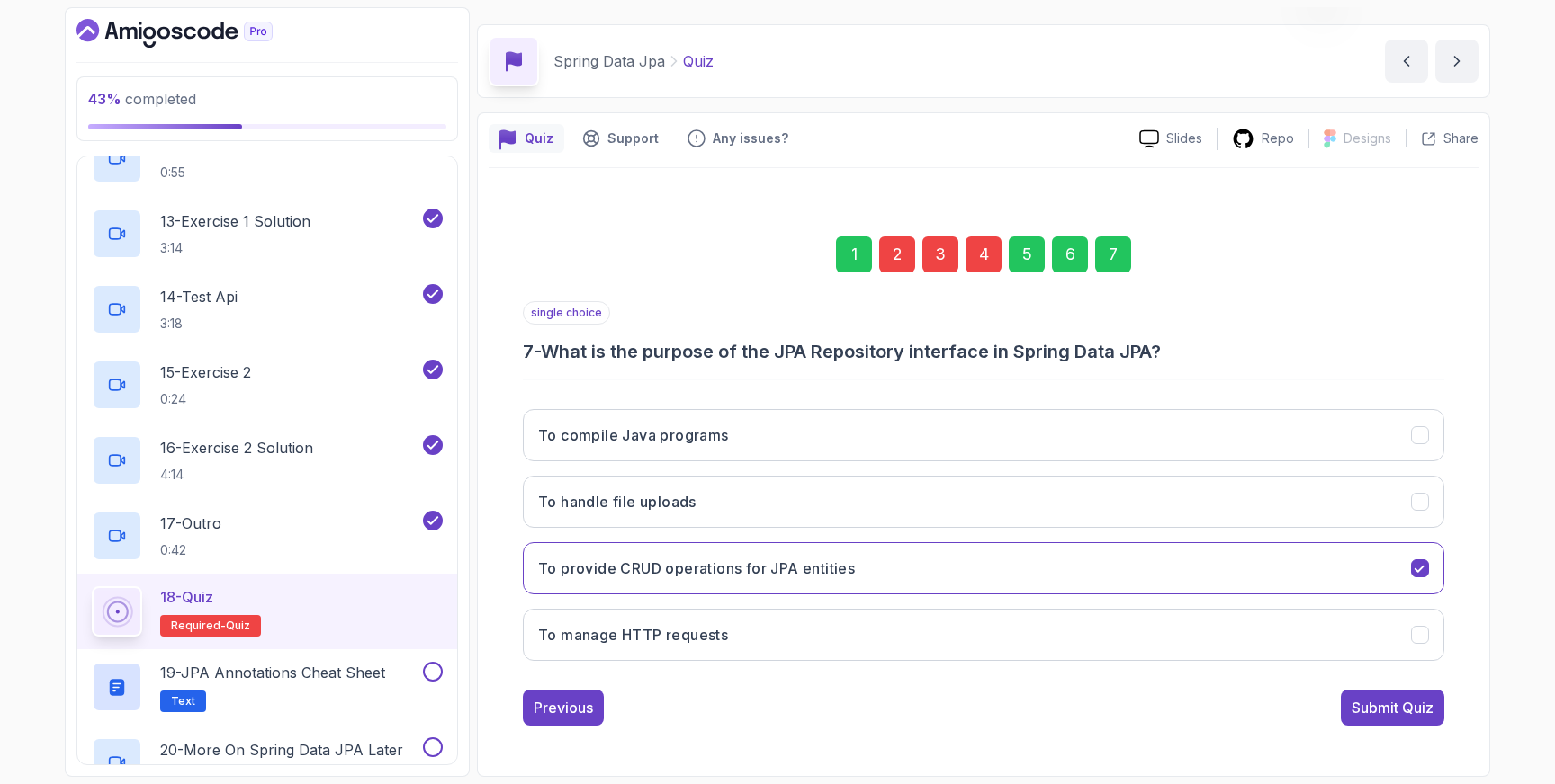
click at [1423, 703] on div "Submit Quiz" at bounding box center [1393, 708] width 82 height 22
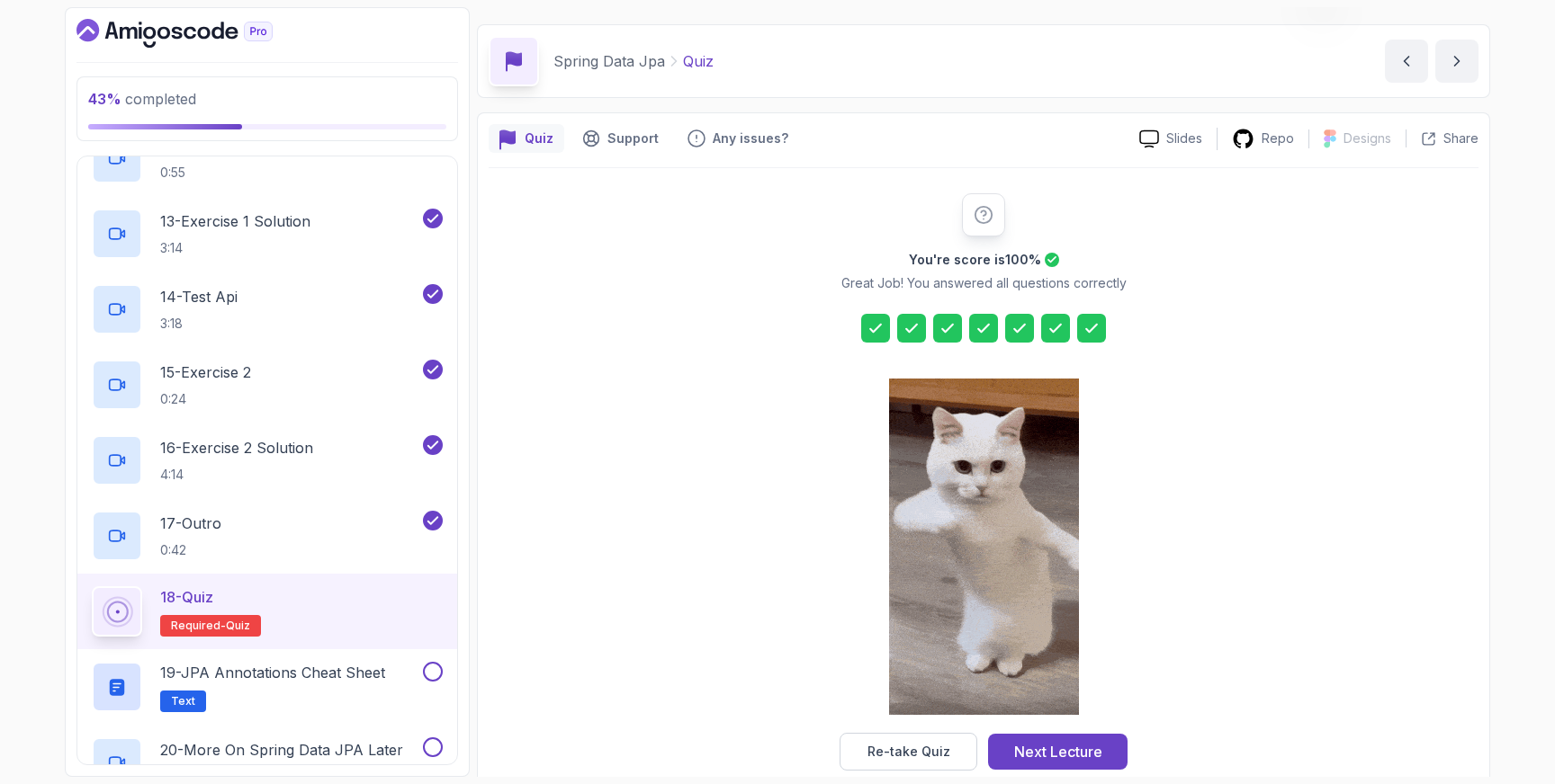
scroll to position [78, 0]
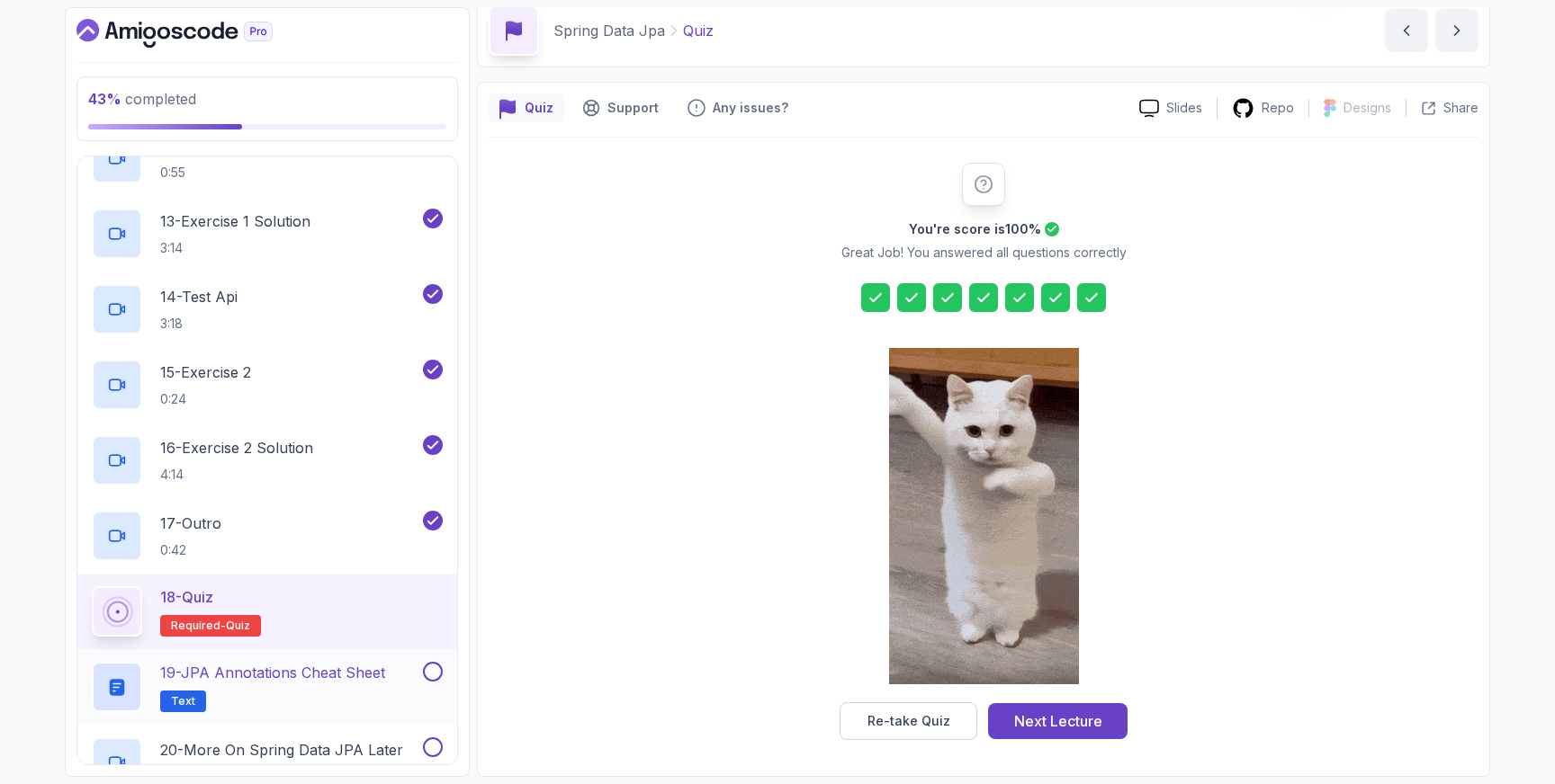
click at [433, 675] on button at bounding box center [433, 672] width 20 height 20
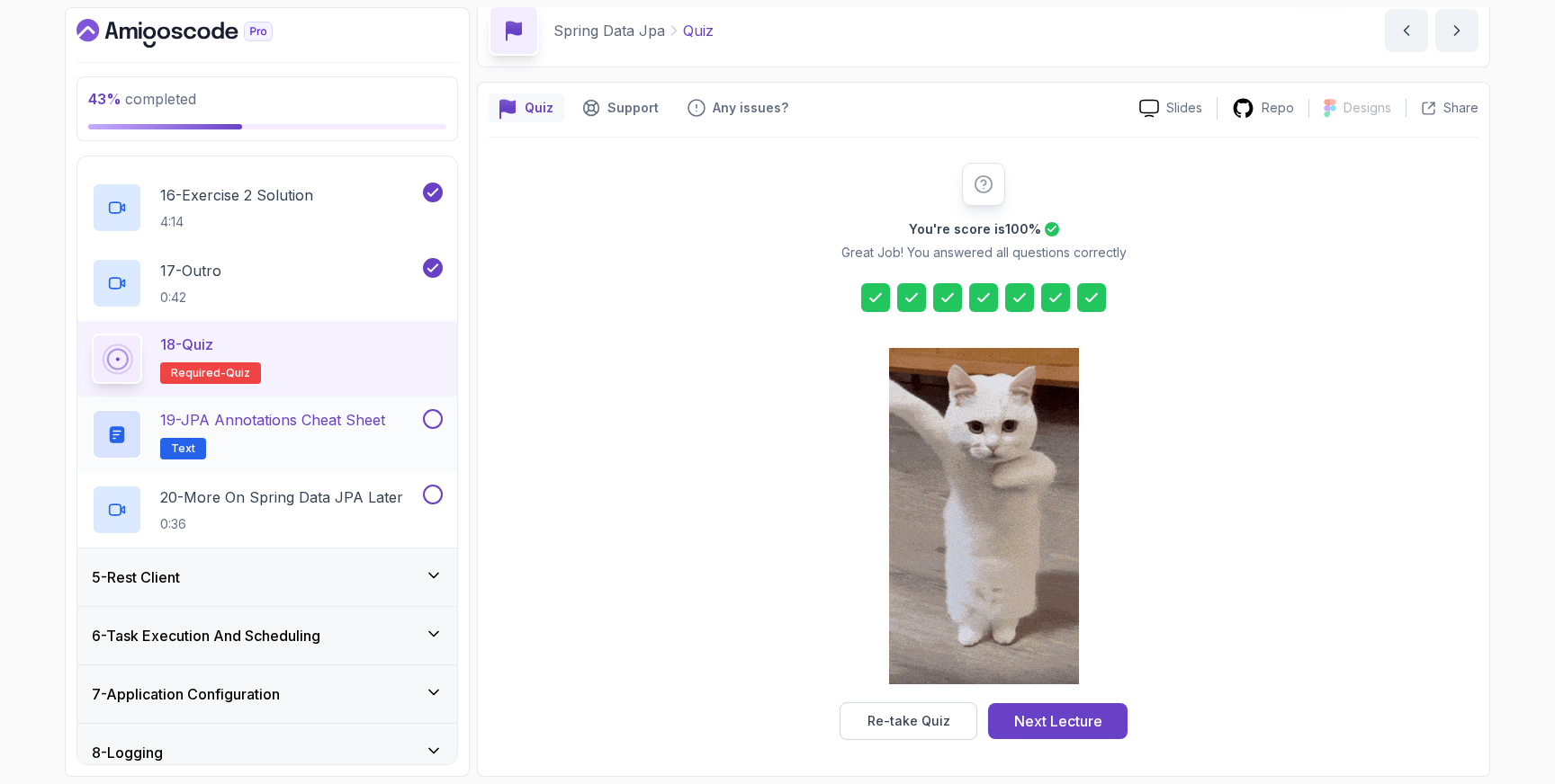
scroll to position [1366, 0]
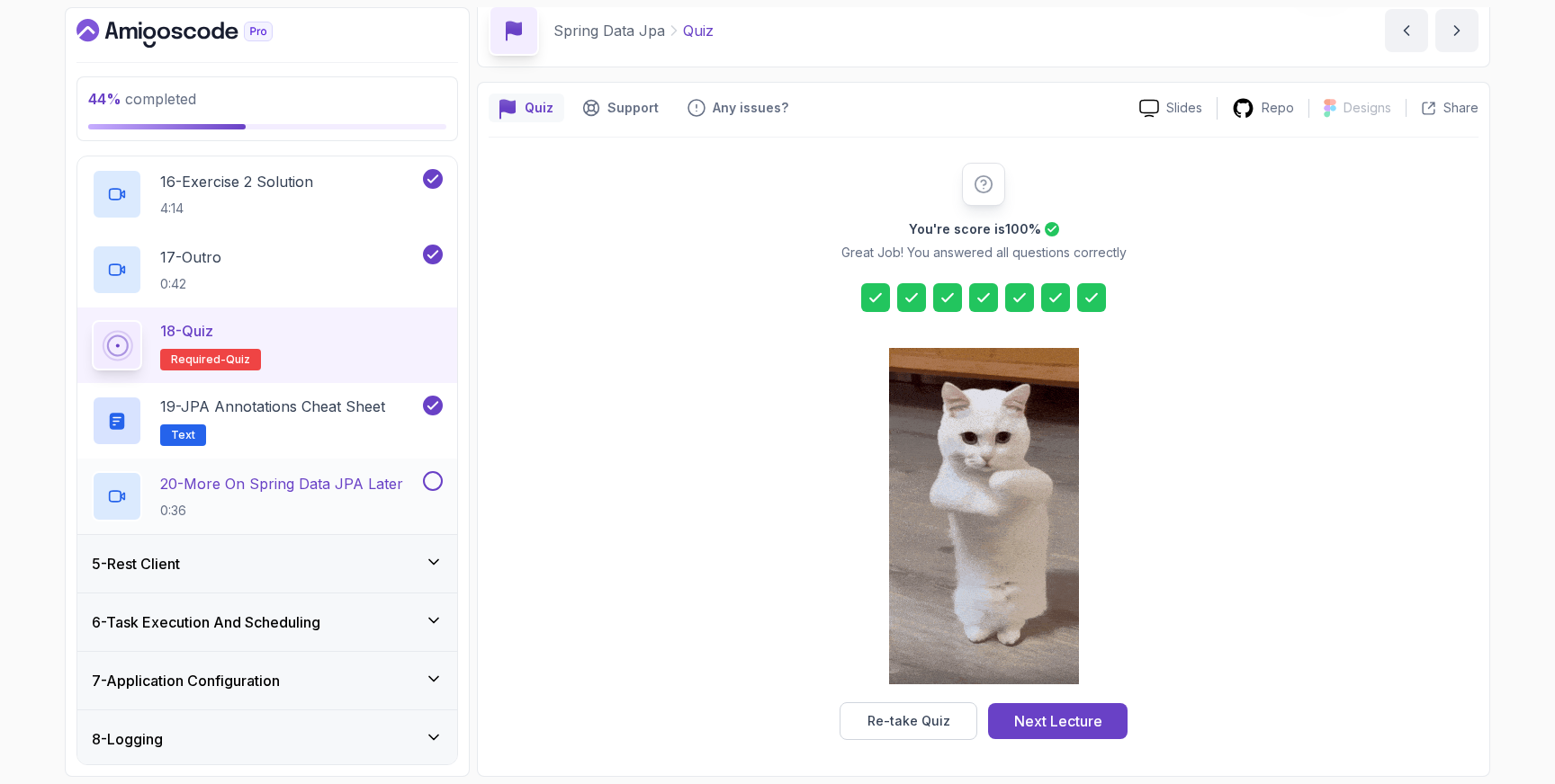
click at [323, 493] on p "20 - More On Spring Data JPA Later" at bounding box center [281, 484] width 243 height 22
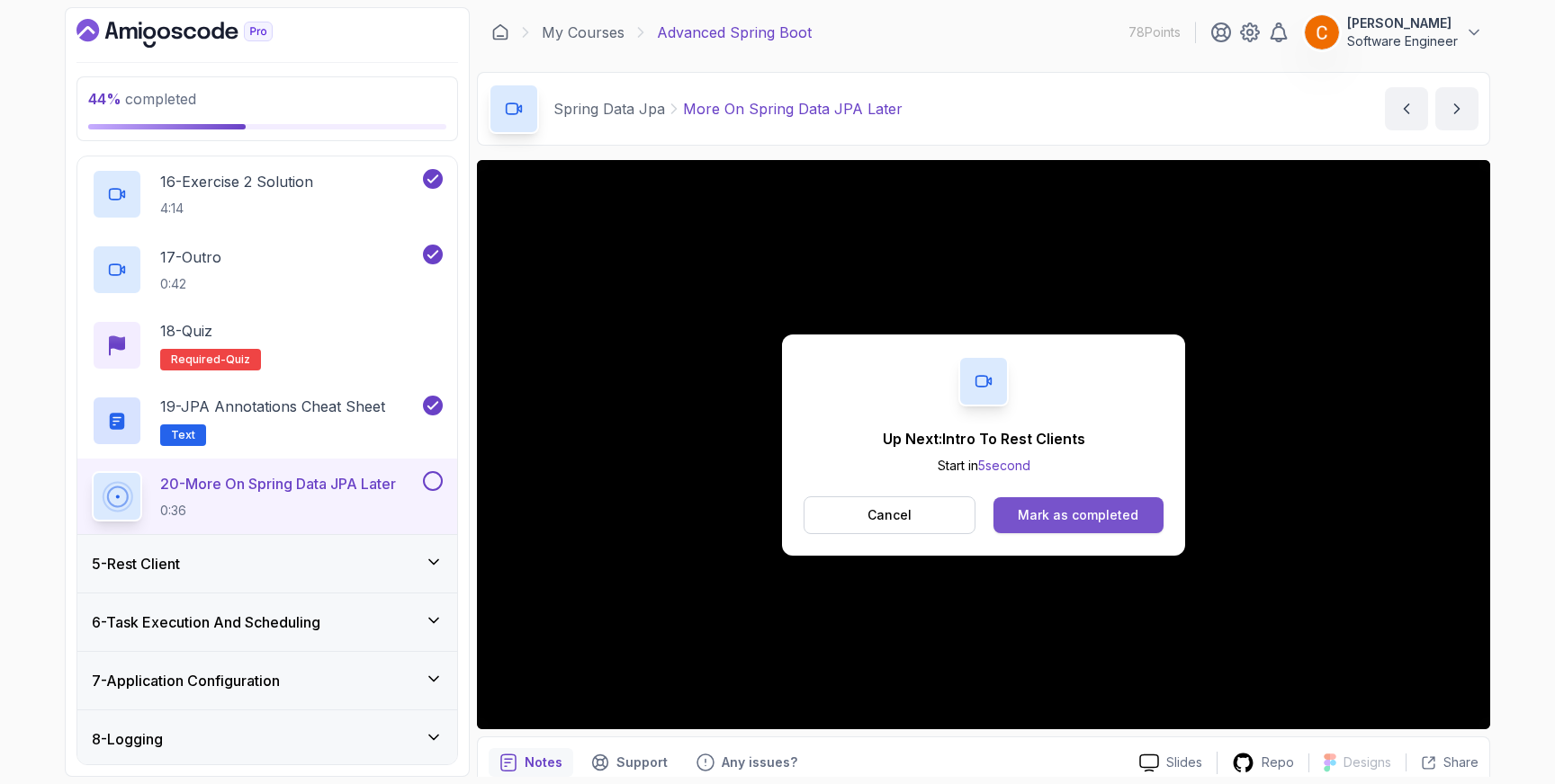
click at [1114, 510] on div "Mark as completed" at bounding box center [1079, 516] width 121 height 18
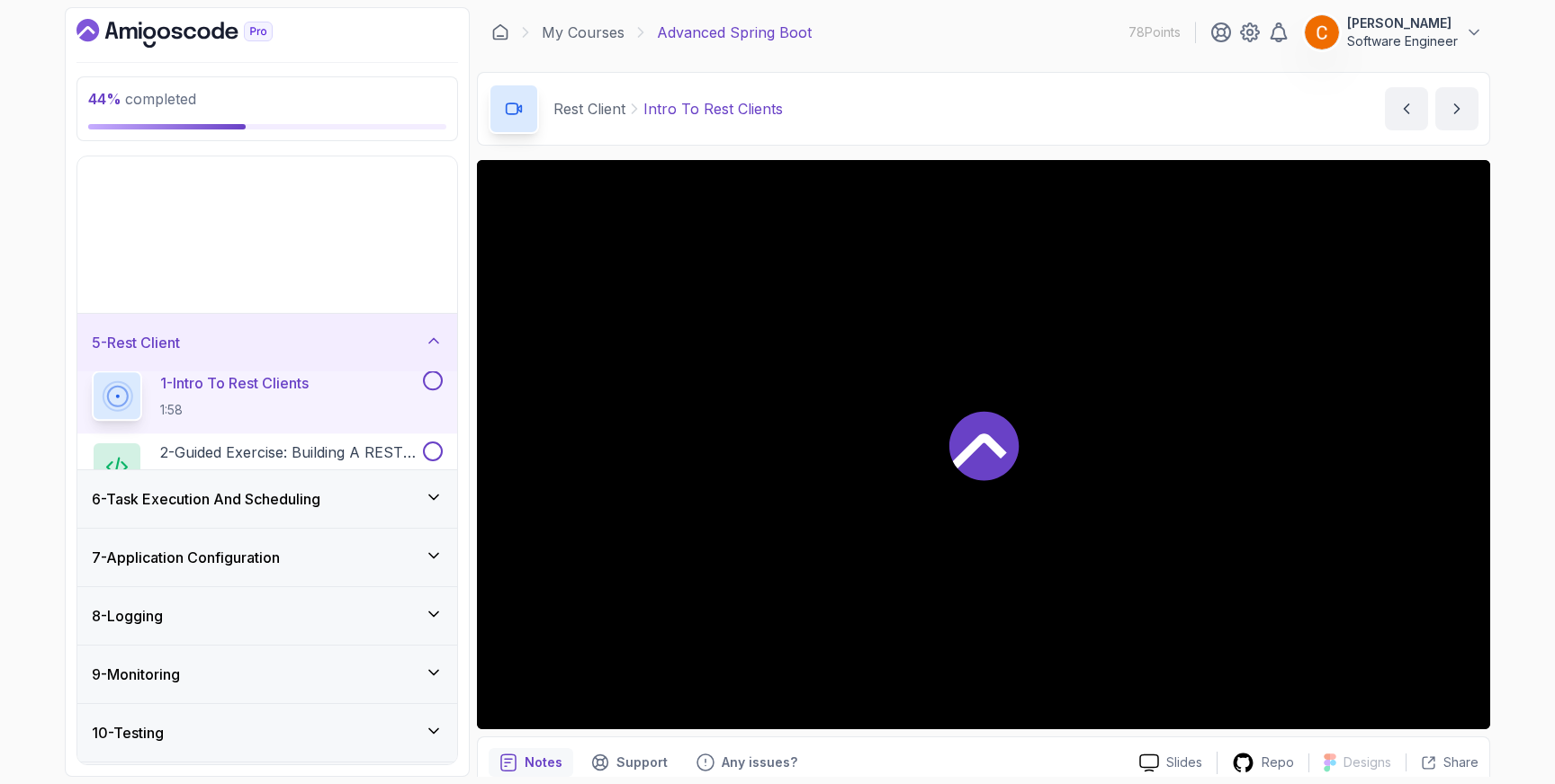
scroll to position [152, 0]
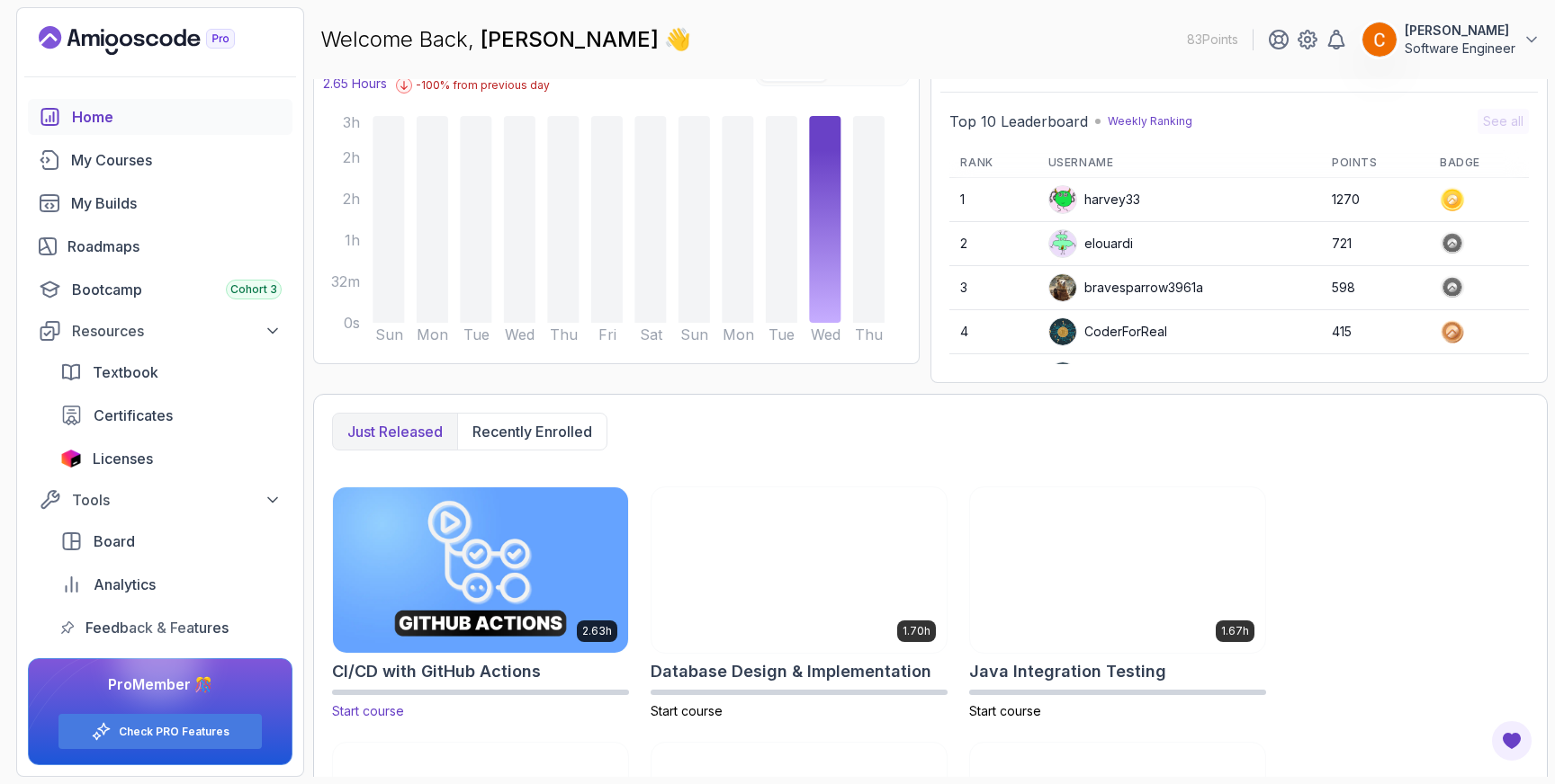
scroll to position [163, 0]
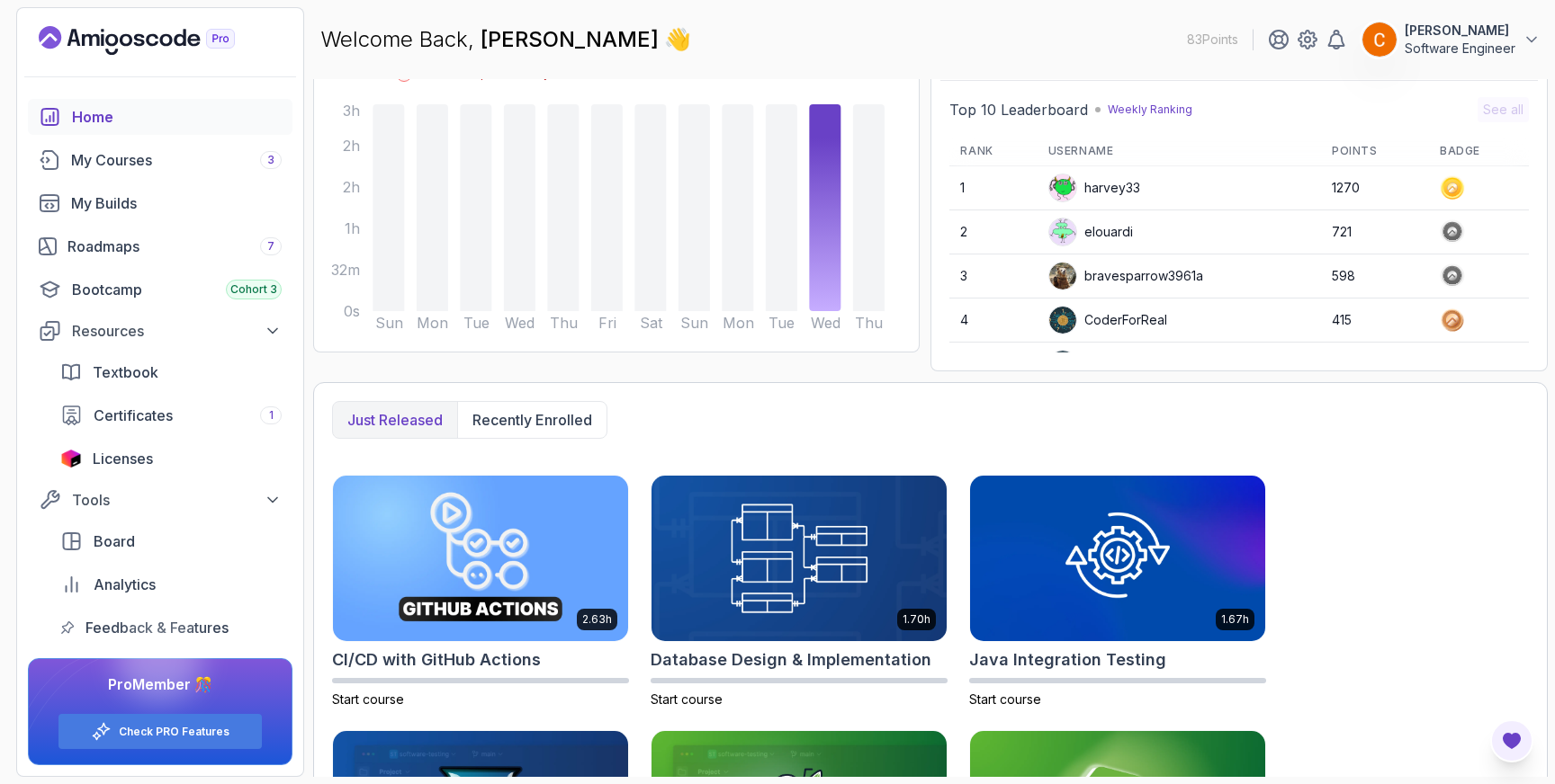
click at [1510, 738] on icon "Open Feedback Button" at bounding box center [1511, 741] width 18 height 16
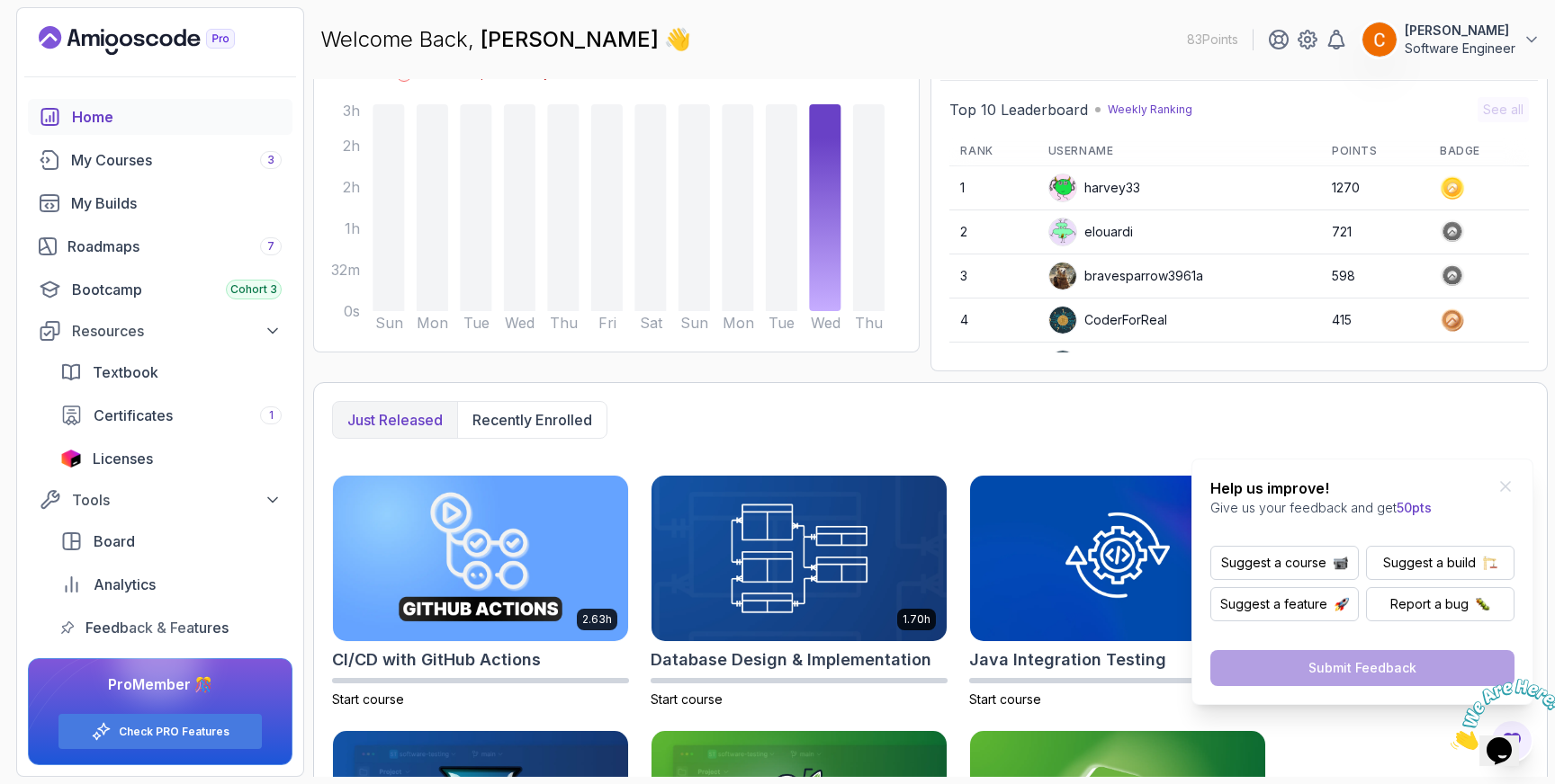
scroll to position [0, 0]
click at [1506, 741] on img at bounding box center [1506, 715] width 112 height 71
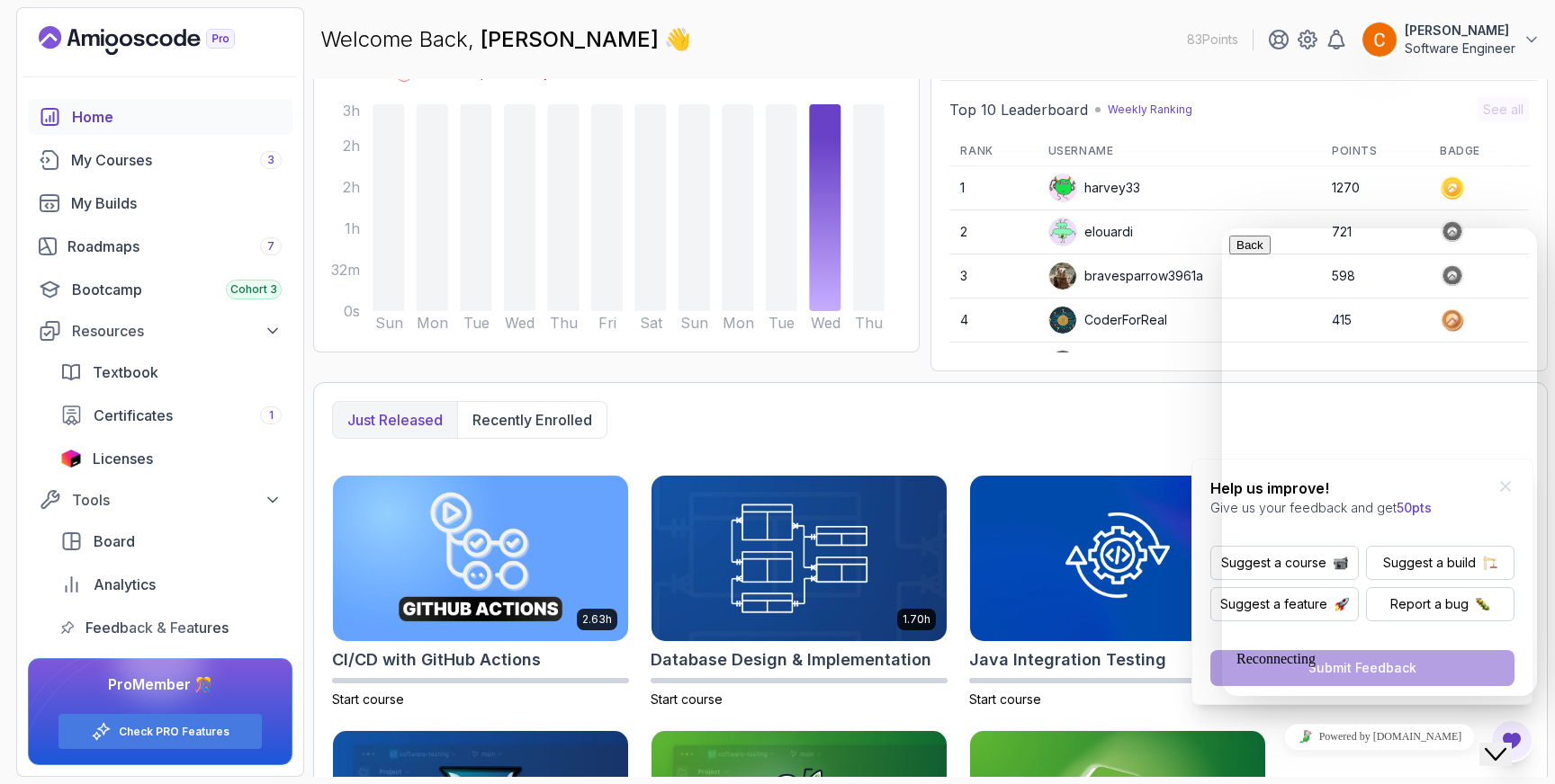
type input "open api"
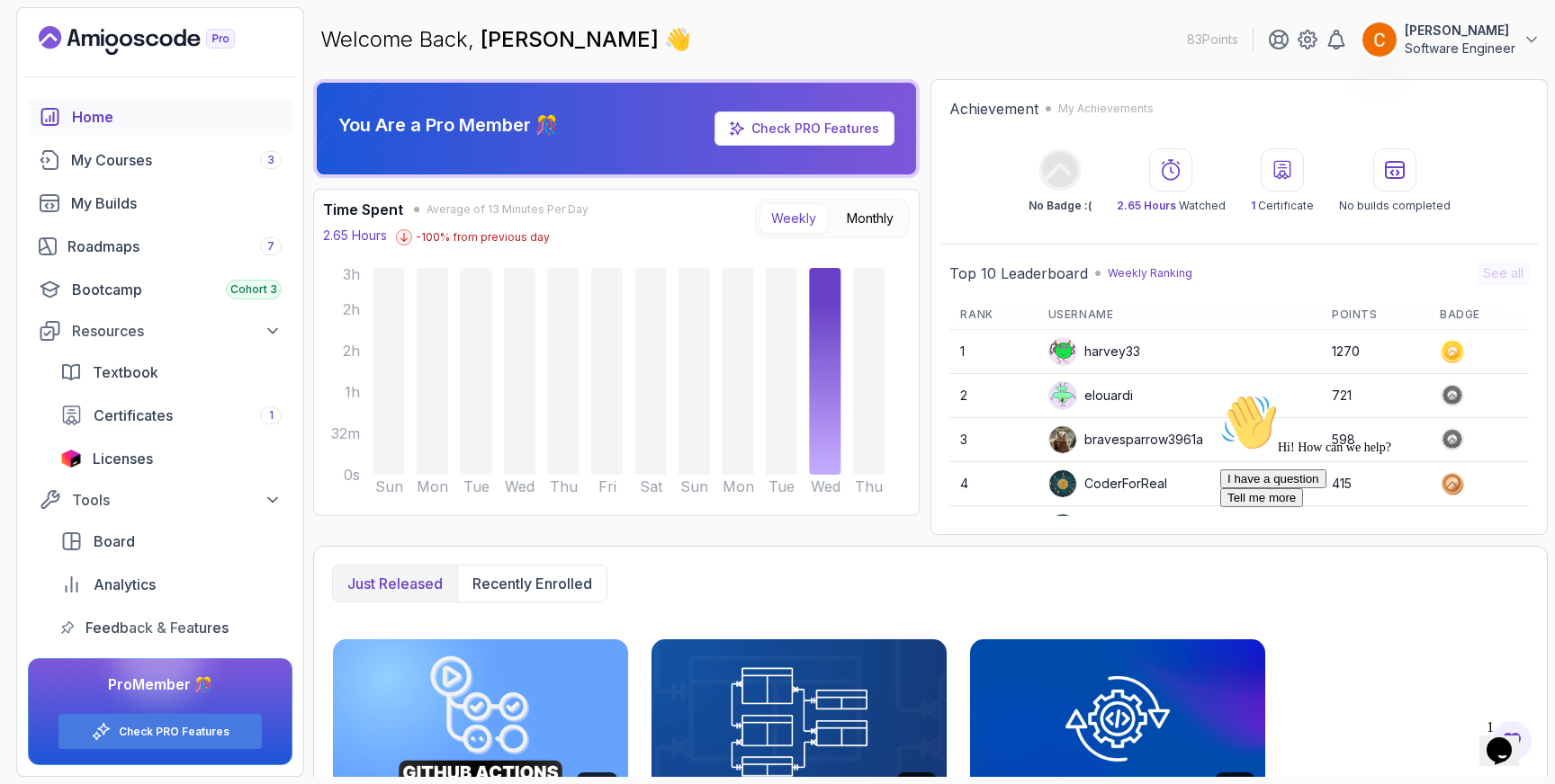
click at [1326, 488] on button "I have a question" at bounding box center [1273, 478] width 106 height 19
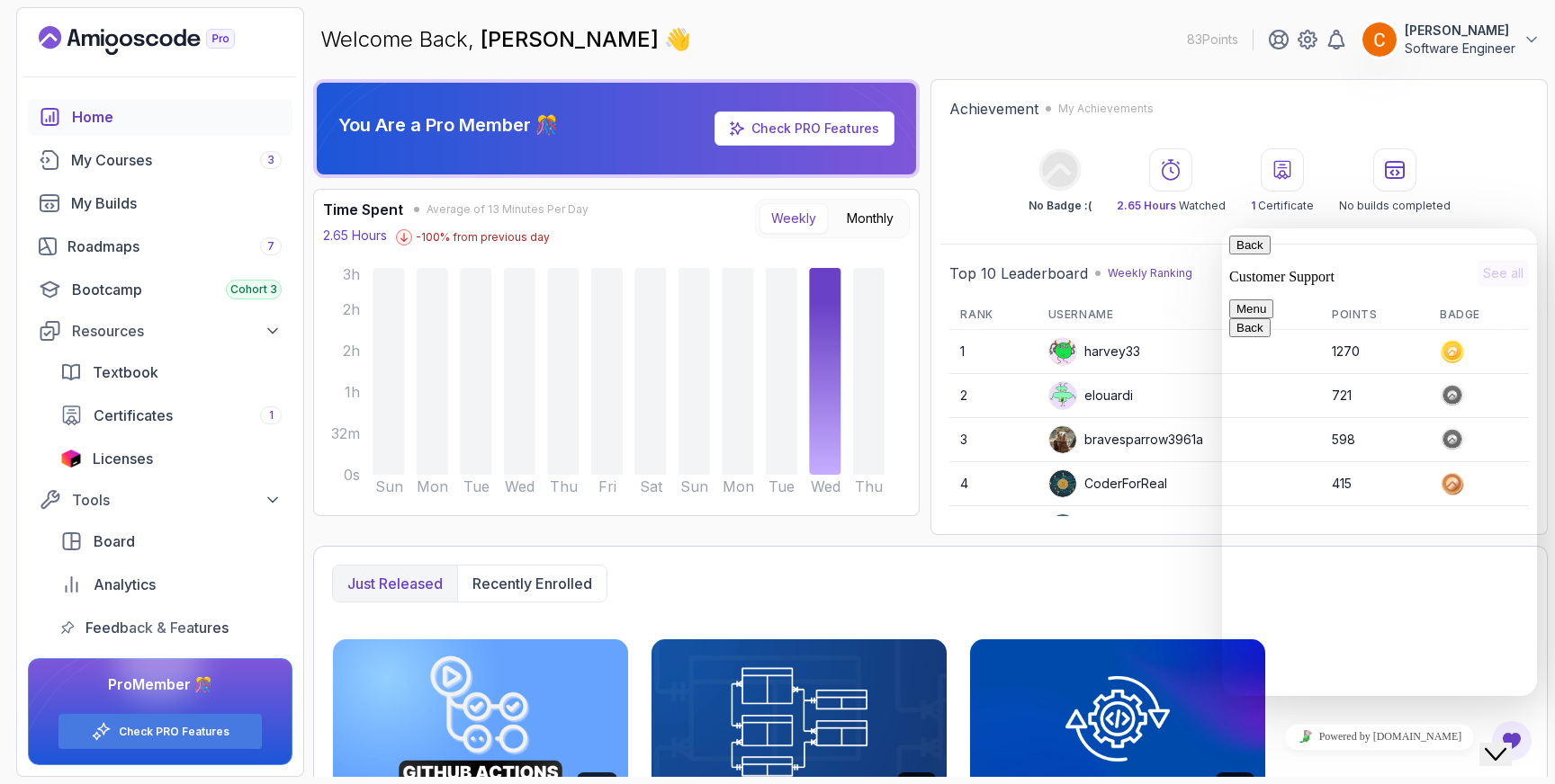
click at [1222, 229] on div "Rate this chat Insert emoji" at bounding box center [1222, 229] width 0 height 0
click at [1222, 229] on textarea at bounding box center [1222, 229] width 0 height 0
type textarea "is there a course for spring boot open api?"
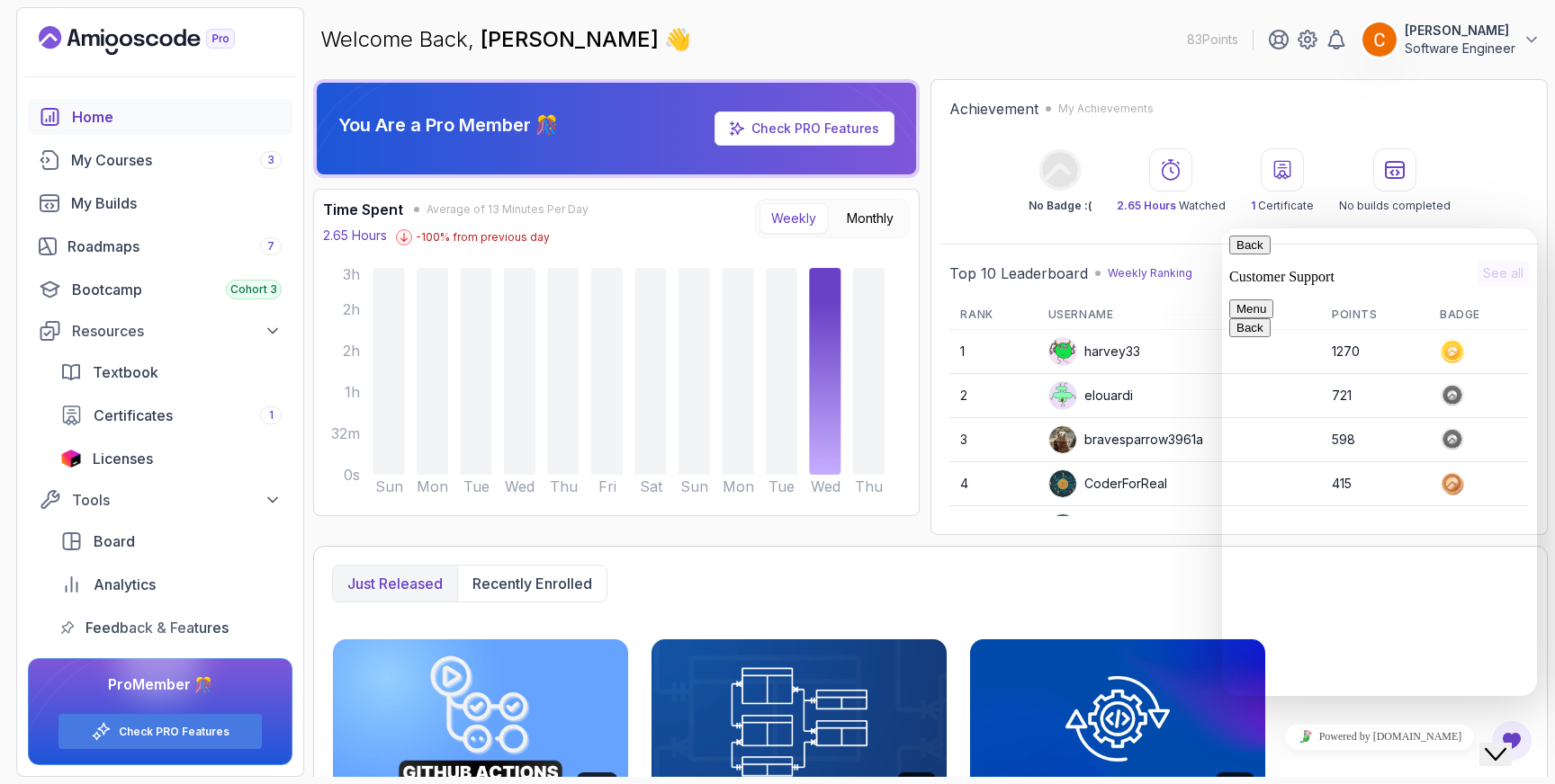
type input "chandana"
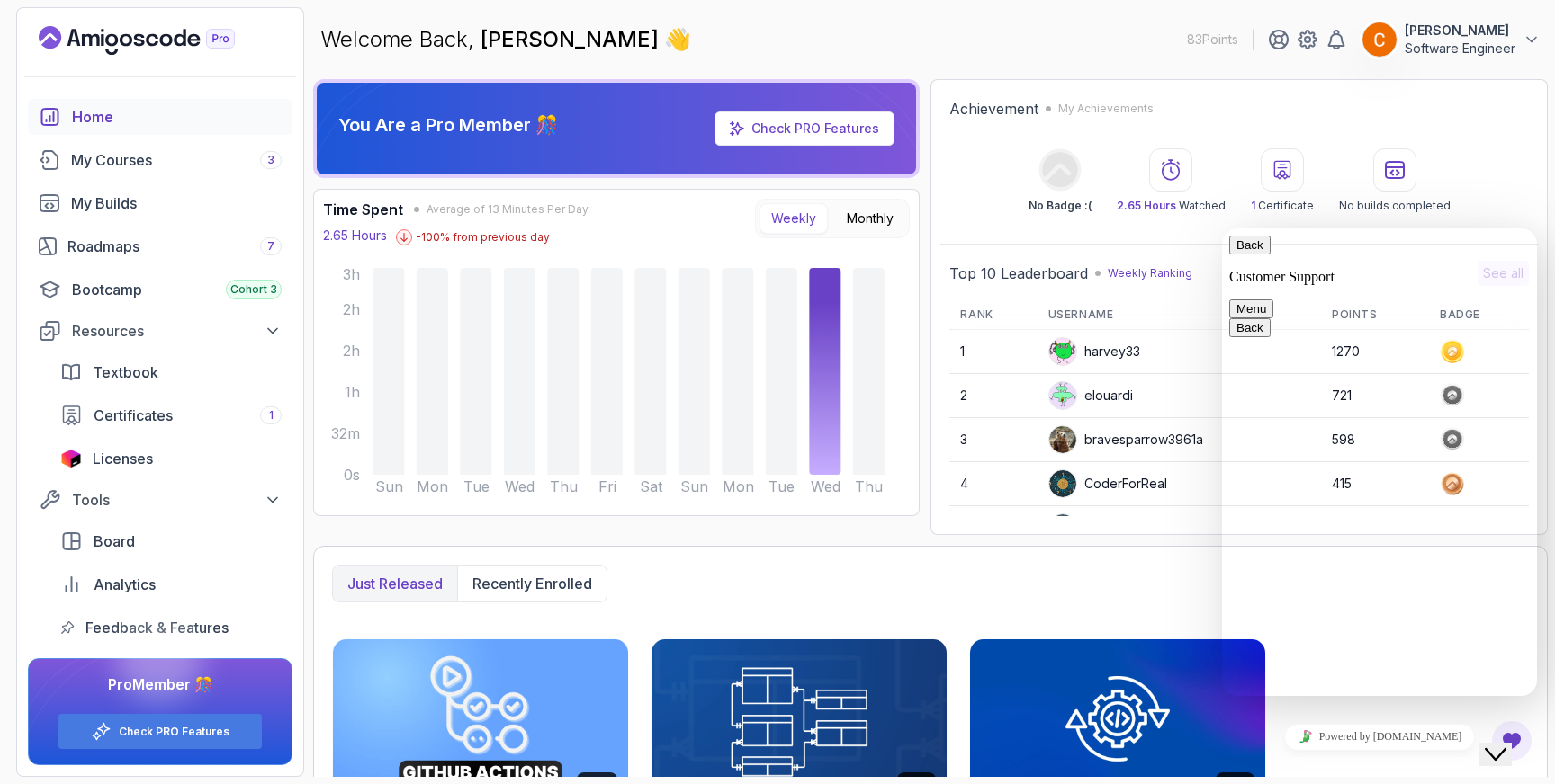
type input "ps21chandana@gmail.com"
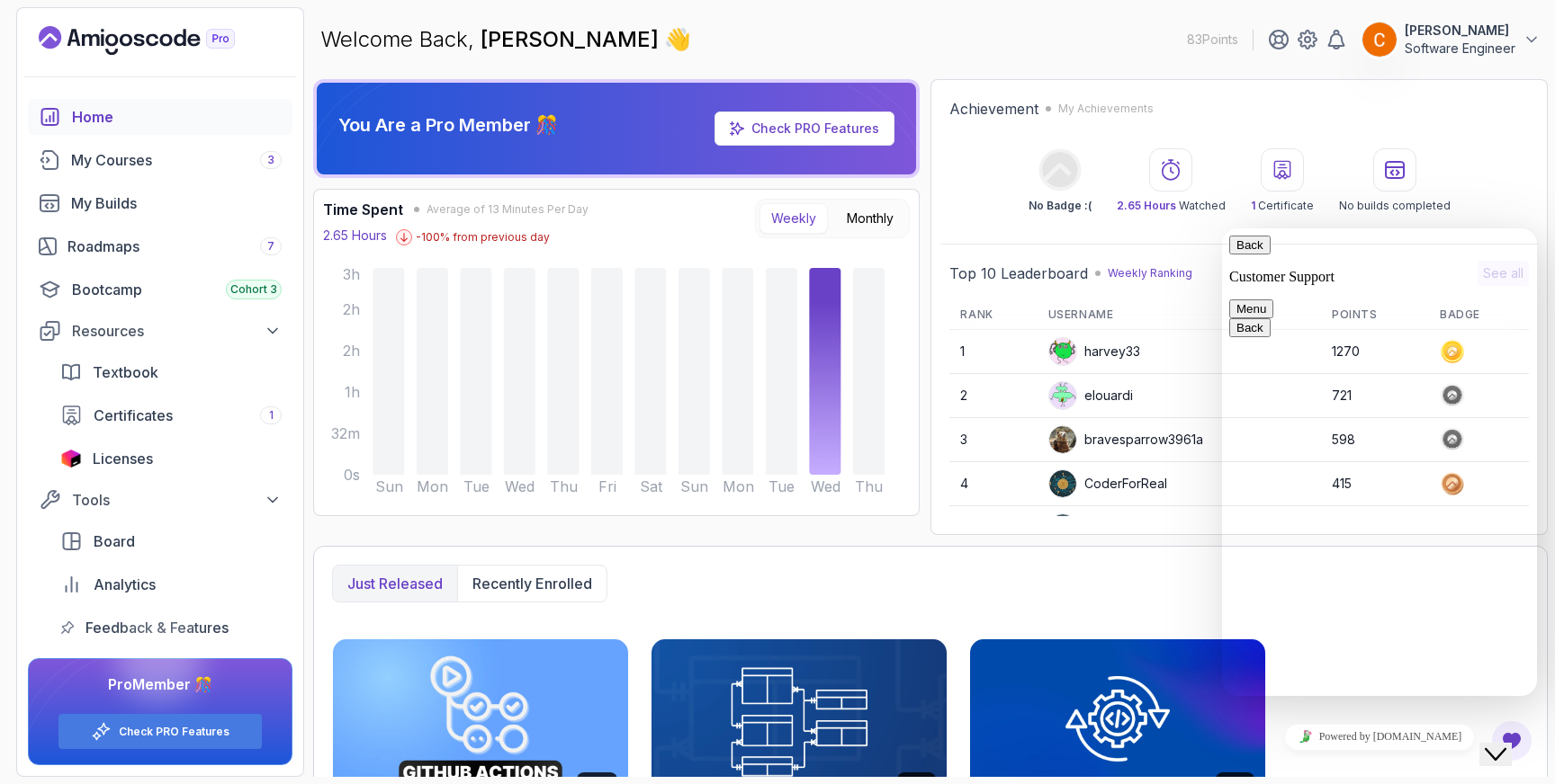
drag, startPoint x: 1305, startPoint y: 424, endPoint x: 1425, endPoint y: 451, distance: 123.0
copy span "is there a course for spring boot open api?"
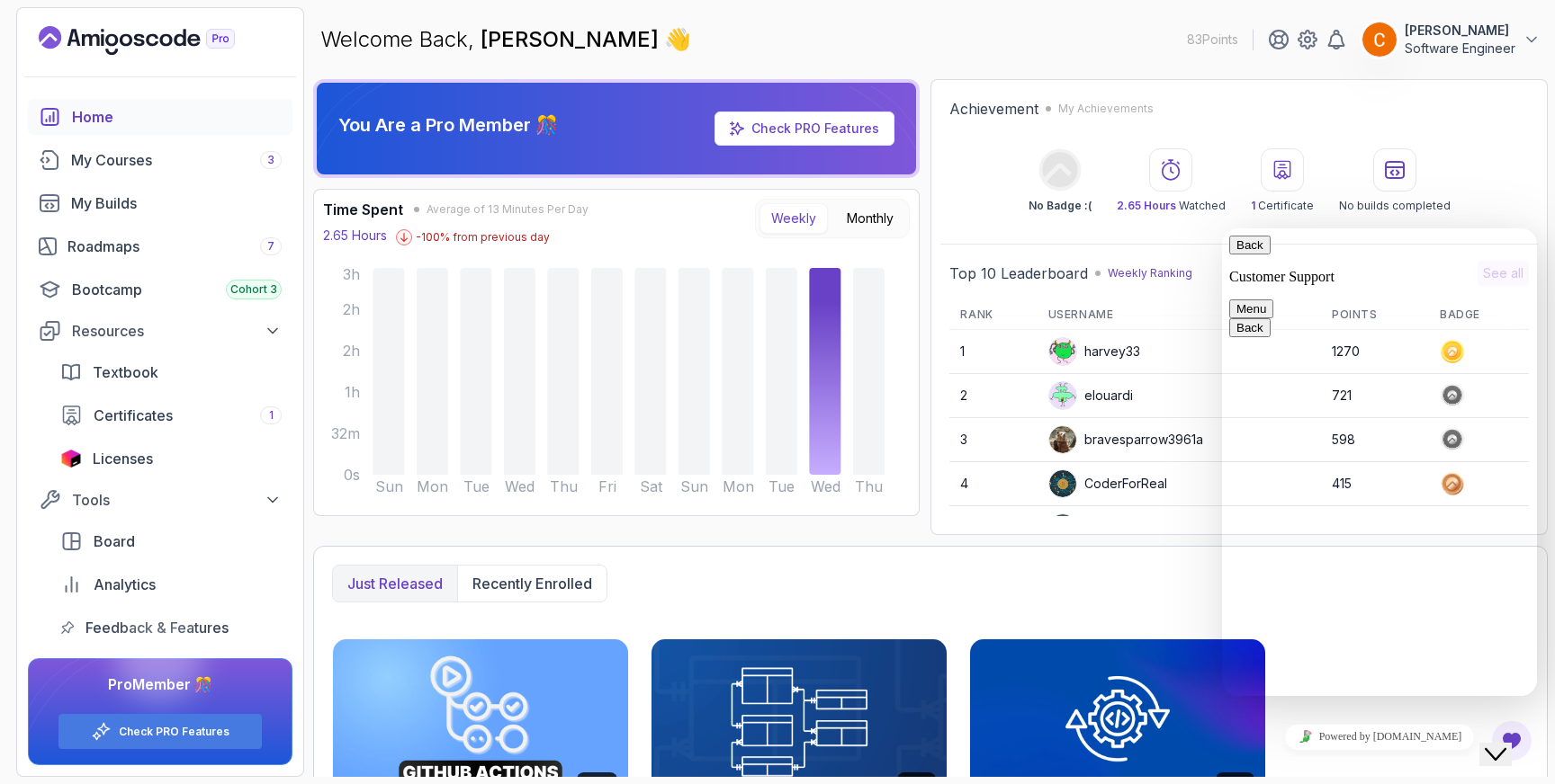
paste input "is there a course for spring boot open api?"
type input "is there a course for spring boot open api?"
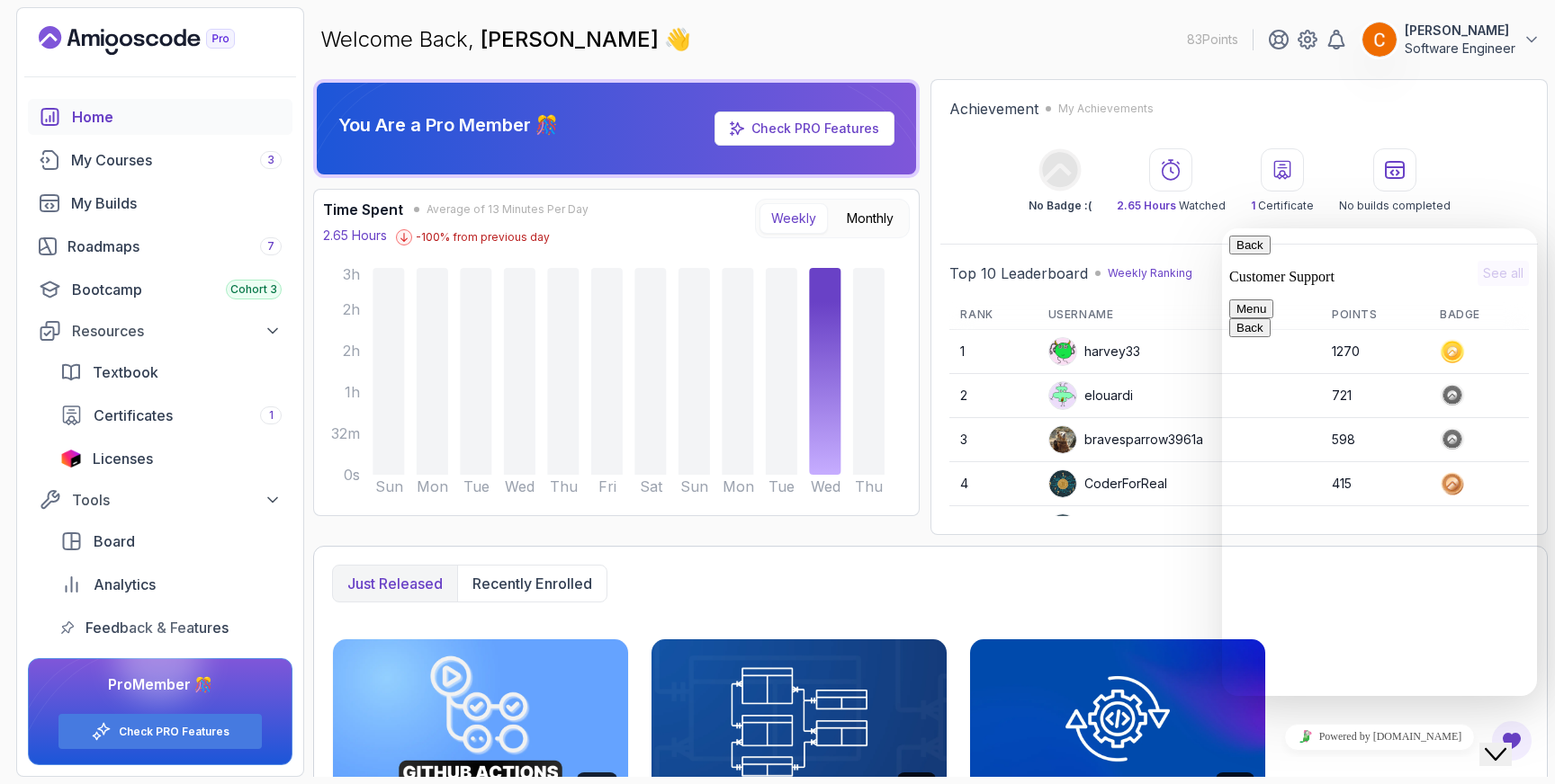
paste textarea "is there a course for spring boot open api?"
type textarea "is there a course for spring boot open api?"
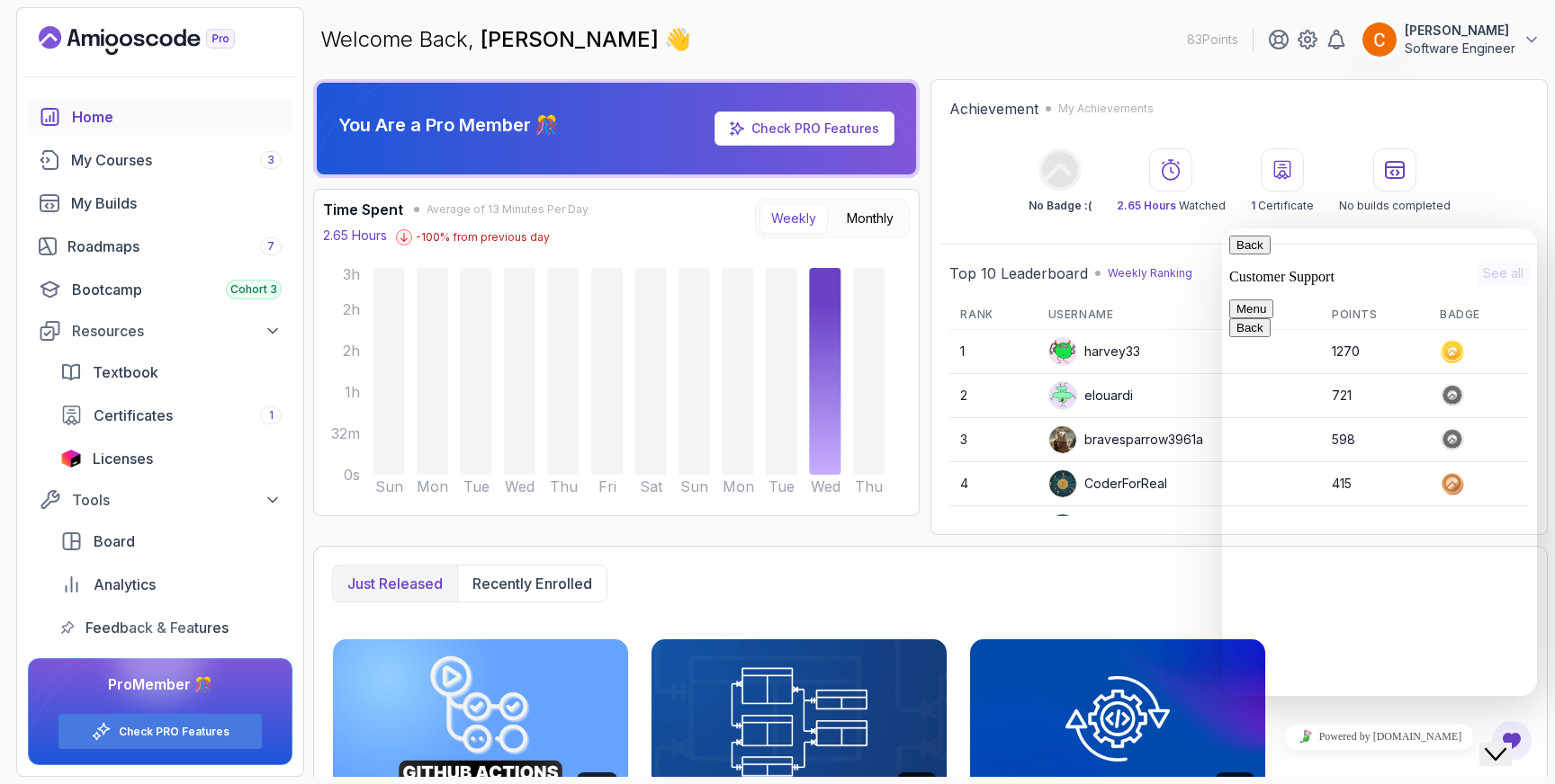
click at [1506, 743] on icon "Close Chat This icon closes the chat window." at bounding box center [1496, 754] width 22 height 22
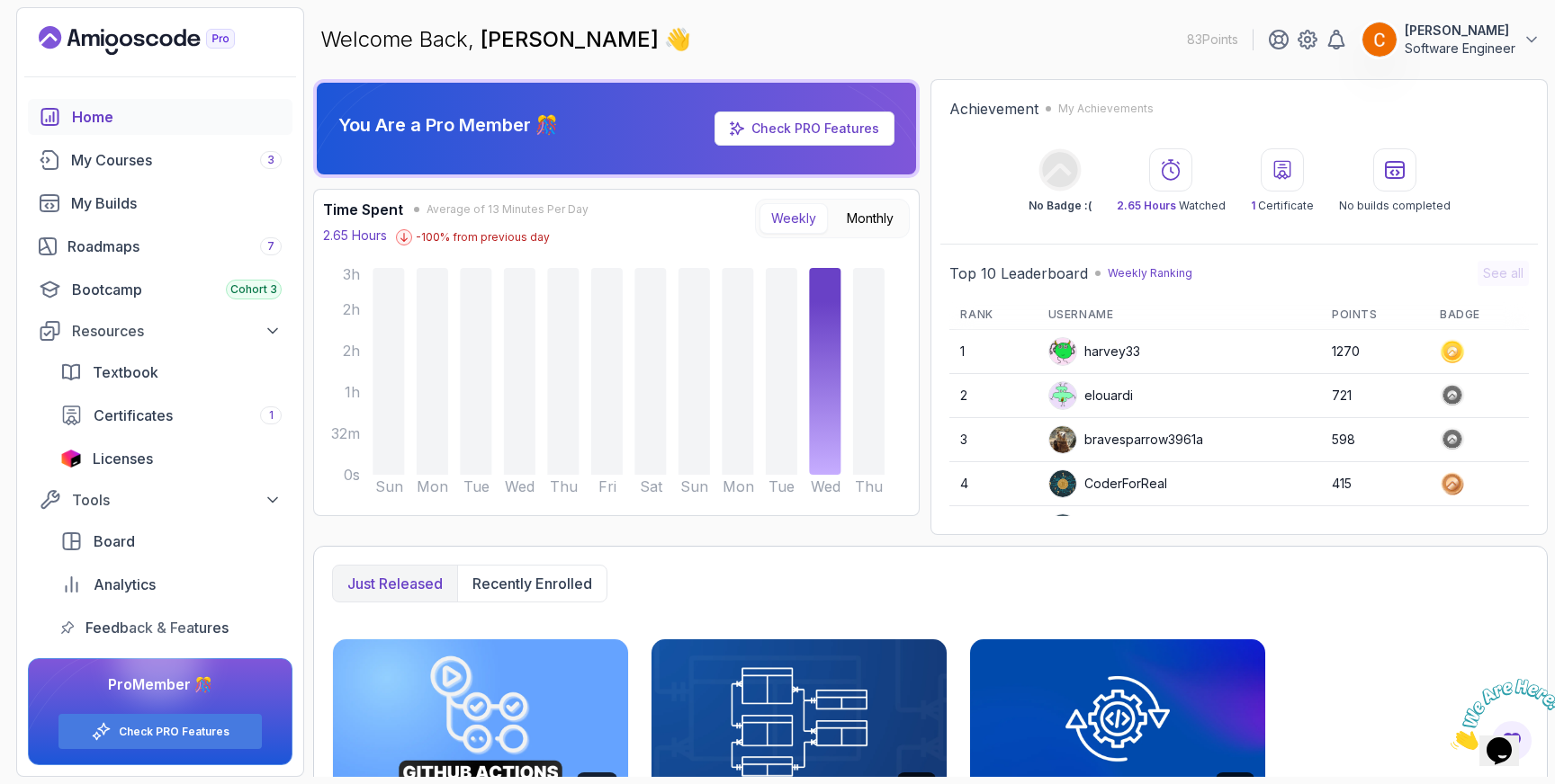
click at [1509, 742] on img at bounding box center [1506, 715] width 112 height 71
